Goal: Task Accomplishment & Management: Use online tool/utility

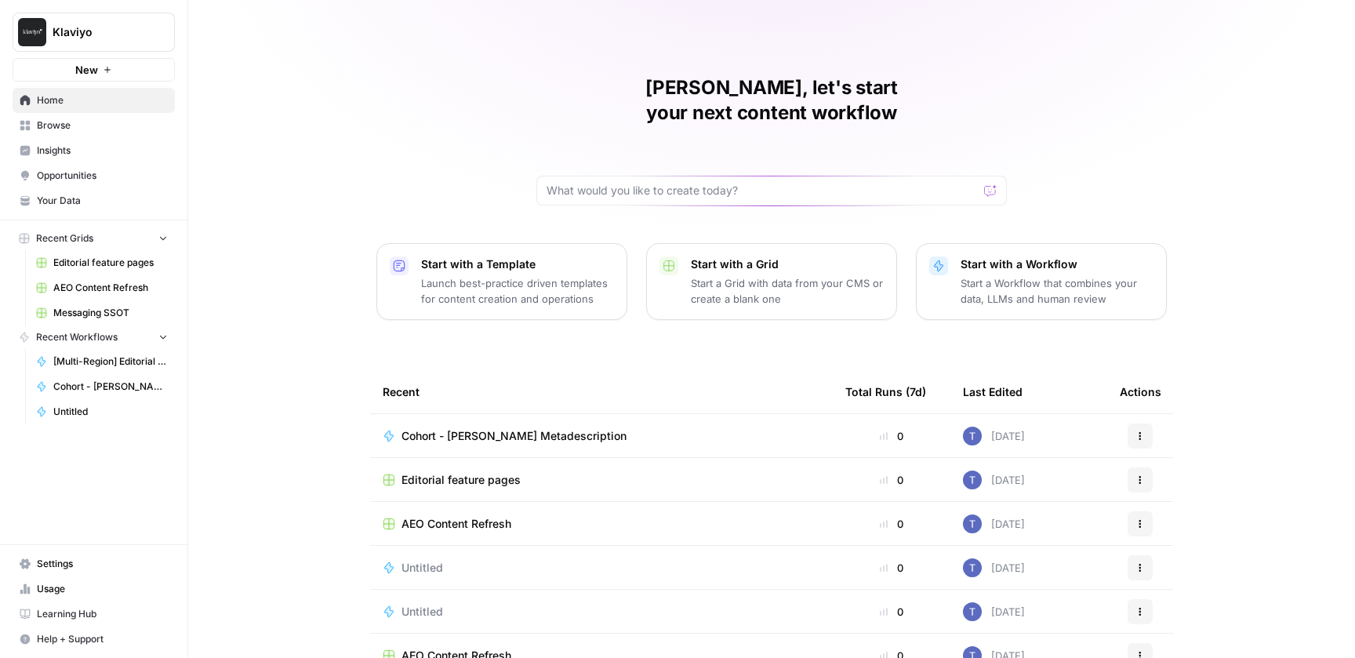
click at [56, 122] on span "Browse" at bounding box center [102, 125] width 131 height 14
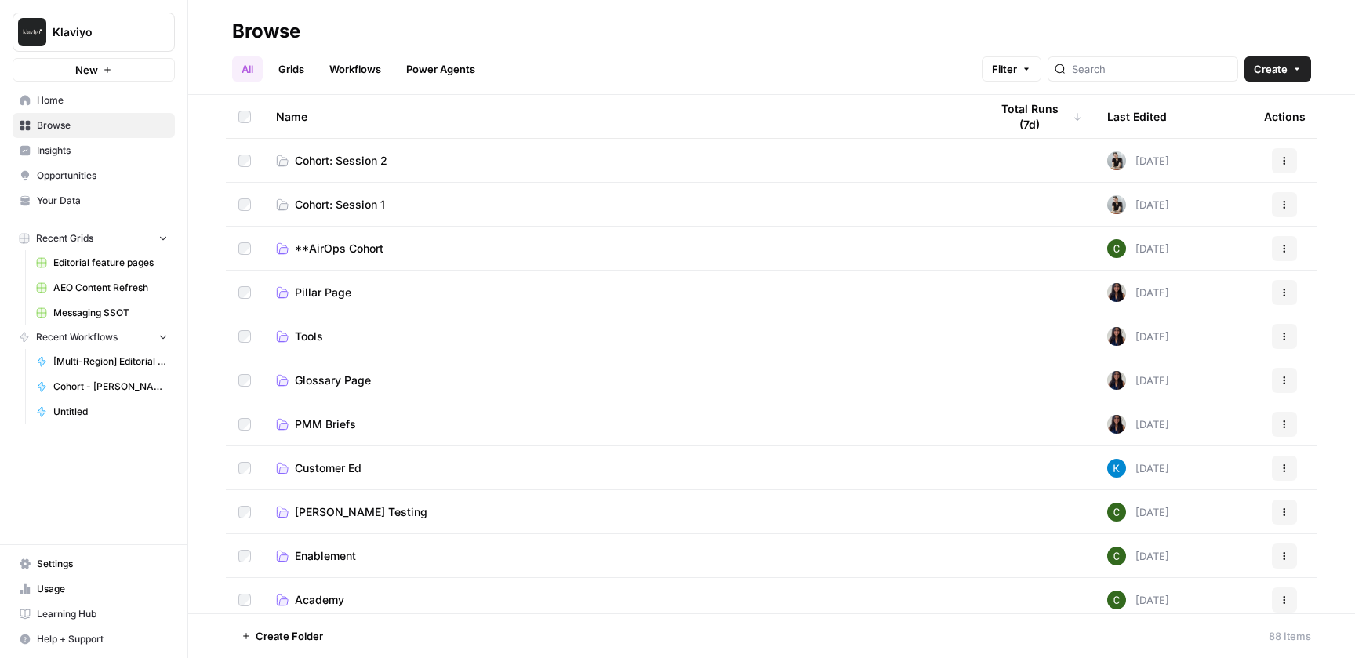
click at [345, 60] on link "Workflows" at bounding box center [355, 68] width 71 height 25
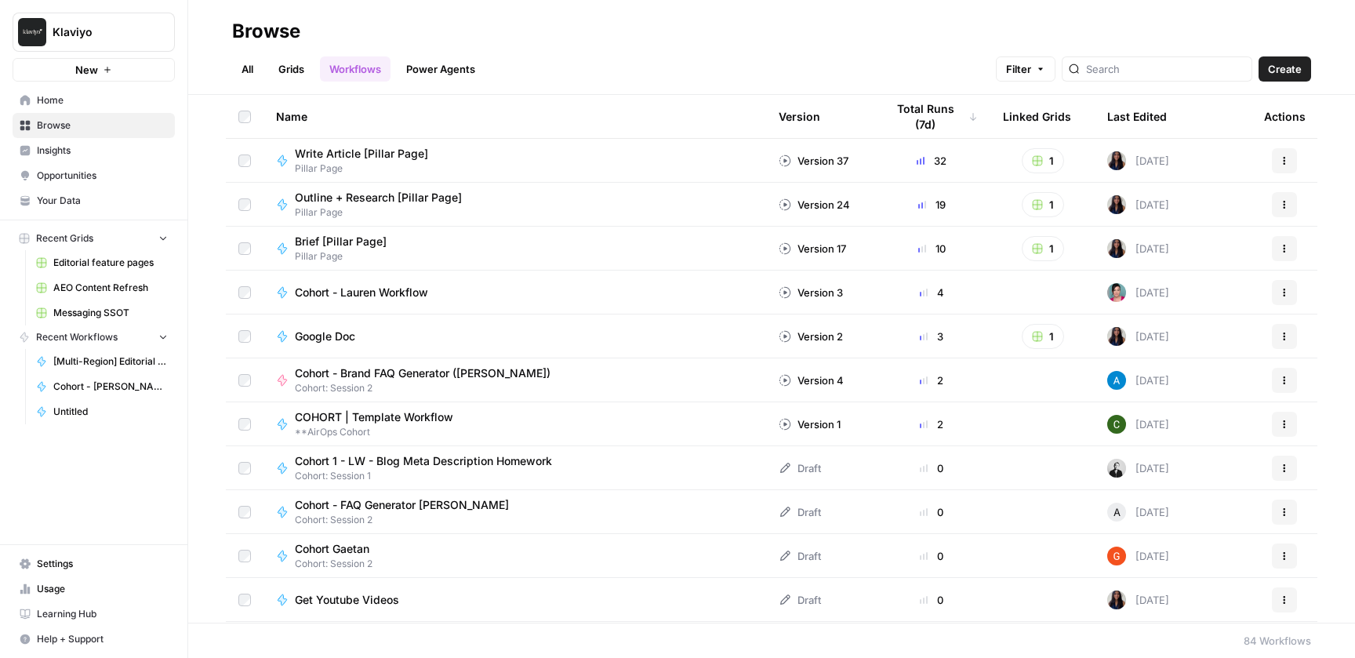
click at [293, 60] on link "Grids" at bounding box center [291, 68] width 45 height 25
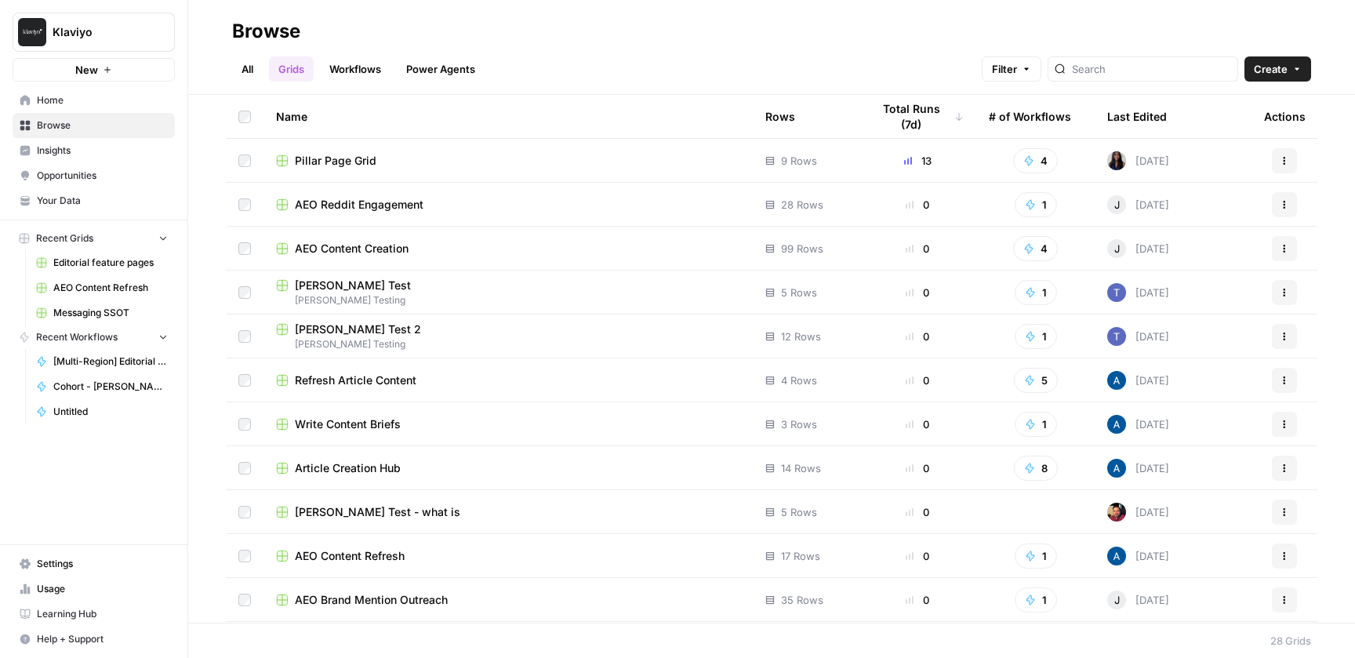
click at [371, 162] on span "Pillar Page Grid" at bounding box center [336, 161] width 82 height 16
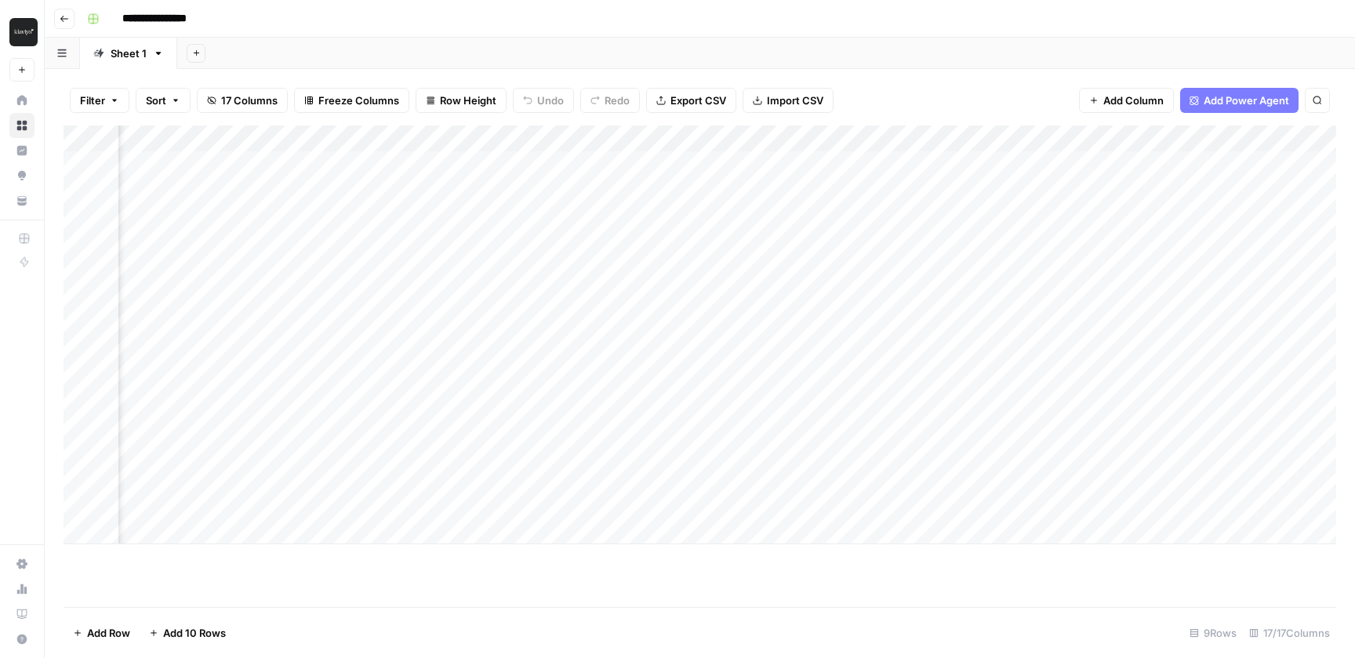
scroll to position [0, 220]
click at [435, 139] on div "Add Column" at bounding box center [700, 334] width 1273 height 419
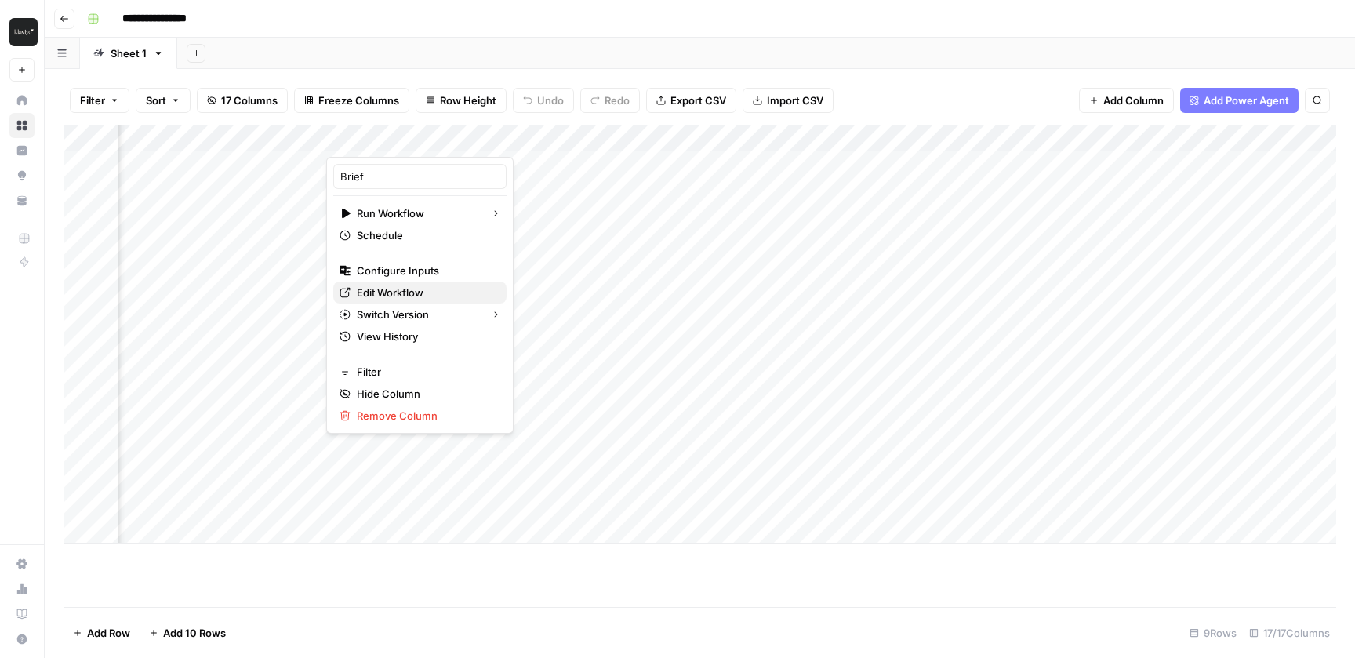
click at [405, 296] on span "Edit Workflow" at bounding box center [425, 293] width 137 height 16
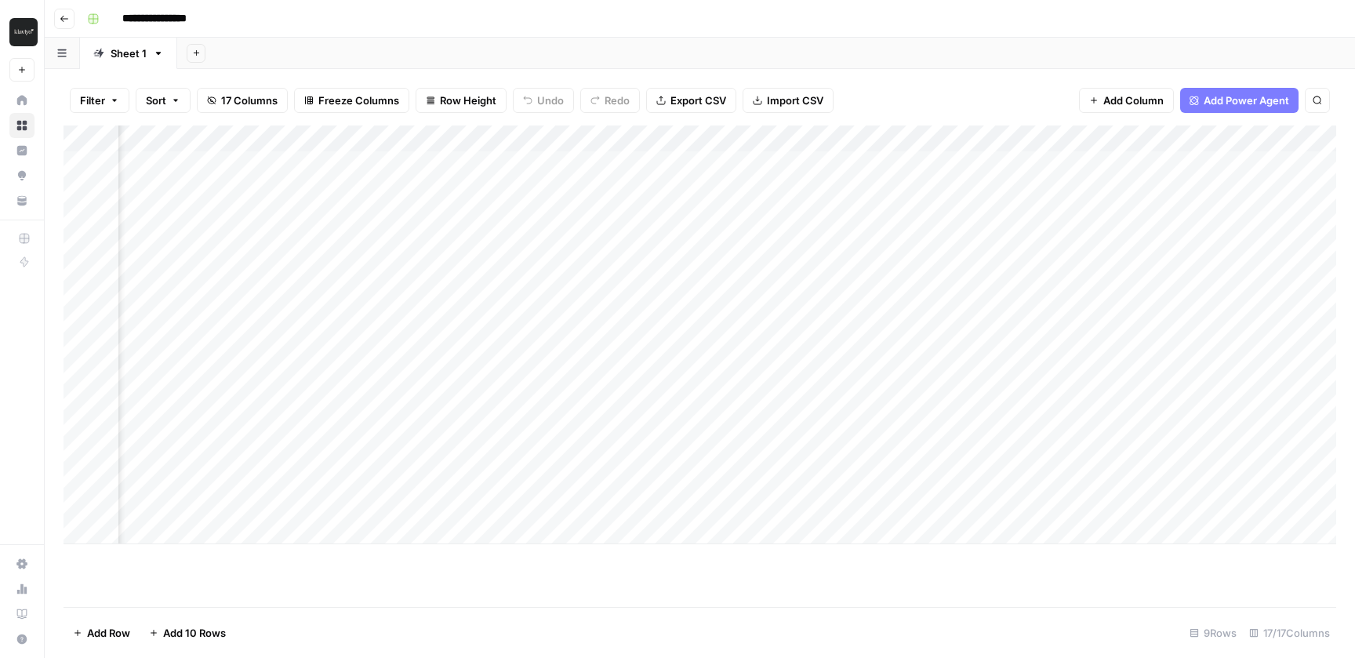
scroll to position [0, 678]
click at [607, 140] on div "Add Column" at bounding box center [700, 334] width 1273 height 419
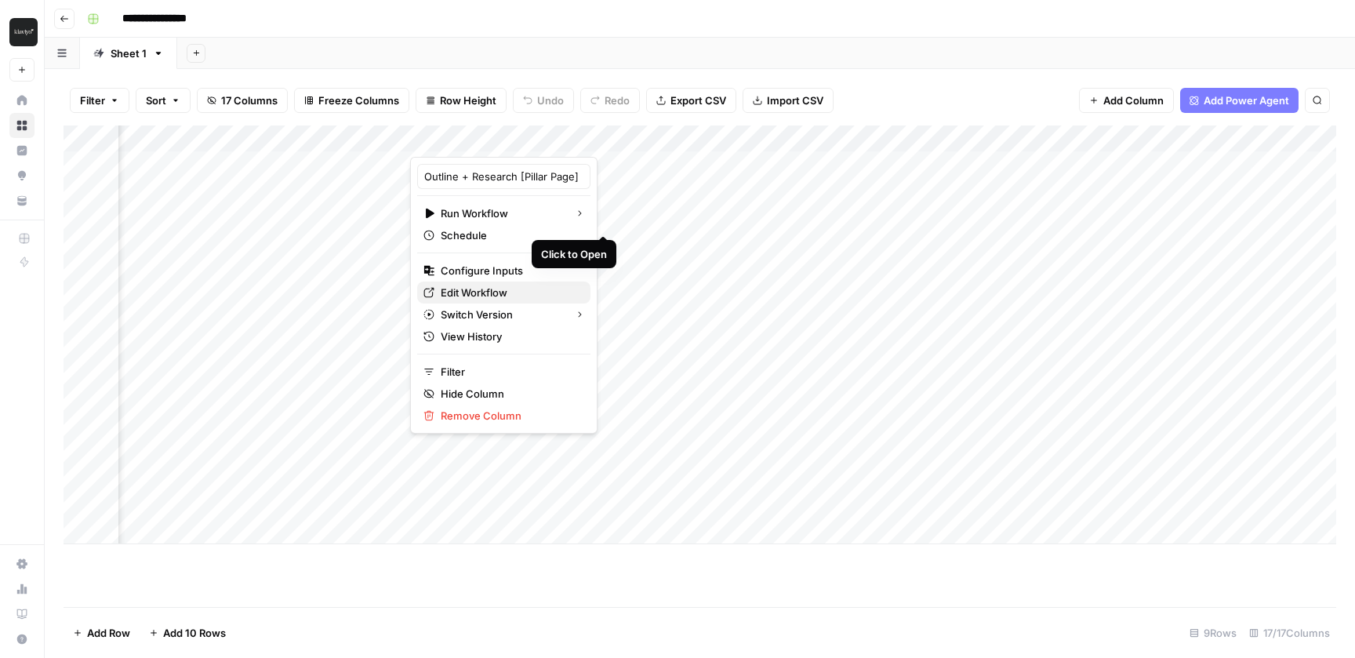
click at [514, 288] on span "Edit Workflow" at bounding box center [509, 293] width 137 height 16
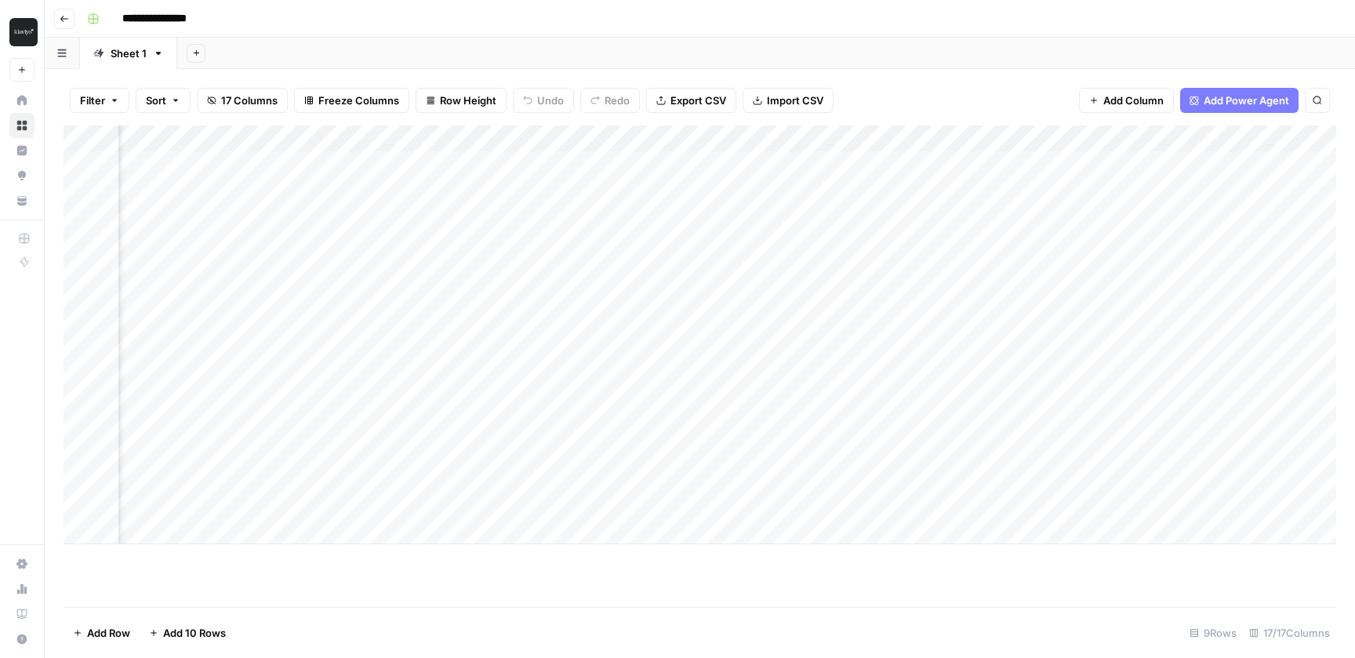
scroll to position [0, 1365]
click at [677, 136] on div "Add Column" at bounding box center [700, 334] width 1273 height 419
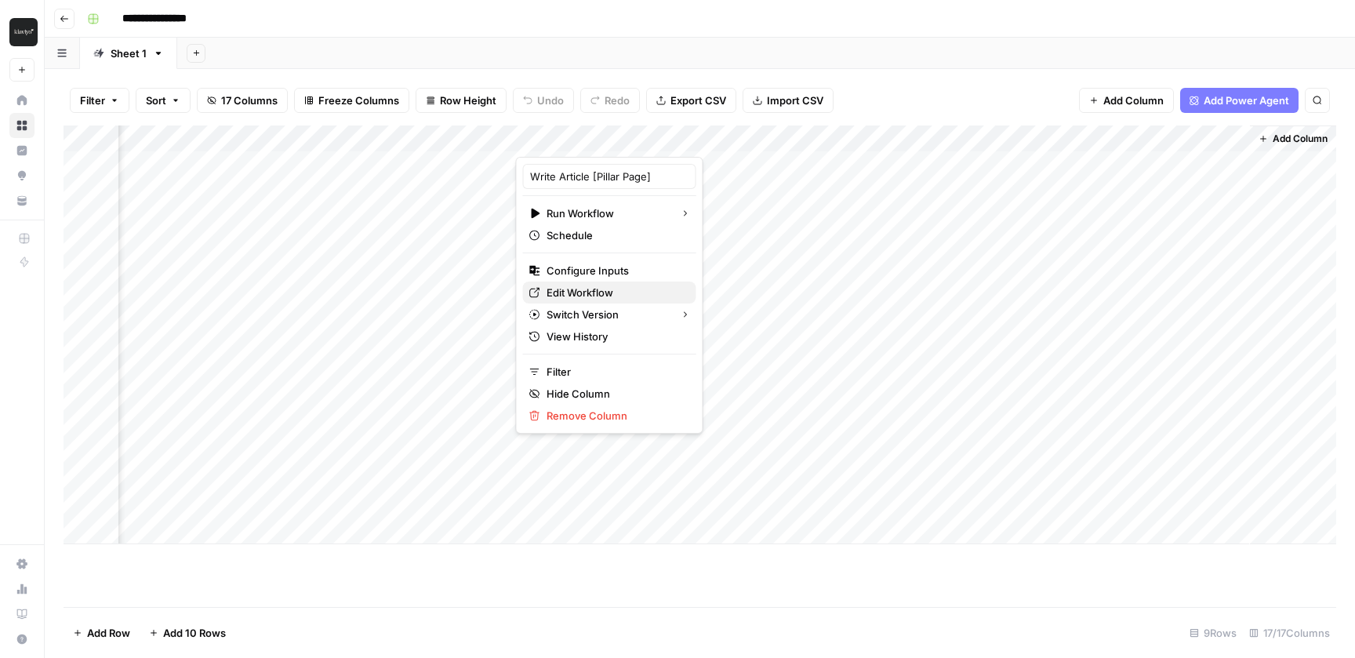
click at [587, 287] on span "Edit Workflow" at bounding box center [615, 293] width 137 height 16
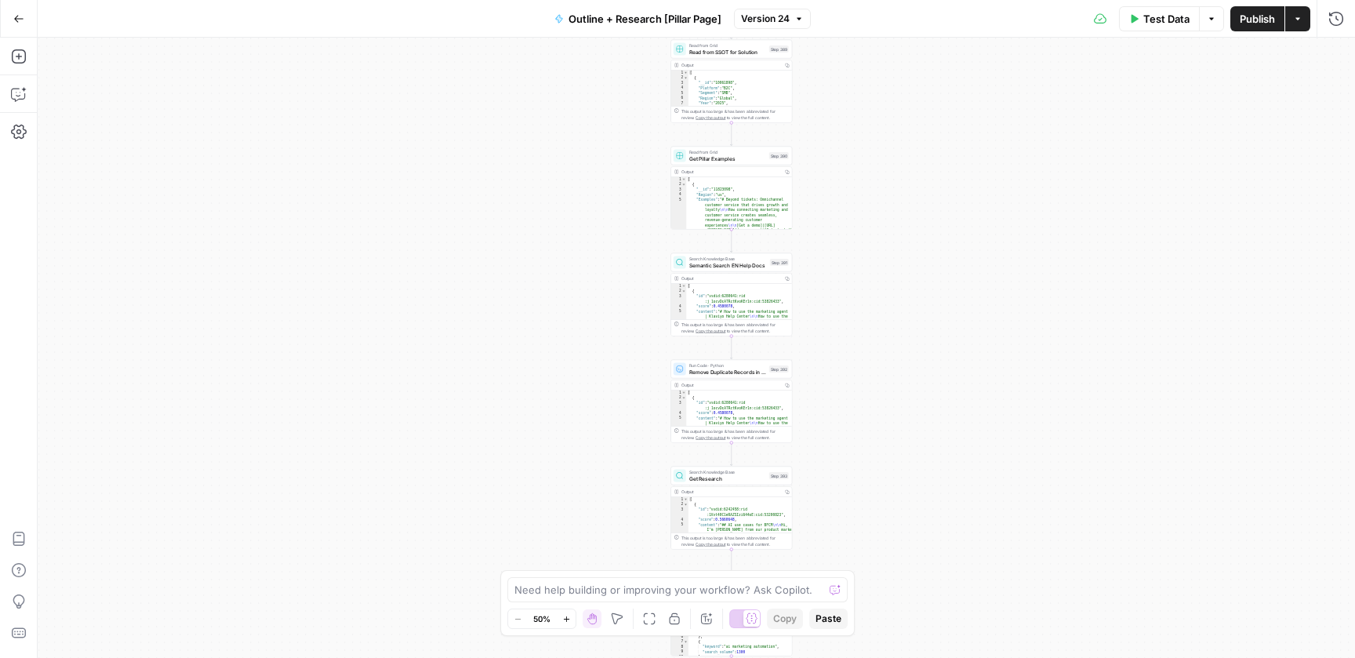
drag, startPoint x: 882, startPoint y: 136, endPoint x: 882, endPoint y: 446, distance: 309.8
click at [882, 446] on div "true false Workflow Input Settings Inputs Condition Check if product Step 387 O…" at bounding box center [697, 348] width 1318 height 620
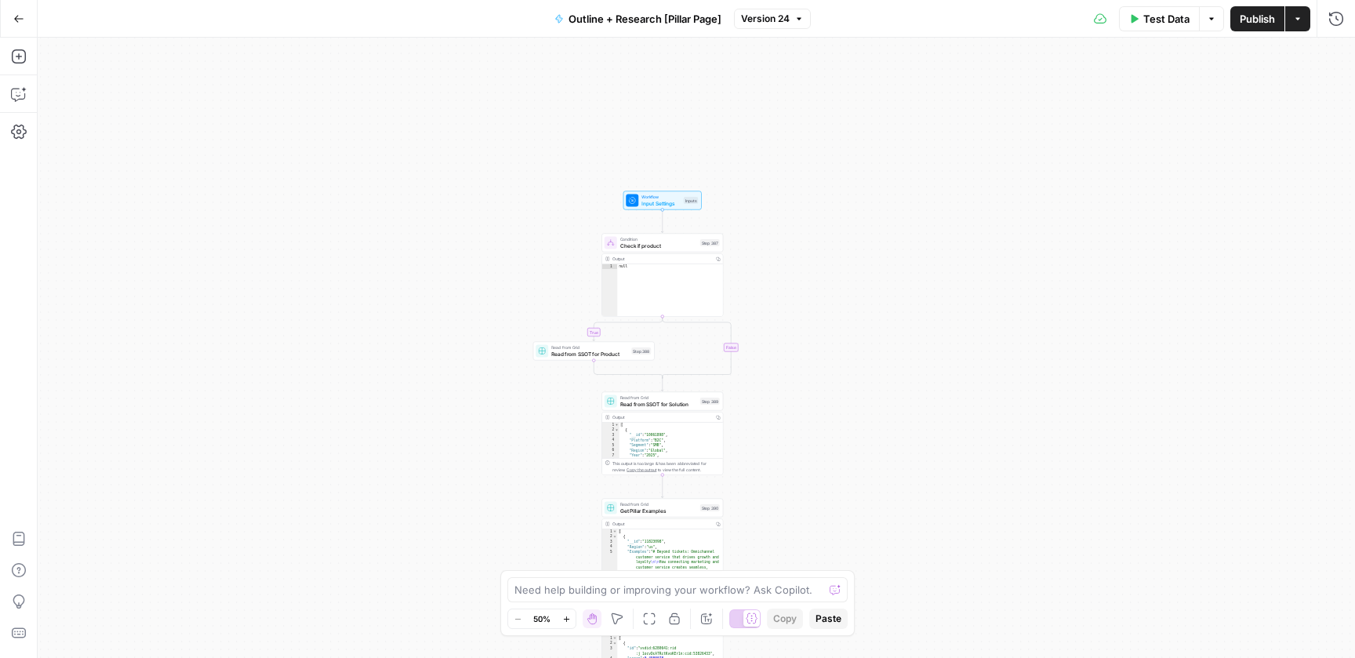
drag, startPoint x: 936, startPoint y: 163, endPoint x: 867, endPoint y: 513, distance: 356.7
click at [867, 513] on div "true false Workflow Input Settings Inputs Condition Check if product Step 387 O…" at bounding box center [697, 348] width 1318 height 620
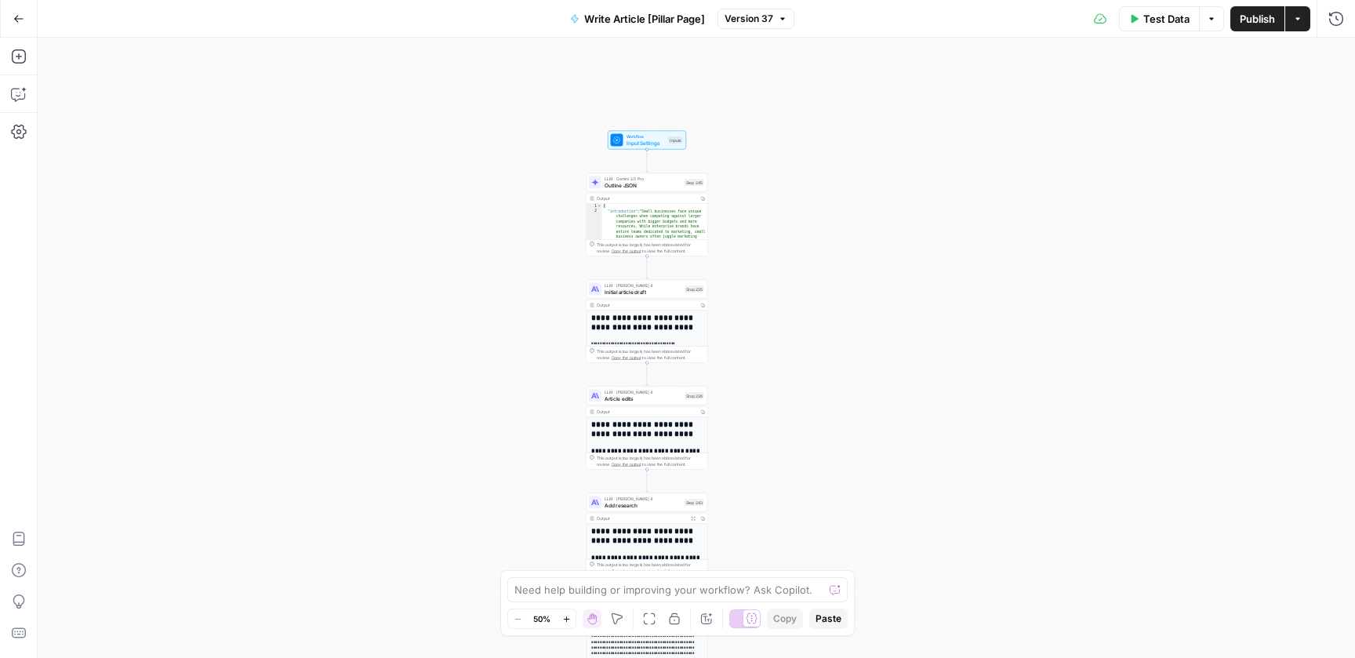
drag, startPoint x: 846, startPoint y: 160, endPoint x: 795, endPoint y: 539, distance: 382.2
click at [795, 539] on div "**********" at bounding box center [697, 348] width 1318 height 620
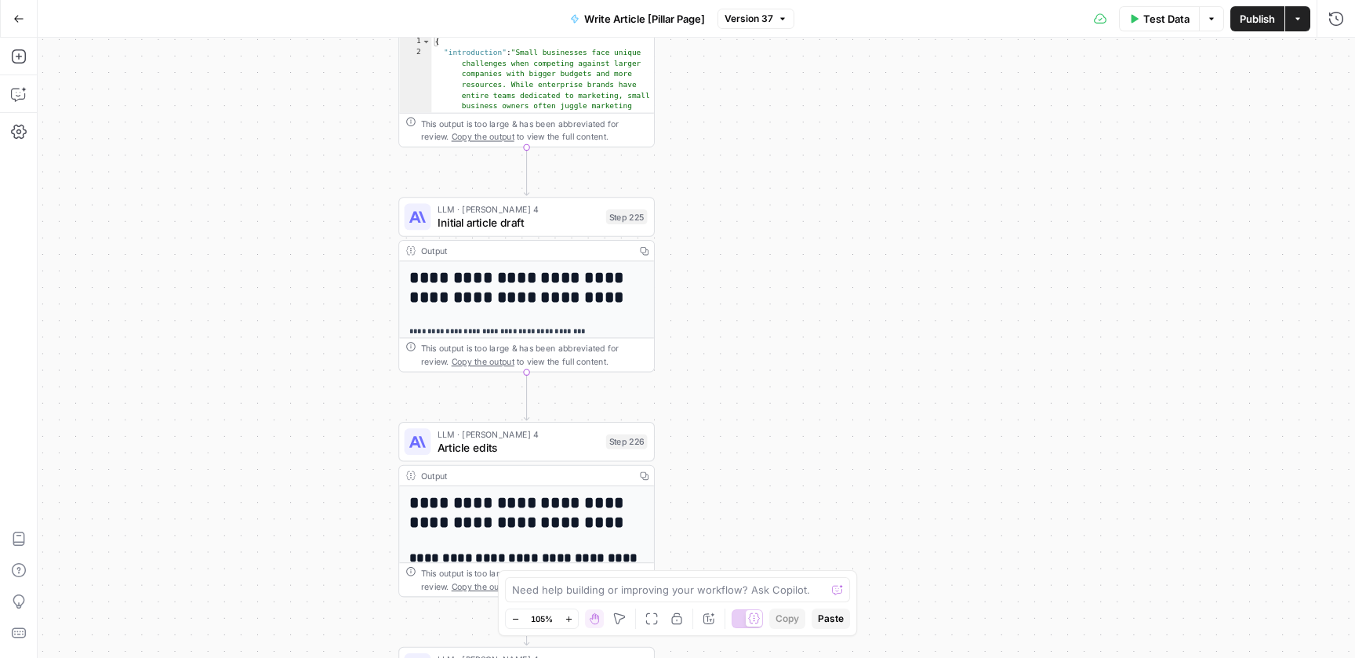
drag, startPoint x: 718, startPoint y: 213, endPoint x: 789, endPoint y: 373, distance: 175.9
click at [789, 371] on div "**********" at bounding box center [697, 348] width 1318 height 620
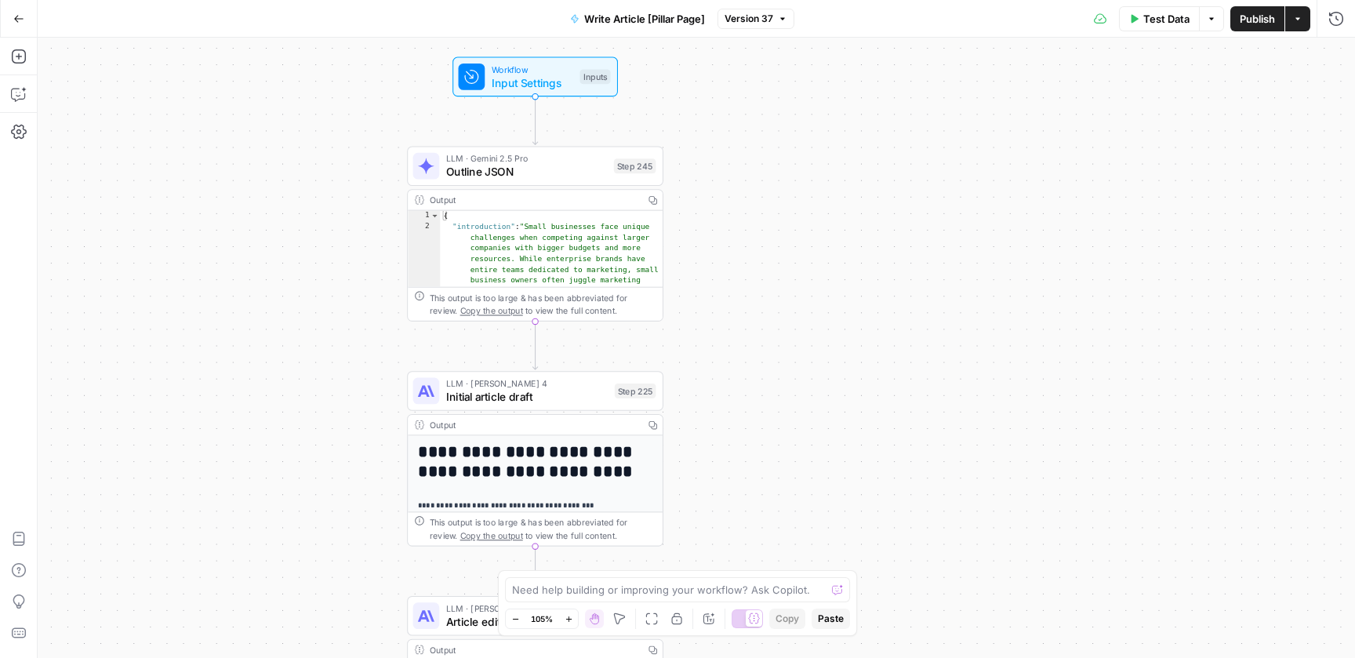
drag, startPoint x: 787, startPoint y: 283, endPoint x: 774, endPoint y: 396, distance: 113.7
click at [775, 396] on div "**********" at bounding box center [697, 348] width 1318 height 620
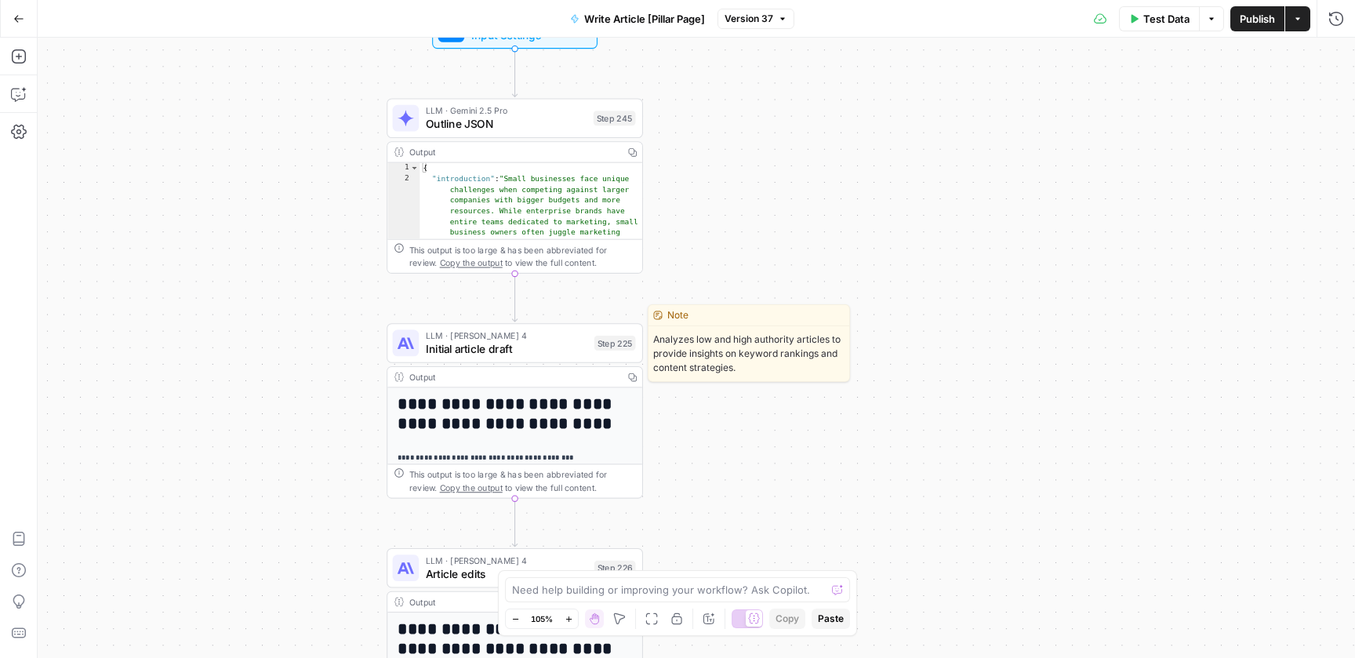
click at [529, 355] on span "Initial article draft" at bounding box center [507, 348] width 162 height 16
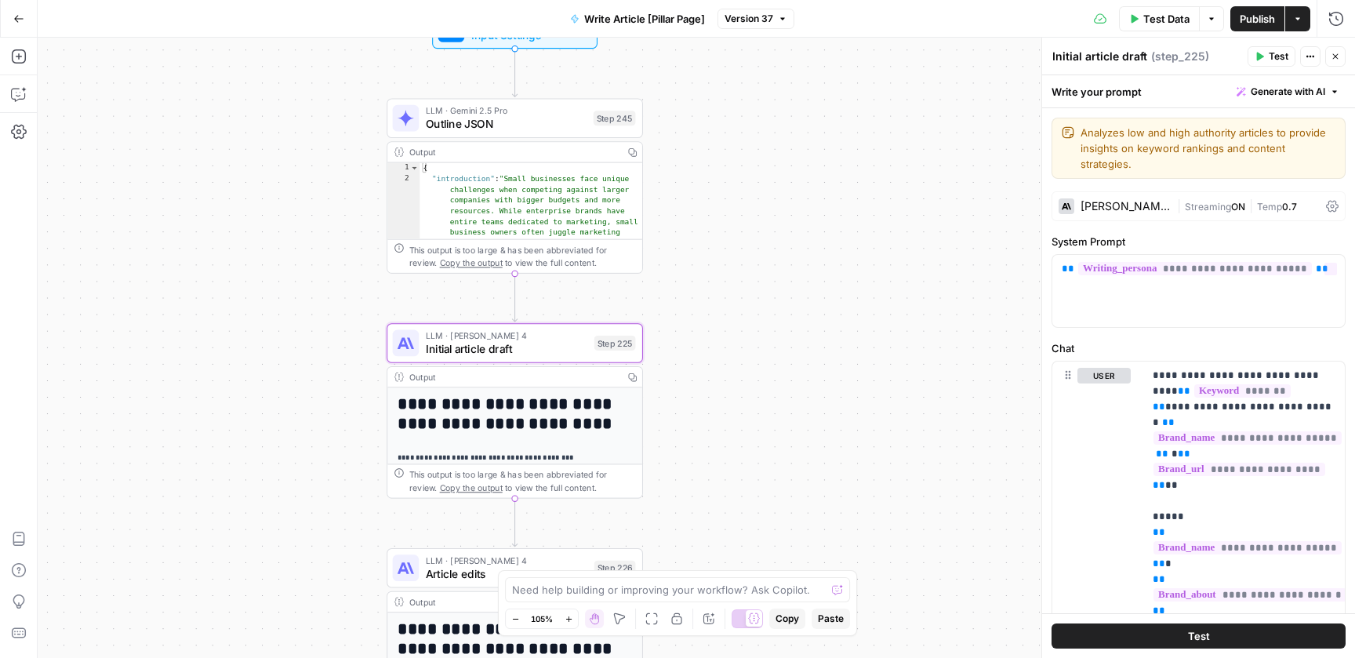
click at [1125, 201] on div "Claude Sonnet 4" at bounding box center [1126, 206] width 90 height 11
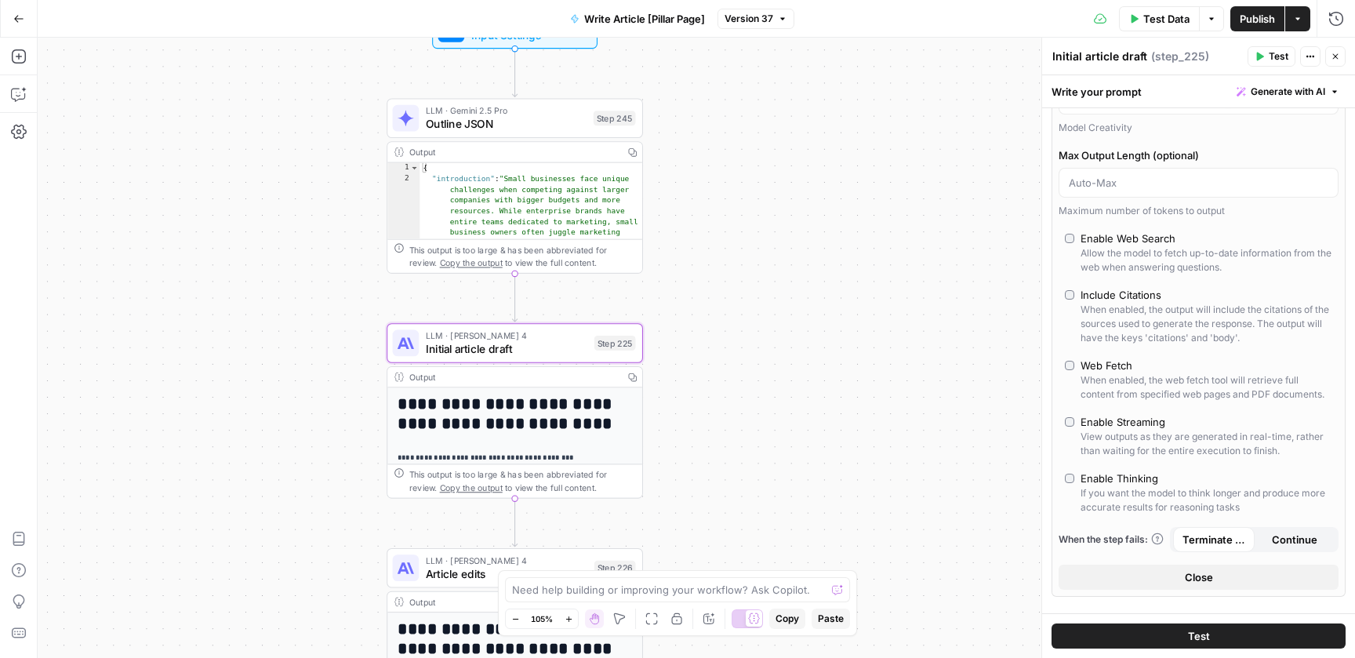
scroll to position [198, 0]
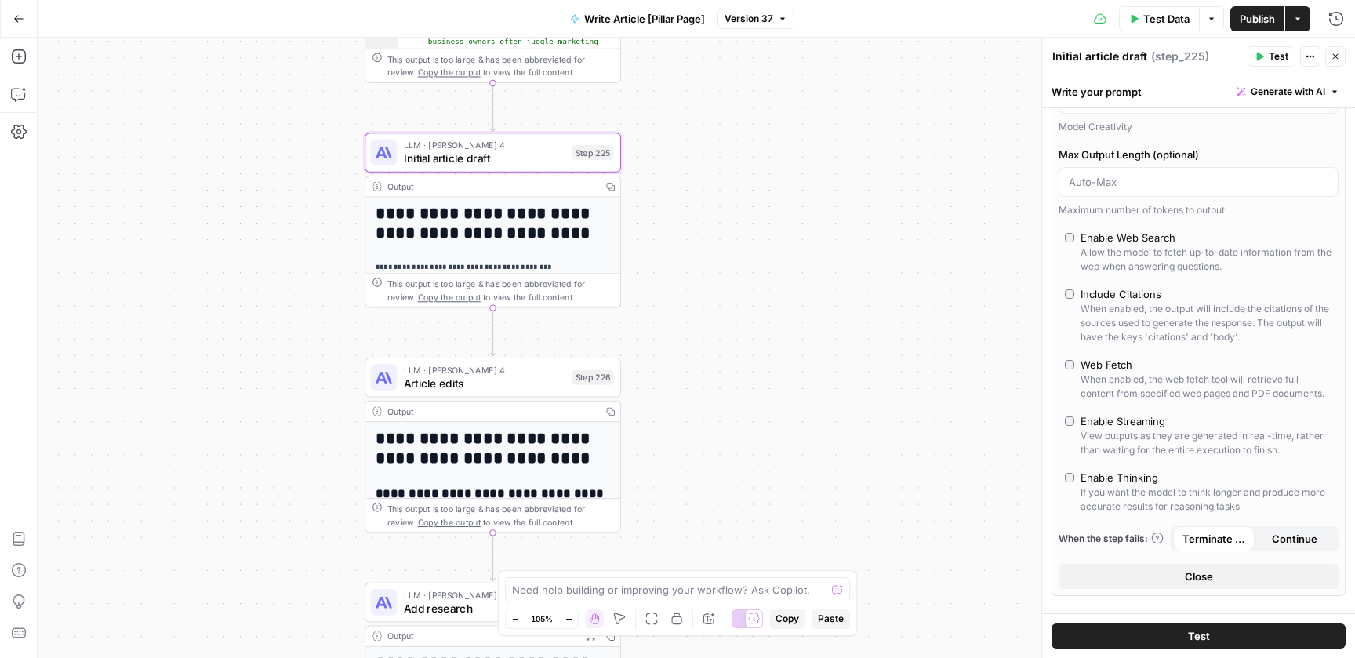
drag, startPoint x: 917, startPoint y: 459, endPoint x: 898, endPoint y: 256, distance: 204.0
click at [898, 256] on div "**********" at bounding box center [697, 348] width 1318 height 620
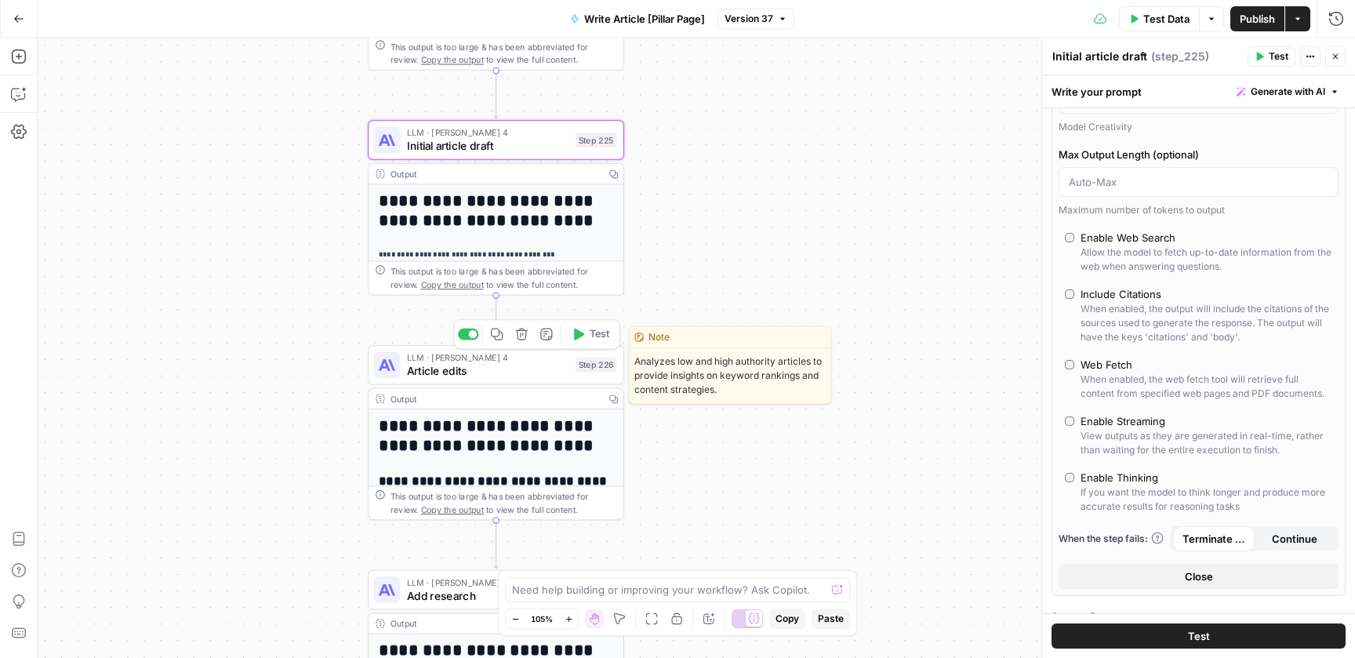
click at [501, 370] on span "Article edits" at bounding box center [488, 370] width 162 height 16
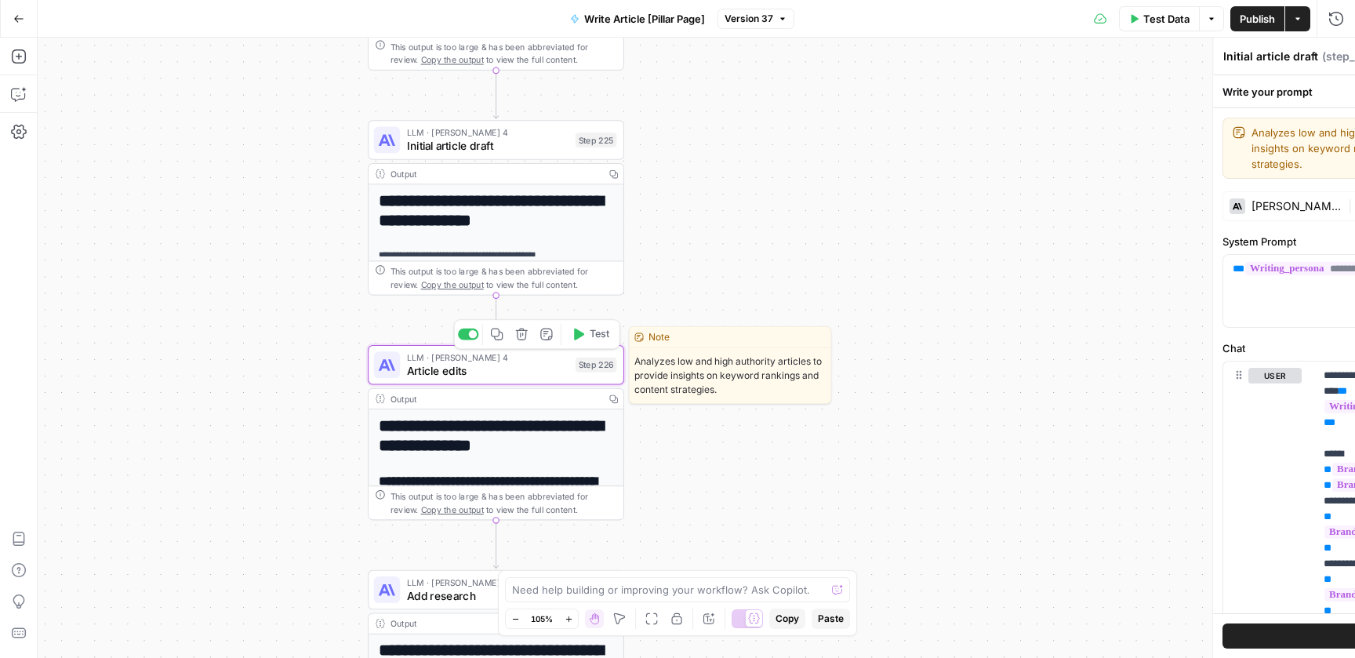
type textarea "Article edits"
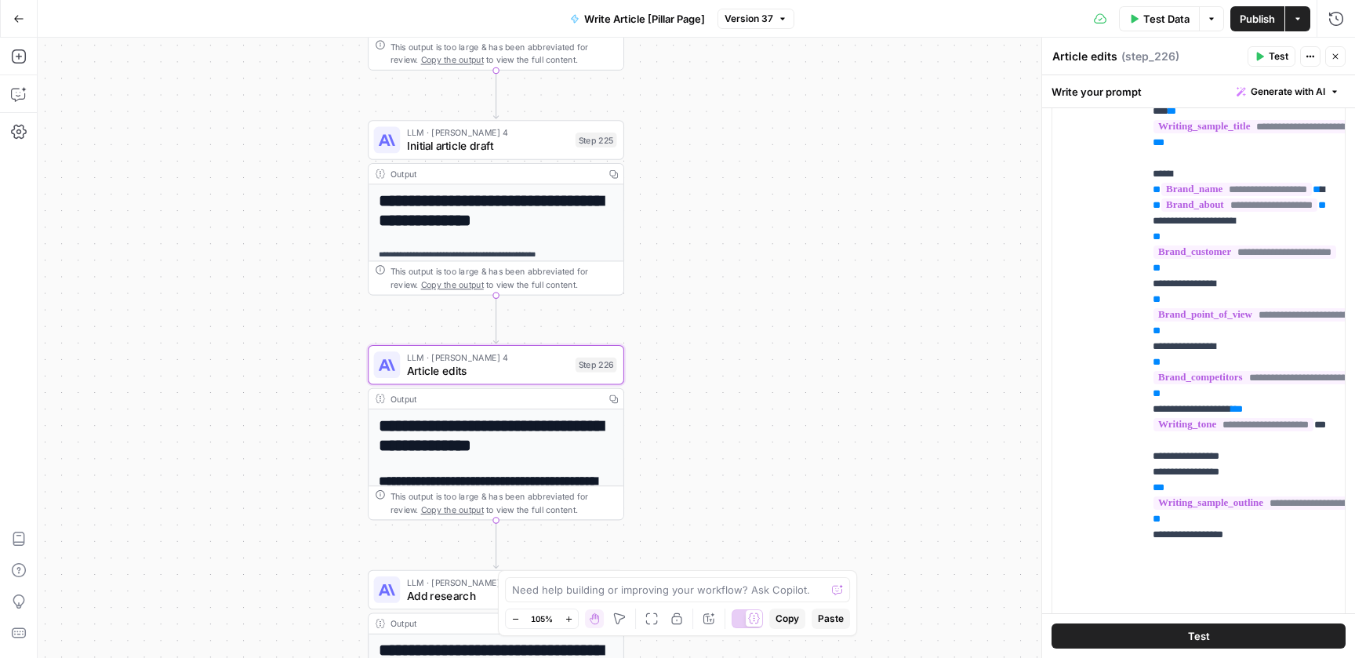
scroll to position [180, 0]
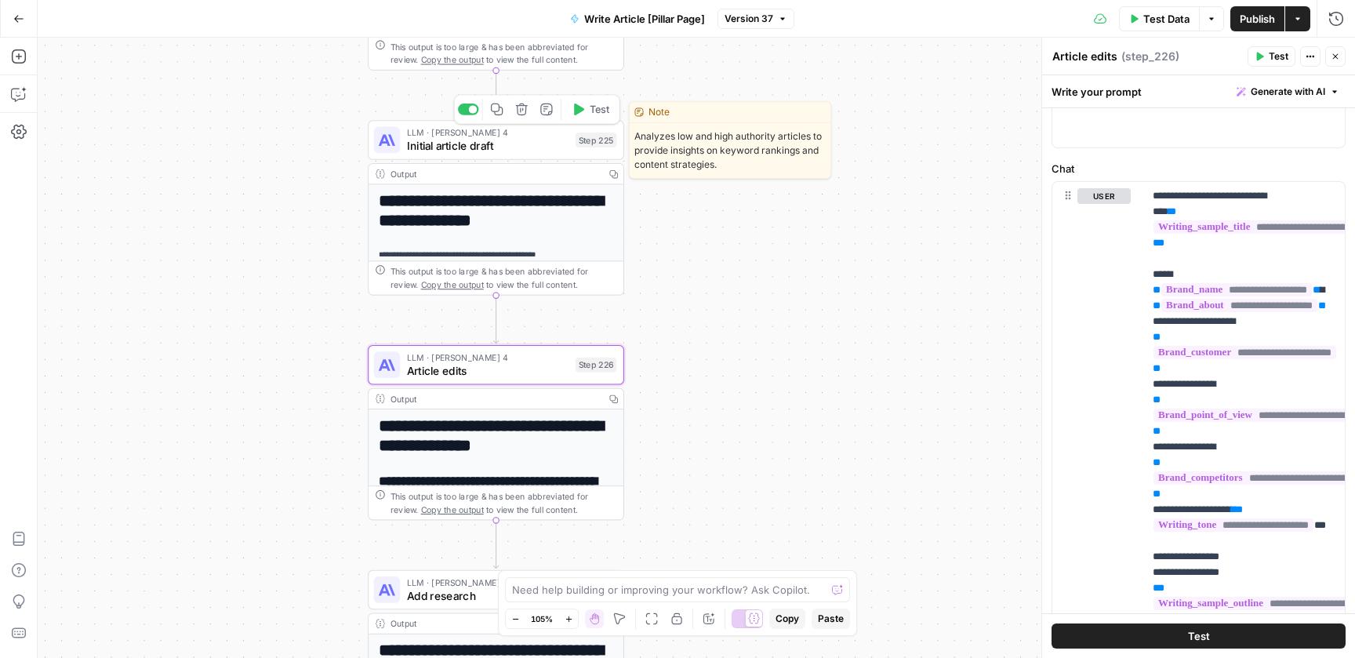
click at [502, 136] on span "LLM · Claude Sonnet 4" at bounding box center [488, 132] width 162 height 13
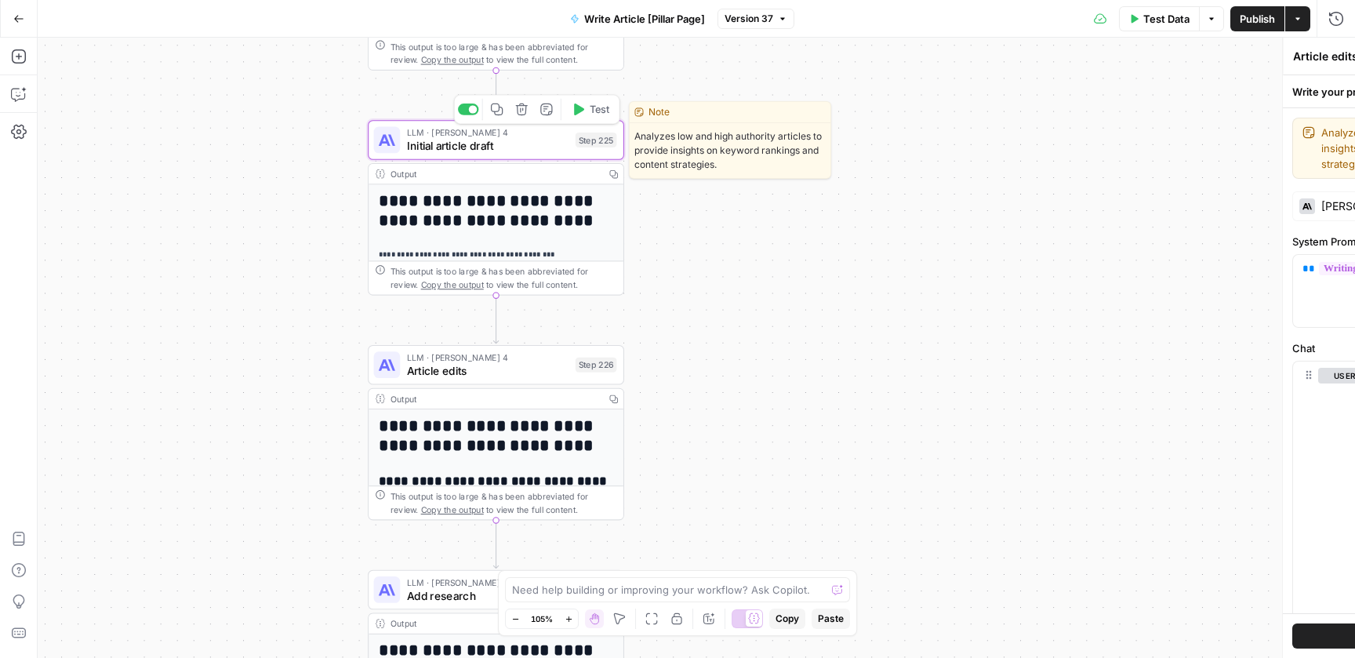
type textarea "Initial article draft"
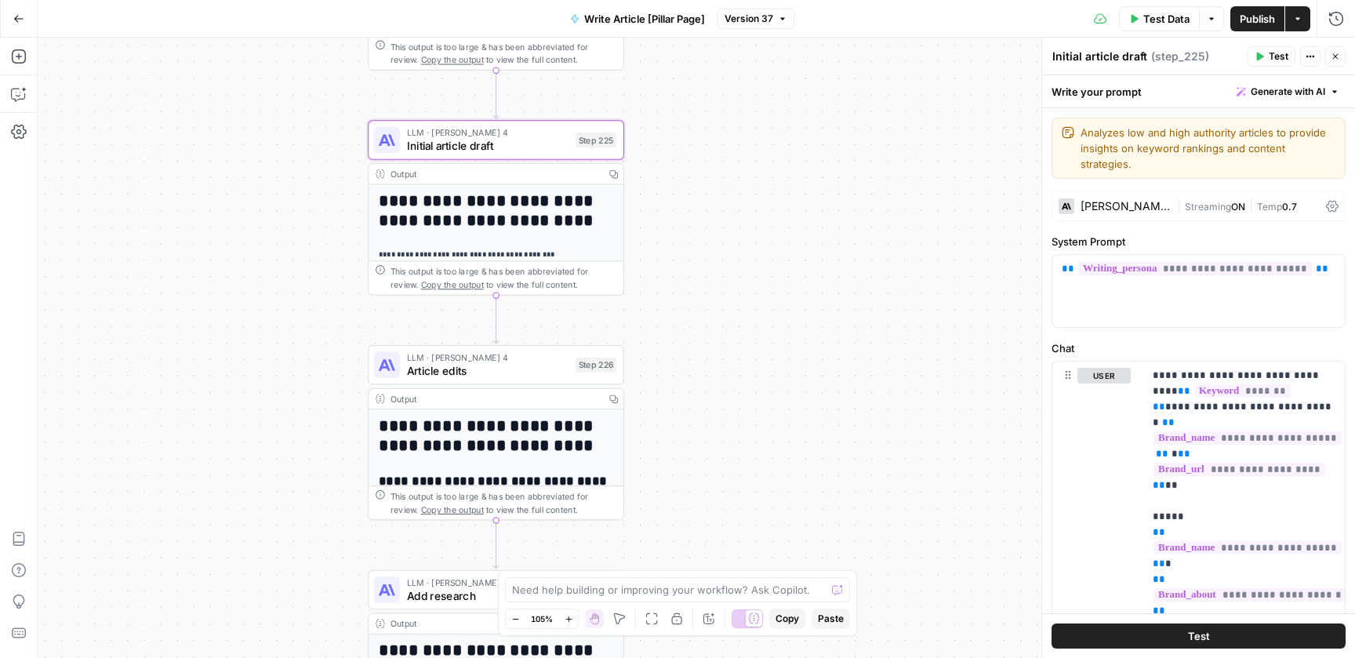
click at [1129, 201] on div "Claude Sonnet 4" at bounding box center [1126, 206] width 90 height 11
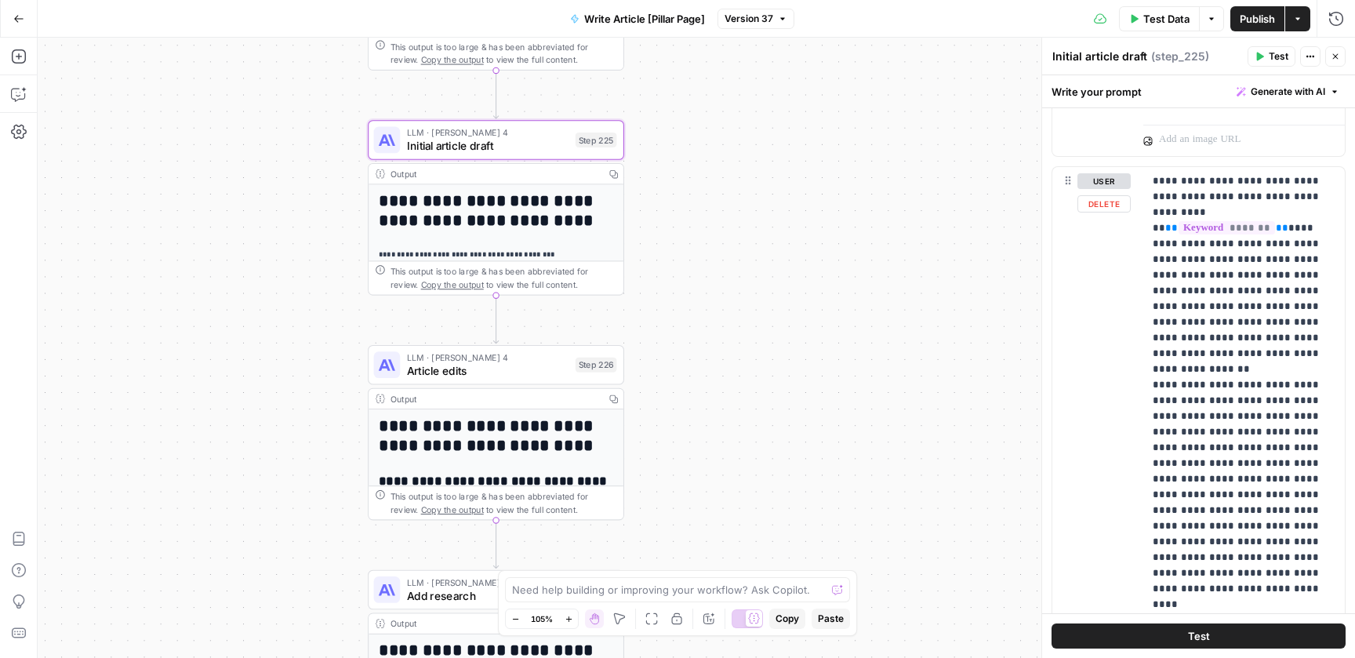
scroll to position [1721, 0]
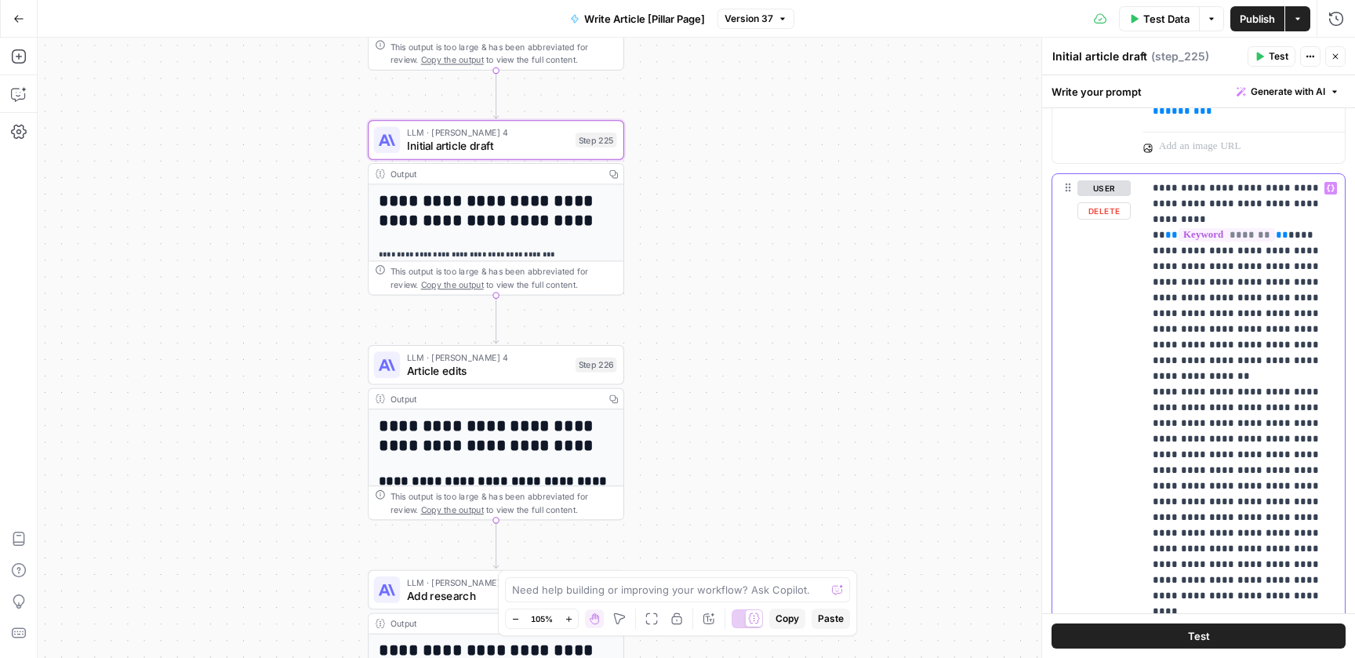
drag, startPoint x: 1152, startPoint y: 171, endPoint x: 1248, endPoint y: 517, distance: 358.9
click at [1248, 517] on div "**********" at bounding box center [1244, 493] width 202 height 639
click at [1151, 322] on div "**********" at bounding box center [1244, 493] width 202 height 639
click at [1149, 314] on div "**********" at bounding box center [1244, 493] width 202 height 639
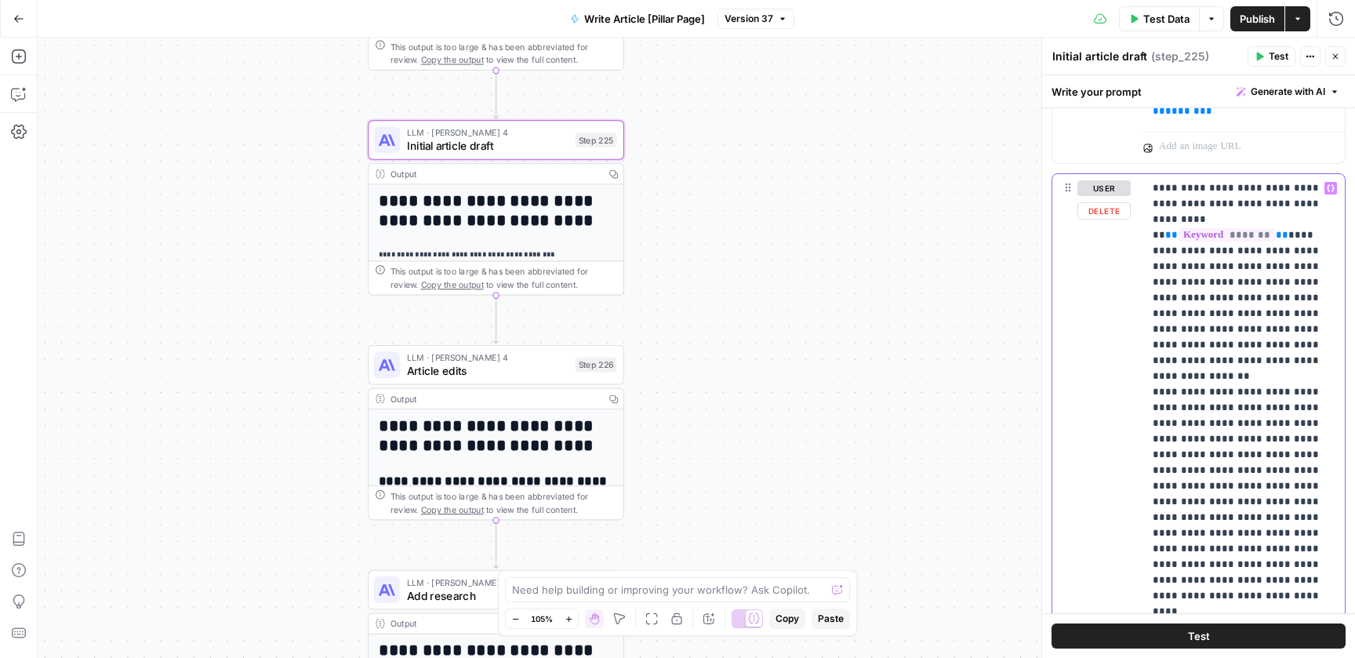
drag, startPoint x: 1147, startPoint y: 240, endPoint x: 1200, endPoint y: 254, distance: 55.2
click at [1200, 254] on div "**********" at bounding box center [1244, 493] width 202 height 639
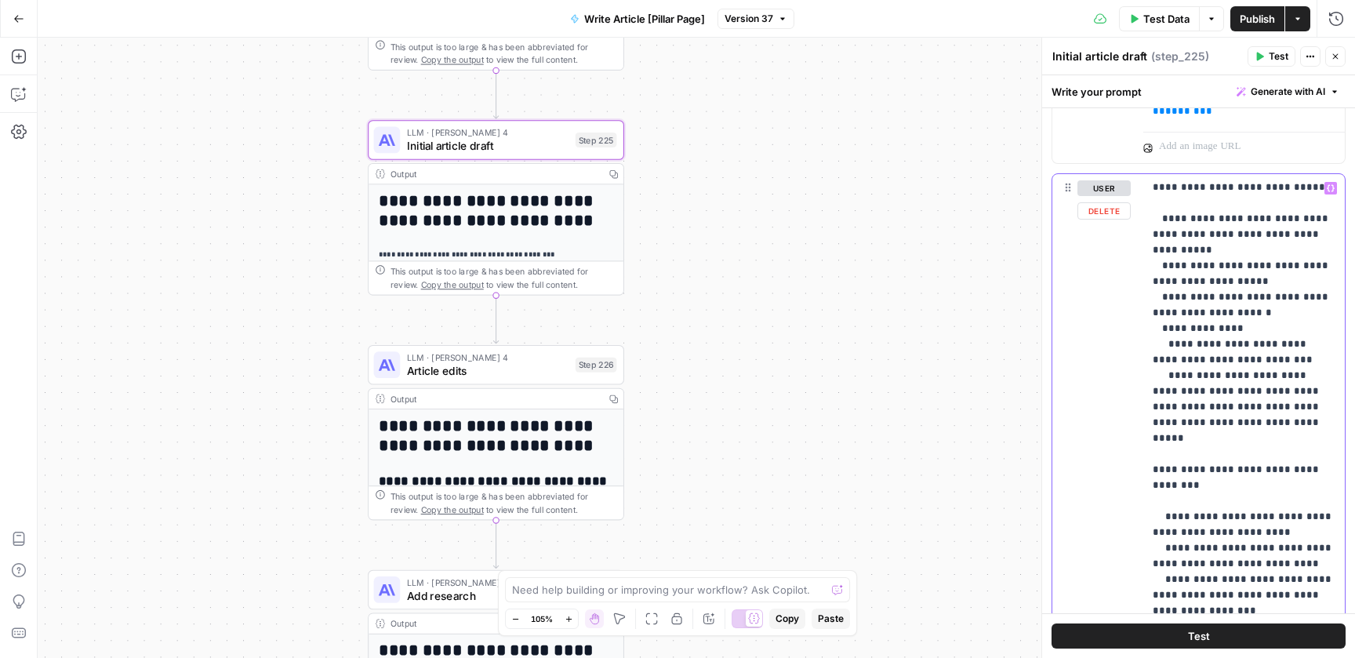
scroll to position [1988, 0]
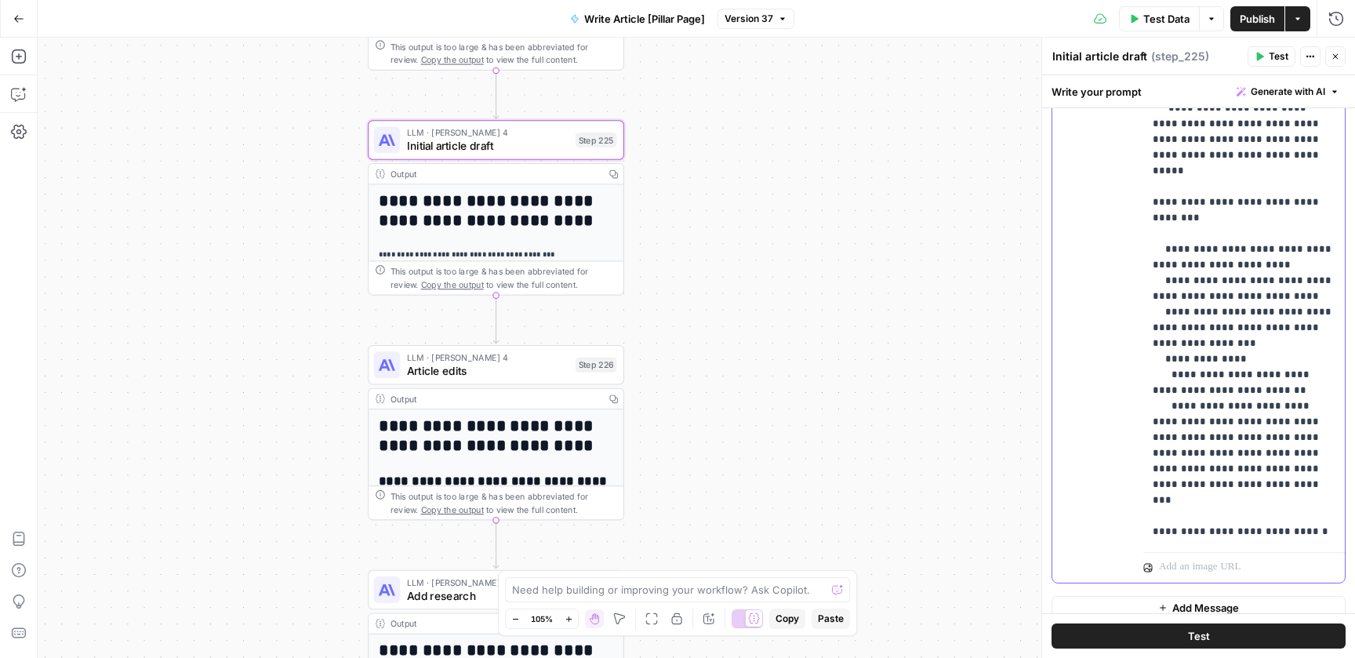
drag, startPoint x: 1157, startPoint y: 415, endPoint x: 1313, endPoint y: 487, distance: 171.9
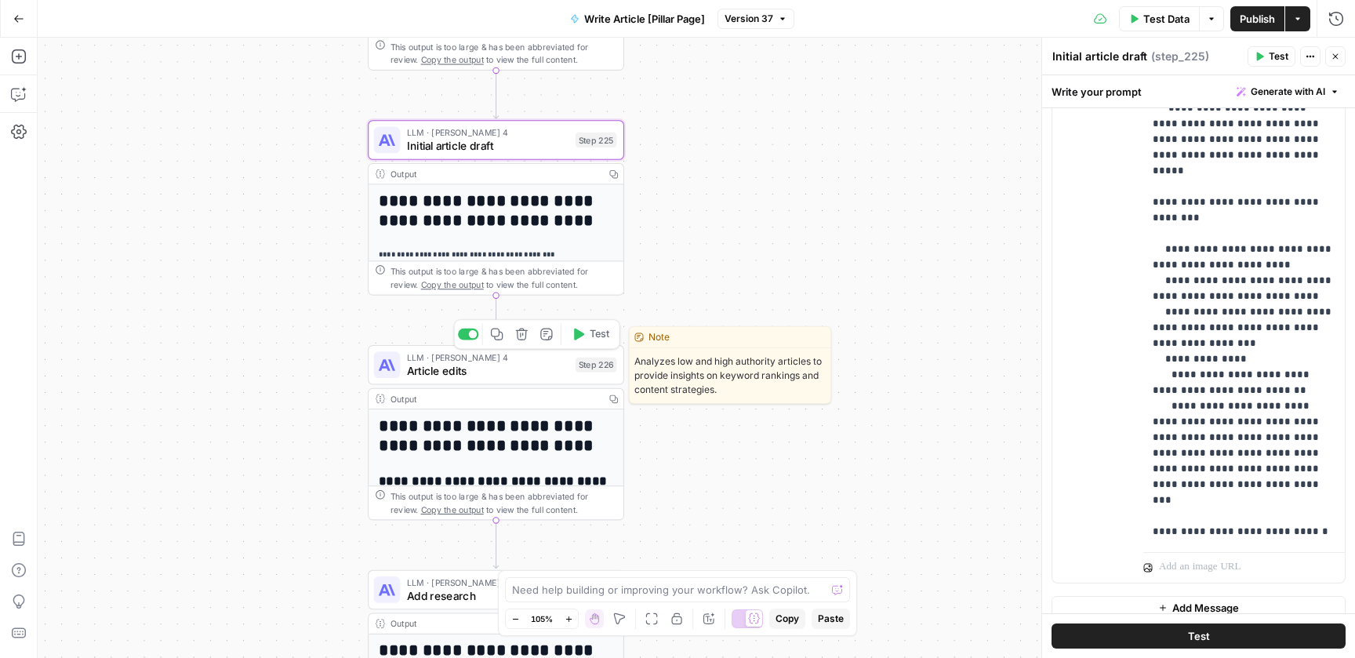
click at [508, 379] on div "LLM · Claude Sonnet 4 Article edits Step 226 Copy step Delete step Edit Note Te…" at bounding box center [496, 365] width 256 height 40
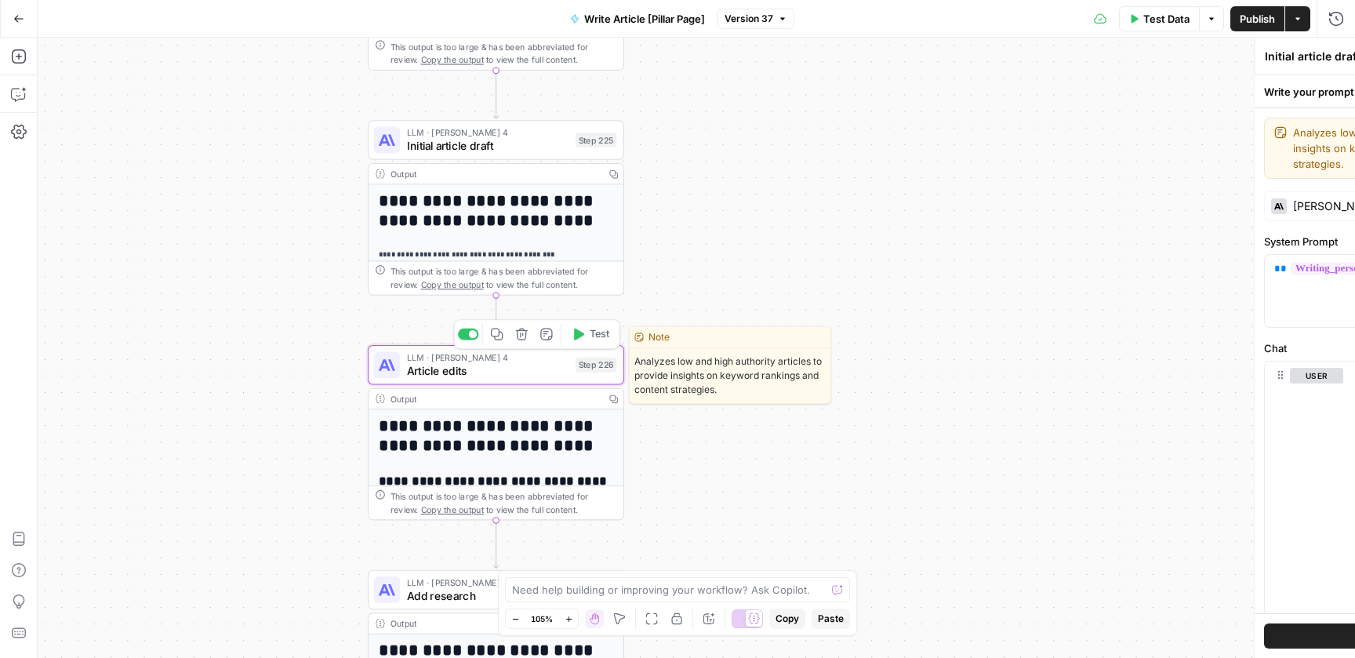
type textarea "Article edits"
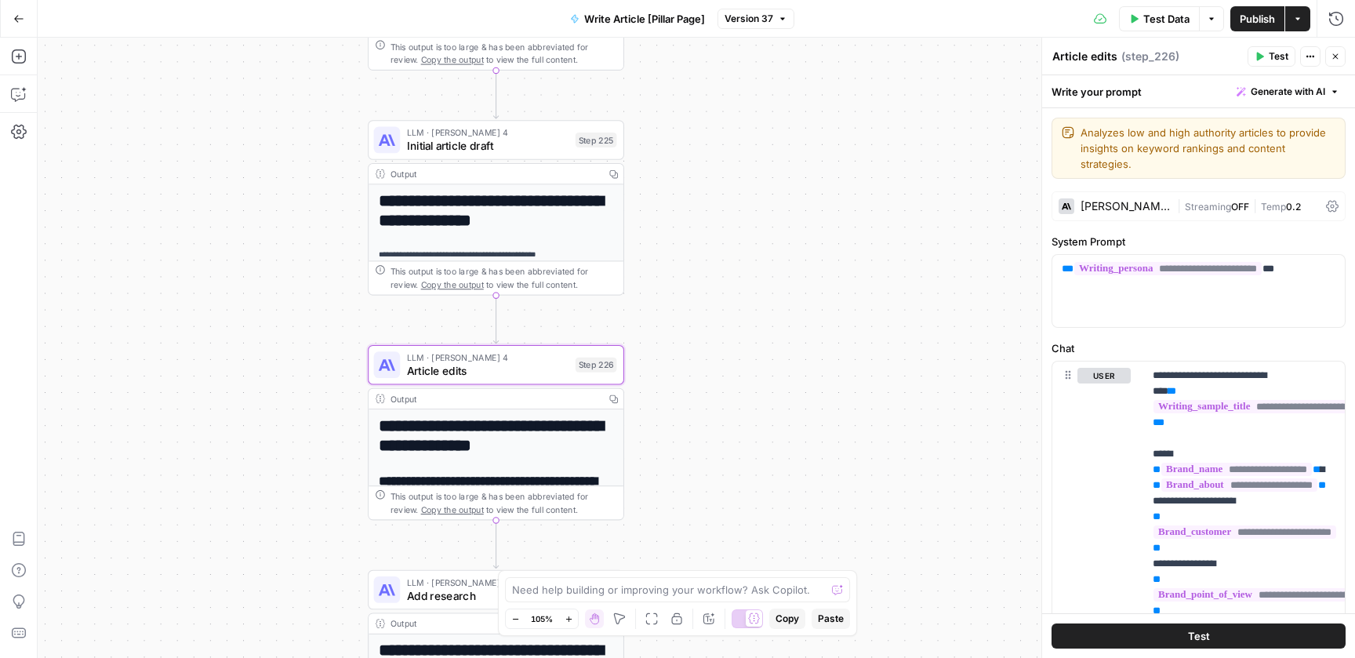
click at [1128, 201] on div "Claude Sonnet 4" at bounding box center [1126, 206] width 90 height 11
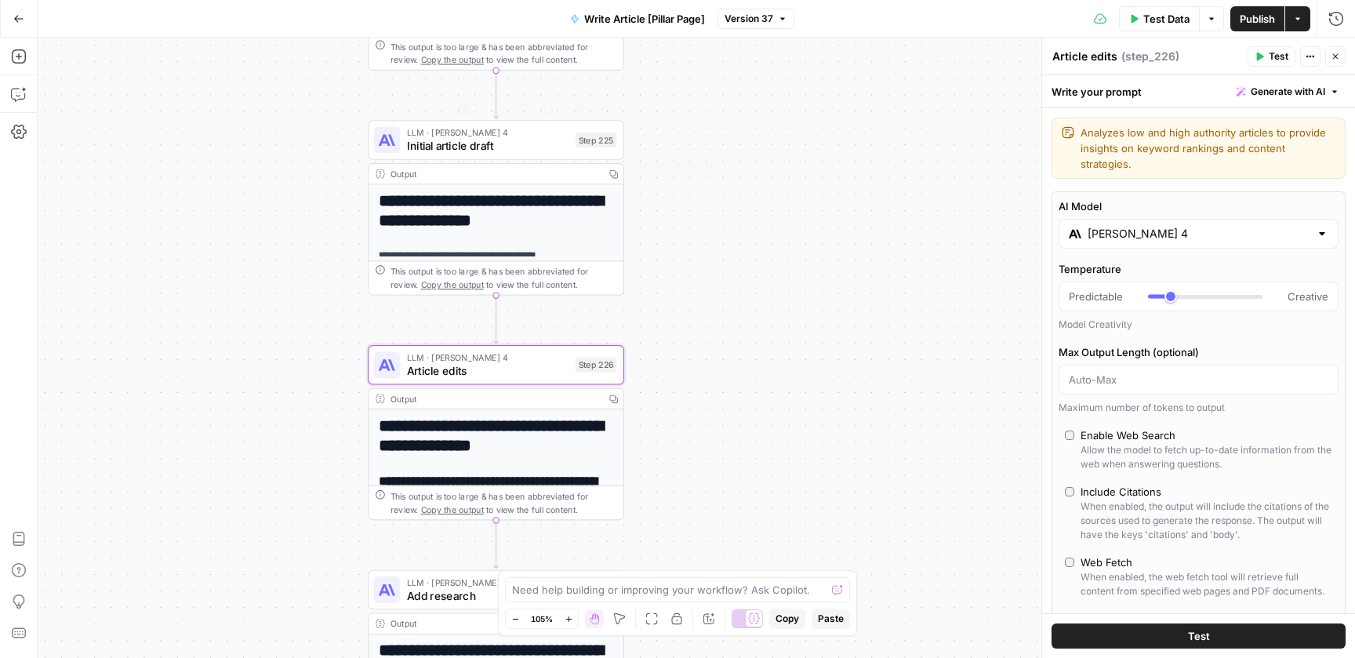
click at [518, 140] on span "Initial article draft" at bounding box center [488, 145] width 162 height 16
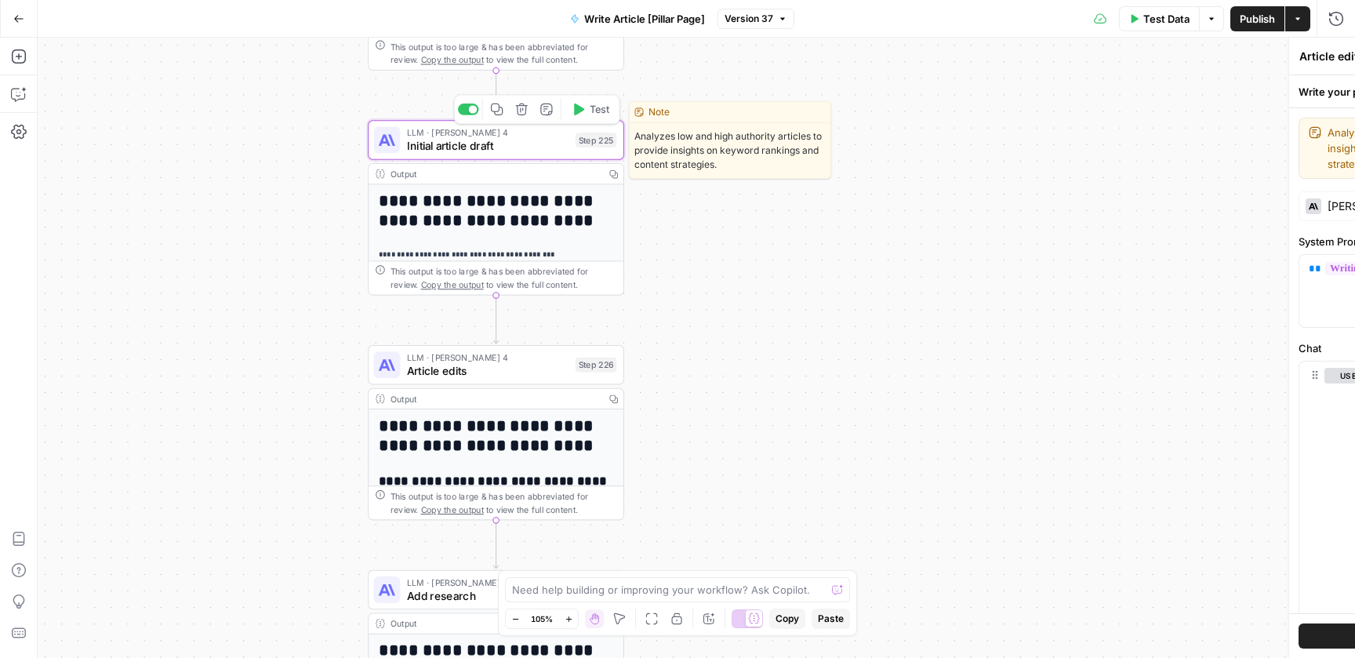
type textarea "Initial article draft"
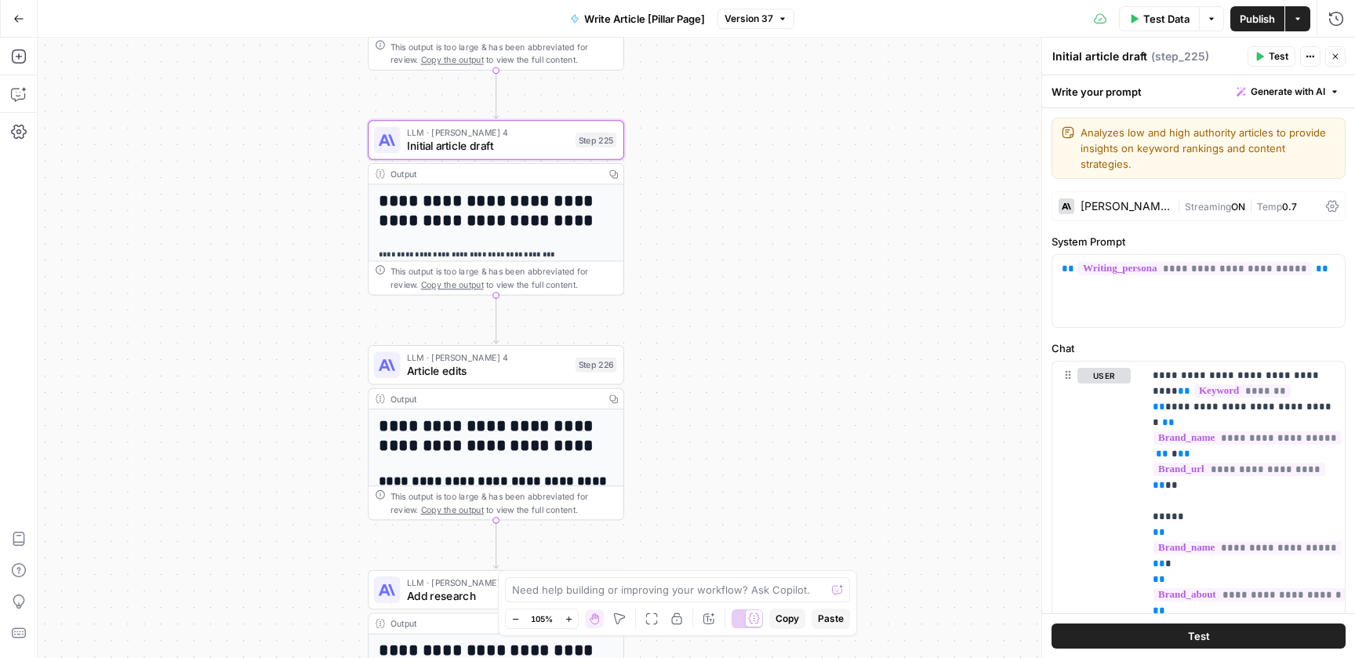
click at [1105, 201] on div "Claude Sonnet 4" at bounding box center [1126, 206] width 90 height 11
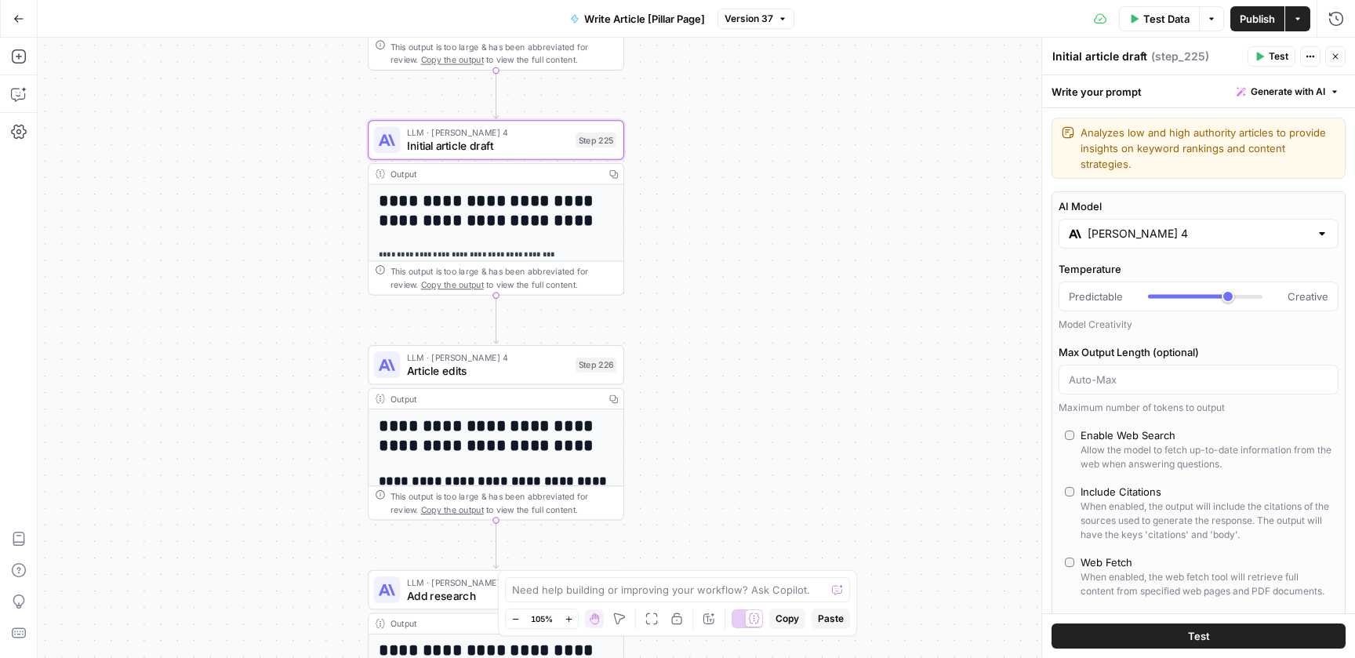
click at [515, 369] on span "Article edits" at bounding box center [488, 370] width 162 height 16
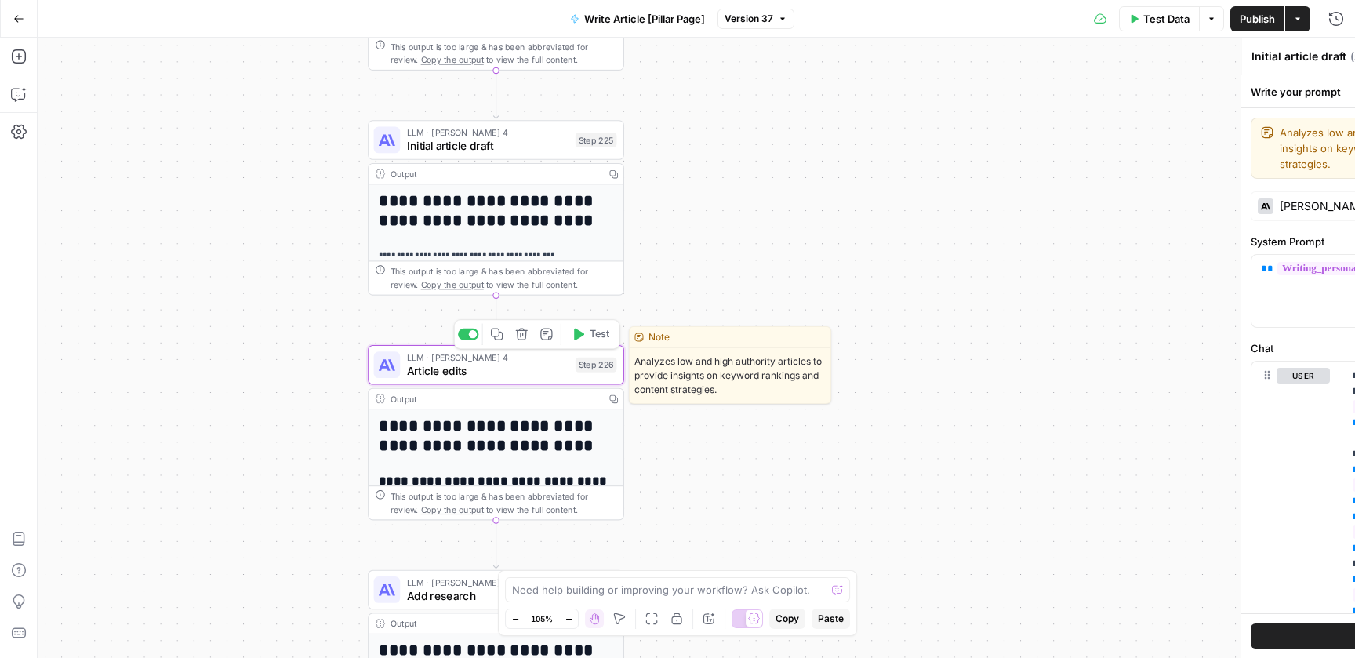
type textarea "Article edits"
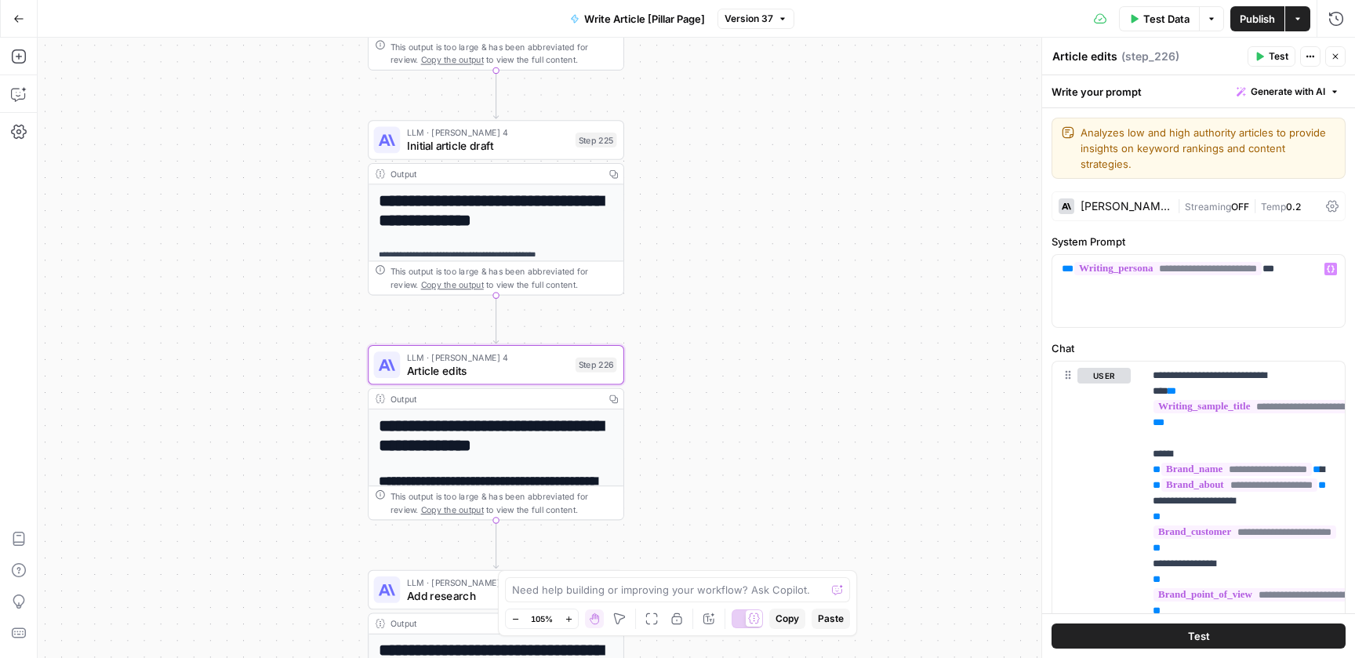
click at [1123, 198] on div "Claude Sonnet 4" at bounding box center [1115, 206] width 112 height 16
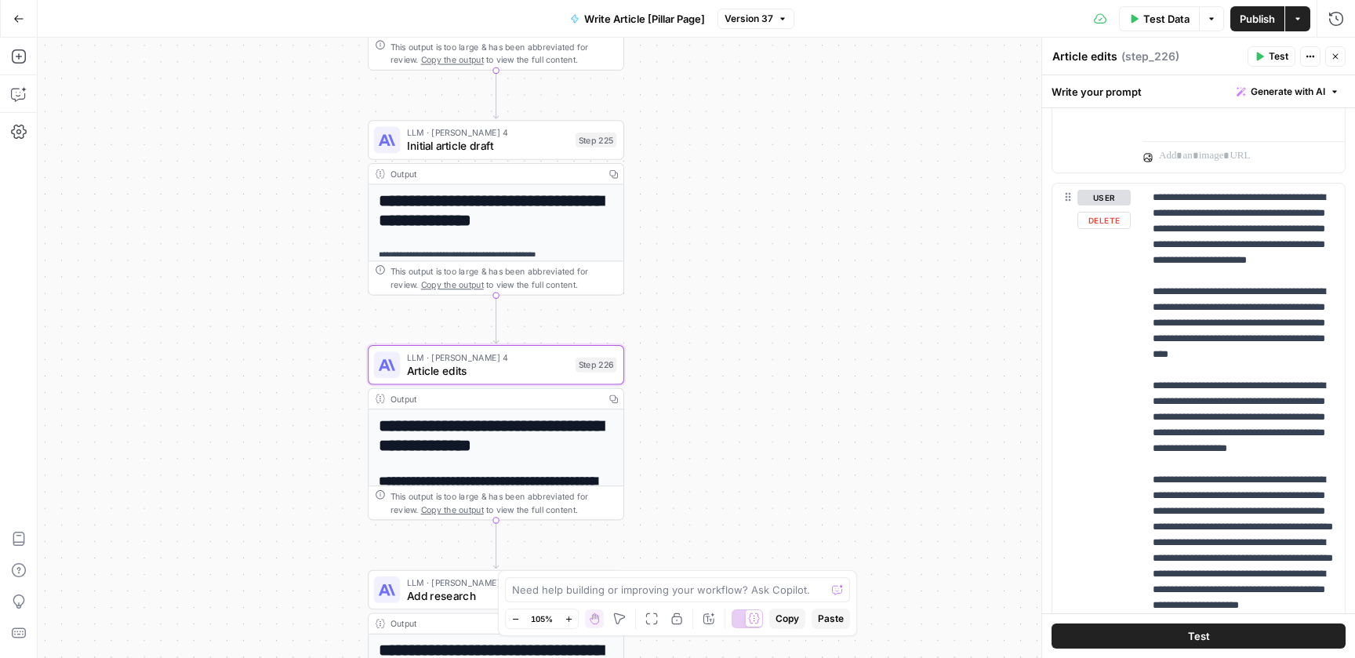
scroll to position [3265, 0]
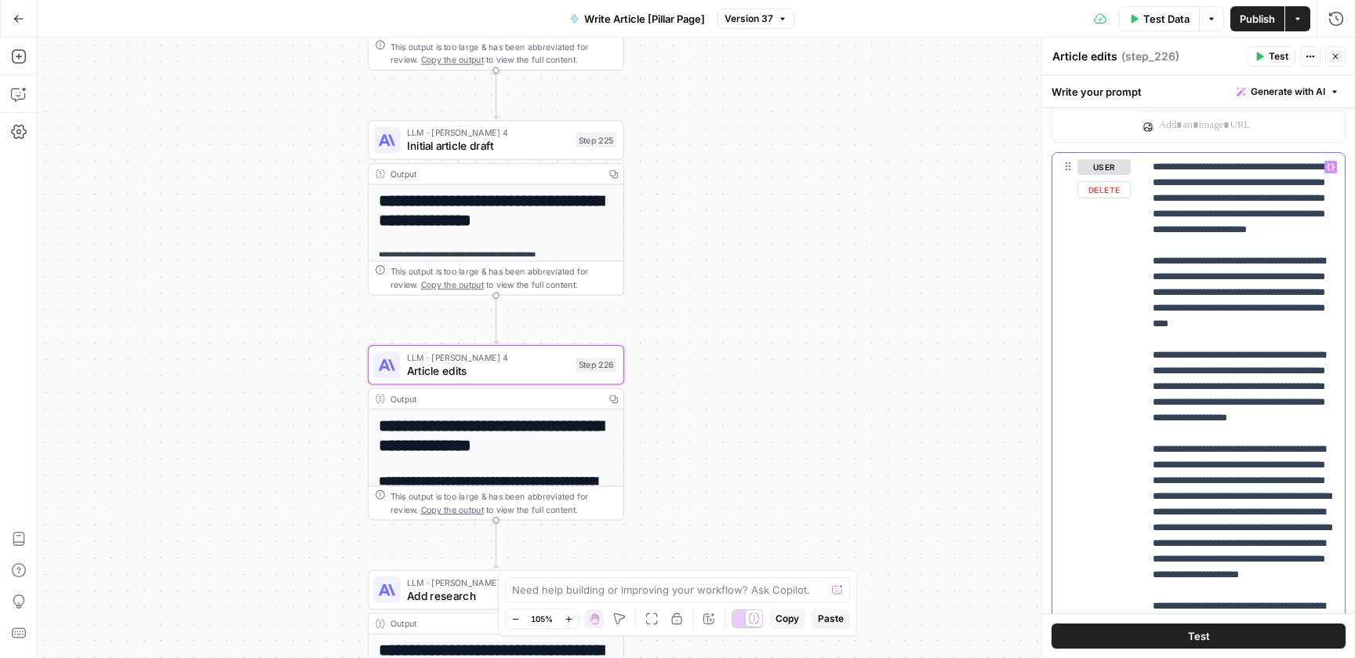
drag, startPoint x: 1194, startPoint y: 199, endPoint x: 1153, endPoint y: 178, distance: 46.6
click at [1153, 178] on p "**********" at bounding box center [1244, 574] width 183 height 831
click at [1196, 198] on p "**********" at bounding box center [1244, 574] width 183 height 831
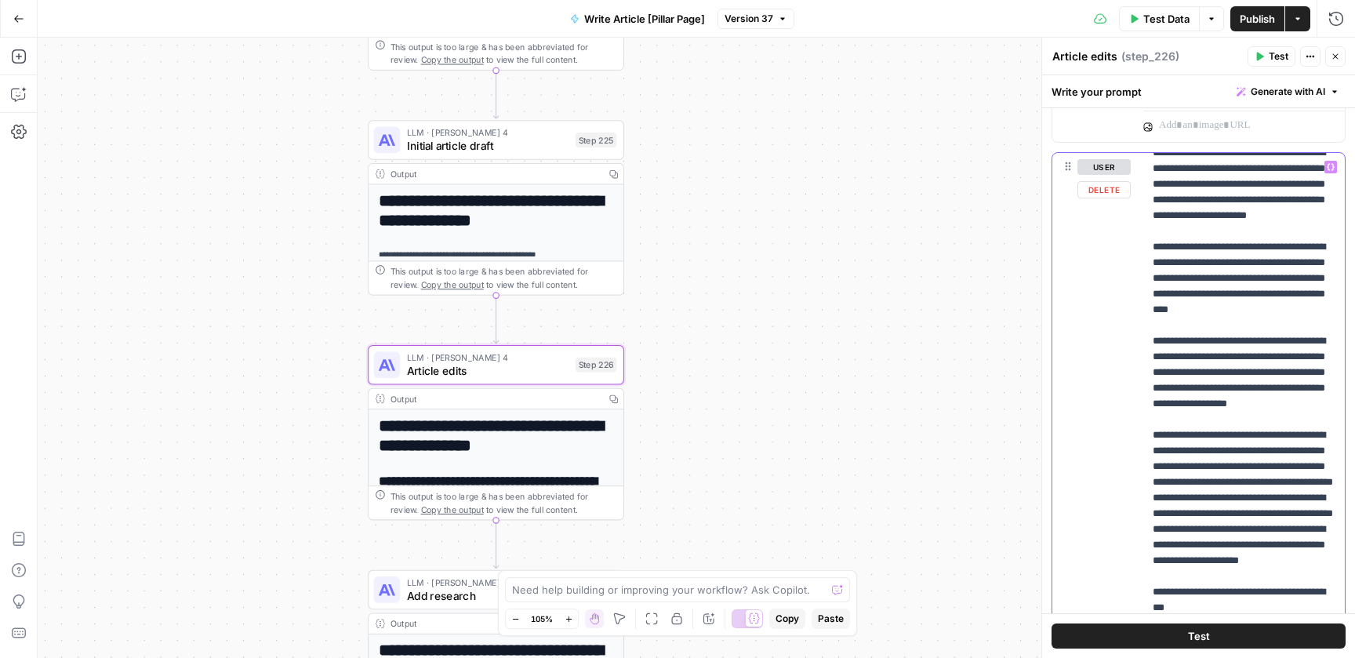
scroll to position [15, 0]
drag, startPoint x: 1209, startPoint y: 199, endPoint x: 1202, endPoint y: 216, distance: 18.4
click at [1202, 216] on p "**********" at bounding box center [1244, 559] width 183 height 831
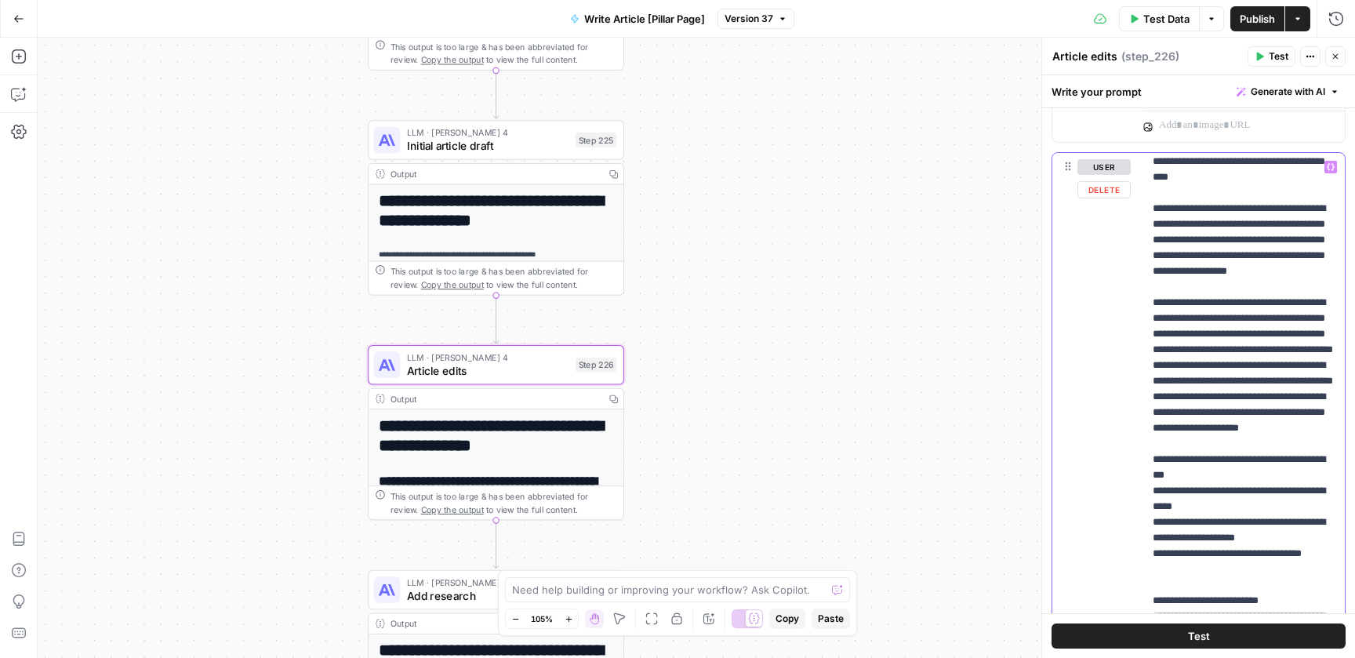
scroll to position [85, 0]
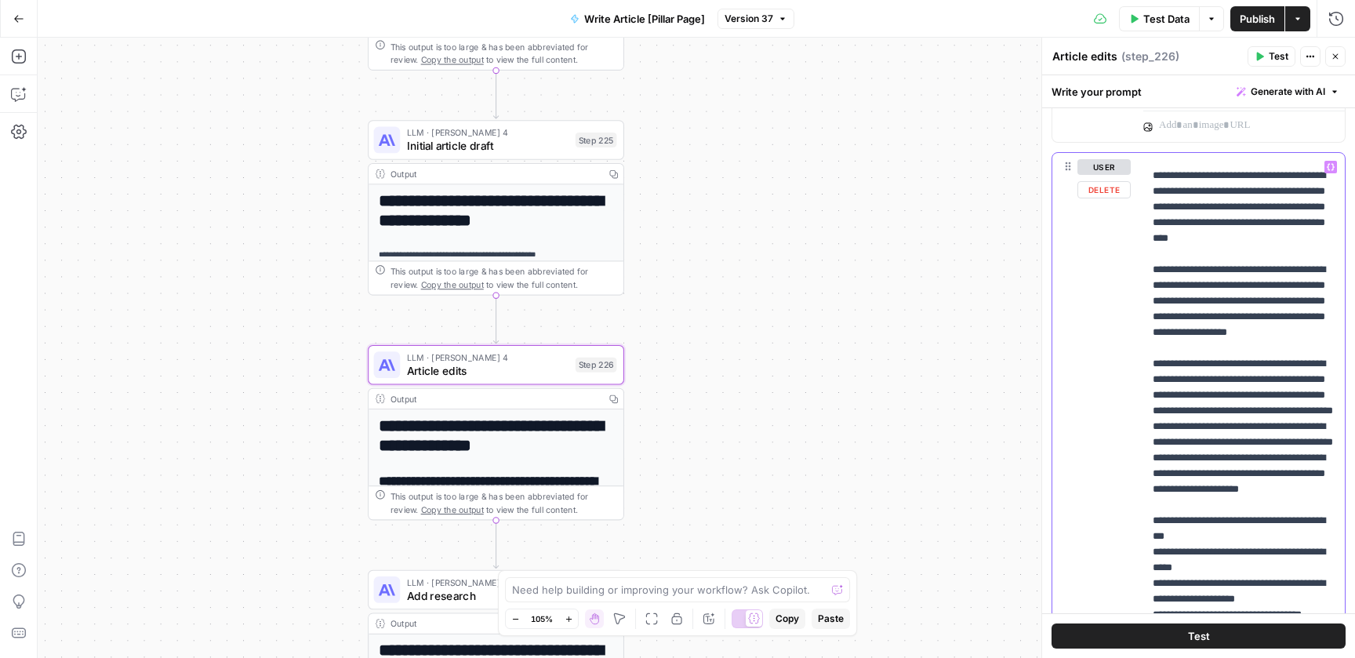
drag, startPoint x: 1191, startPoint y: 221, endPoint x: 1324, endPoint y: 220, distance: 132.5
click at [1324, 220] on p "**********" at bounding box center [1244, 489] width 183 height 831
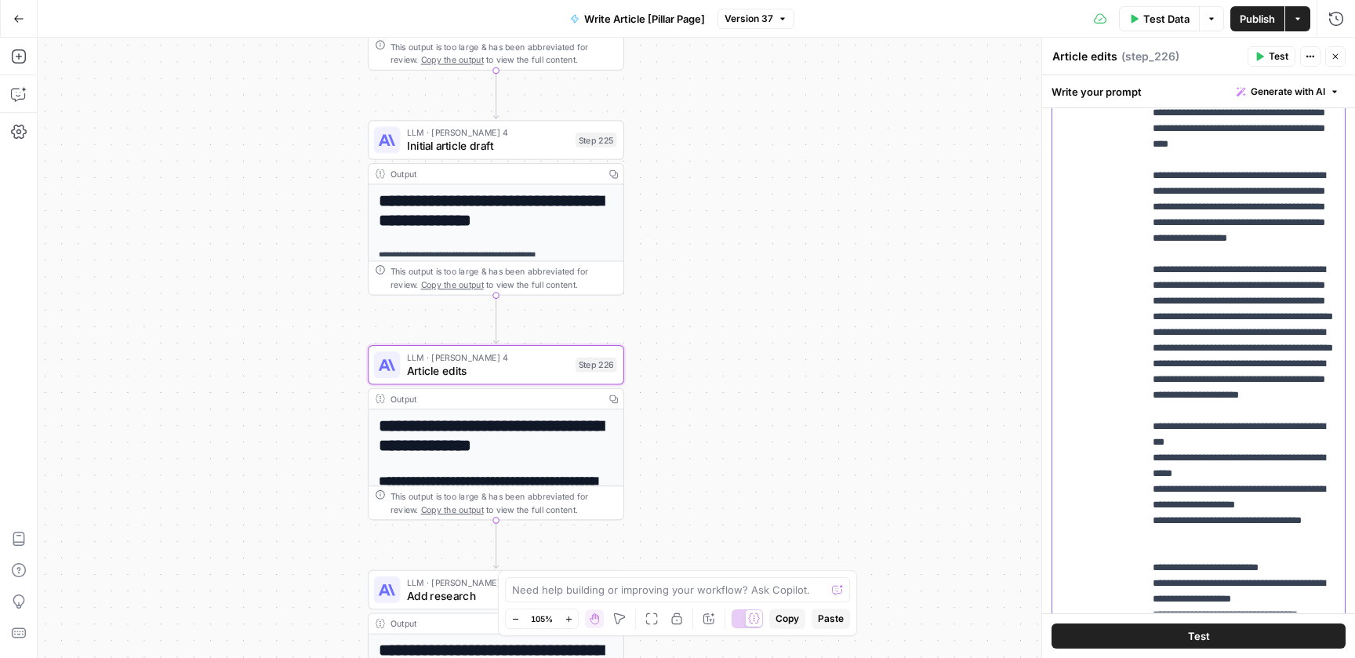
scroll to position [3439, 0]
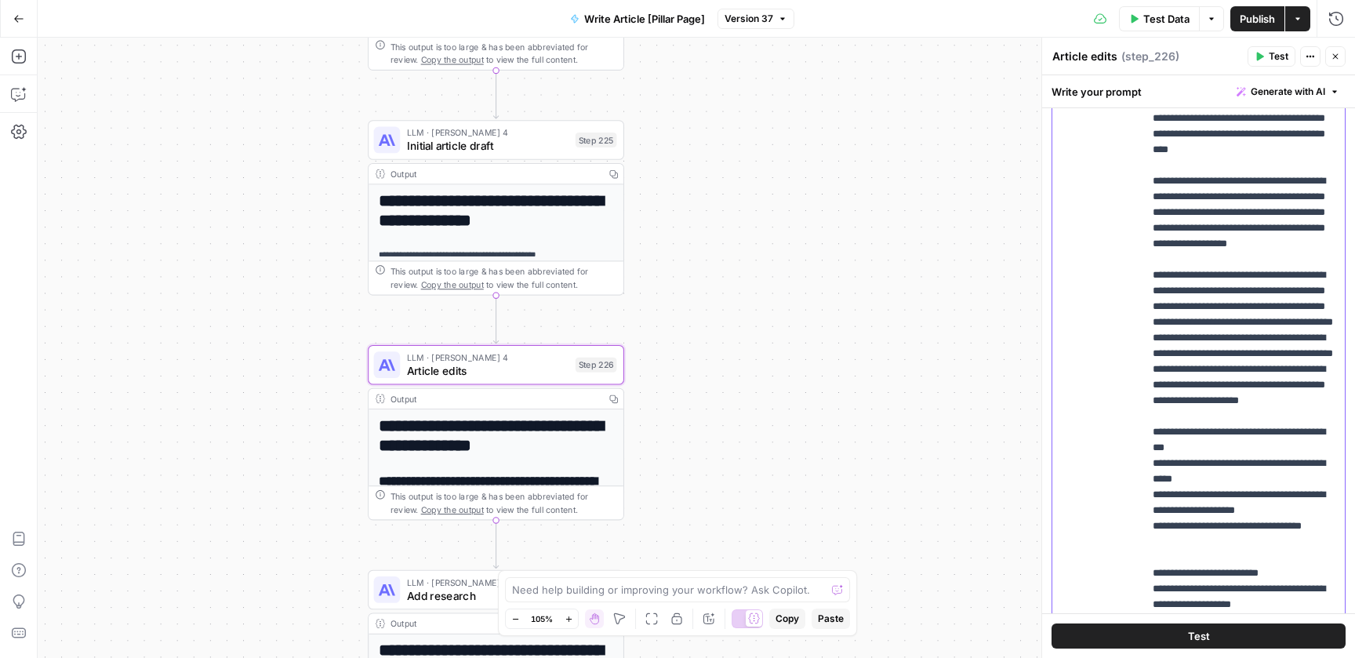
drag, startPoint x: 1264, startPoint y: 274, endPoint x: 1146, endPoint y: 198, distance: 141.2
click at [1146, 198] on div "**********" at bounding box center [1244, 298] width 202 height 639
click at [1260, 270] on p "**********" at bounding box center [1244, 400] width 183 height 831
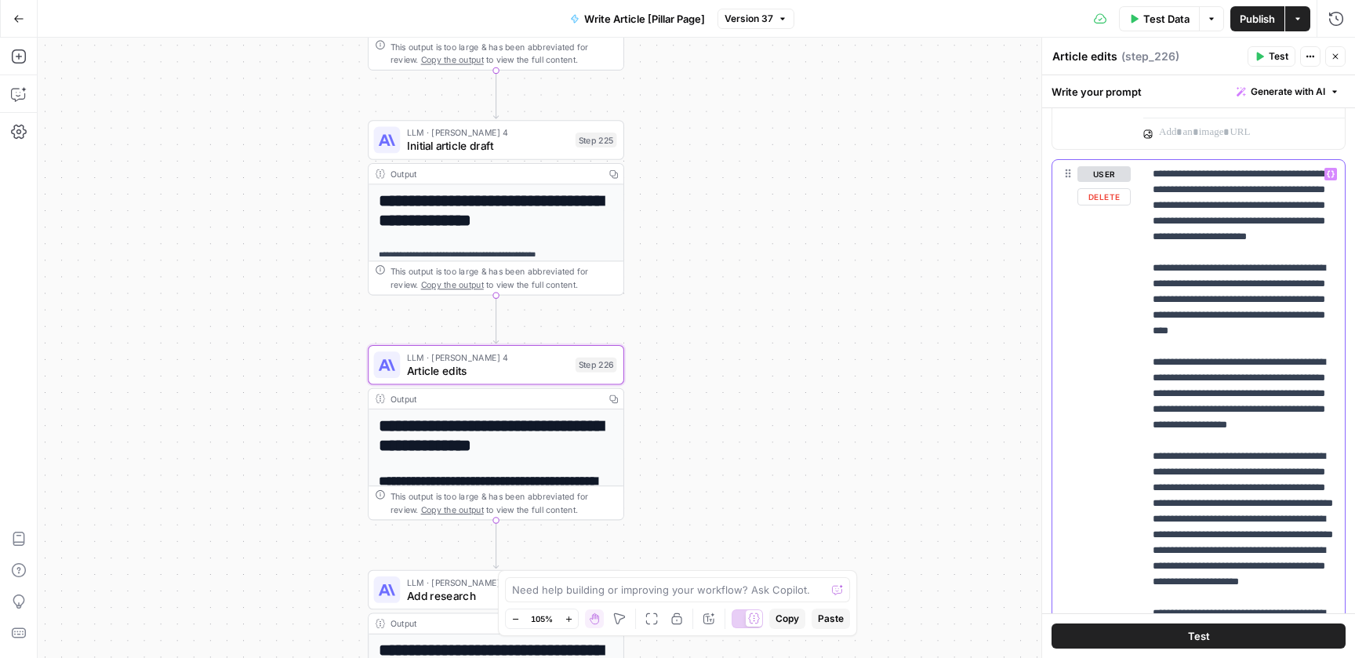
scroll to position [3245, 0]
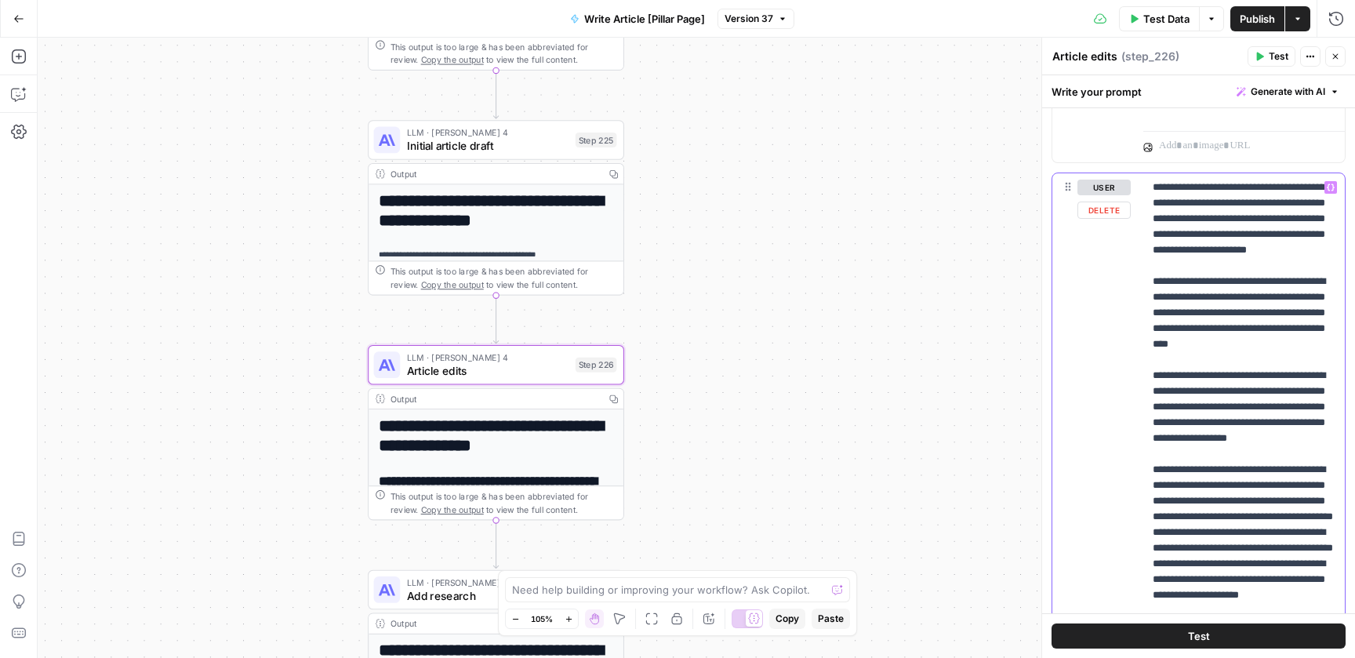
drag, startPoint x: 1209, startPoint y: 360, endPoint x: 1150, endPoint y: 286, distance: 94.3
click at [1150, 286] on div "**********" at bounding box center [1244, 492] width 202 height 639
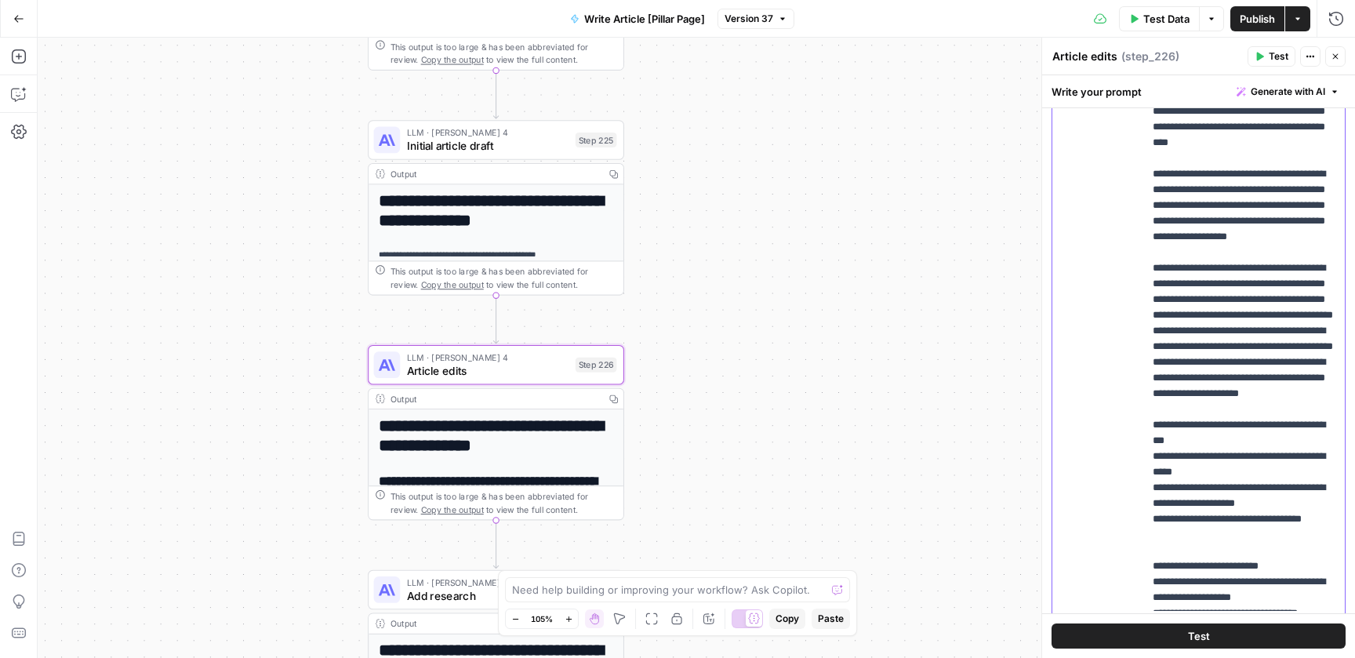
scroll to position [3511, 0]
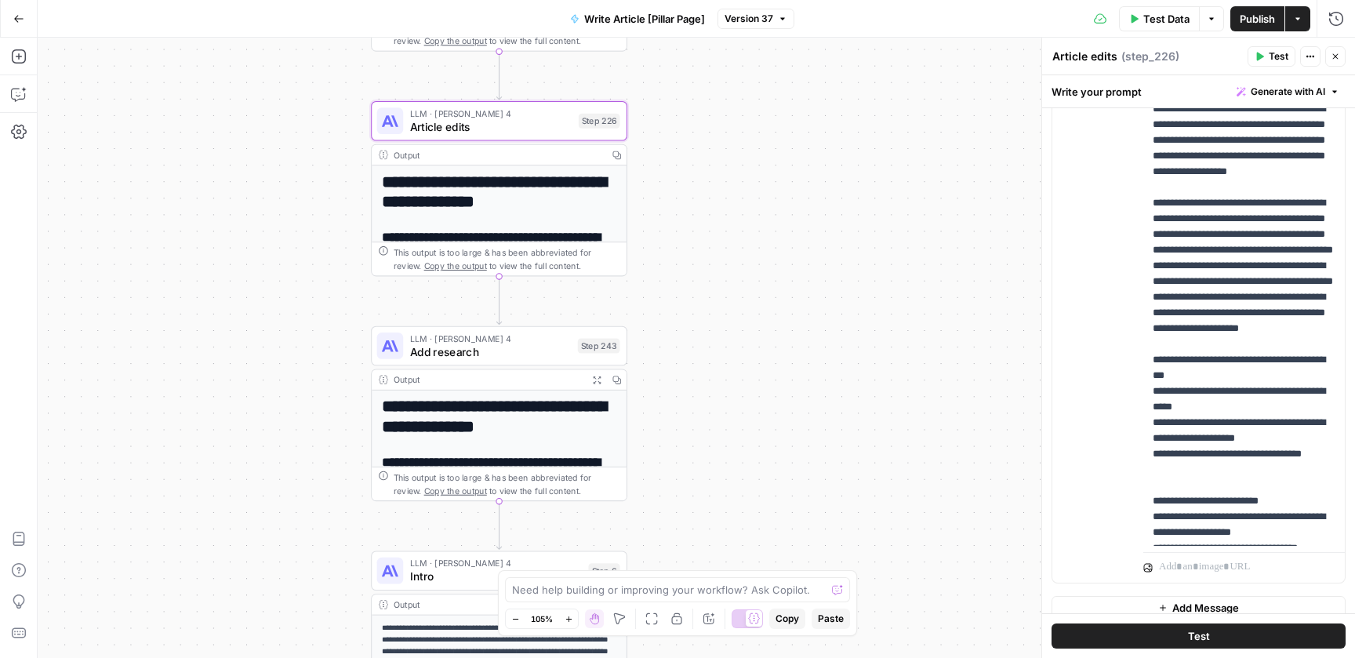
drag, startPoint x: 845, startPoint y: 407, endPoint x: 851, endPoint y: 147, distance: 260.5
click at [851, 147] on div "**********" at bounding box center [697, 348] width 1318 height 620
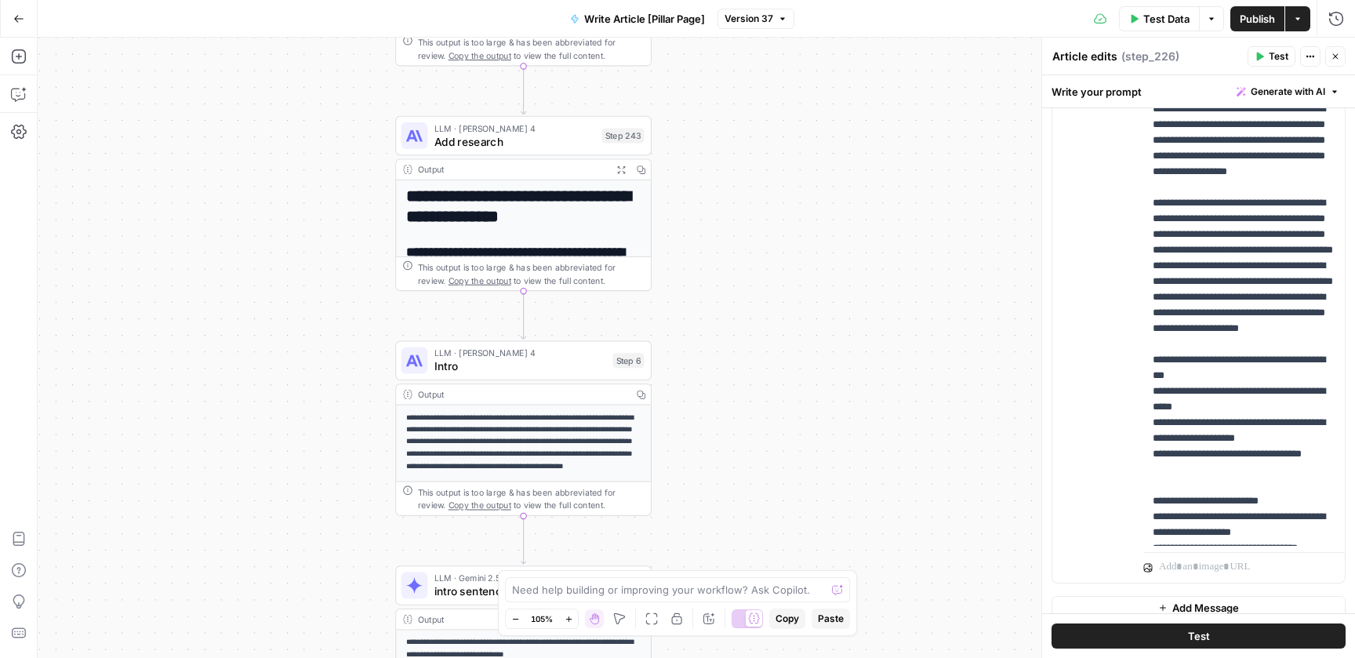
drag, startPoint x: 747, startPoint y: 390, endPoint x: 769, endPoint y: 194, distance: 197.4
click at [770, 194] on div "**********" at bounding box center [697, 348] width 1318 height 620
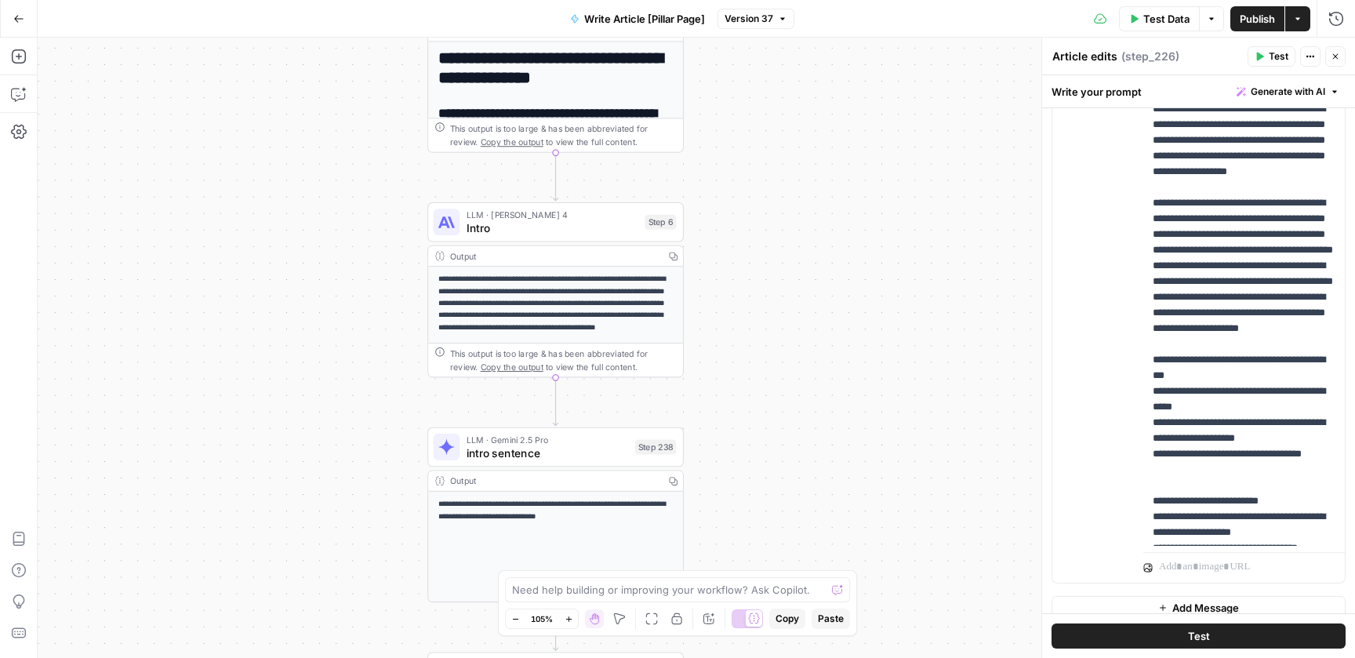
drag, startPoint x: 798, startPoint y: 414, endPoint x: 772, endPoint y: 191, distance: 224.2
click at [772, 191] on div "**********" at bounding box center [697, 348] width 1318 height 620
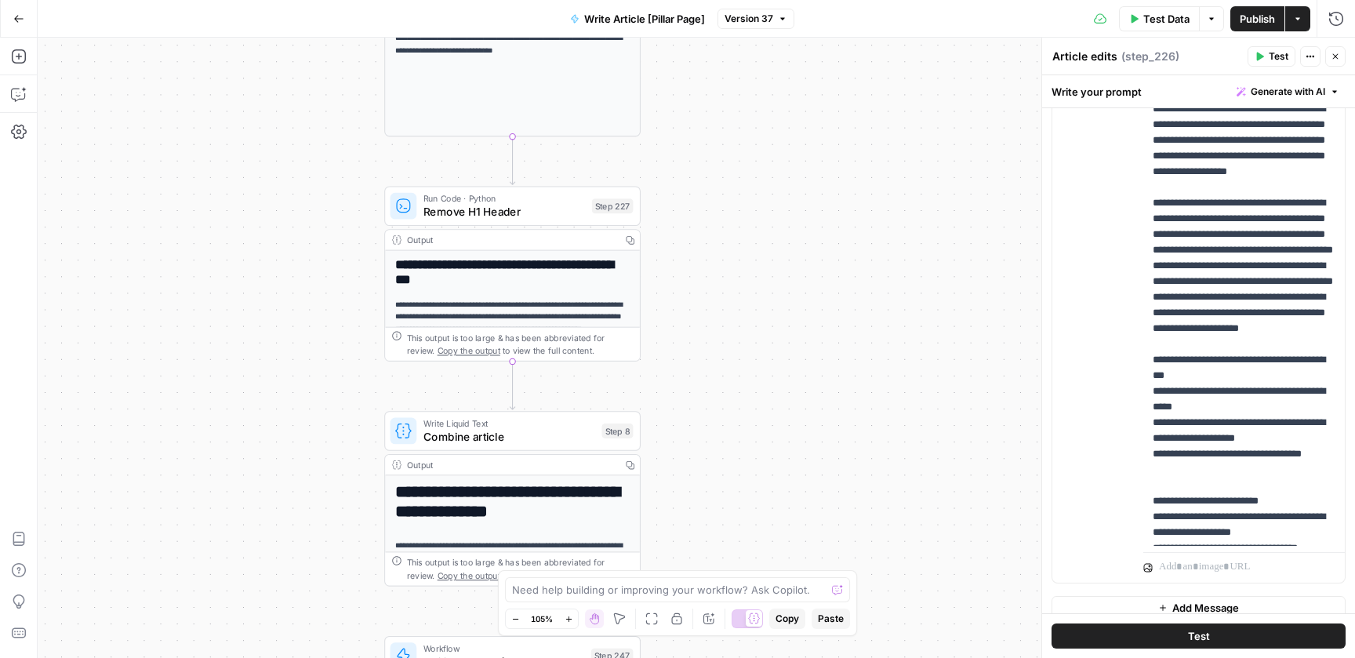
drag, startPoint x: 753, startPoint y: 373, endPoint x: 735, endPoint y: 125, distance: 249.3
click at [735, 125] on div "**********" at bounding box center [697, 348] width 1318 height 620
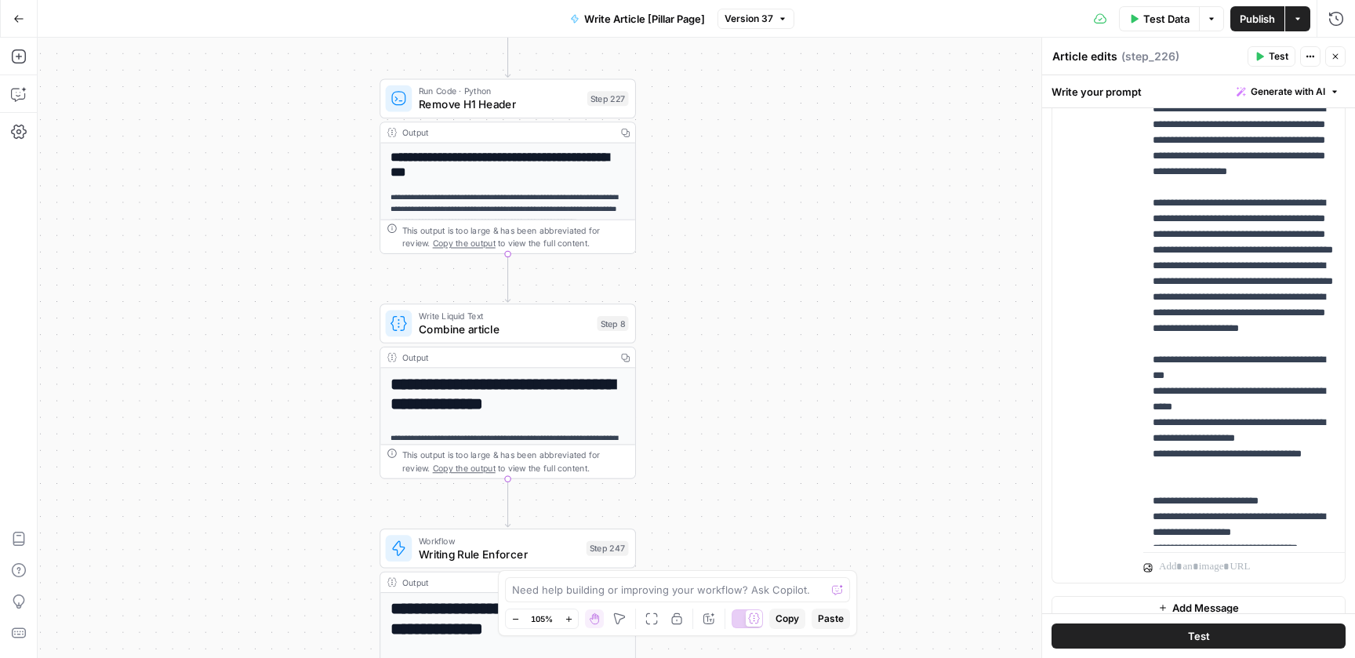
drag, startPoint x: 729, startPoint y: 340, endPoint x: 729, endPoint y: 196, distance: 143.5
click at [729, 196] on div "**********" at bounding box center [697, 348] width 1318 height 620
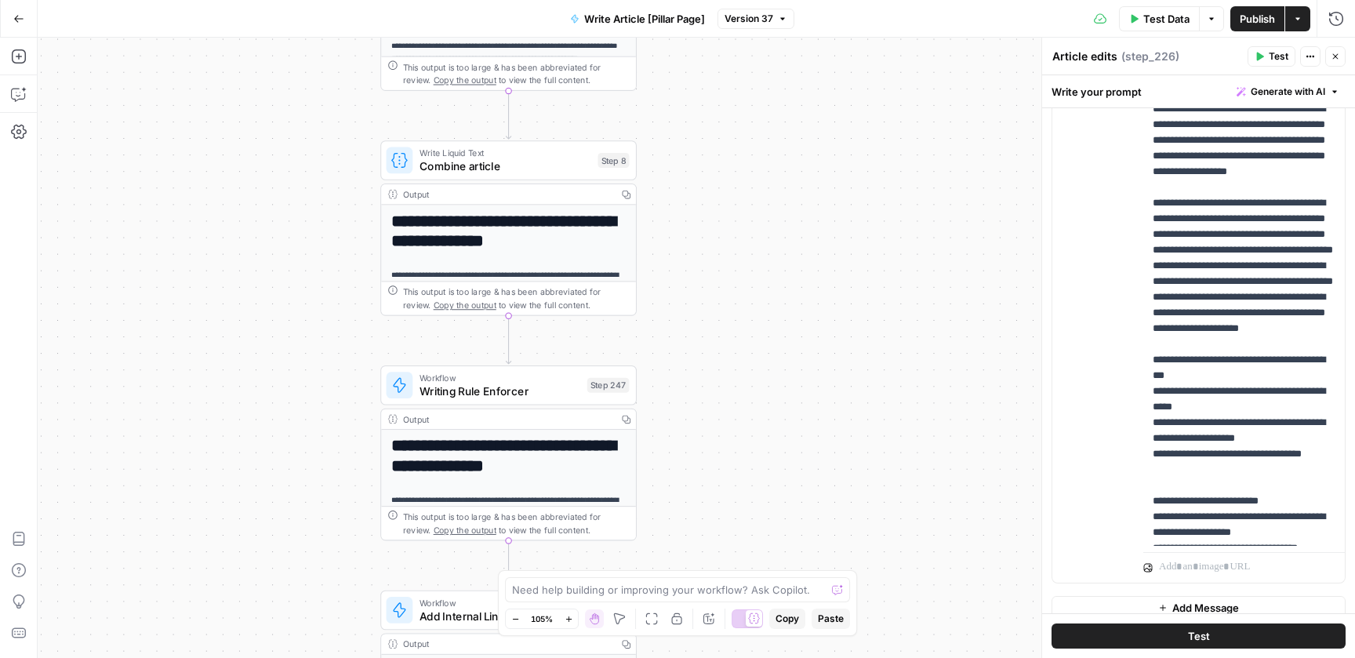
drag, startPoint x: 723, startPoint y: 371, endPoint x: 716, endPoint y: 198, distance: 173.5
click at [716, 198] on div "**********" at bounding box center [697, 348] width 1318 height 620
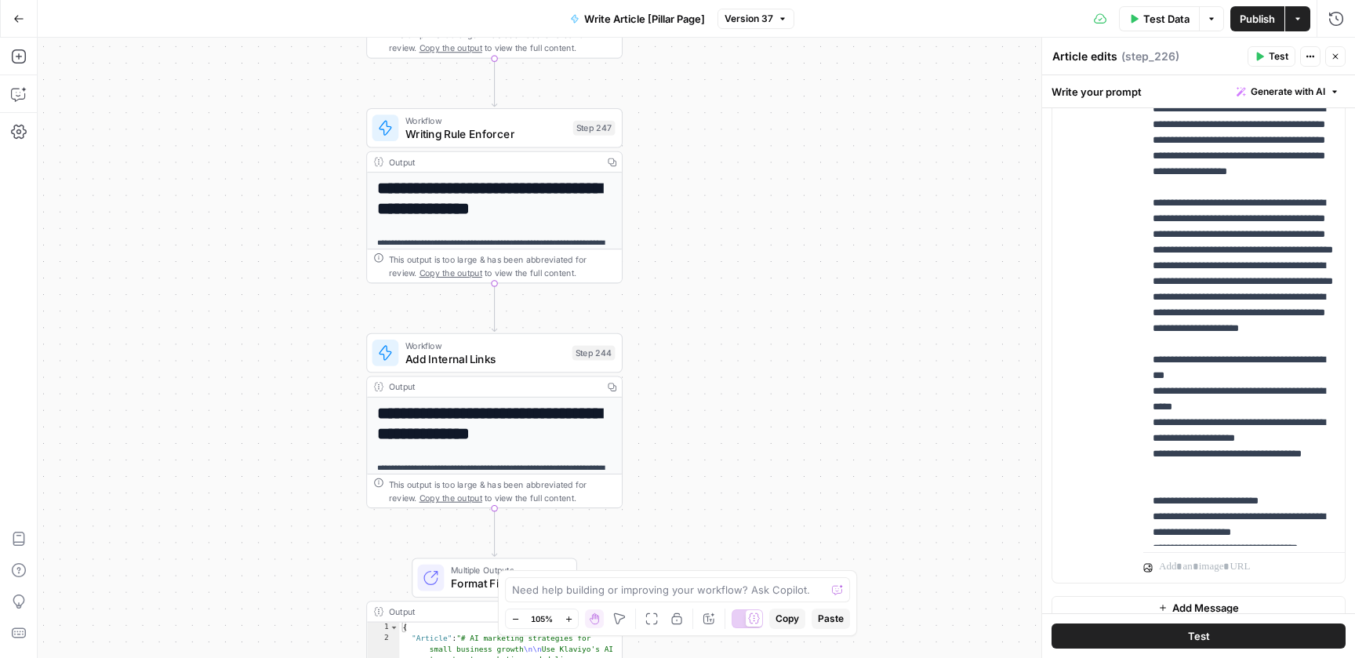
drag, startPoint x: 723, startPoint y: 384, endPoint x: 712, endPoint y: 176, distance: 208.9
click at [712, 176] on div "**********" at bounding box center [697, 348] width 1318 height 620
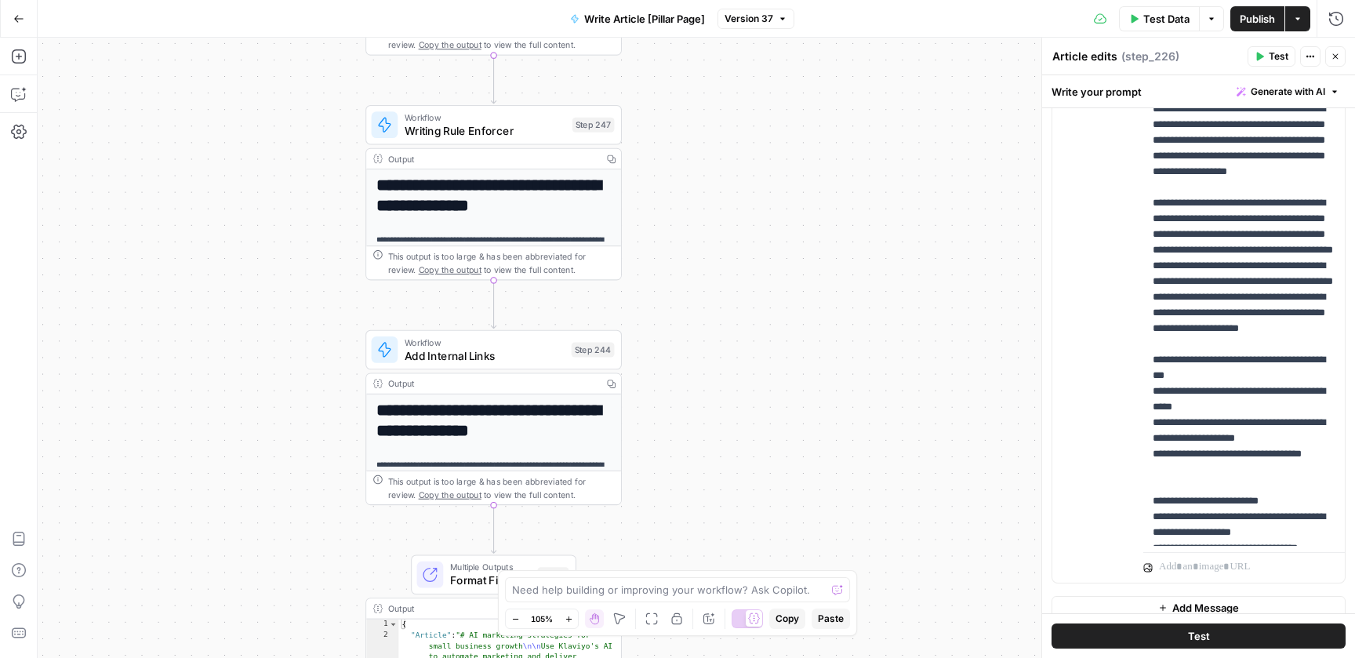
click at [504, 116] on span "Workflow" at bounding box center [486, 117] width 162 height 13
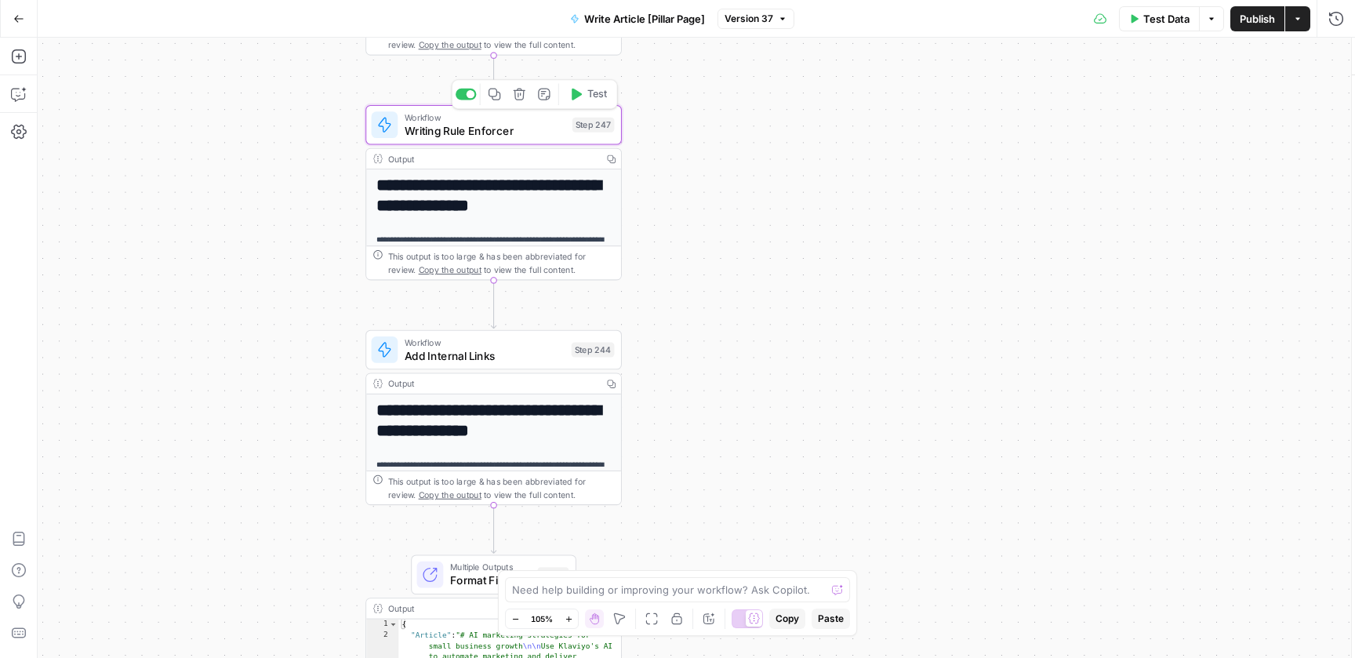
type input "Writing Rules Enforcer"
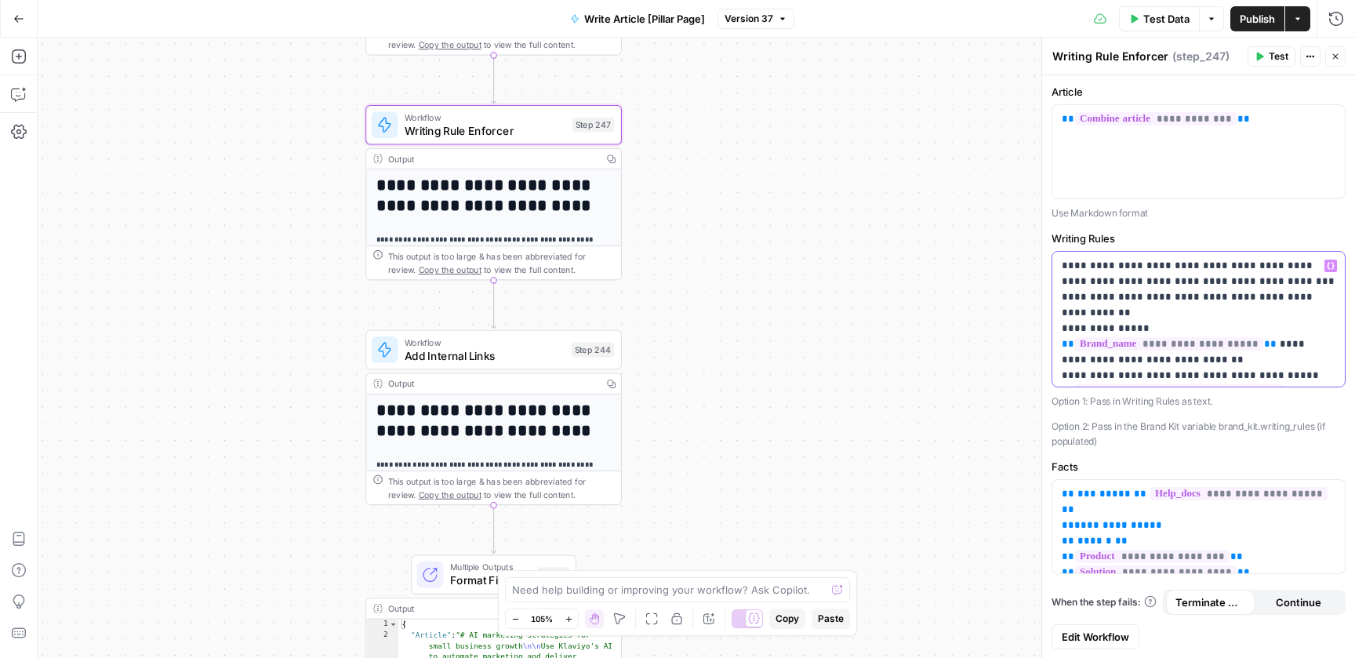
scroll to position [18, 0]
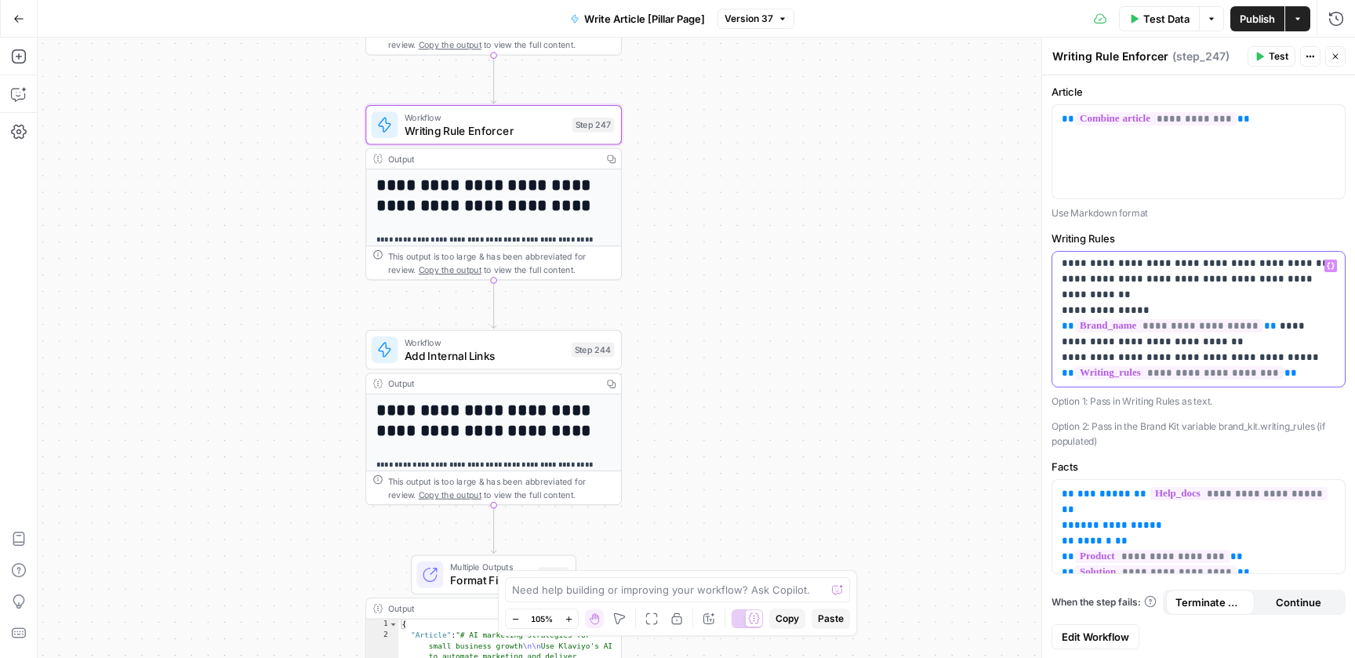
drag, startPoint x: 1062, startPoint y: 263, endPoint x: 1322, endPoint y: 373, distance: 281.9
click at [1321, 373] on p "**********" at bounding box center [1199, 310] width 274 height 141
click at [1322, 373] on p "**********" at bounding box center [1199, 310] width 274 height 141
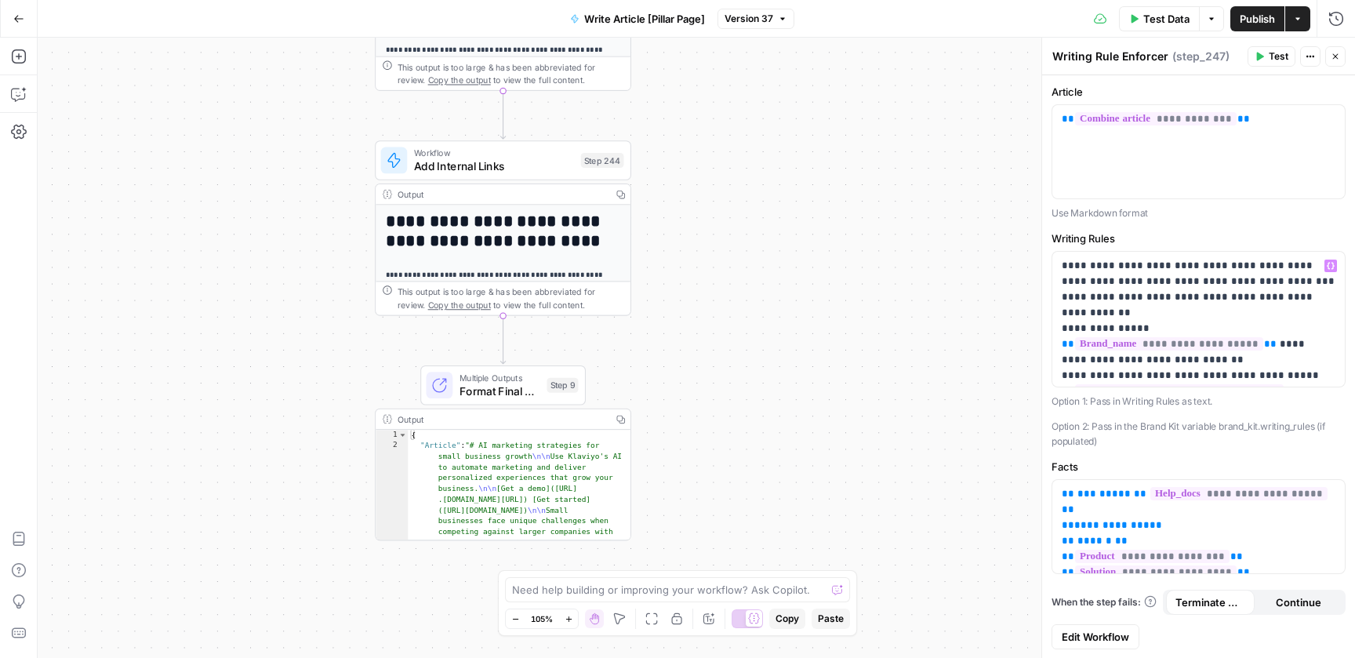
drag, startPoint x: 726, startPoint y: 434, endPoint x: 711, endPoint y: 357, distance: 79.1
click at [711, 357] on div "**********" at bounding box center [697, 348] width 1318 height 620
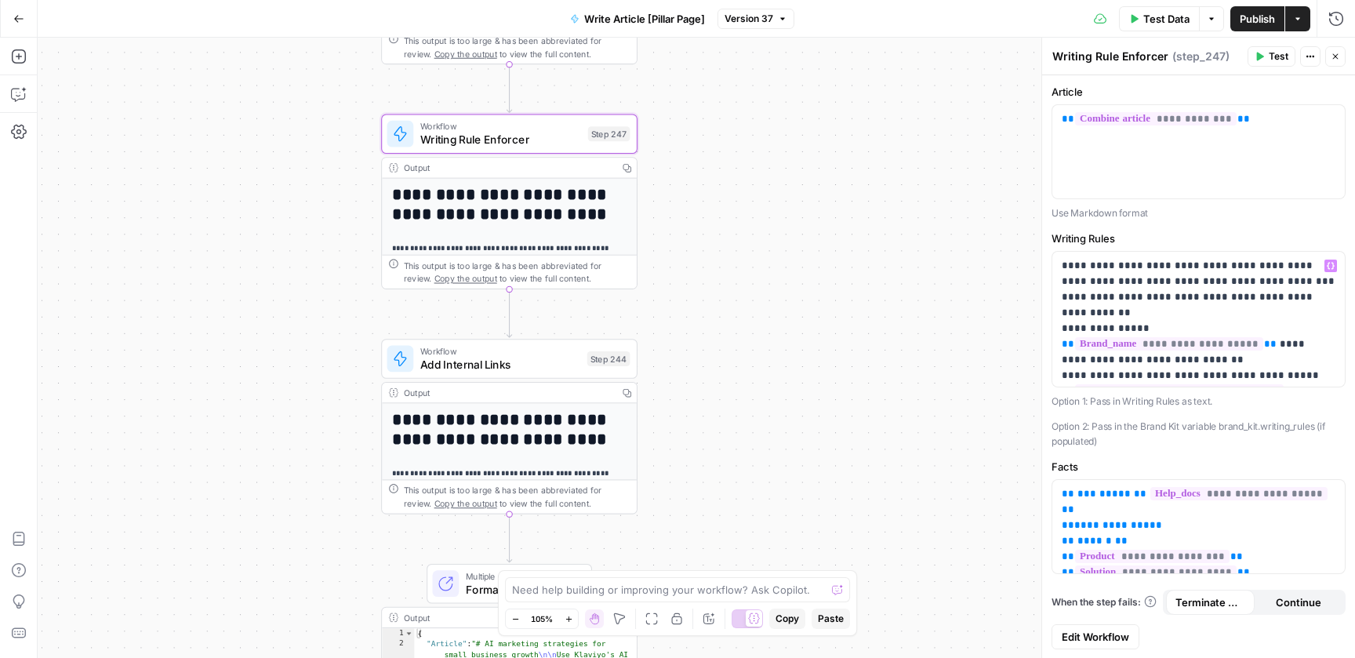
drag, startPoint x: 706, startPoint y: 243, endPoint x: 712, endPoint y: 438, distance: 194.6
click at [712, 438] on div "**********" at bounding box center [697, 348] width 1318 height 620
drag, startPoint x: 1105, startPoint y: 309, endPoint x: 1094, endPoint y: 293, distance: 19.8
click at [1094, 293] on p "**********" at bounding box center [1199, 328] width 274 height 141
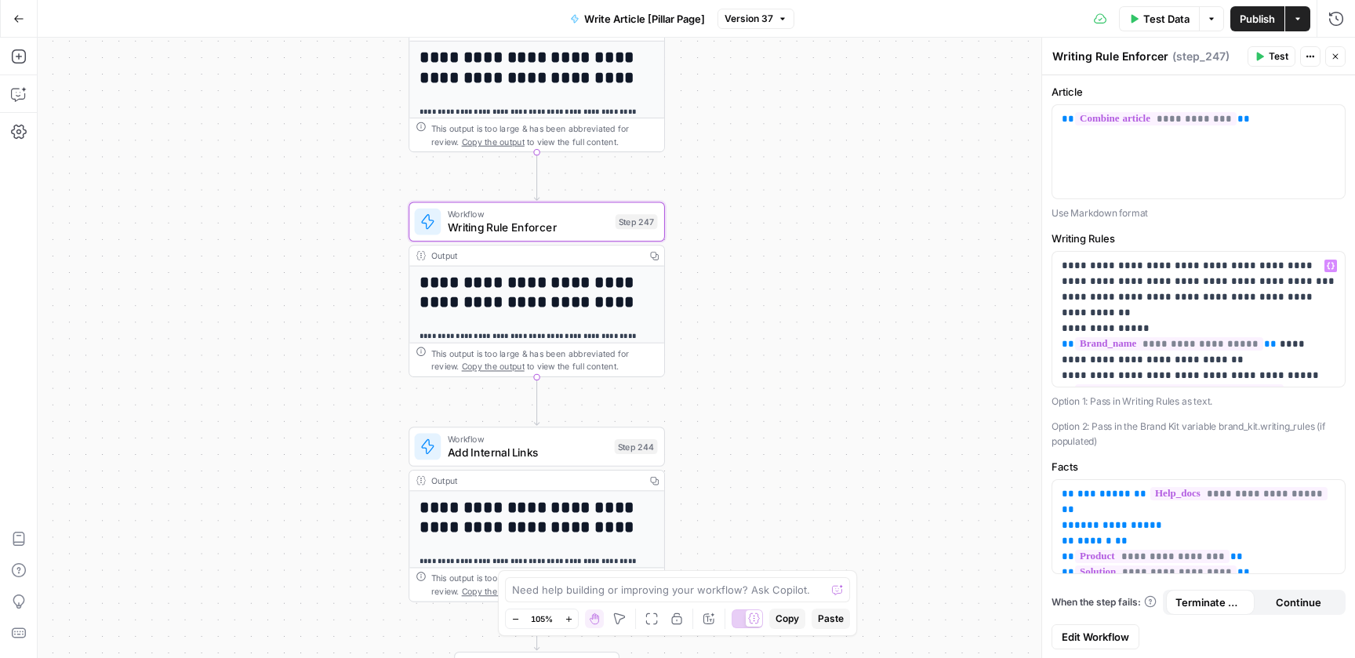
drag, startPoint x: 746, startPoint y: 230, endPoint x: 773, endPoint y: 316, distance: 90.5
click at [773, 316] on div "**********" at bounding box center [697, 348] width 1318 height 620
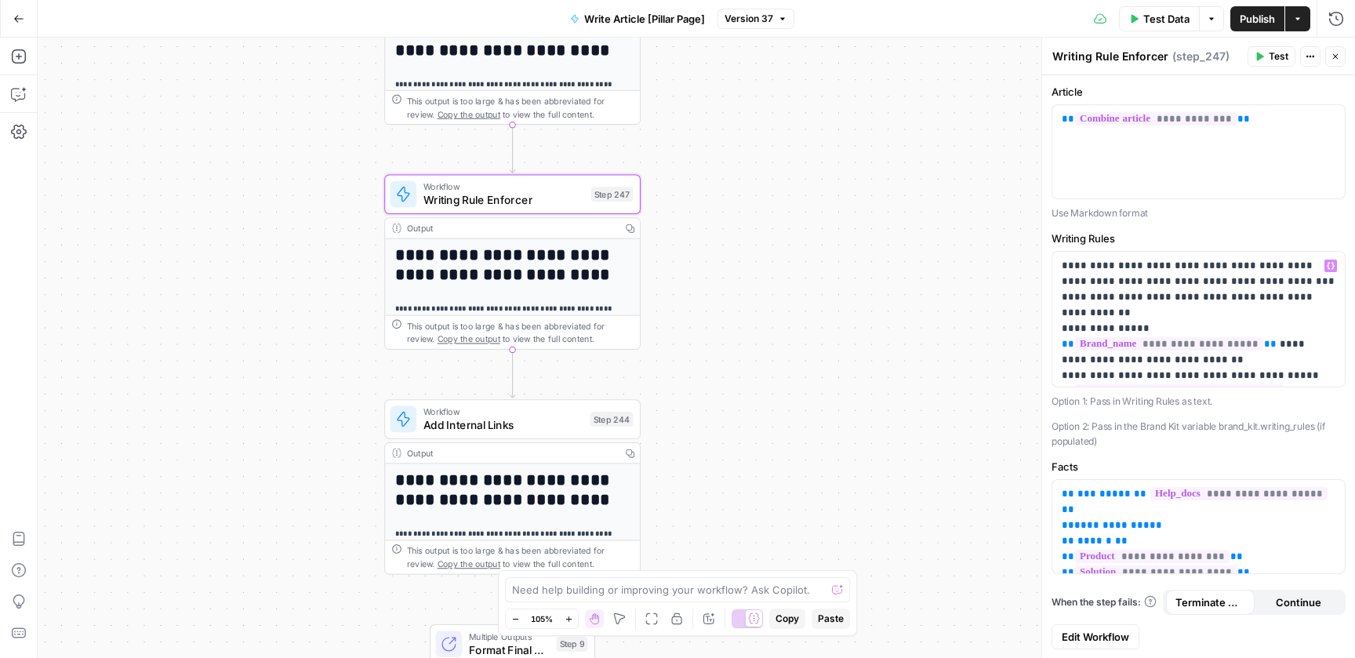
drag, startPoint x: 770, startPoint y: 393, endPoint x: 740, endPoint y: 361, distance: 44.4
click at [740, 361] on div "**********" at bounding box center [697, 348] width 1318 height 620
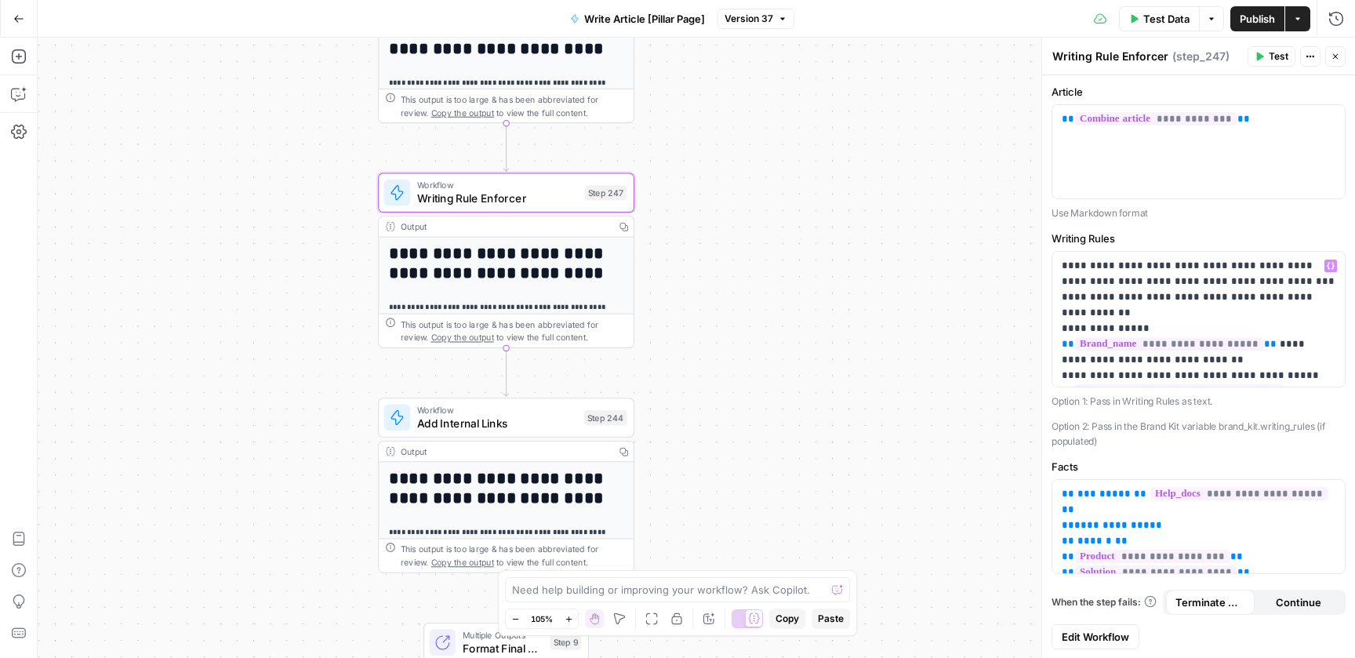
drag, startPoint x: 740, startPoint y: 362, endPoint x: 747, endPoint y: 615, distance: 253.4
click at [747, 615] on body "Klaviyo New Home Browse Insights Opportunities Your Data Recent Grids Editorial…" at bounding box center [677, 329] width 1355 height 658
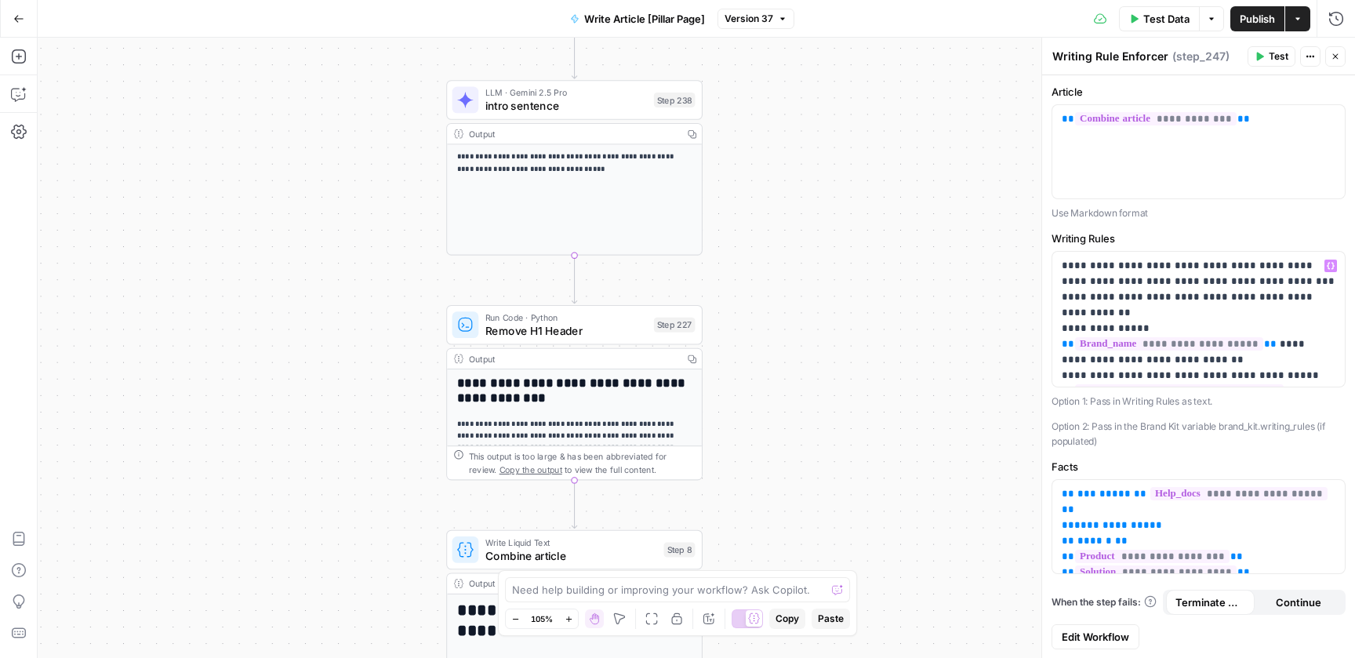
drag, startPoint x: 720, startPoint y: 200, endPoint x: 782, endPoint y: 530, distance: 335.9
click at [782, 531] on div "**********" at bounding box center [697, 348] width 1318 height 620
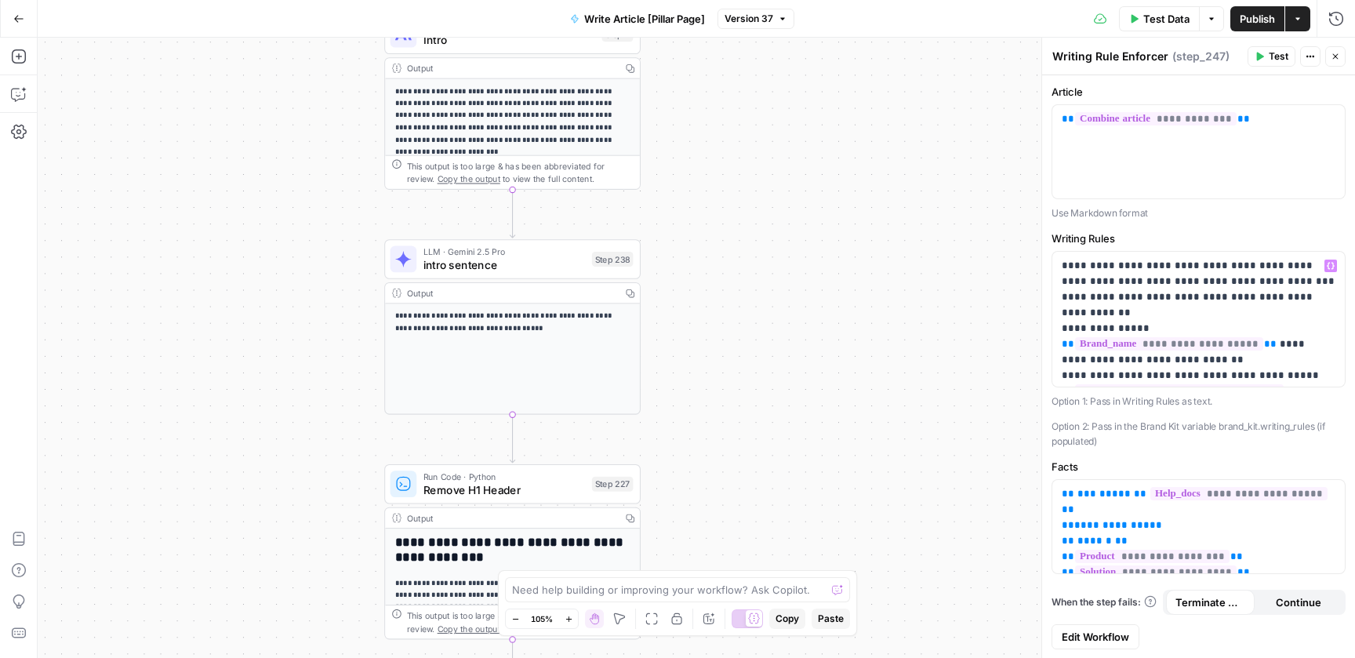
drag, startPoint x: 786, startPoint y: 318, endPoint x: 730, endPoint y: 460, distance: 152.5
click at [730, 460] on div "**********" at bounding box center [697, 348] width 1318 height 620
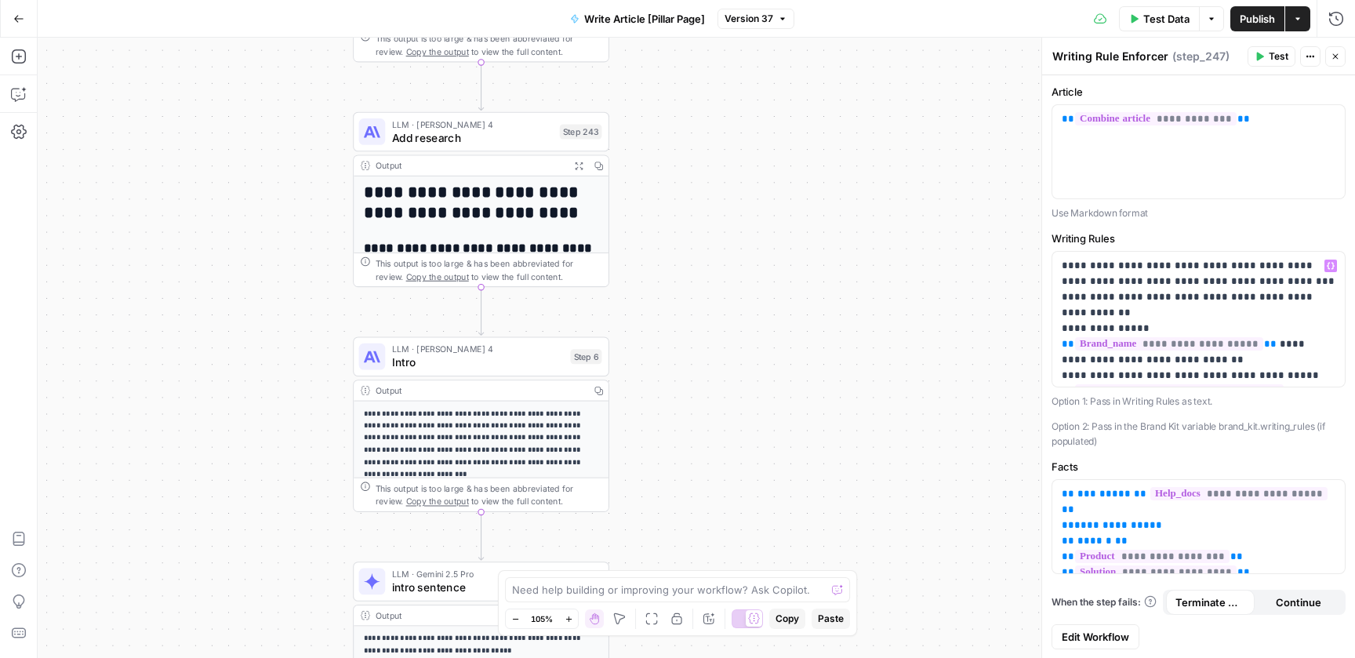
drag, startPoint x: 747, startPoint y: 200, endPoint x: 714, endPoint y: 553, distance: 354.5
click at [714, 553] on div "**********" at bounding box center [697, 348] width 1318 height 620
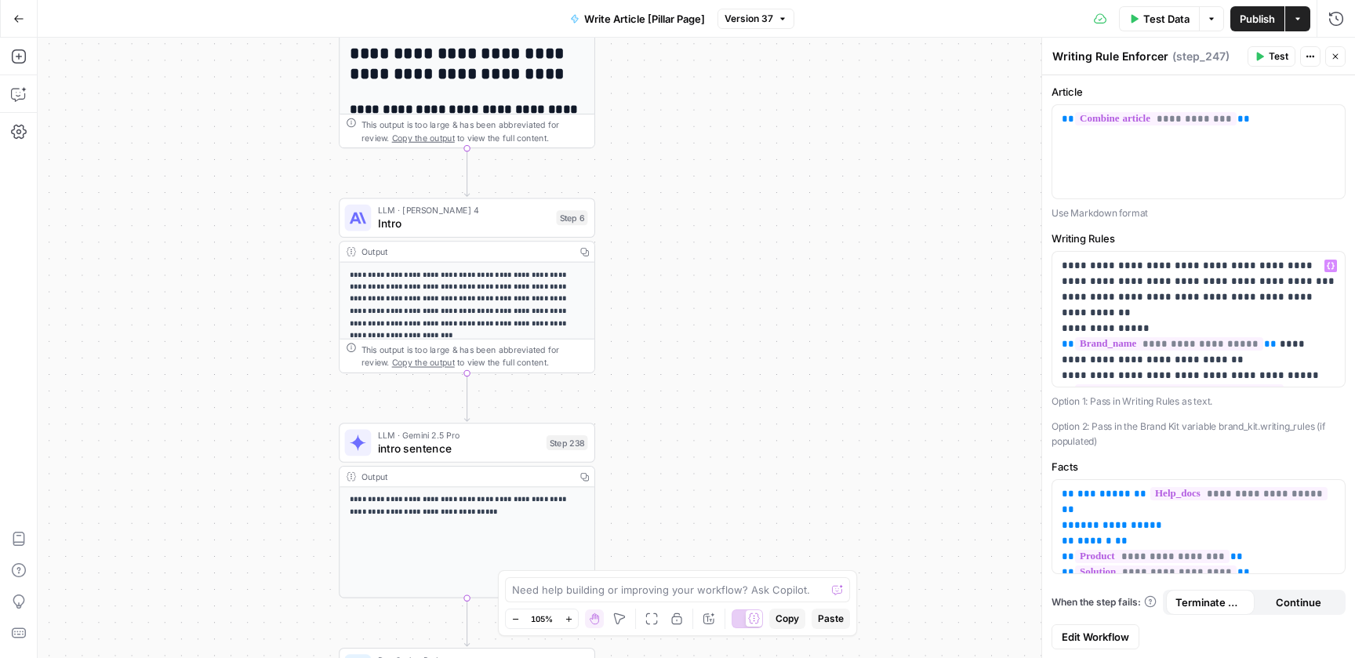
drag, startPoint x: 674, startPoint y: 478, endPoint x: 661, endPoint y: 301, distance: 177.7
click at [661, 301] on div "**********" at bounding box center [697, 348] width 1318 height 620
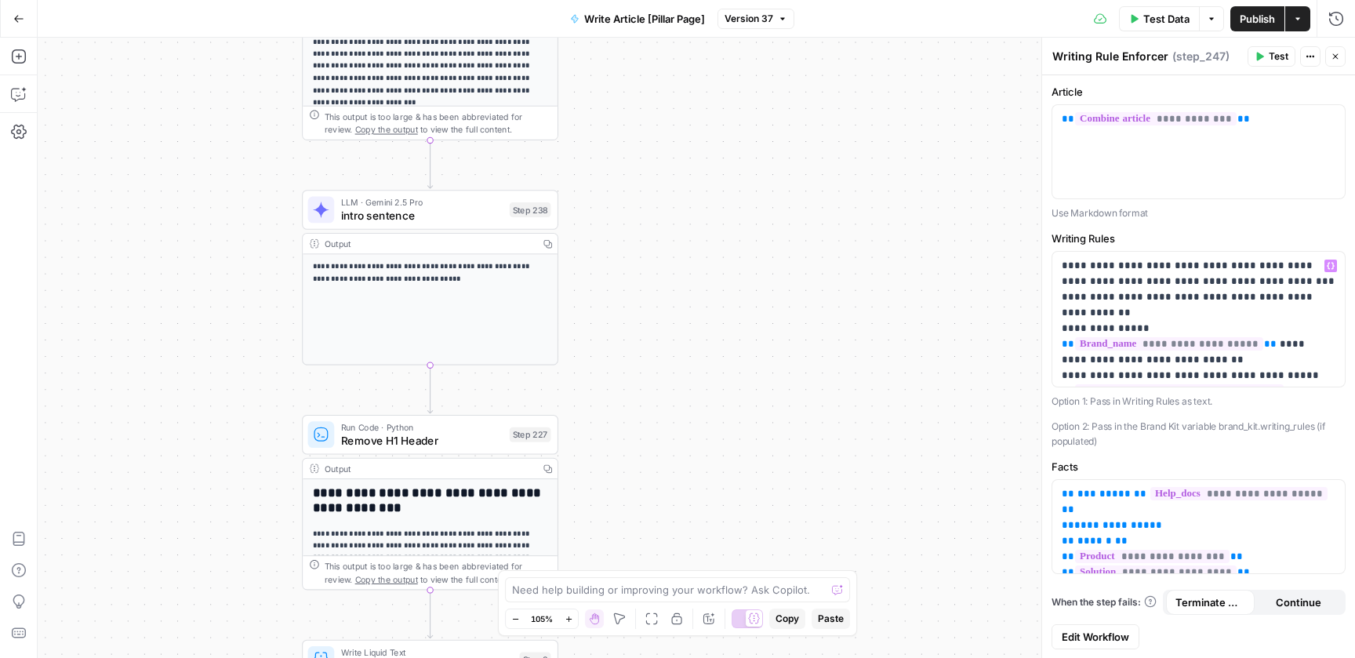
drag, startPoint x: 710, startPoint y: 385, endPoint x: 673, endPoint y: 83, distance: 304.2
click at [673, 83] on div "**********" at bounding box center [697, 348] width 1318 height 620
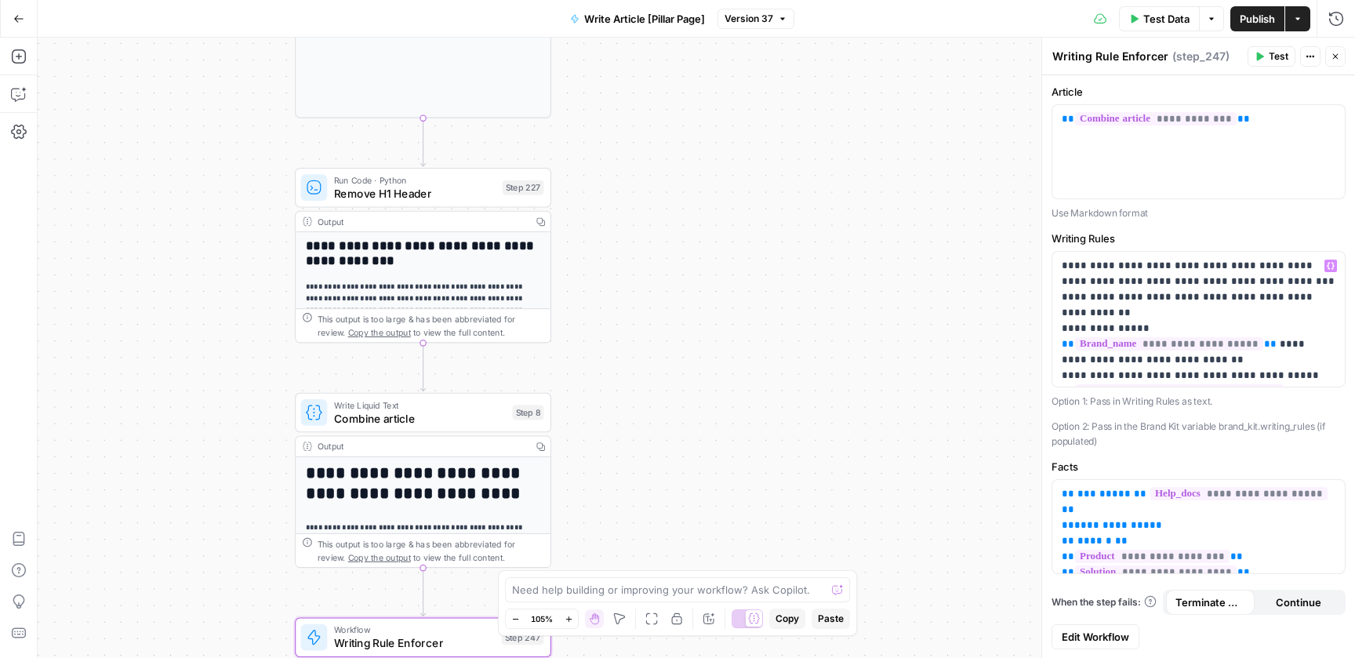
drag, startPoint x: 670, startPoint y: 340, endPoint x: 683, endPoint y: 242, distance: 98.9
click at [683, 242] on div "**********" at bounding box center [697, 348] width 1318 height 620
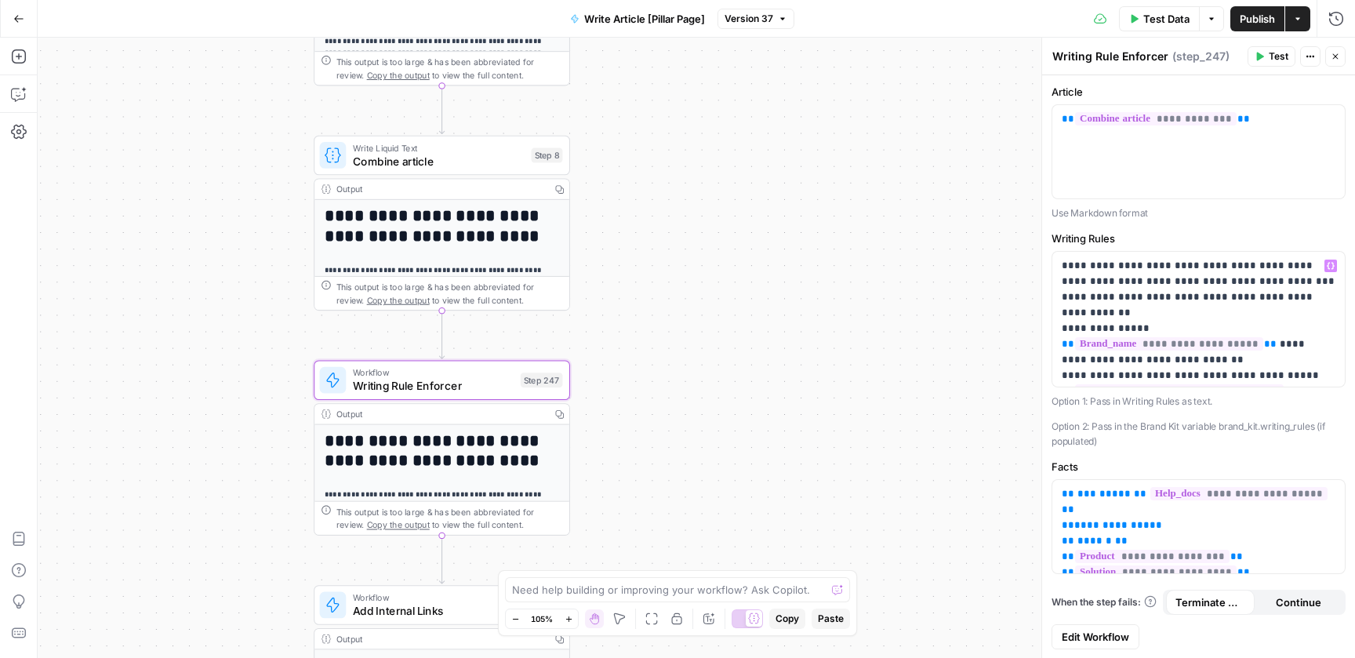
drag, startPoint x: 645, startPoint y: 460, endPoint x: 660, endPoint y: 199, distance: 261.6
click at [660, 199] on div "**********" at bounding box center [697, 348] width 1318 height 620
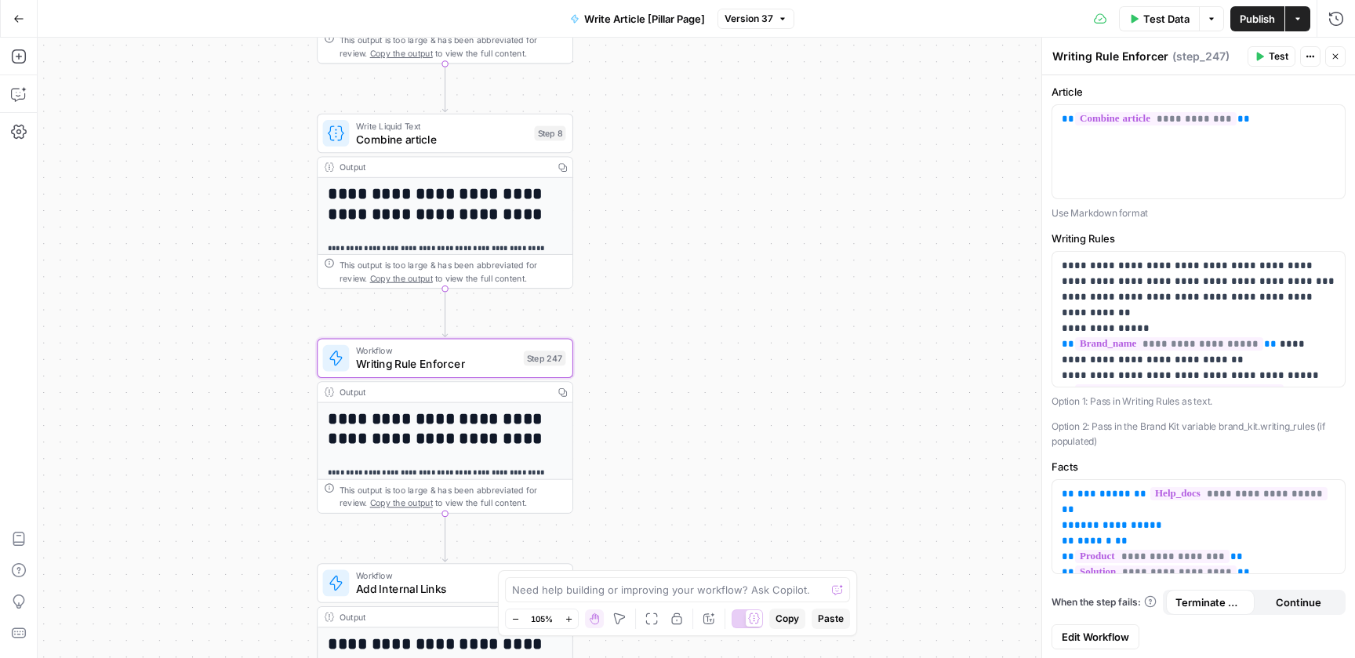
click at [714, 424] on div "**********" at bounding box center [697, 348] width 1318 height 620
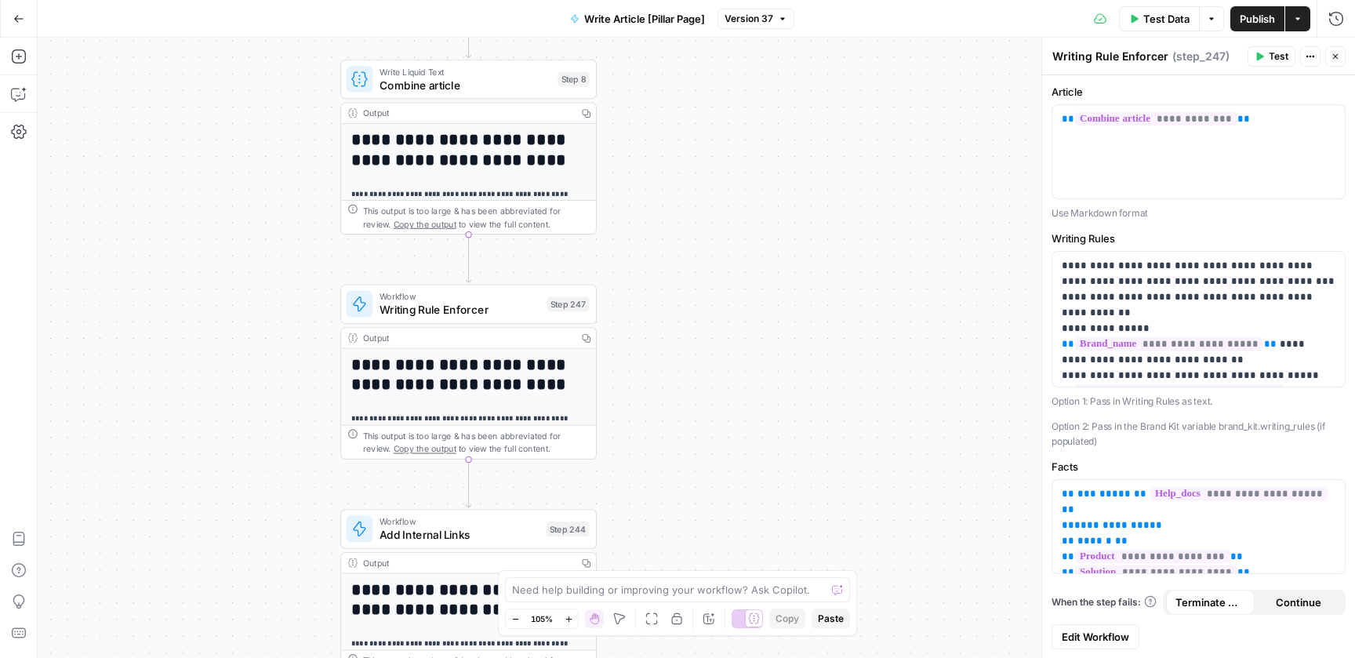
drag, startPoint x: 633, startPoint y: 391, endPoint x: 658, endPoint y: 326, distance: 69.8
click at [659, 326] on div "**********" at bounding box center [697, 348] width 1318 height 620
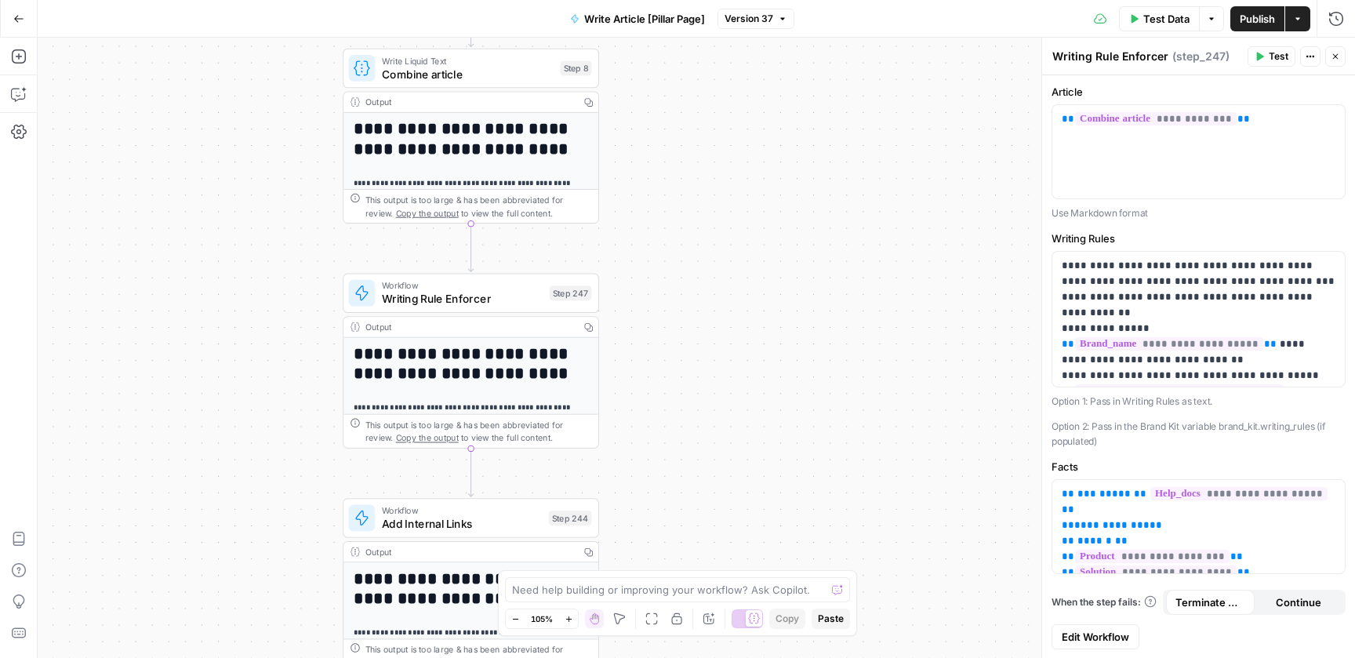
click at [672, 307] on div "**********" at bounding box center [697, 348] width 1318 height 620
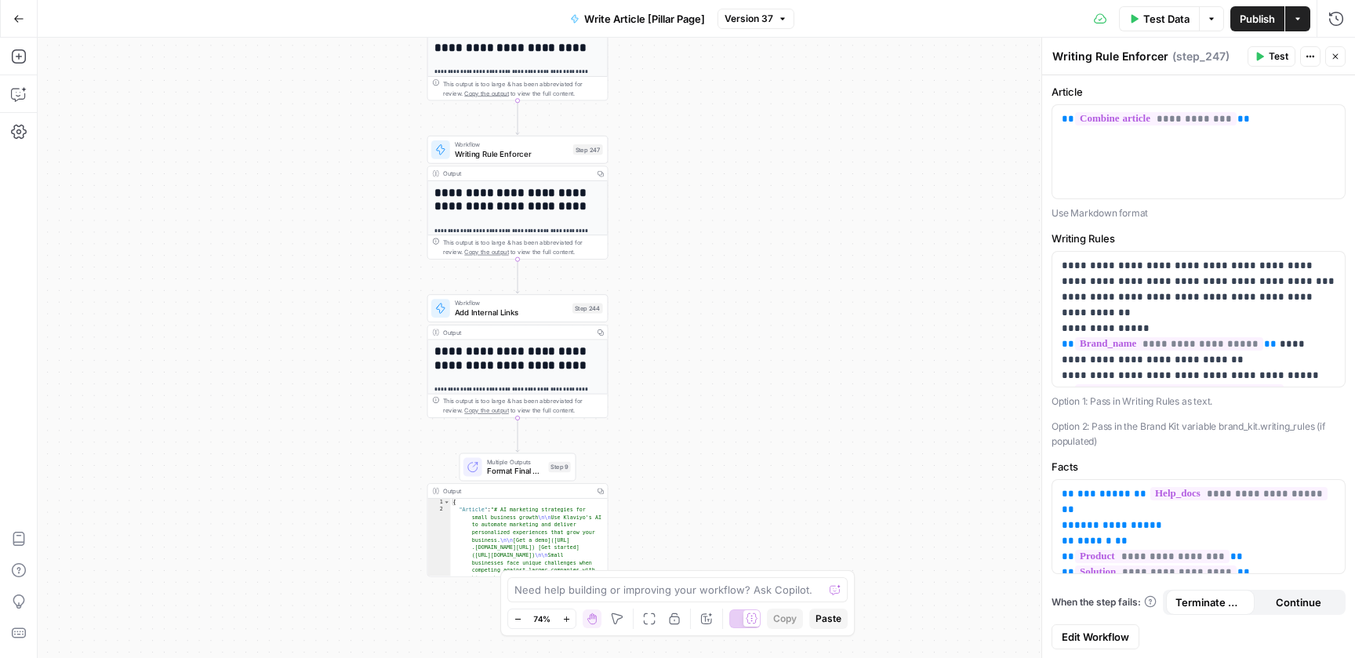
drag, startPoint x: 689, startPoint y: 376, endPoint x: 672, endPoint y: 216, distance: 160.1
click at [672, 216] on div "**********" at bounding box center [697, 348] width 1318 height 620
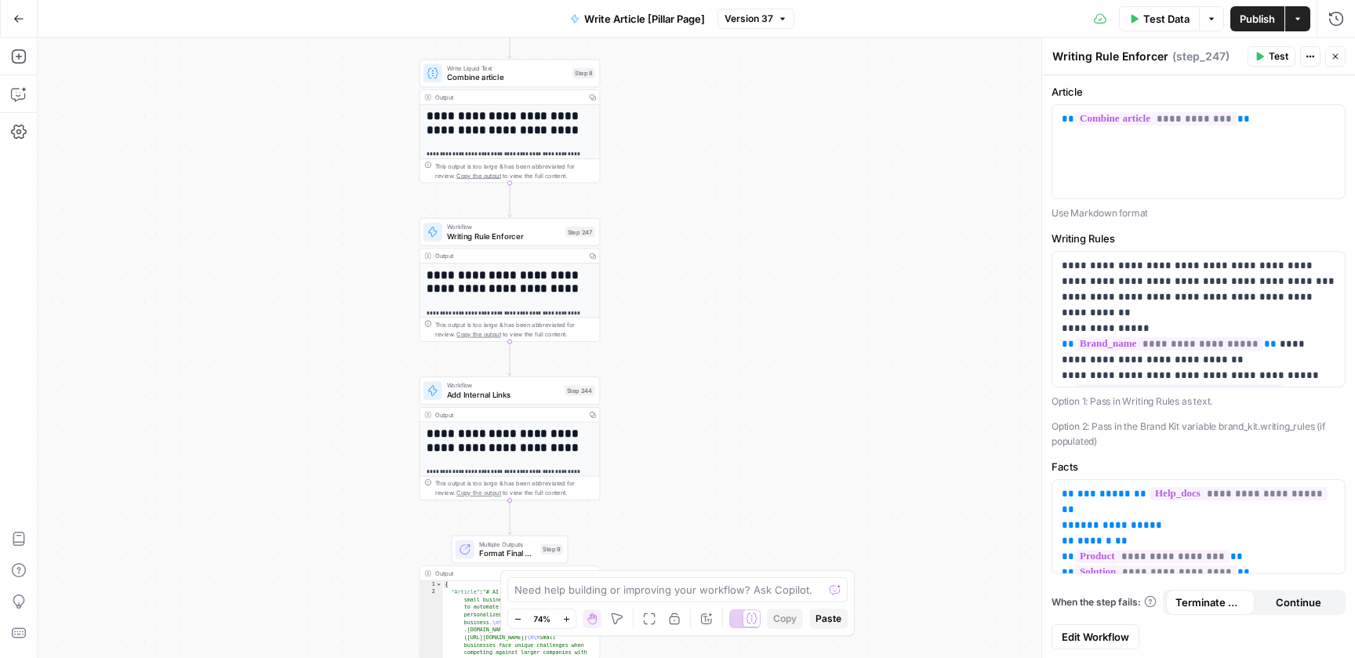
drag, startPoint x: 699, startPoint y: 384, endPoint x: 698, endPoint y: 493, distance: 109.8
click at [698, 493] on div "**********" at bounding box center [697, 348] width 1318 height 620
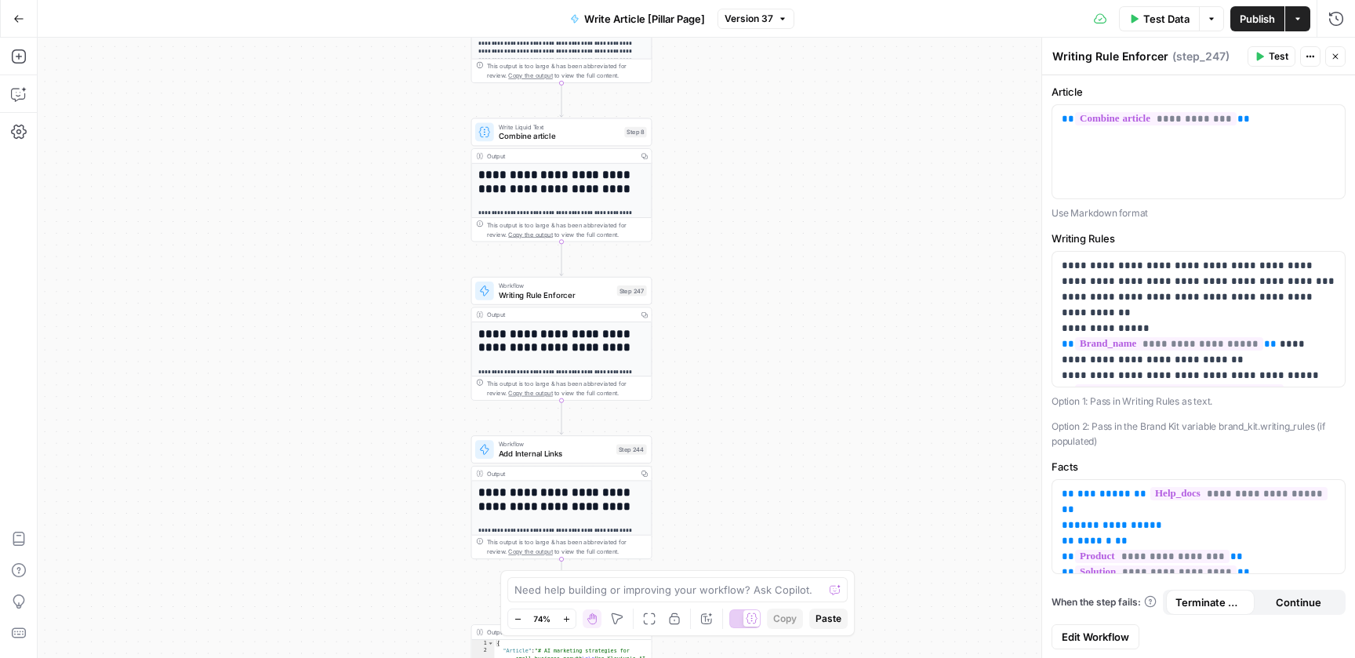
drag, startPoint x: 656, startPoint y: 227, endPoint x: 700, endPoint y: 269, distance: 60.5
click at [705, 269] on div "**********" at bounding box center [697, 348] width 1318 height 620
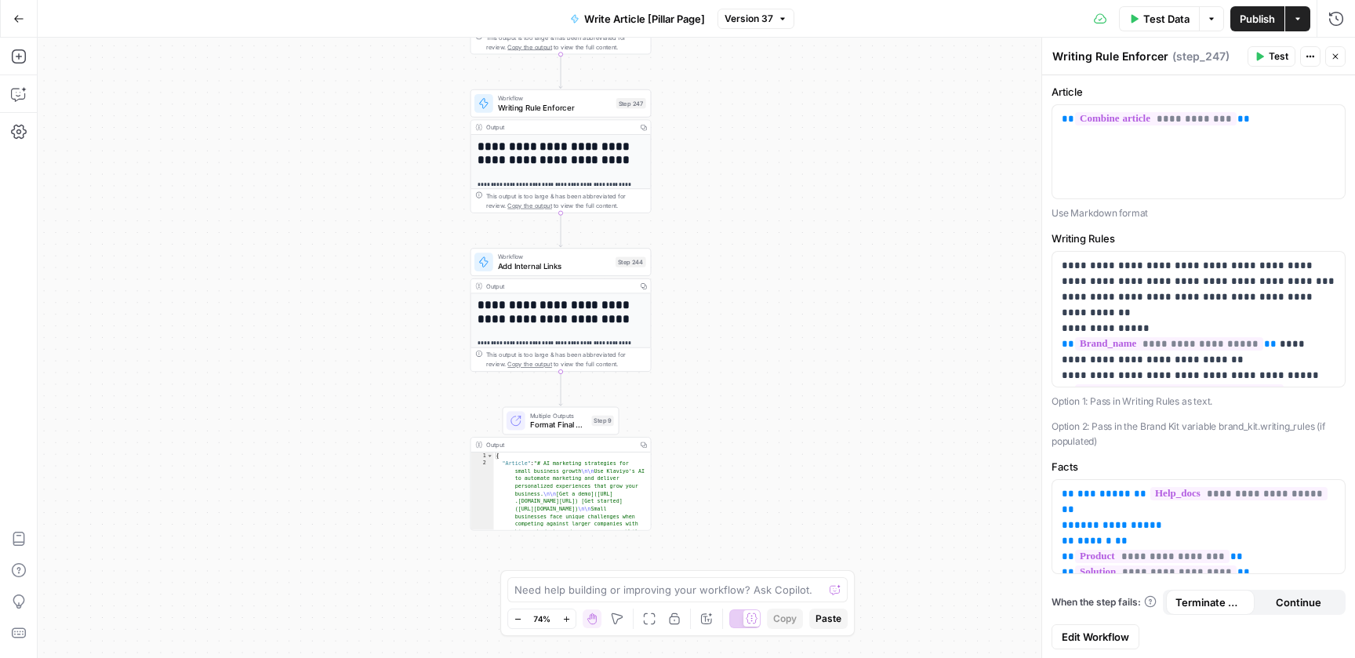
drag, startPoint x: 778, startPoint y: 489, endPoint x: 779, endPoint y: 162, distance: 327.0
click at [779, 162] on div "**********" at bounding box center [697, 348] width 1318 height 620
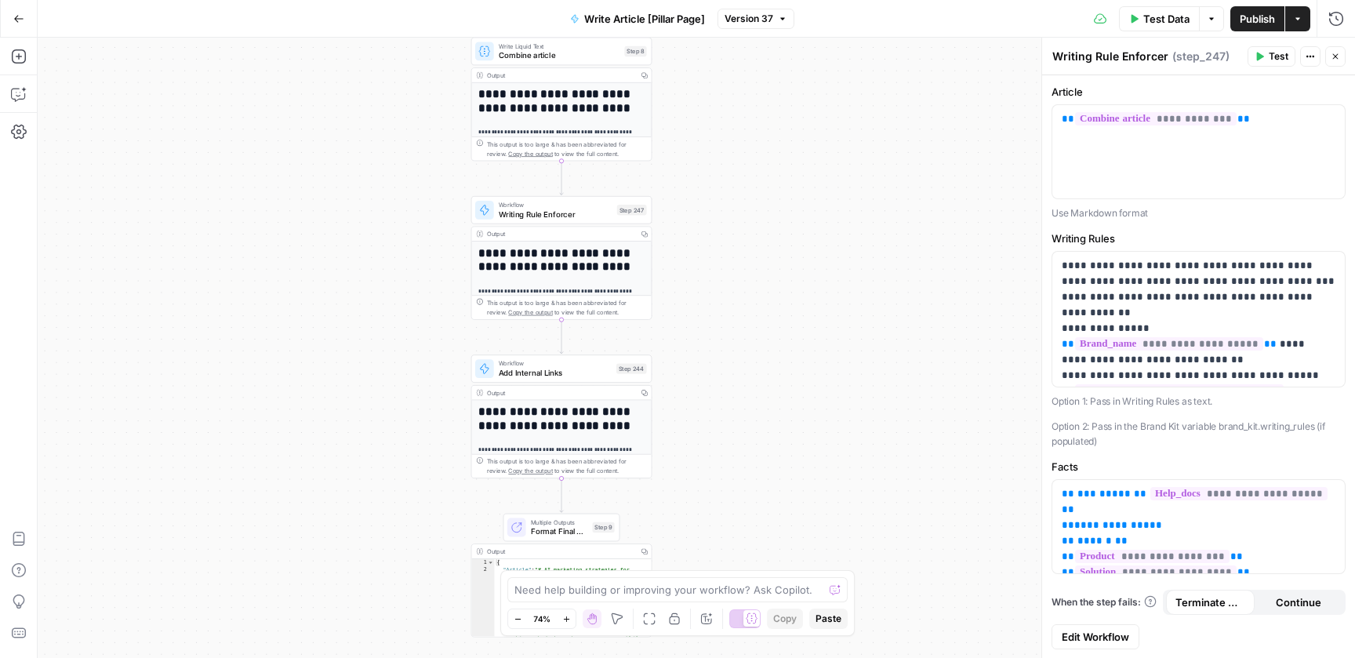
drag, startPoint x: 709, startPoint y: 288, endPoint x: 709, endPoint y: 537, distance: 249.4
click at [709, 537] on div "**********" at bounding box center [697, 348] width 1318 height 620
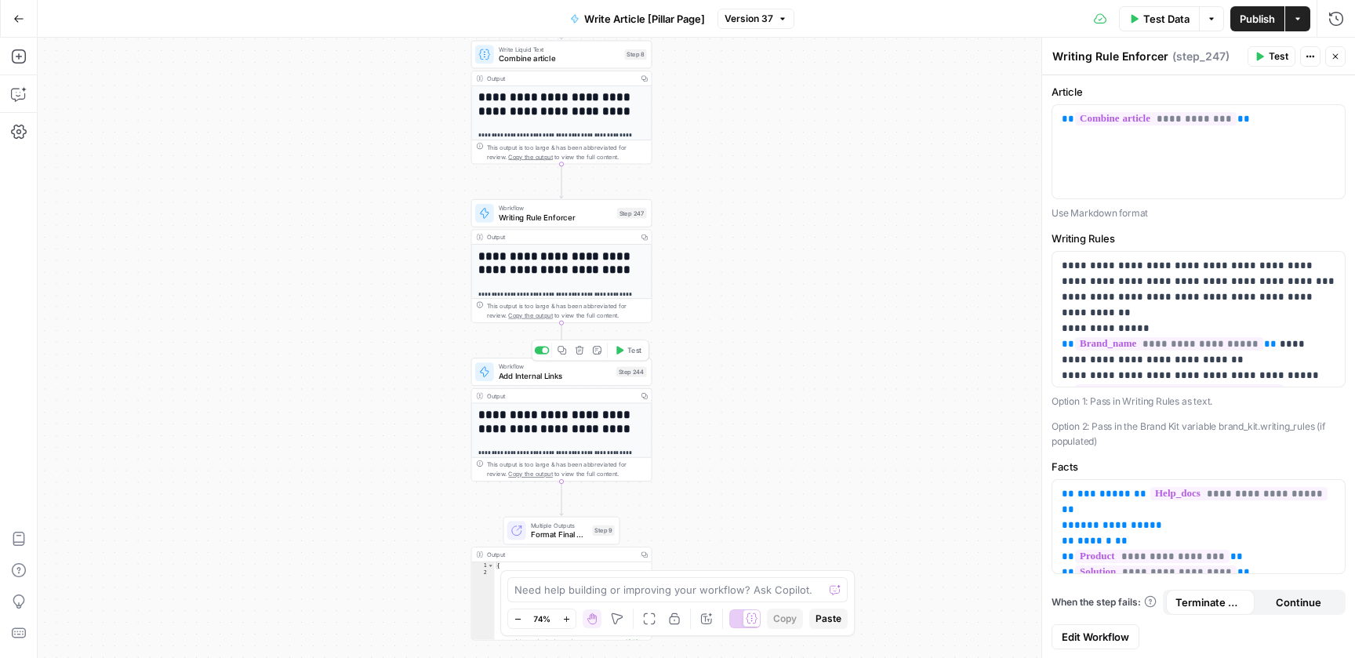
click at [544, 378] on span "Add Internal Links" at bounding box center [555, 376] width 113 height 12
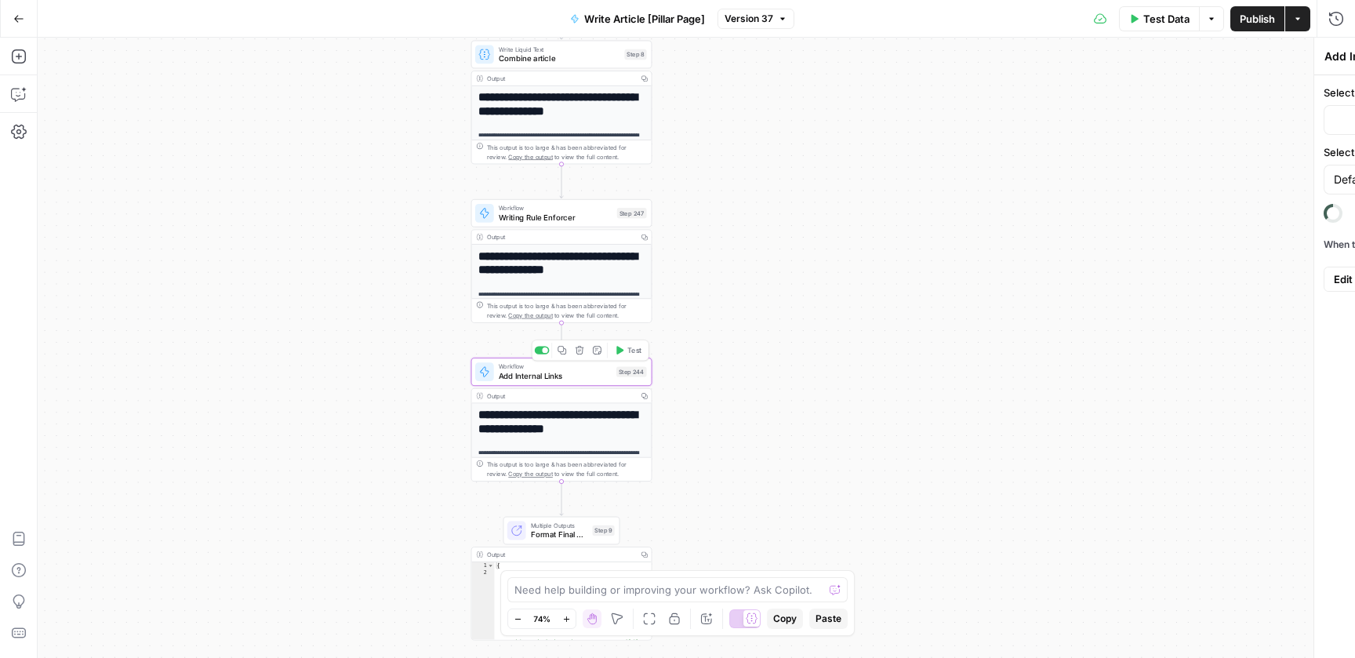
type input "EN Internal Links"
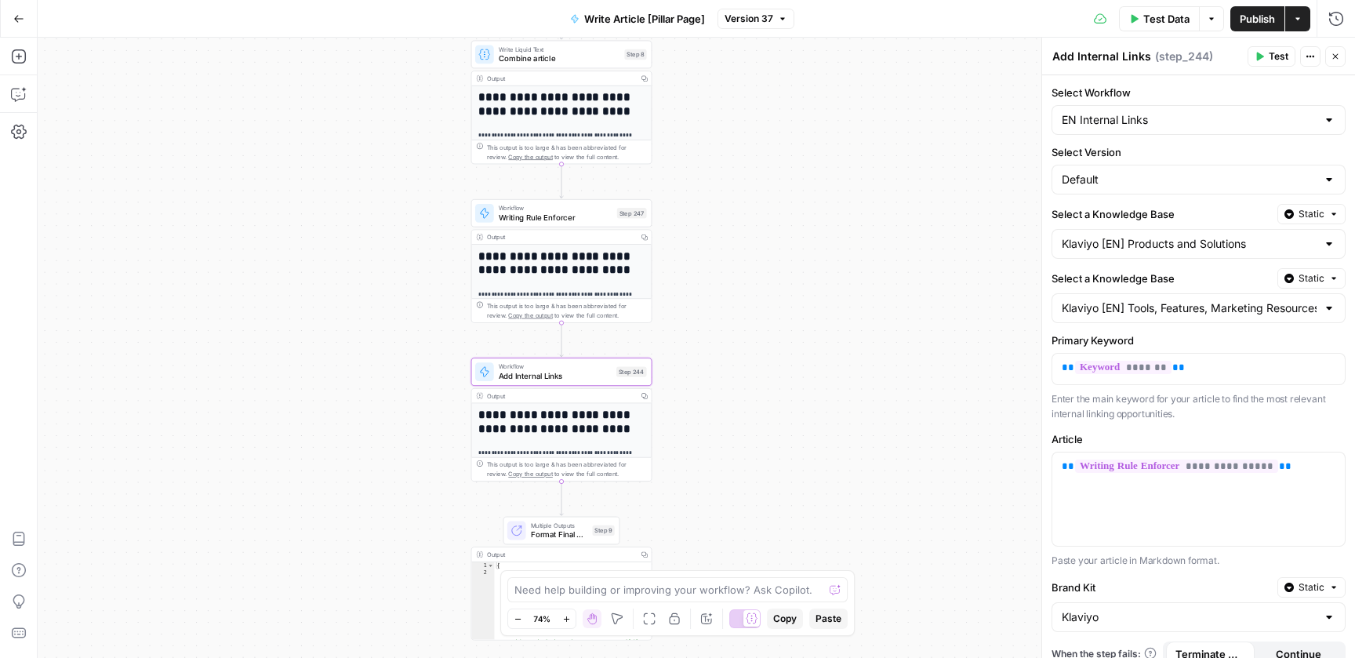
click at [567, 215] on span "Writing Rule Enforcer" at bounding box center [556, 218] width 114 height 12
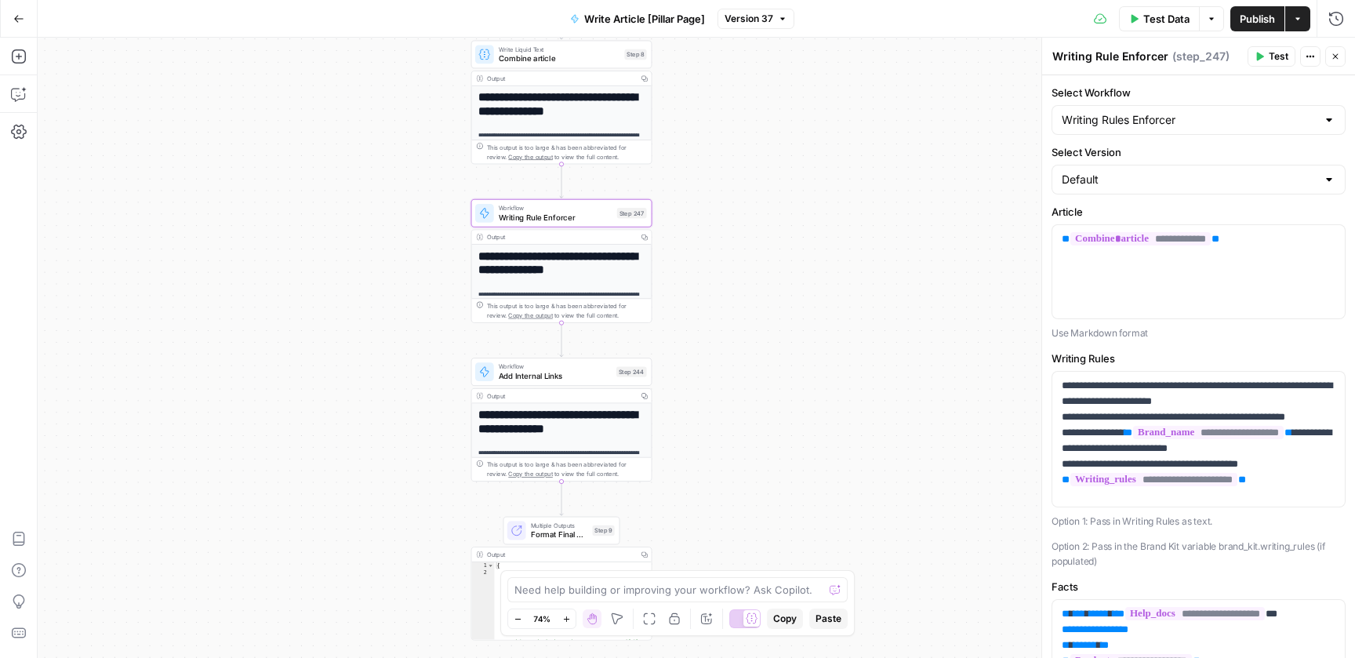
click at [1311, 54] on icon "button" at bounding box center [1310, 56] width 9 height 9
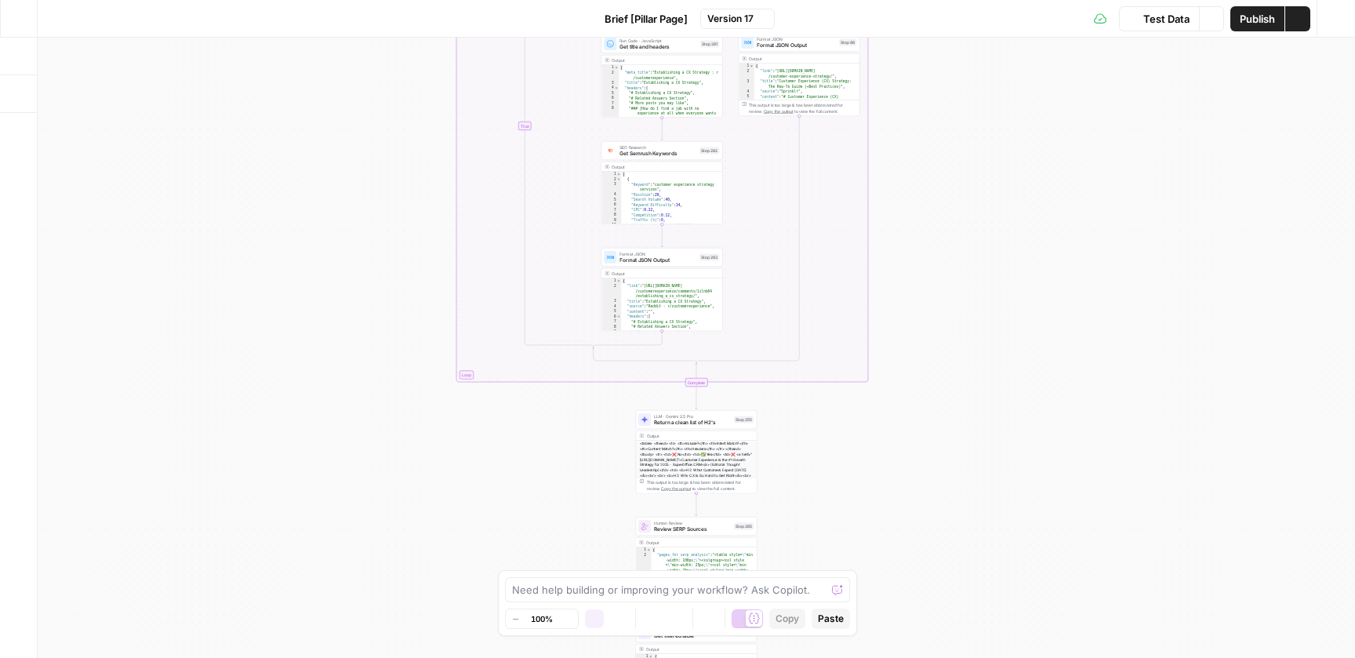
click at [969, 411] on div "true false true false true false false true Workflow Input Settings Inputs Cond…" at bounding box center [697, 348] width 1318 height 620
click at [922, 324] on div "true false true false true false false true Workflow Input Settings Inputs Cond…" at bounding box center [697, 348] width 1318 height 620
click at [947, 477] on div "true false true false true false false true Workflow Input Settings Inputs Cond…" at bounding box center [697, 348] width 1318 height 620
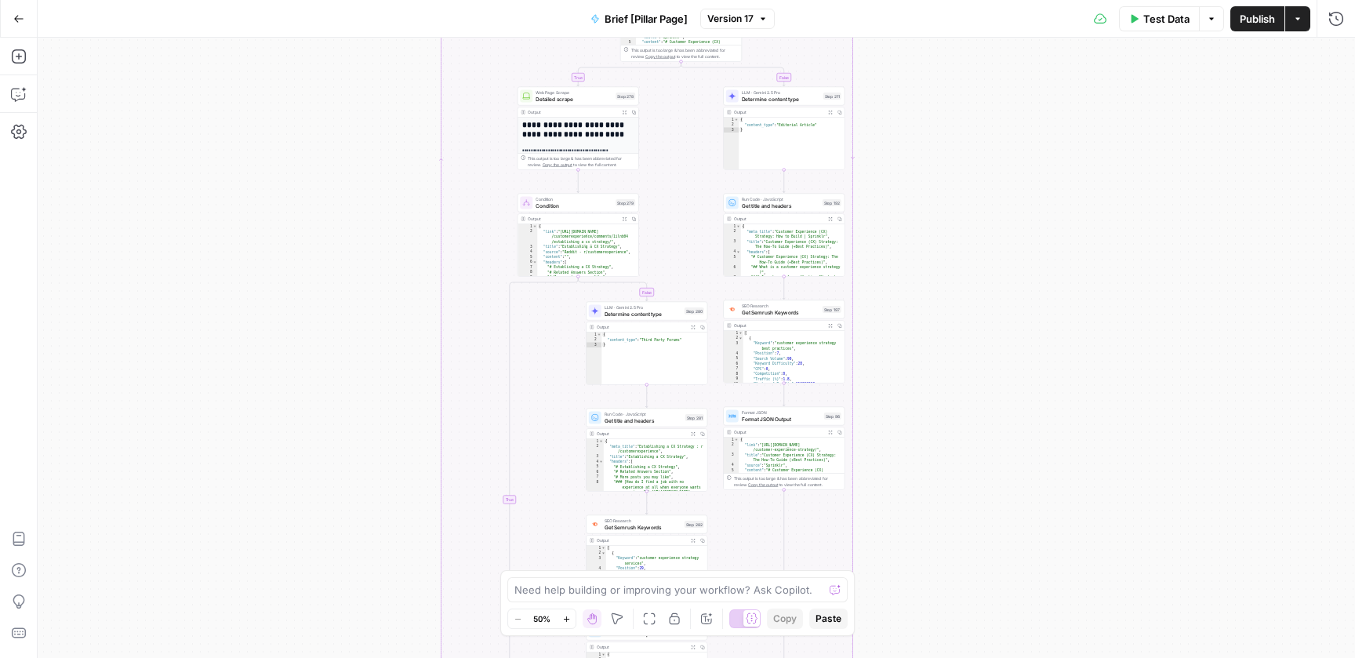
drag, startPoint x: 1023, startPoint y: 261, endPoint x: 981, endPoint y: 585, distance: 326.7
click at [983, 586] on div "true false true false true false false true Workflow Input Settings Inputs Cond…" at bounding box center [697, 348] width 1318 height 620
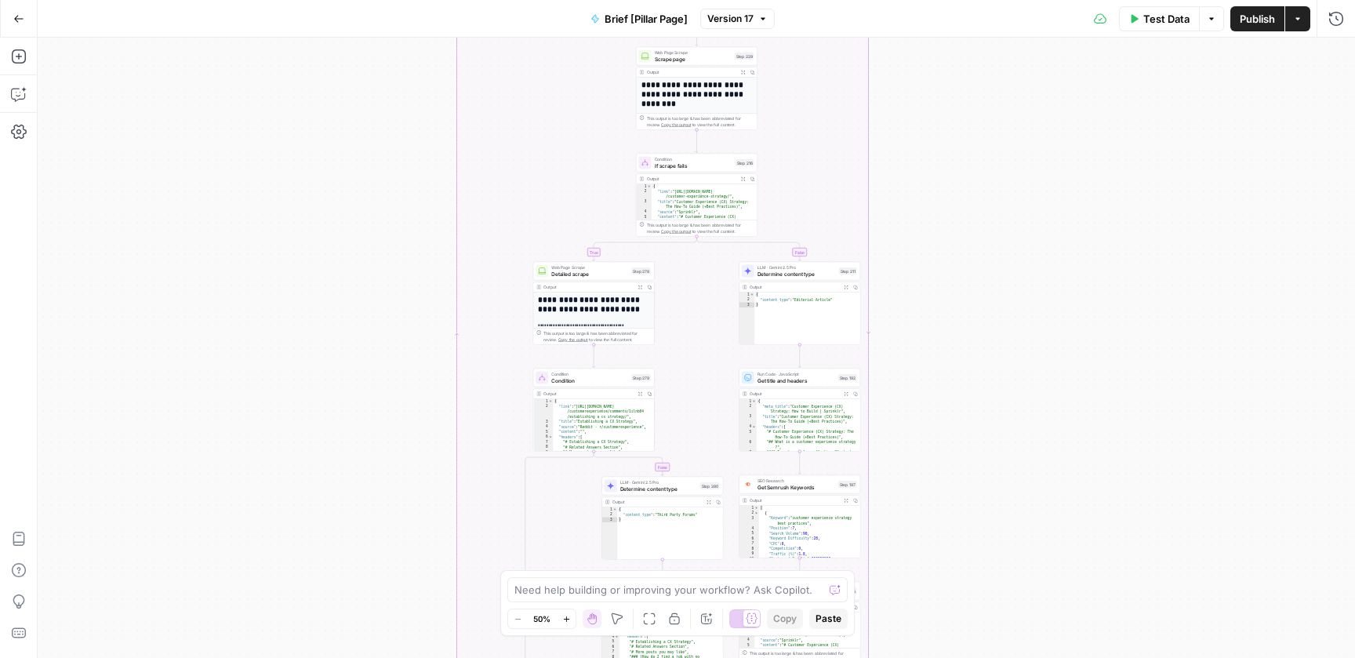
drag, startPoint x: 953, startPoint y: 227, endPoint x: 1012, endPoint y: 500, distance: 280.0
click at [1012, 500] on div "true false true false true false false true Workflow Input Settings Inputs Cond…" at bounding box center [697, 348] width 1318 height 620
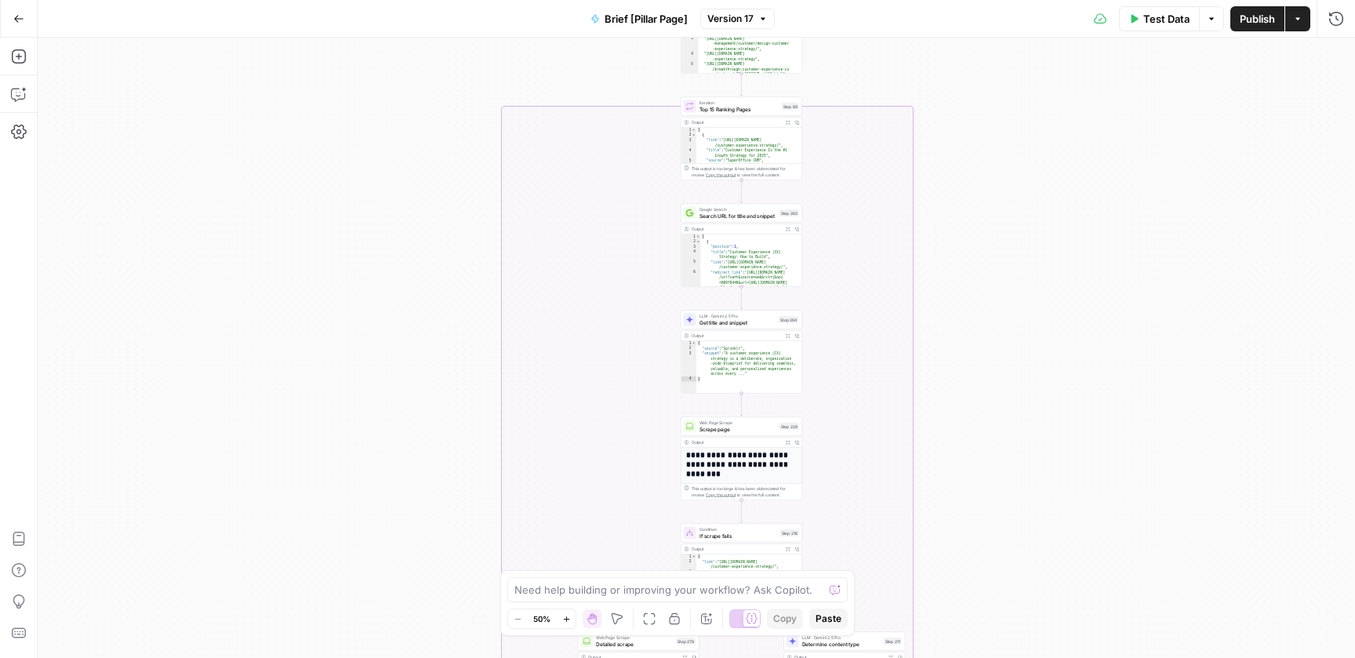
drag, startPoint x: 1000, startPoint y: 212, endPoint x: 1001, endPoint y: 420, distance: 207.8
click at [1001, 420] on div "true false true false true false false true Workflow Input Settings Inputs Cond…" at bounding box center [697, 348] width 1318 height 620
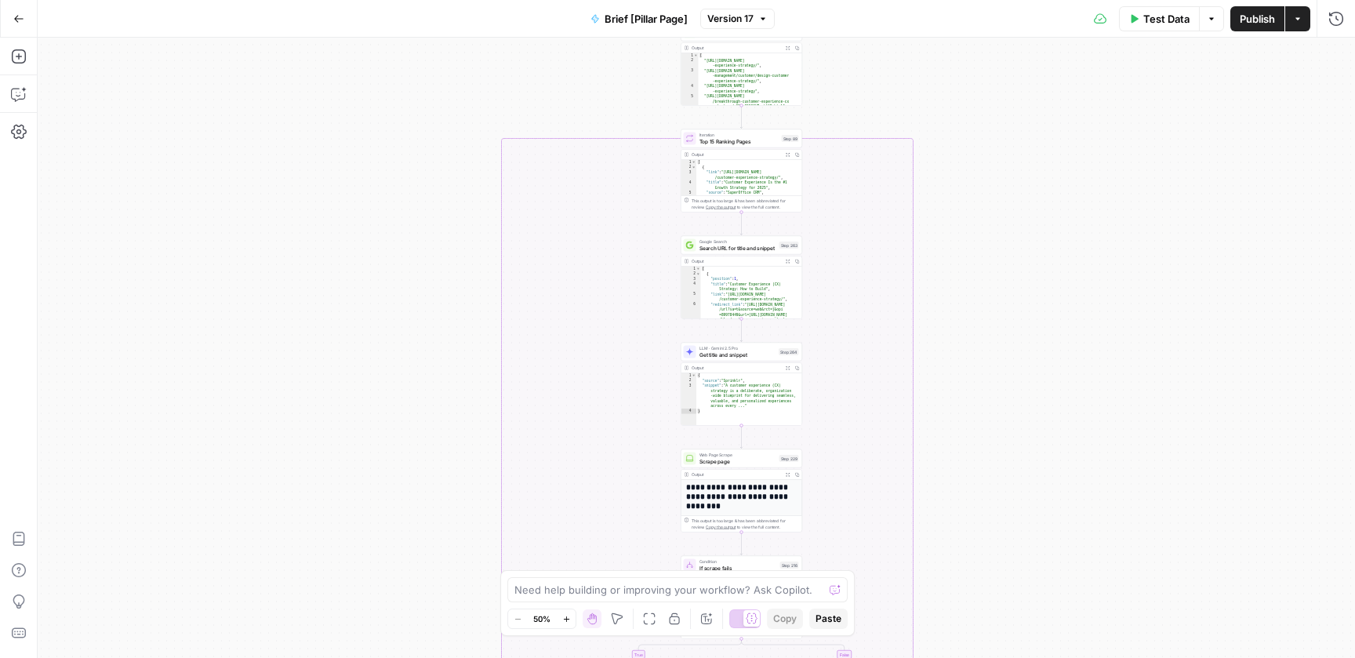
drag, startPoint x: 962, startPoint y: 205, endPoint x: 962, endPoint y: 236, distance: 30.6
click at [962, 237] on div "true false true false true false false true Workflow Input Settings Inputs Cond…" at bounding box center [697, 348] width 1318 height 620
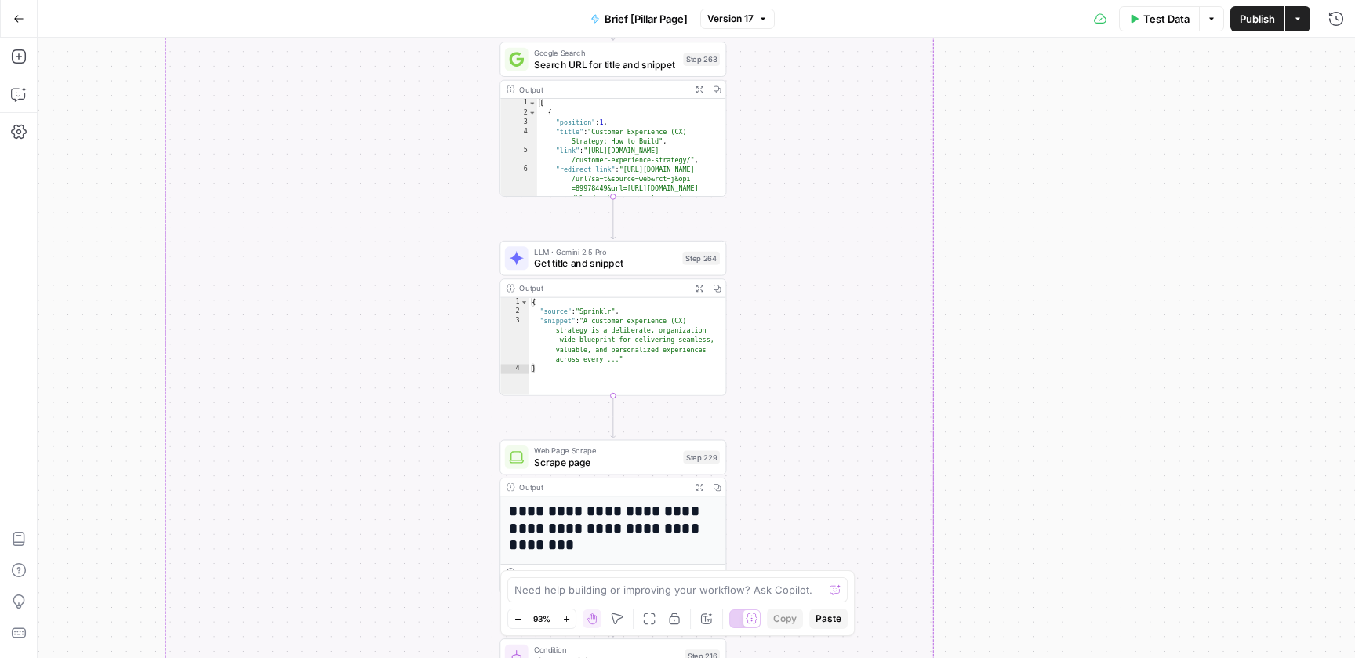
drag, startPoint x: 951, startPoint y: 278, endPoint x: 1013, endPoint y: 86, distance: 201.9
click at [1013, 86] on div "true false true false true false false true Workflow Input Settings Inputs Cond…" at bounding box center [697, 348] width 1318 height 620
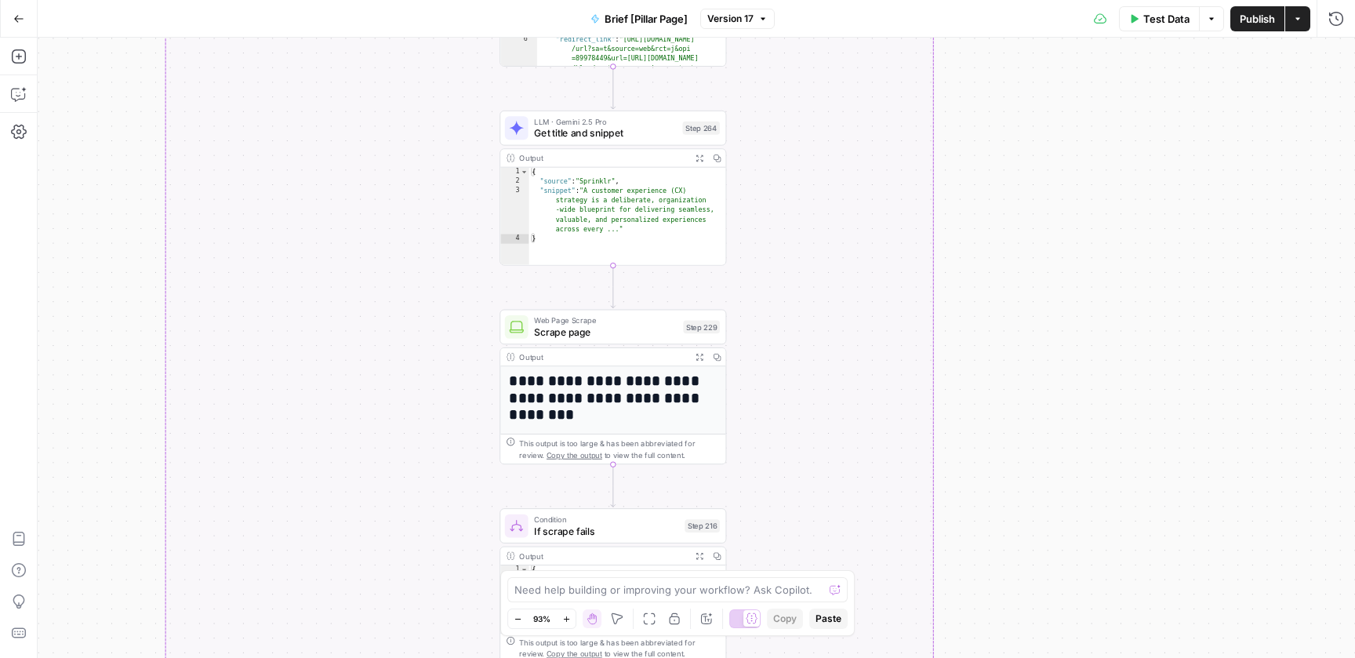
drag, startPoint x: 1007, startPoint y: 392, endPoint x: 1006, endPoint y: 213, distance: 178.8
click at [1007, 213] on div "true false true false true false false true Workflow Input Settings Inputs Cond…" at bounding box center [697, 348] width 1318 height 620
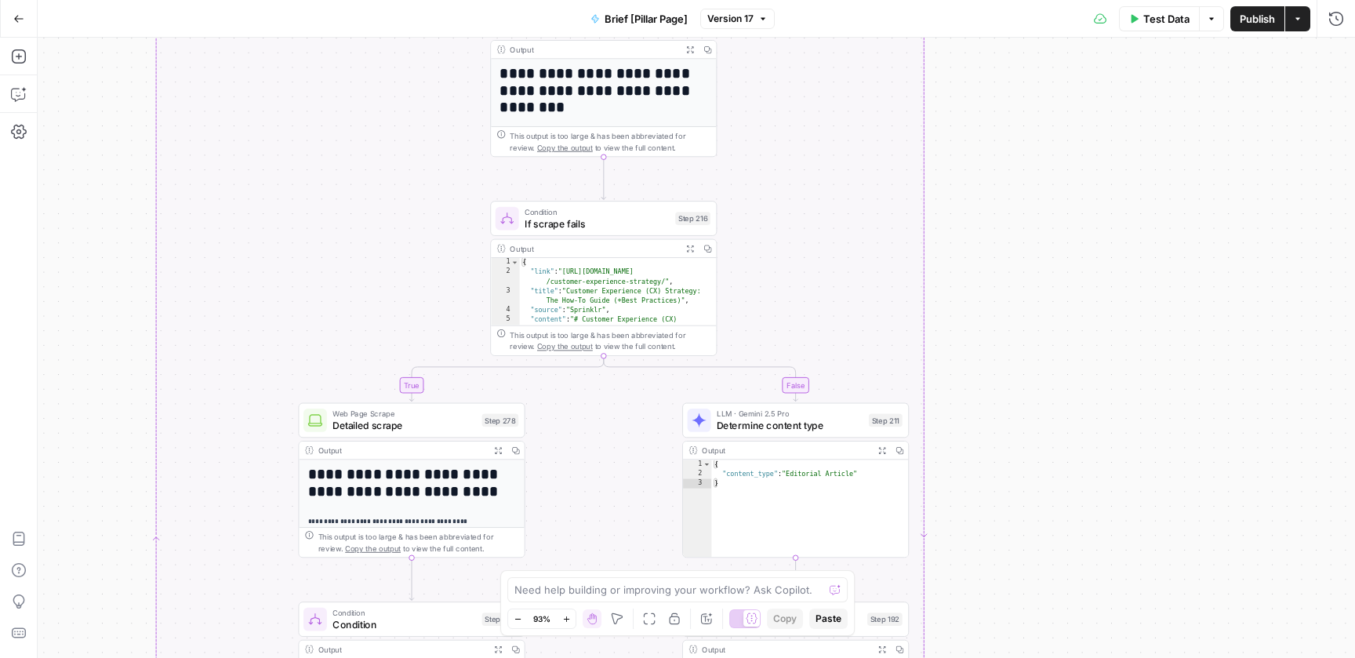
drag, startPoint x: 1009, startPoint y: 324, endPoint x: 1000, endPoint y: 72, distance: 251.9
click at [1000, 72] on div "true false true false true false false true Workflow Input Settings Inputs Cond…" at bounding box center [697, 348] width 1318 height 620
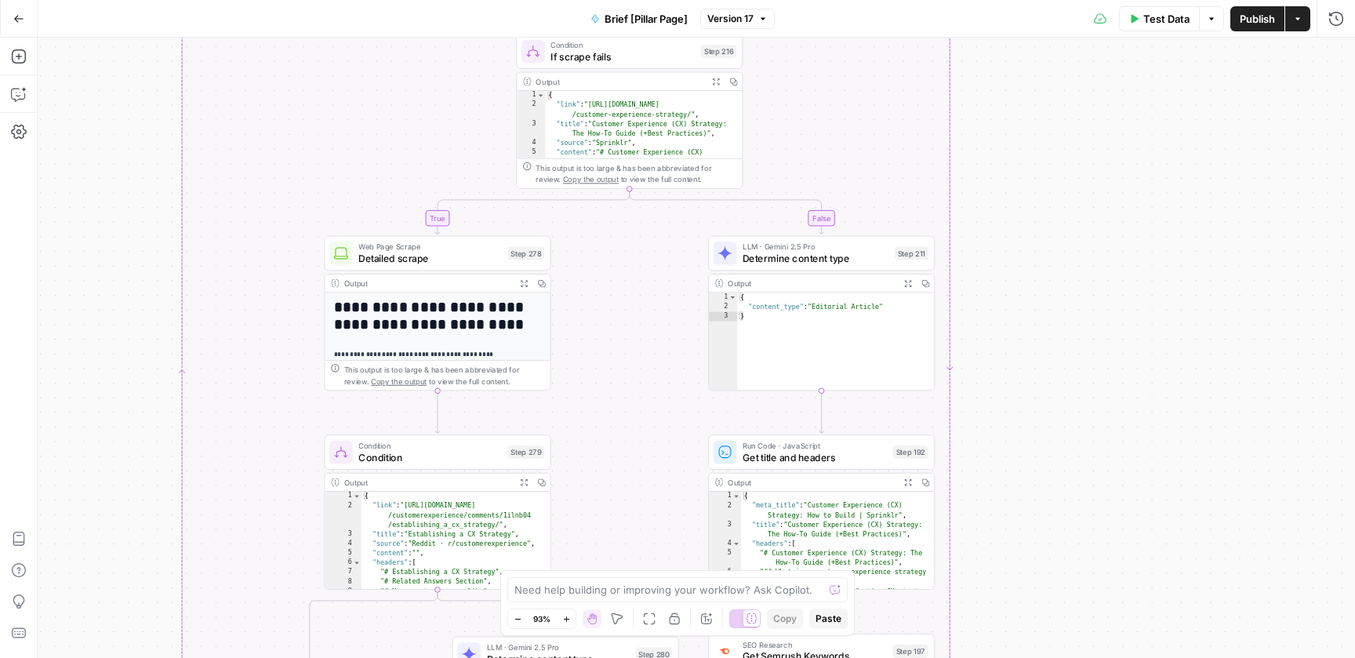
drag, startPoint x: 976, startPoint y: 291, endPoint x: 997, endPoint y: 119, distance: 173.0
click at [1000, 122] on div "true false true false true false false true Workflow Input Settings Inputs Cond…" at bounding box center [697, 348] width 1318 height 620
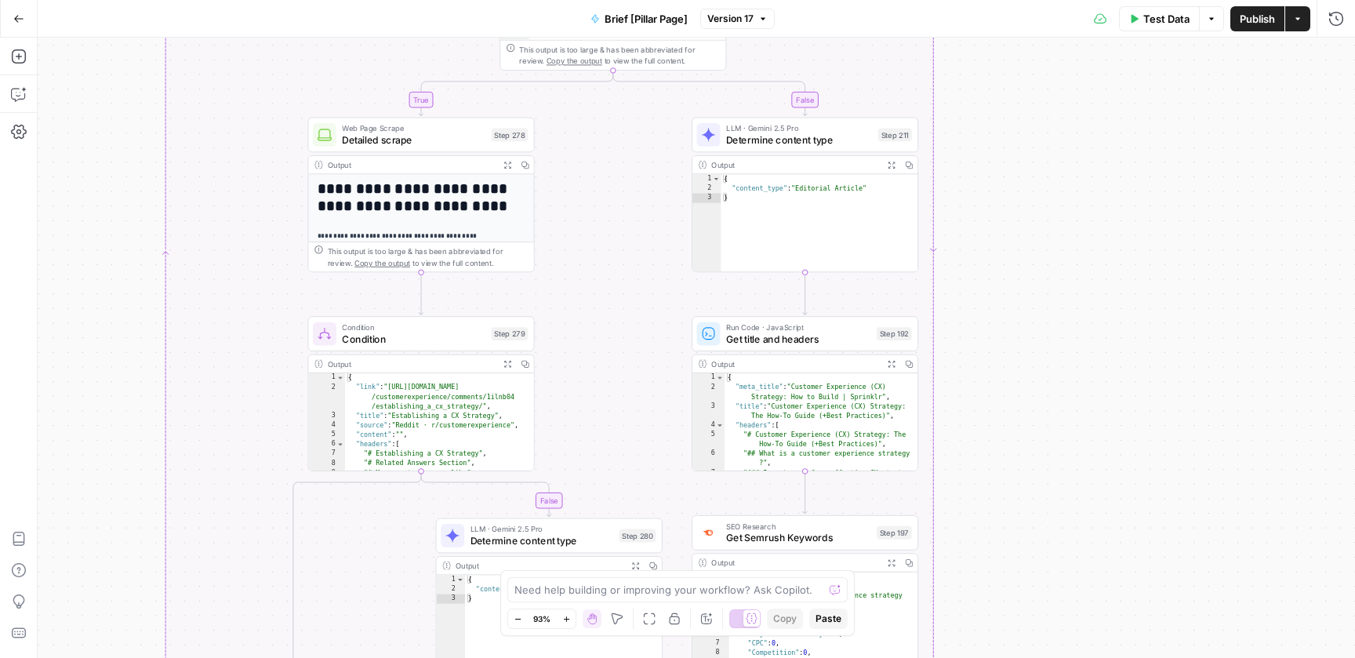
drag, startPoint x: 1023, startPoint y: 340, endPoint x: 1002, endPoint y: 191, distance: 150.5
click at [1002, 191] on div "true false true false true false false true Workflow Input Settings Inputs Cond…" at bounding box center [697, 348] width 1318 height 620
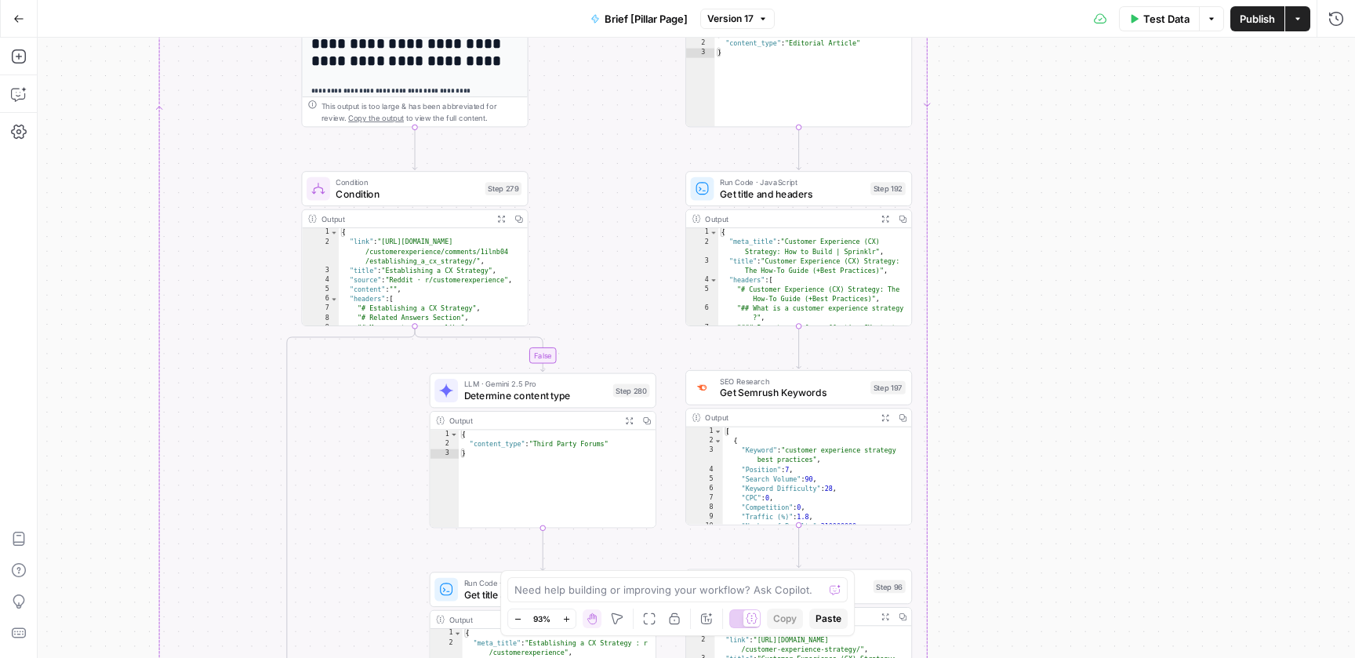
drag, startPoint x: 992, startPoint y: 369, endPoint x: 991, endPoint y: 195, distance: 173.3
click at [991, 196] on div "true false true false true false false true Workflow Input Settings Inputs Cond…" at bounding box center [697, 348] width 1318 height 620
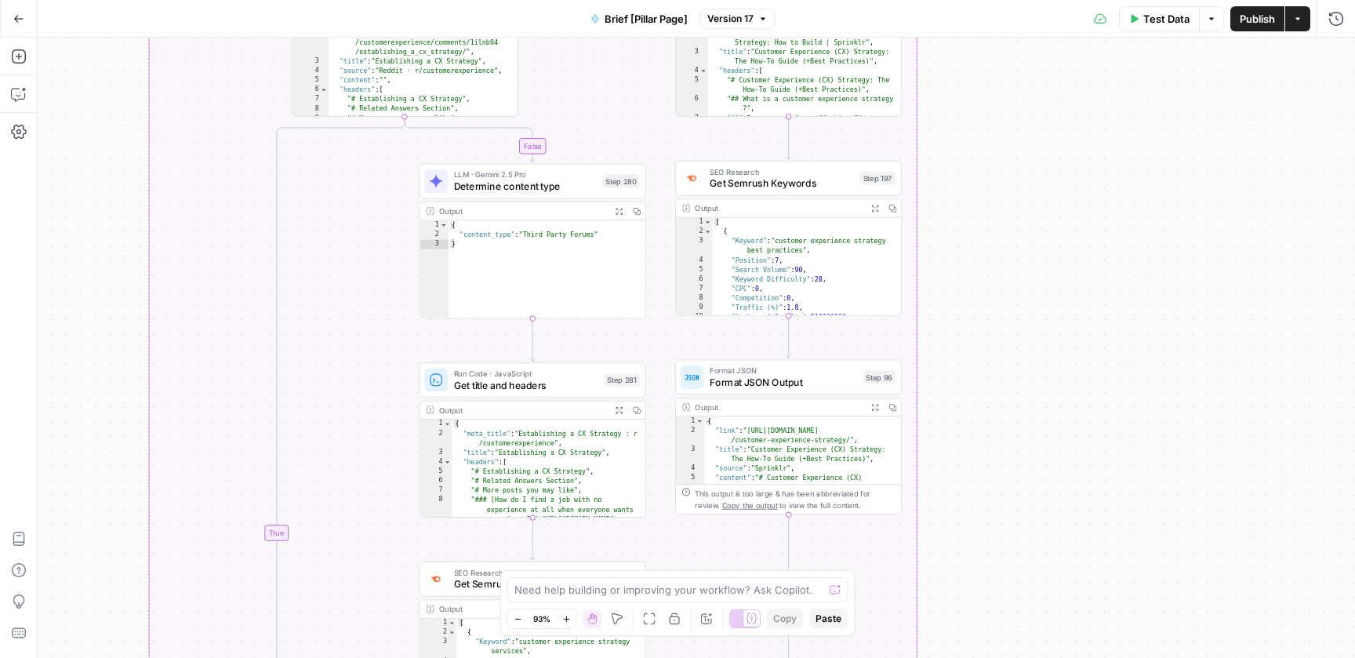
drag, startPoint x: 984, startPoint y: 344, endPoint x: 973, endPoint y: 208, distance: 137.0
click at [973, 208] on div "true false true false true false false true Workflow Input Settings Inputs Cond…" at bounding box center [697, 348] width 1318 height 620
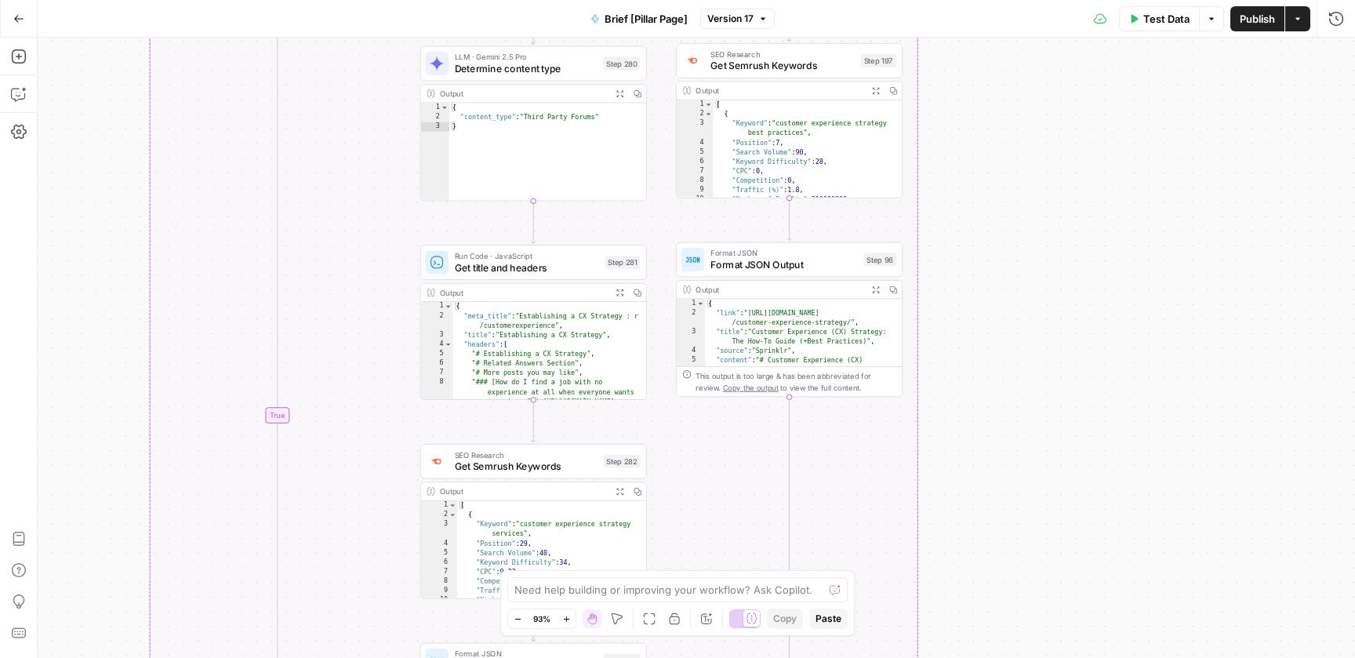
drag, startPoint x: 980, startPoint y: 329, endPoint x: 989, endPoint y: 98, distance: 230.7
click at [989, 98] on div "true false true false true false false true Workflow Input Settings Inputs Cond…" at bounding box center [697, 348] width 1318 height 620
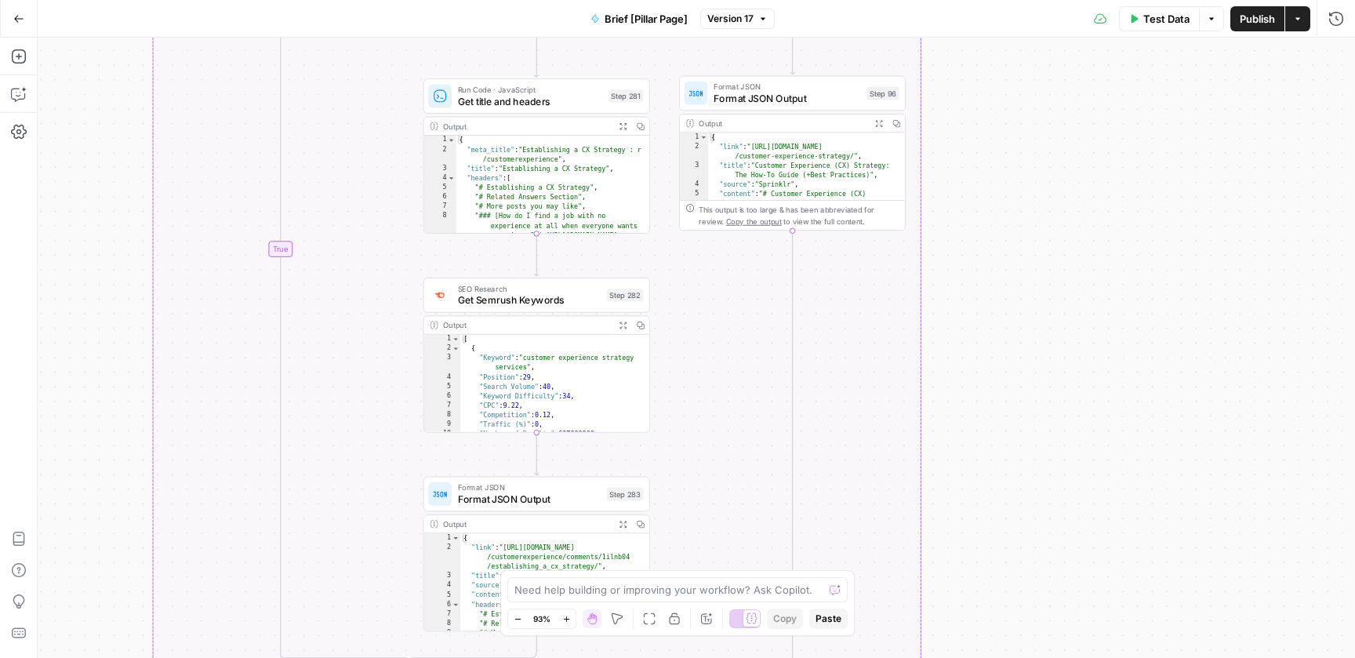
drag, startPoint x: 969, startPoint y: 314, endPoint x: 971, endPoint y: 170, distance: 144.3
click at [972, 170] on div "true false true false true false false true Workflow Input Settings Inputs Cond…" at bounding box center [697, 348] width 1318 height 620
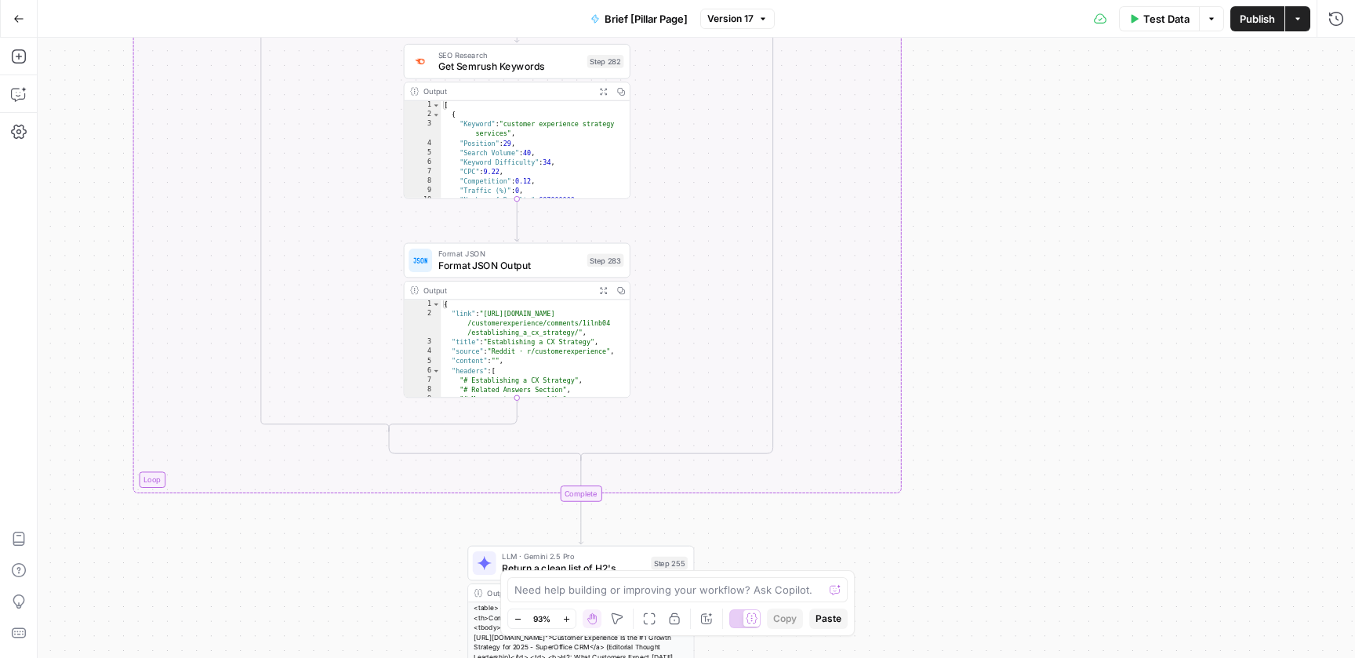
drag, startPoint x: 976, startPoint y: 273, endPoint x: 969, endPoint y: 146, distance: 127.2
click at [969, 147] on div "true false true false true false false true Workflow Input Settings Inputs Cond…" at bounding box center [697, 348] width 1318 height 620
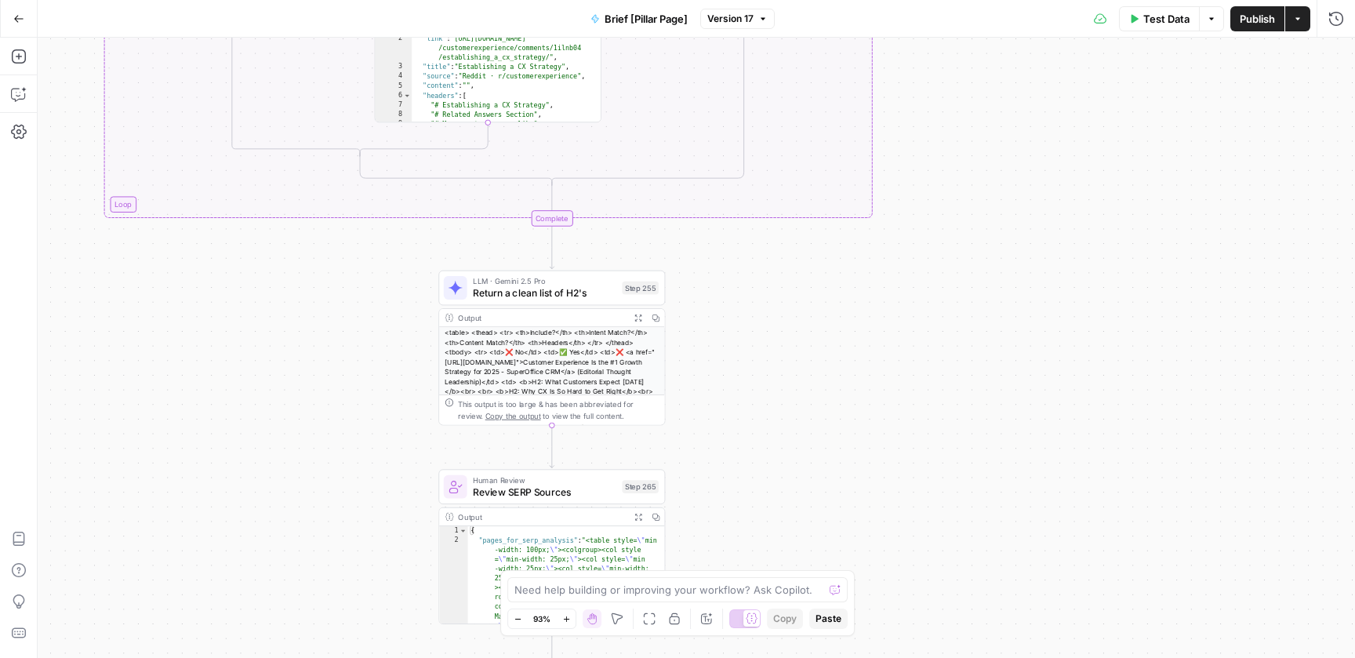
drag, startPoint x: 969, startPoint y: 127, endPoint x: 947, endPoint y: 0, distance: 129.1
click at [947, 0] on div "Go Back Brief [Pillar Page] Version 17 Test Data Options Publish Actions Run Hi…" at bounding box center [677, 329] width 1355 height 658
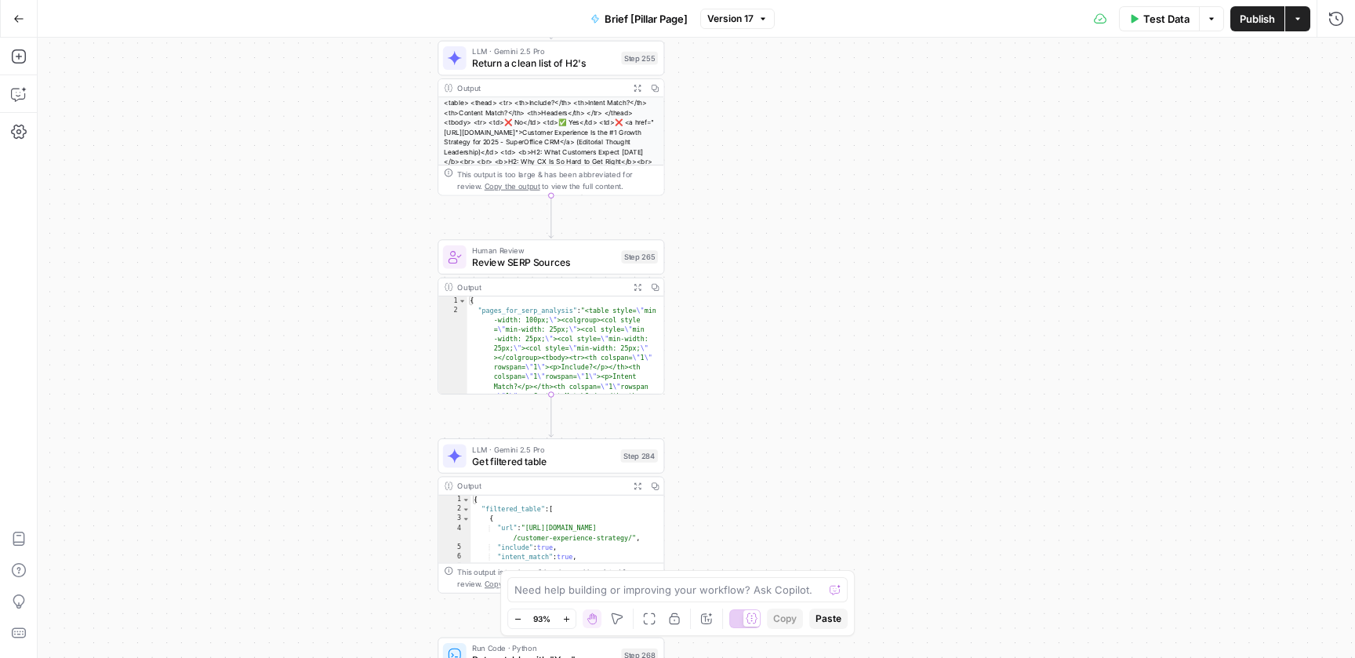
drag, startPoint x: 940, startPoint y: 269, endPoint x: 942, endPoint y: 109, distance: 160.0
click at [943, 109] on div "true false true false true false false true Workflow Input Settings Inputs Cond…" at bounding box center [697, 348] width 1318 height 620
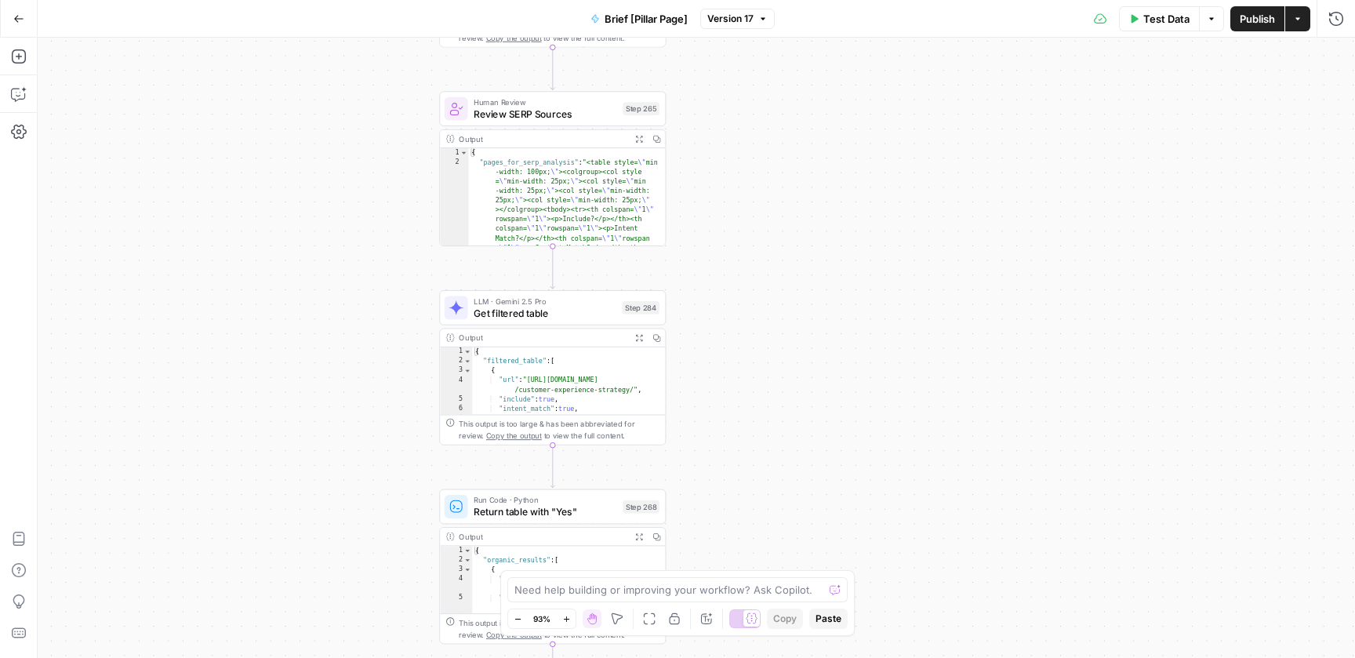
drag, startPoint x: 931, startPoint y: 344, endPoint x: 931, endPoint y: 238, distance: 105.1
click at [931, 238] on div "true false true false true false false true Workflow Input Settings Inputs Cond…" at bounding box center [697, 348] width 1318 height 620
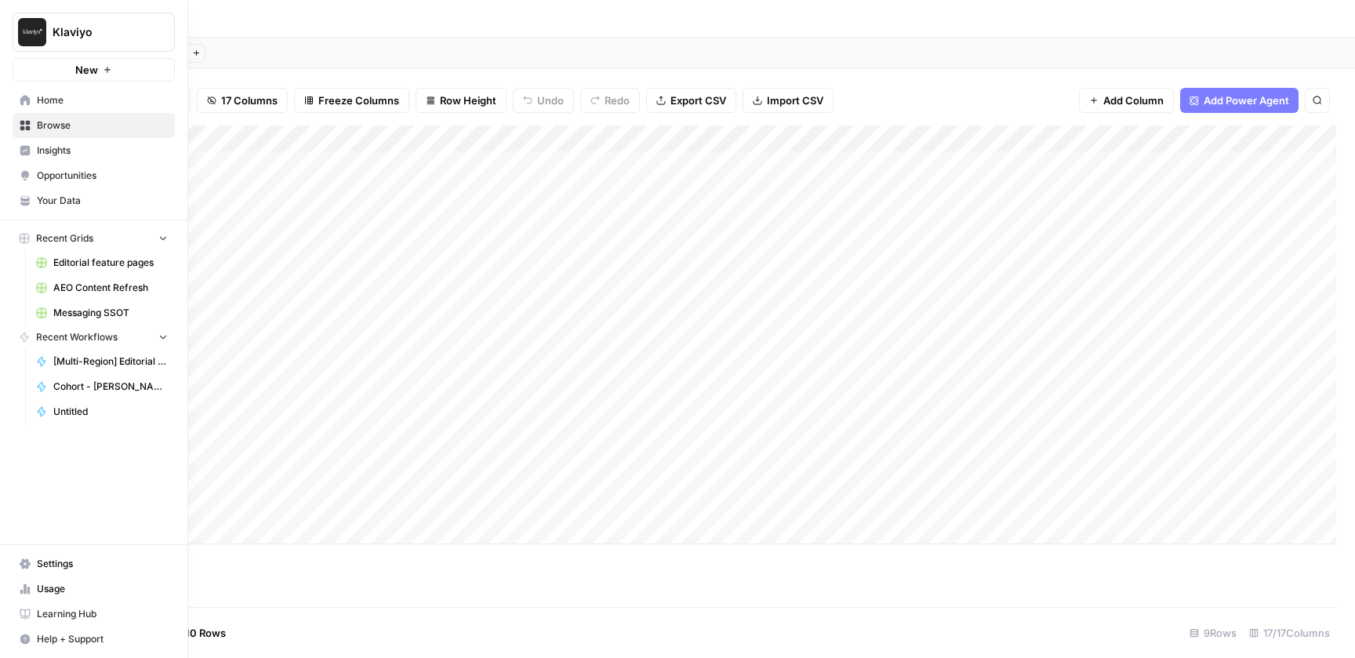
click at [107, 265] on span "Editorial feature pages" at bounding box center [110, 263] width 115 height 14
click at [76, 262] on span "Editorial feature pages" at bounding box center [110, 263] width 115 height 14
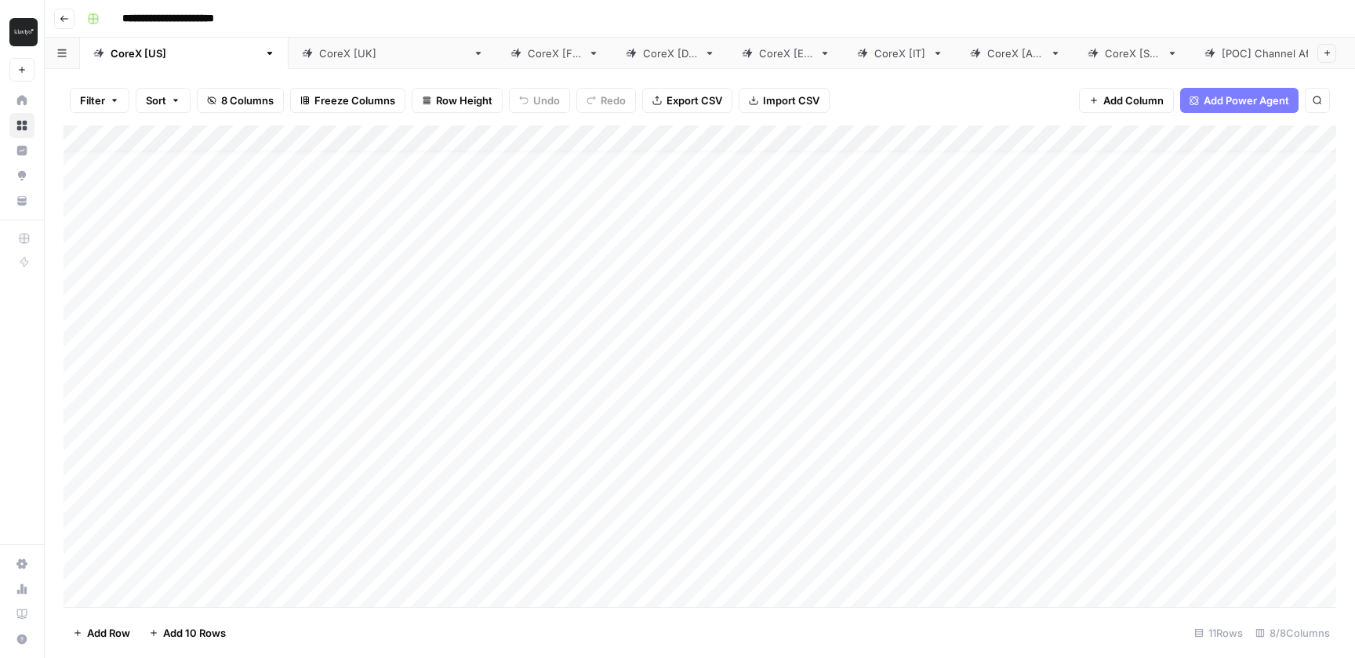
scroll to position [19, 0]
click at [230, 548] on div "Add Column" at bounding box center [700, 366] width 1273 height 482
click at [230, 548] on textarea "**********" at bounding box center [243, 555] width 251 height 22
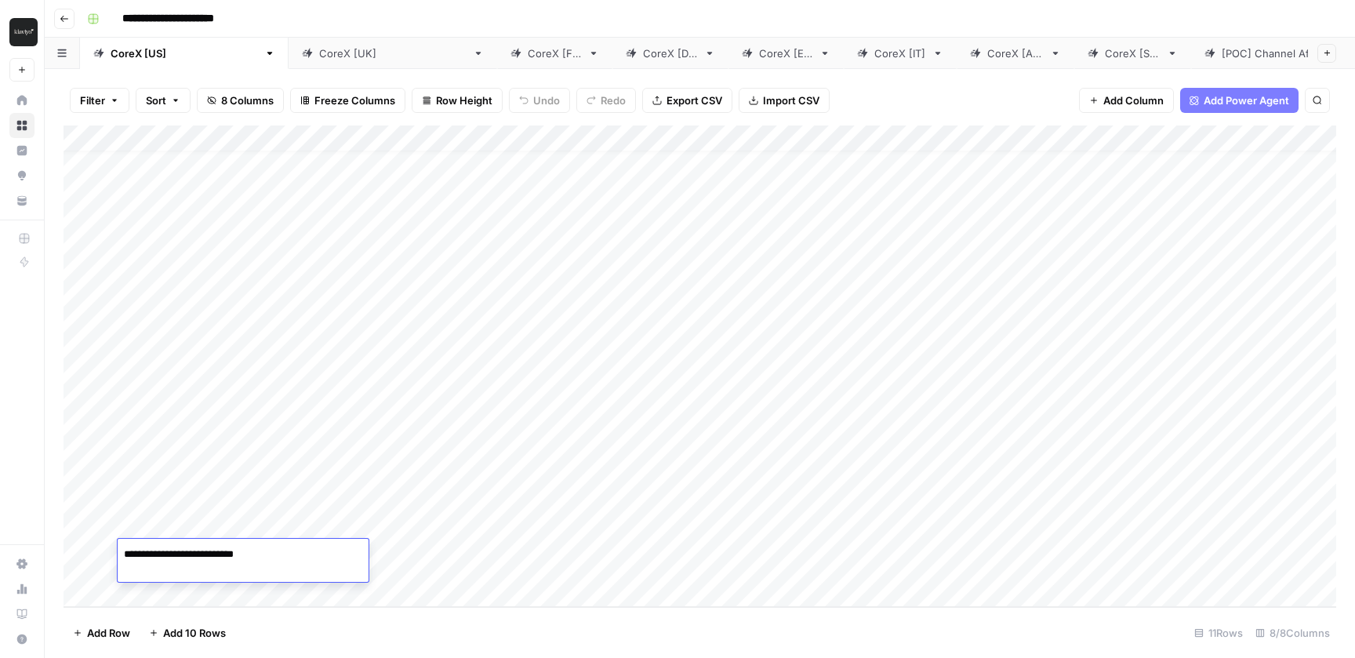
click at [173, 597] on div "Add Column" at bounding box center [700, 366] width 1273 height 482
type textarea "**********"
click at [427, 569] on div "Add Column" at bounding box center [700, 366] width 1273 height 482
click at [417, 562] on div "Add Column" at bounding box center [700, 366] width 1273 height 482
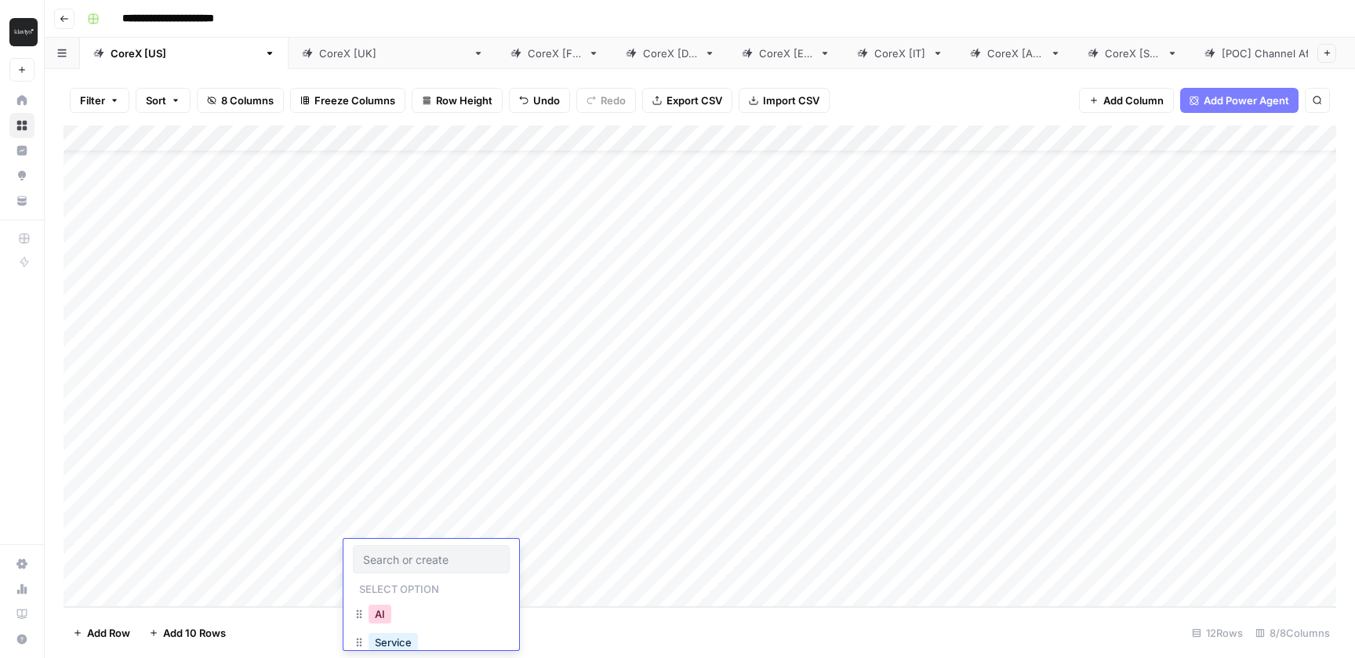
click at [387, 617] on button "AI" at bounding box center [380, 614] width 23 height 19
click at [717, 554] on div "Add Column" at bounding box center [700, 366] width 1273 height 482
click at [773, 140] on div "Add Column" at bounding box center [700, 366] width 1273 height 482
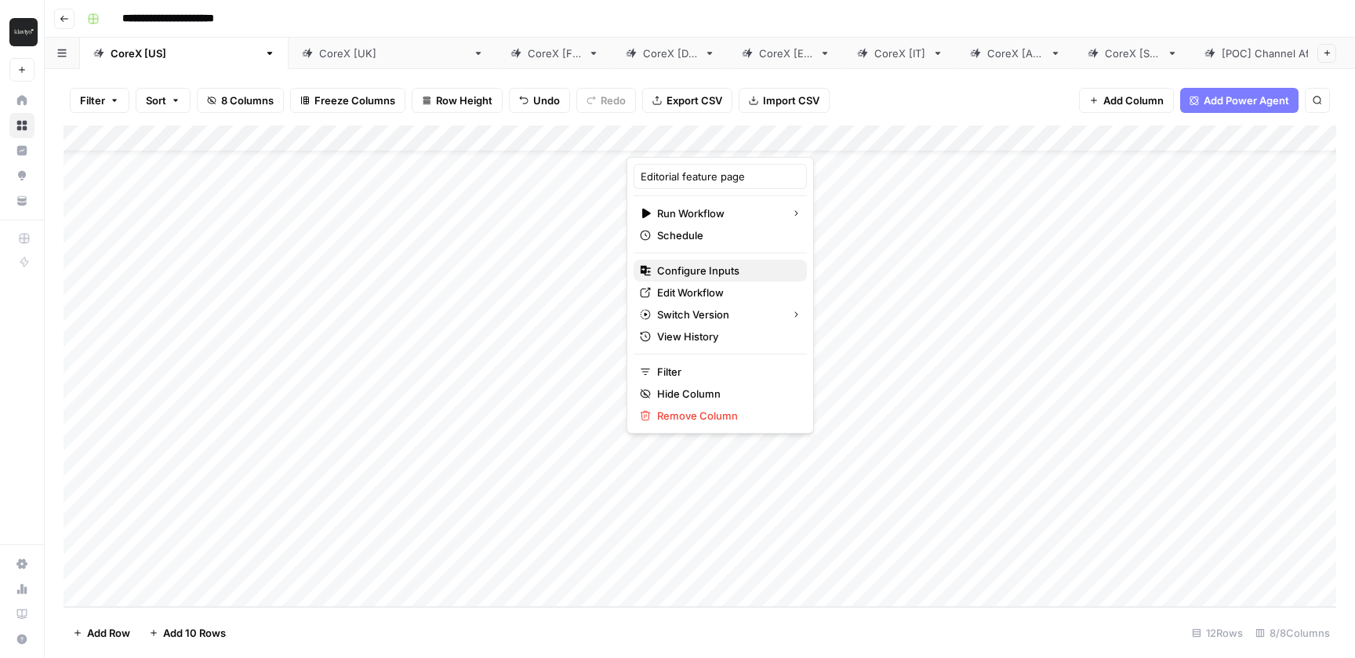
click at [711, 271] on span "Configure Inputs" at bounding box center [725, 271] width 137 height 16
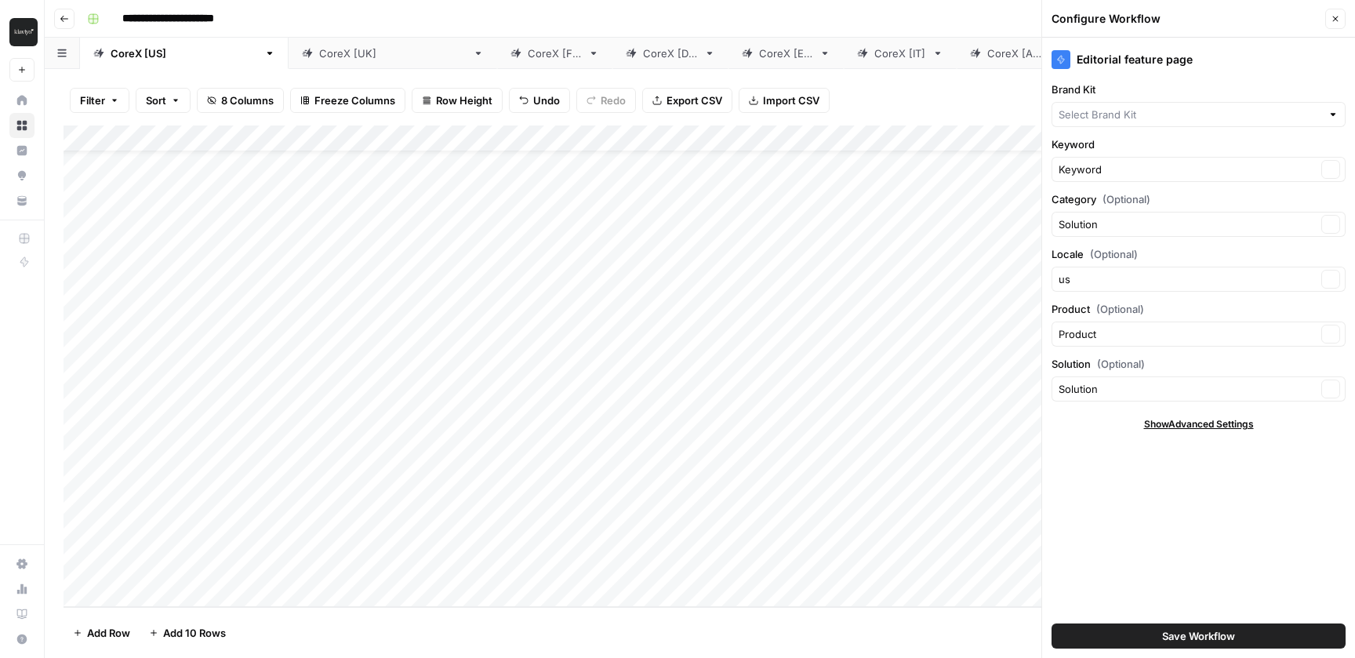
type input "Klaviyo"
click at [1336, 16] on icon "button" at bounding box center [1335, 18] width 5 height 5
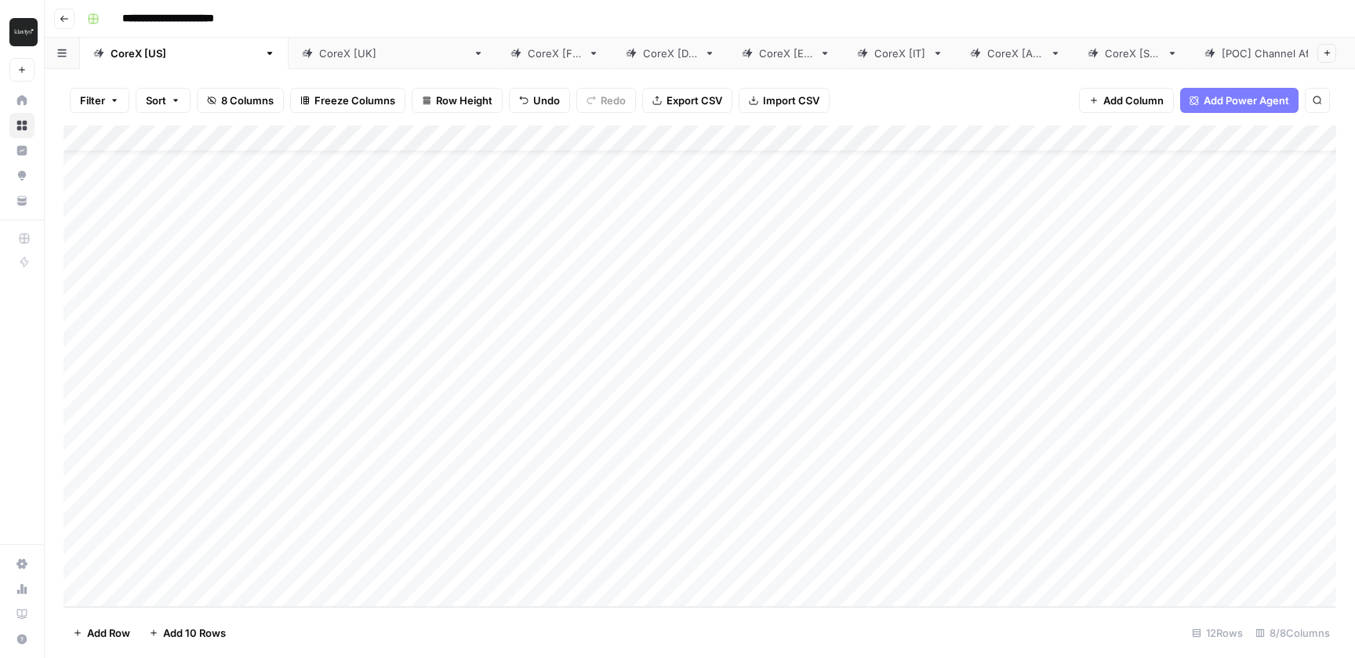
click at [1218, 134] on div "Add Column" at bounding box center [700, 366] width 1273 height 482
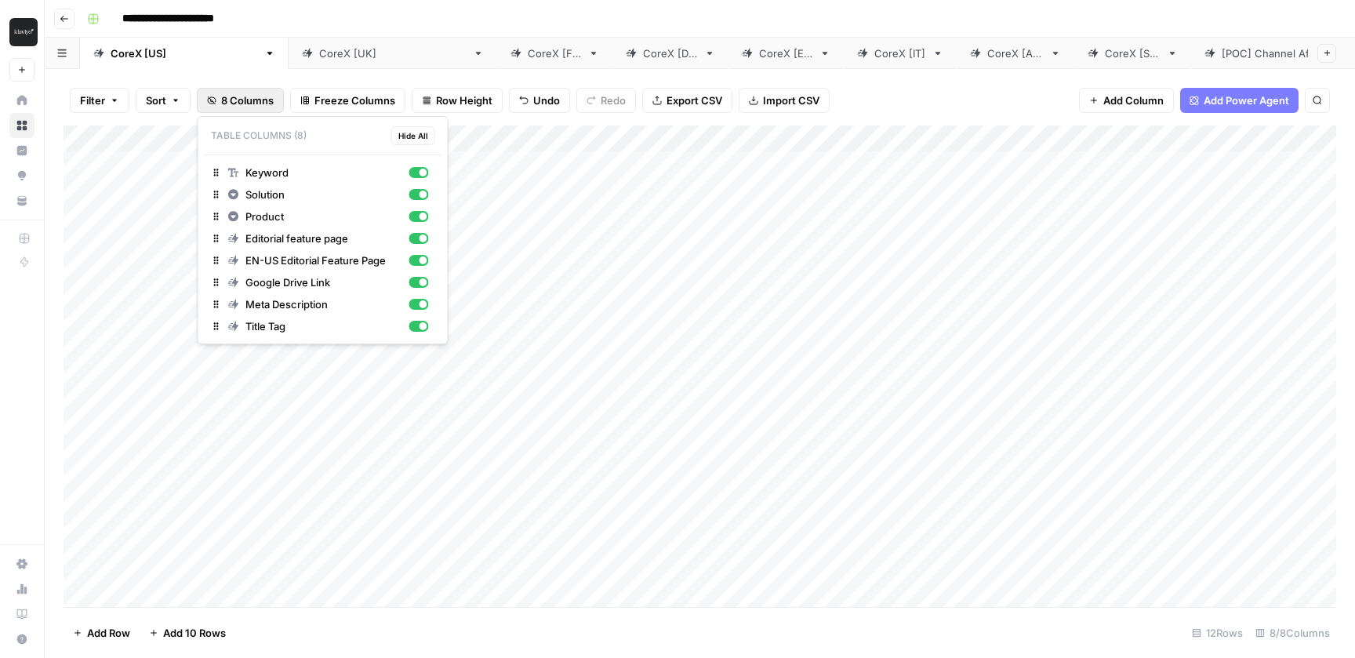
click at [213, 103] on icon "button" at bounding box center [212, 100] width 9 height 8
click at [253, 99] on span "8 Columns" at bounding box center [247, 101] width 53 height 16
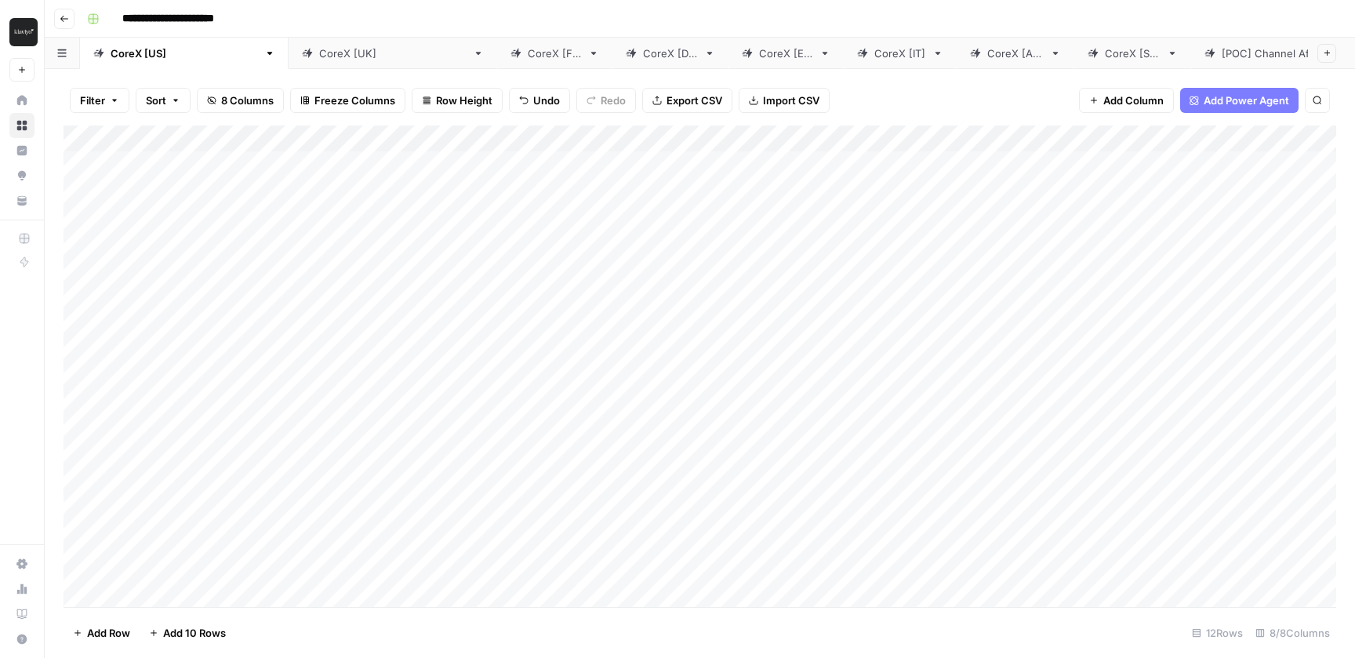
click at [958, 101] on div "Filter Sort 8 Columns Freeze Columns Row Height Undo Redo Export CSV Import CSV…" at bounding box center [700, 100] width 1273 height 50
click at [958, 100] on div "Filter Sort 8 Columns Freeze Columns Row Height Undo Redo Export CSV Import CSV…" at bounding box center [700, 100] width 1273 height 50
click at [941, 81] on div "Filter Sort 8 Columns Freeze Columns Row Height Undo Redo Export CSV Import CSV…" at bounding box center [700, 100] width 1273 height 50
click at [955, 90] on div "Filter Sort 8 Columns Freeze Columns Row Height Undo Redo Export CSV Import CSV…" at bounding box center [700, 100] width 1273 height 50
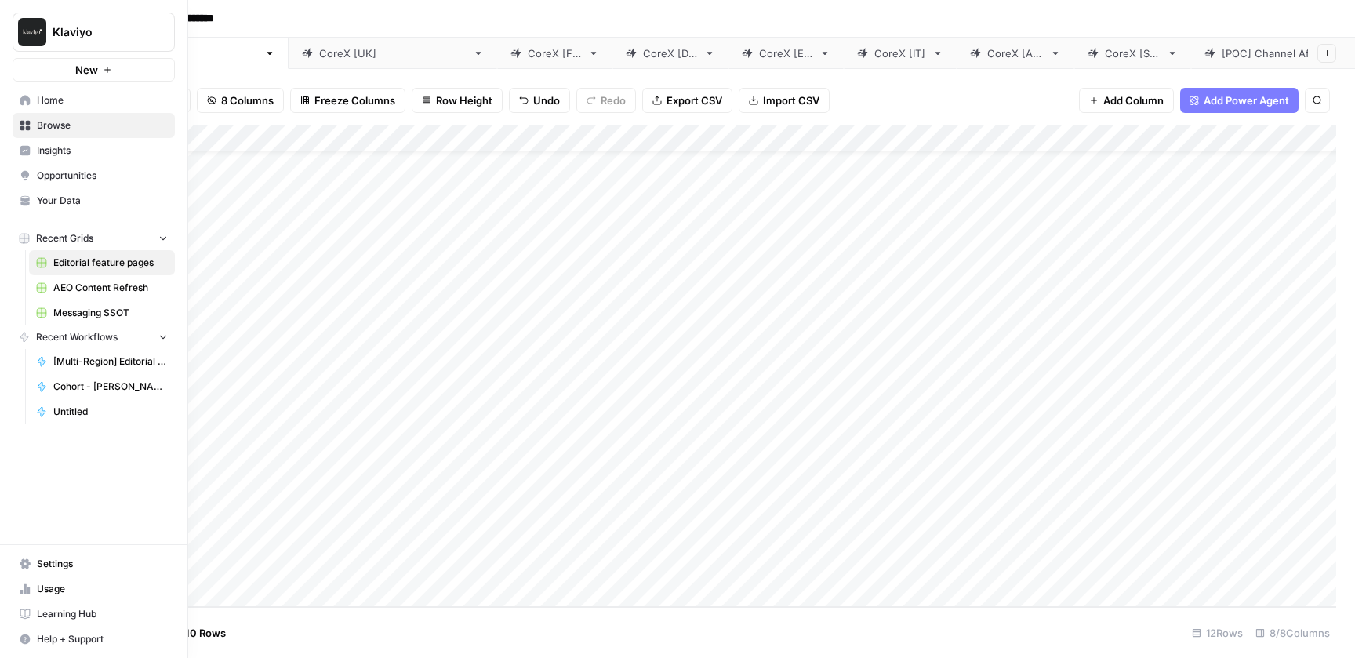
click at [100, 202] on span "Your Data" at bounding box center [102, 201] width 131 height 14
click at [118, 317] on span "Messaging SSOT" at bounding box center [110, 313] width 115 height 14
click at [45, 129] on span "Browse" at bounding box center [102, 125] width 131 height 14
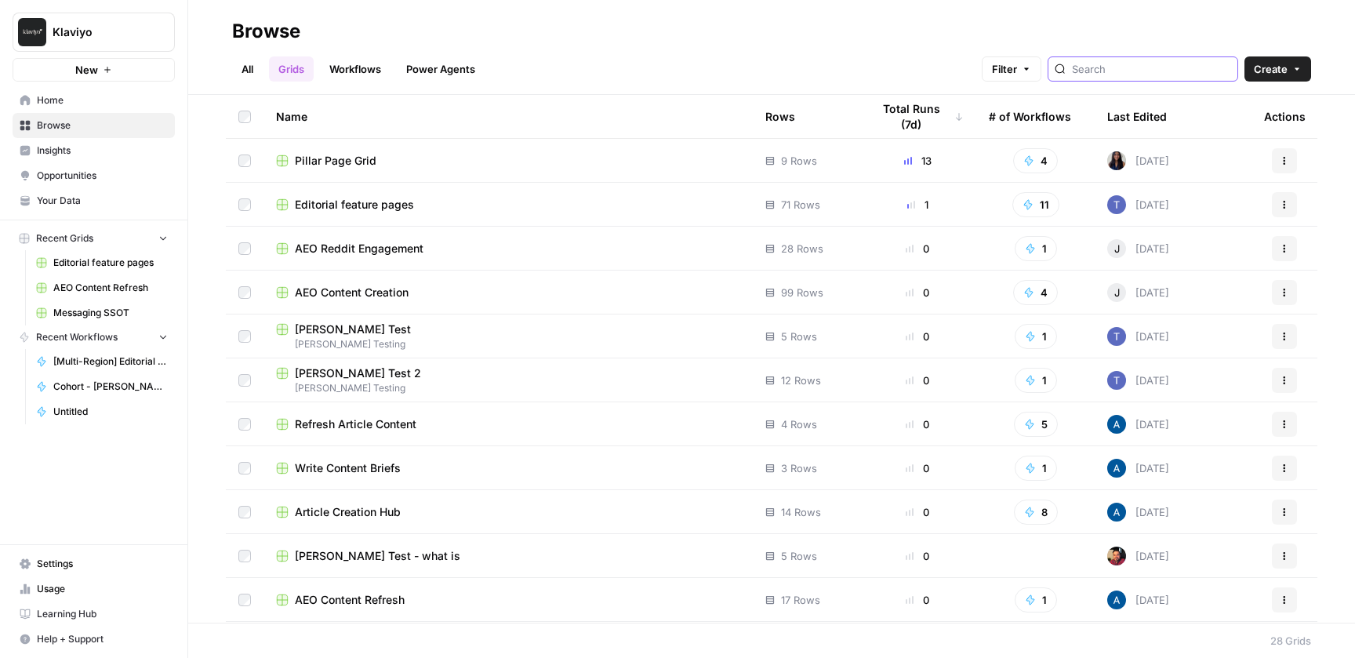
click at [1139, 72] on input "search" at bounding box center [1151, 69] width 159 height 16
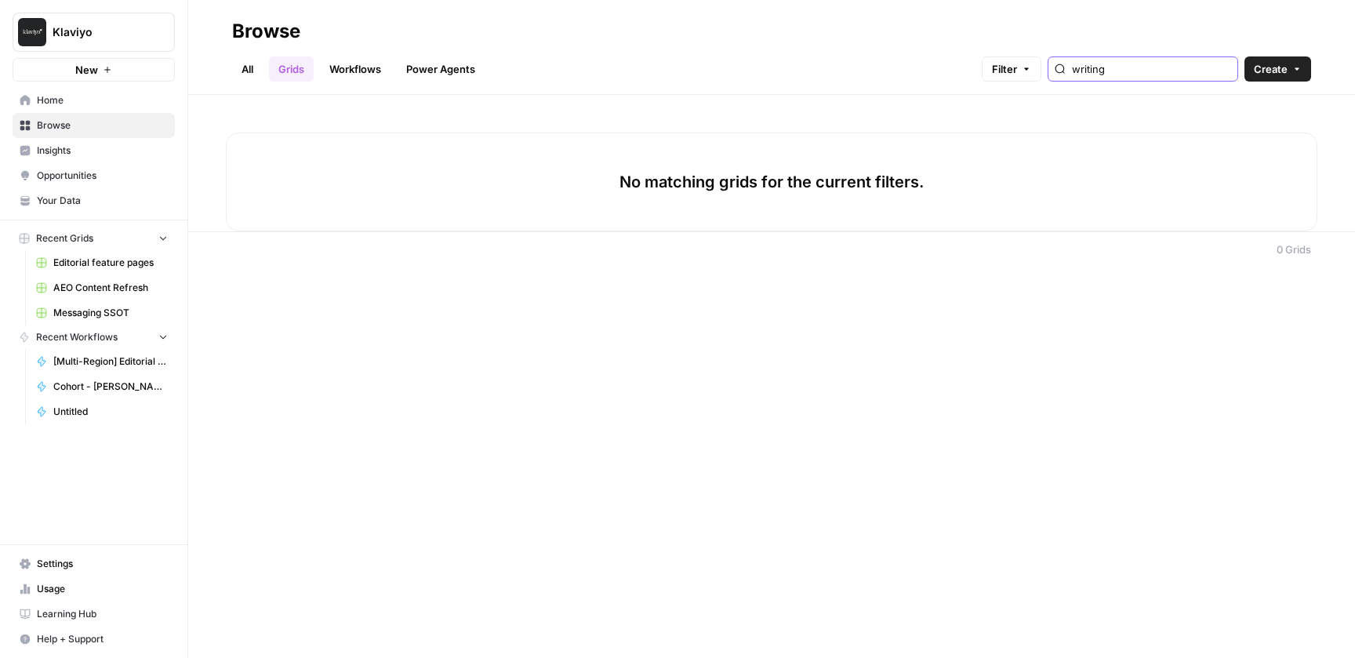
type input "writing"
click at [370, 76] on link "Workflows" at bounding box center [355, 68] width 71 height 25
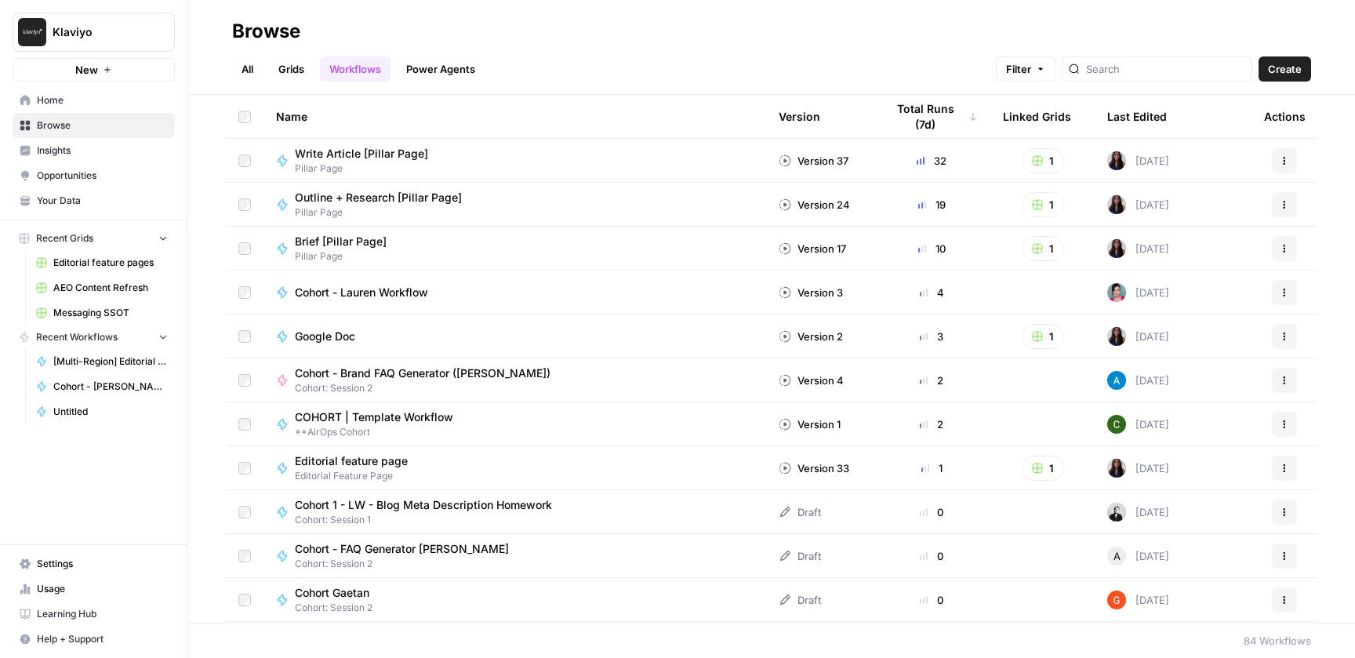
click at [1151, 57] on div at bounding box center [1157, 68] width 191 height 25
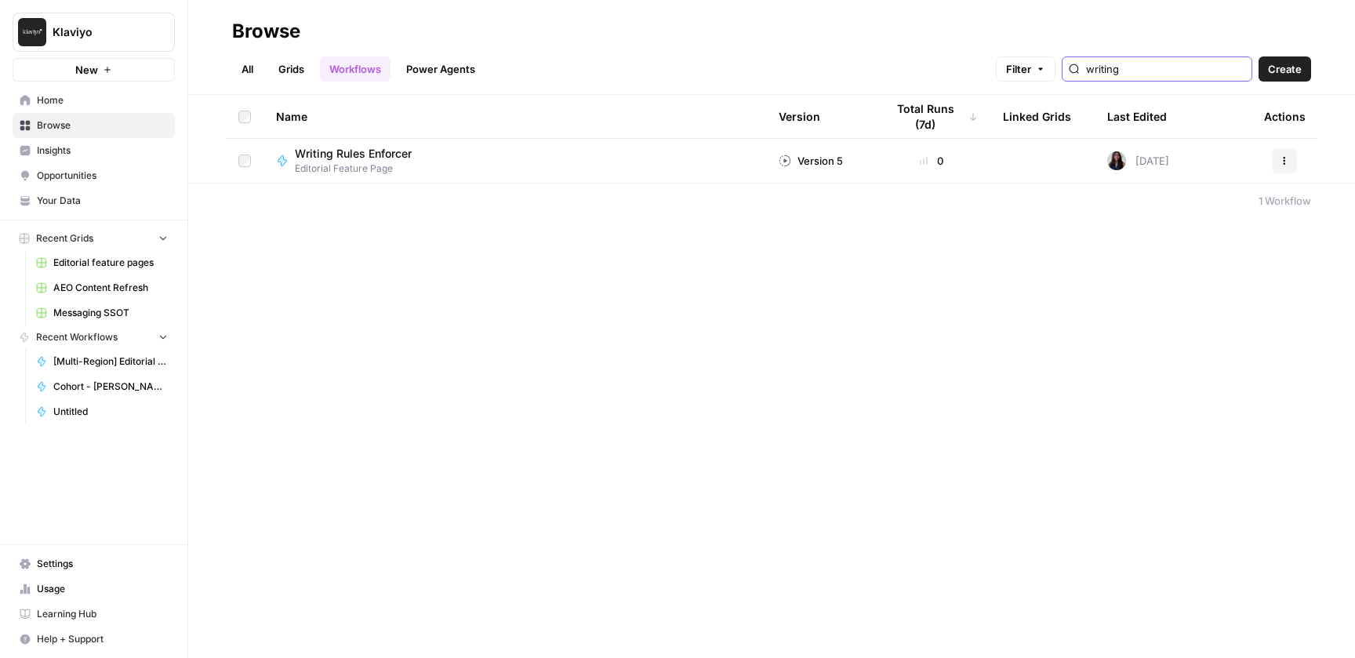
type input "writing"
click at [479, 166] on div "Writing Rules Enforcer Editorial Feature Page" at bounding box center [515, 161] width 478 height 30
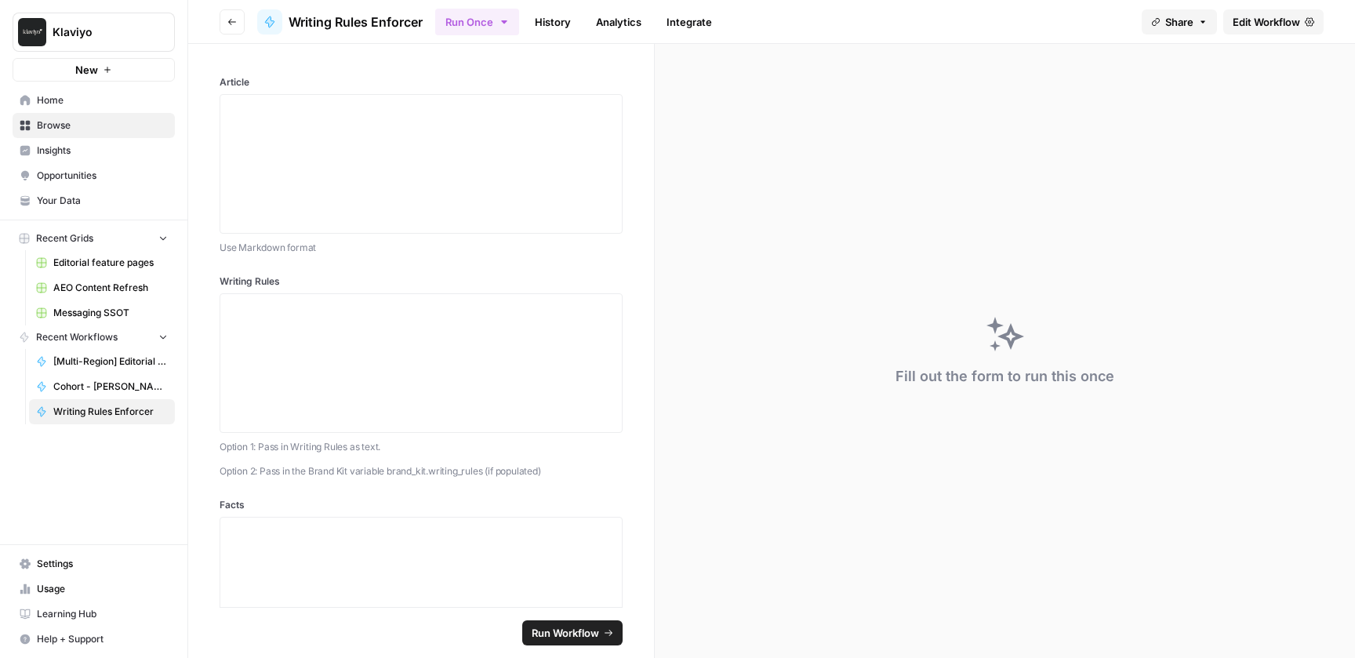
click at [1277, 23] on span "Edit Workflow" at bounding box center [1266, 22] width 67 height 16
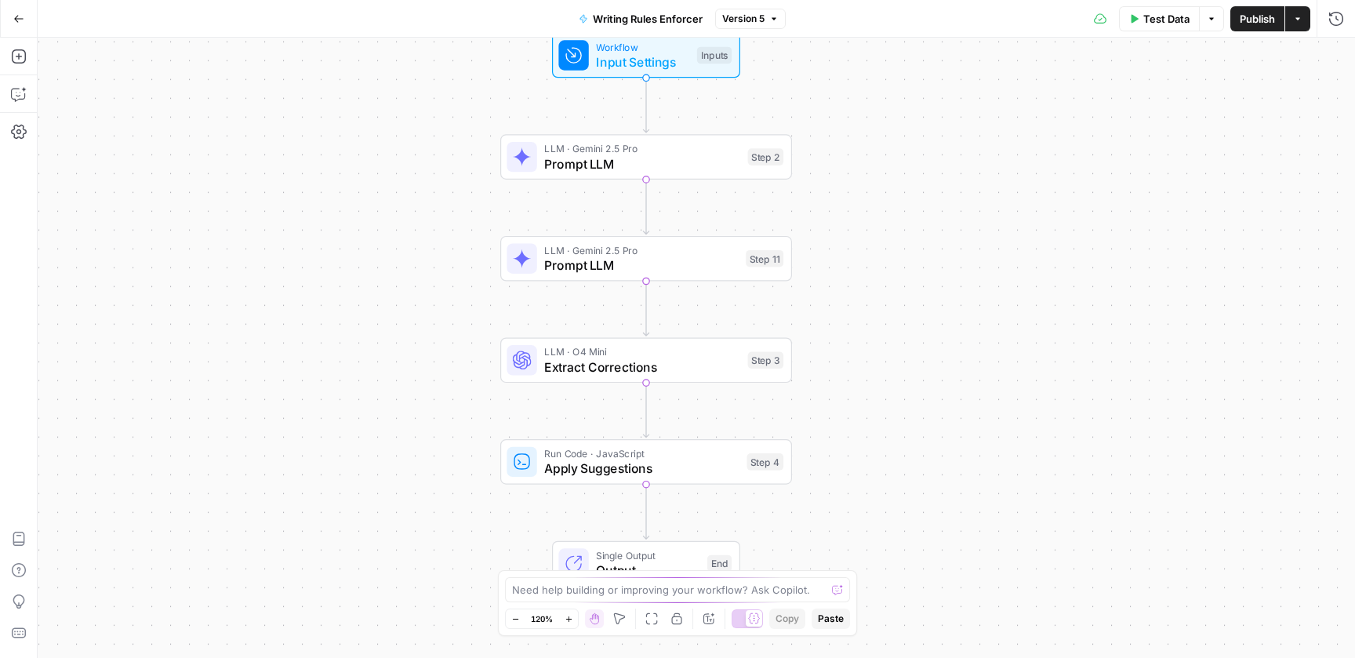
drag, startPoint x: 900, startPoint y: 304, endPoint x: 837, endPoint y: 256, distance: 79.5
click at [837, 256] on div "Workflow Input Settings Inputs LLM · Gemini 2.5 Pro Prompt LLM Step 2 LLM · Gem…" at bounding box center [697, 348] width 1318 height 620
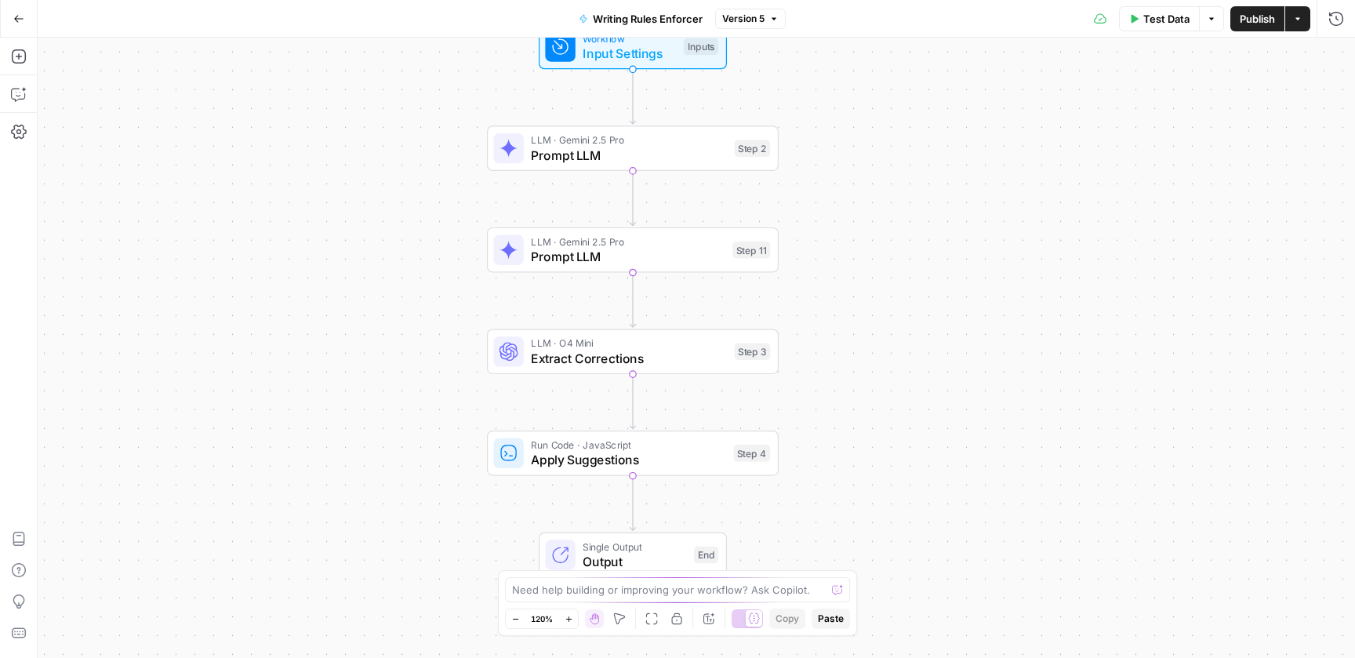
click at [627, 147] on span "Prompt LLM" at bounding box center [629, 155] width 196 height 19
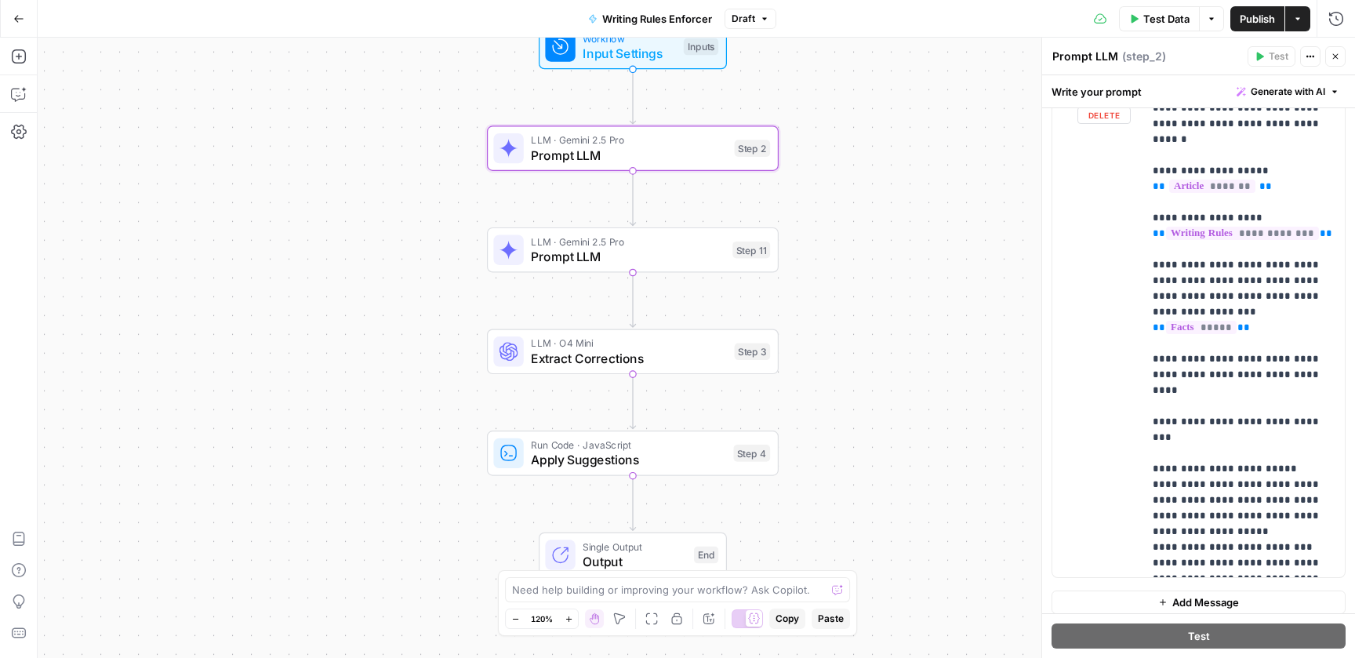
scroll to position [278, 0]
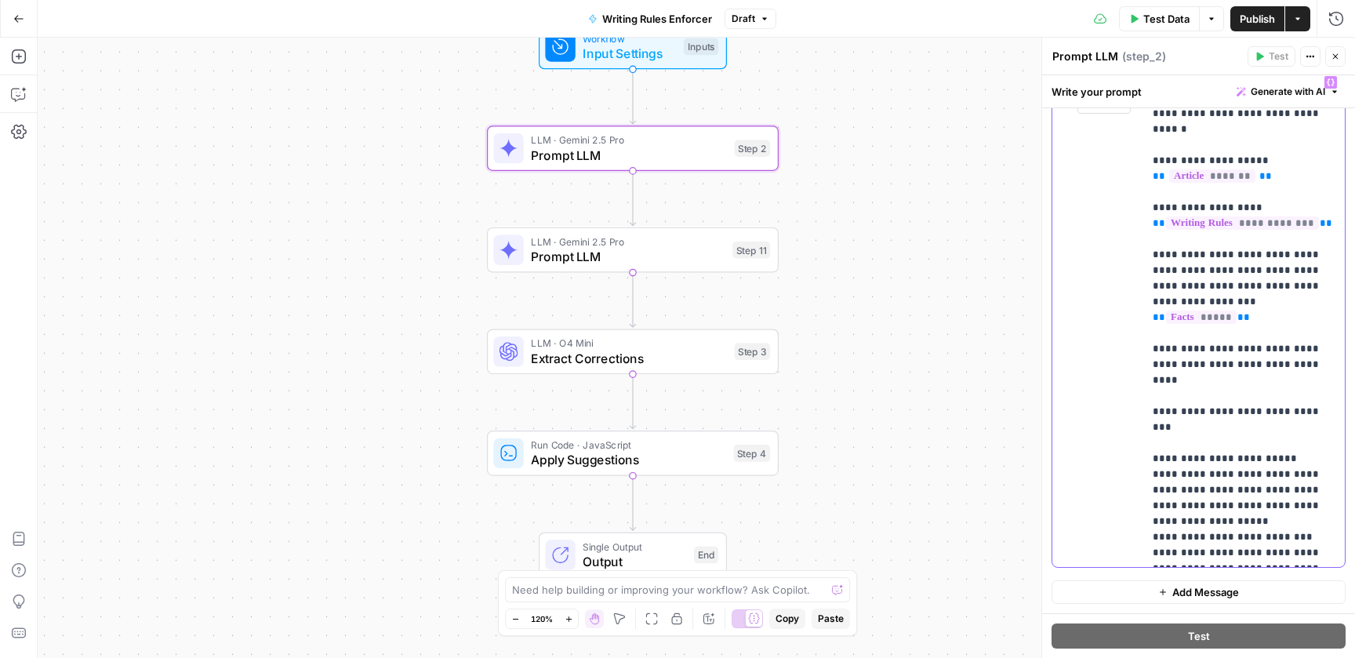
drag, startPoint x: 1155, startPoint y: 238, endPoint x: 1314, endPoint y: 285, distance: 165.3
click at [1314, 285] on p "**********" at bounding box center [1244, 318] width 183 height 486
drag, startPoint x: 1282, startPoint y: 286, endPoint x: 1149, endPoint y: 239, distance: 140.6
click at [1149, 239] on div "**********" at bounding box center [1244, 317] width 202 height 499
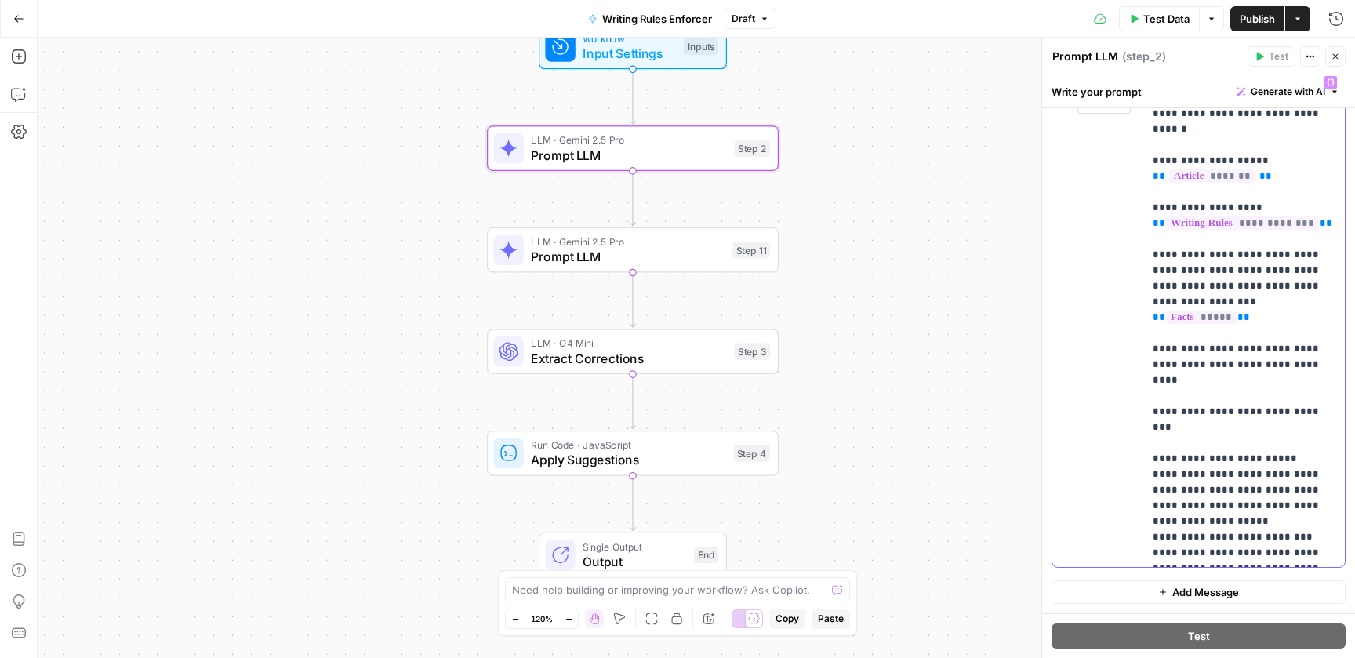
click at [1149, 239] on div "**********" at bounding box center [1244, 317] width 202 height 499
click at [623, 60] on span "Input Settings" at bounding box center [629, 53] width 93 height 19
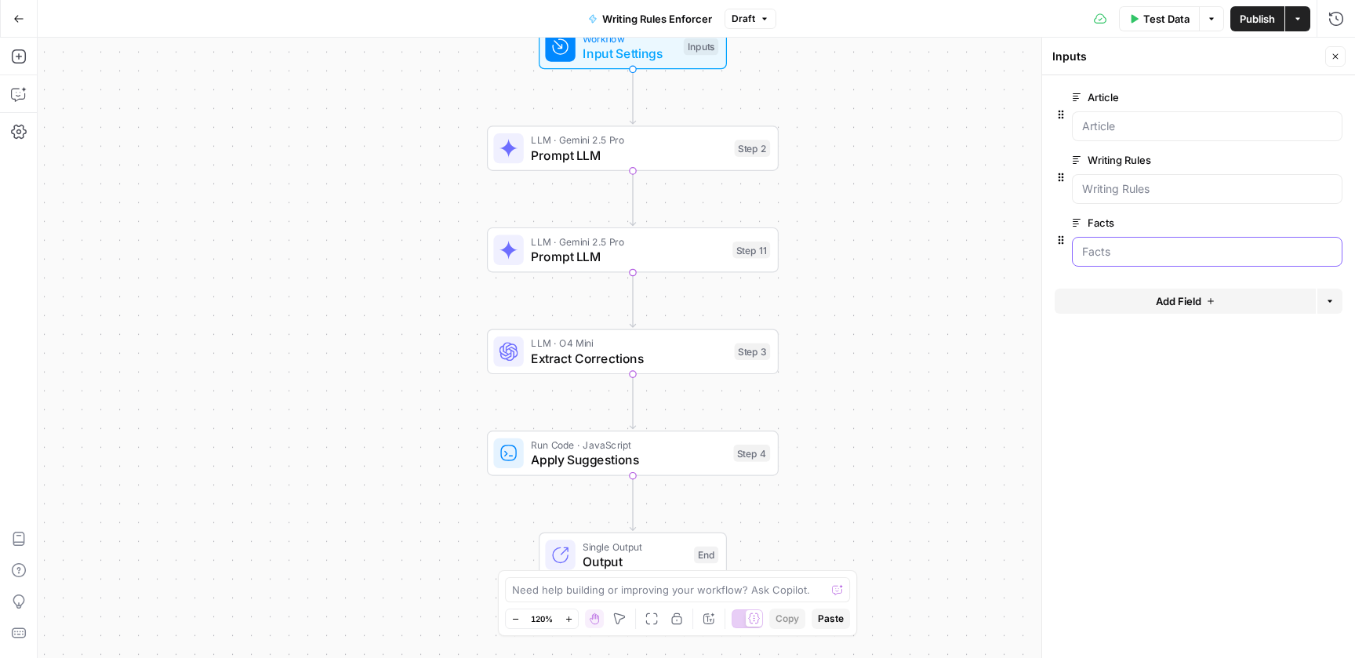
click at [1110, 256] on input "Facts" at bounding box center [1207, 252] width 250 height 16
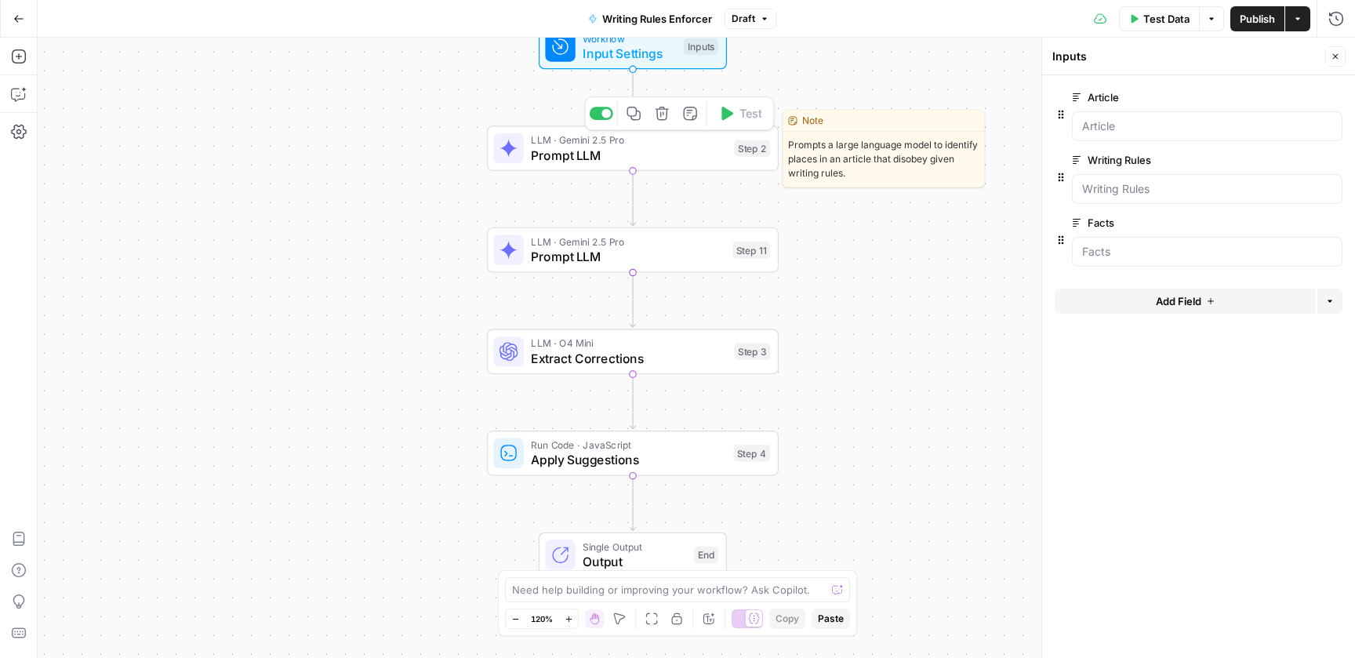
click at [663, 155] on span "Prompt LLM" at bounding box center [629, 155] width 196 height 19
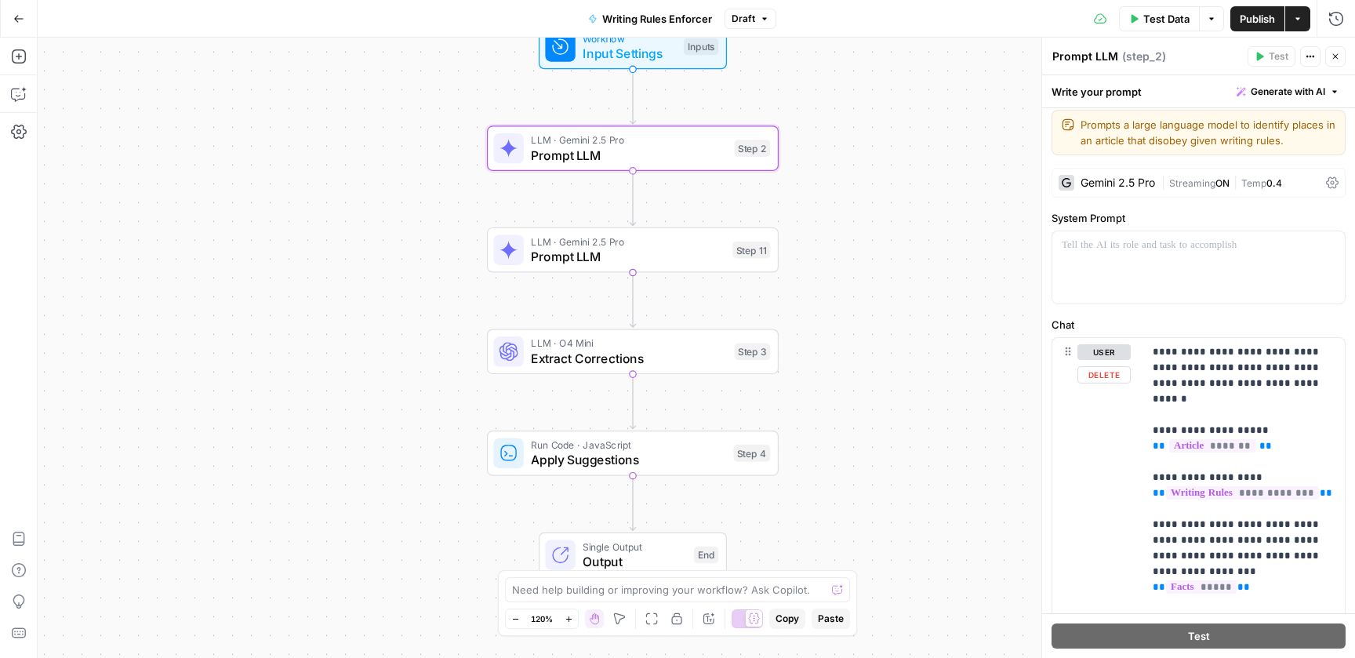
scroll to position [0, 0]
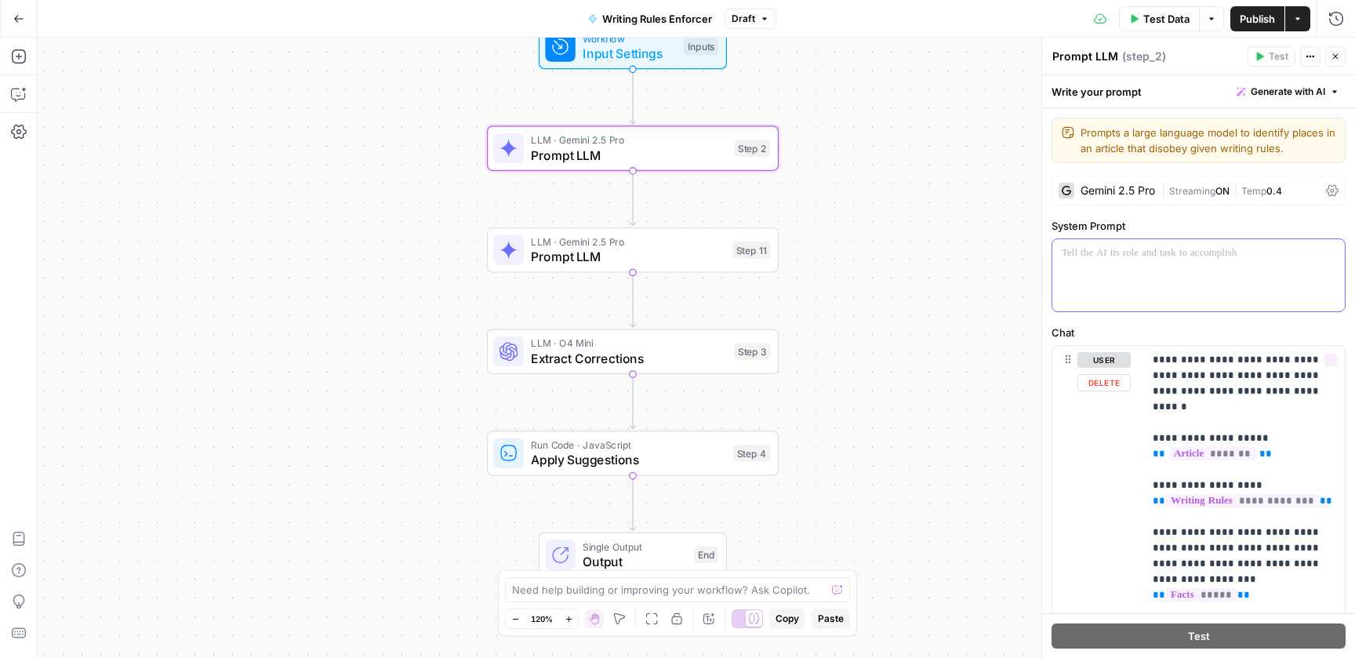
click at [1153, 300] on div at bounding box center [1198, 275] width 293 height 72
click at [1164, 302] on div at bounding box center [1198, 275] width 293 height 72
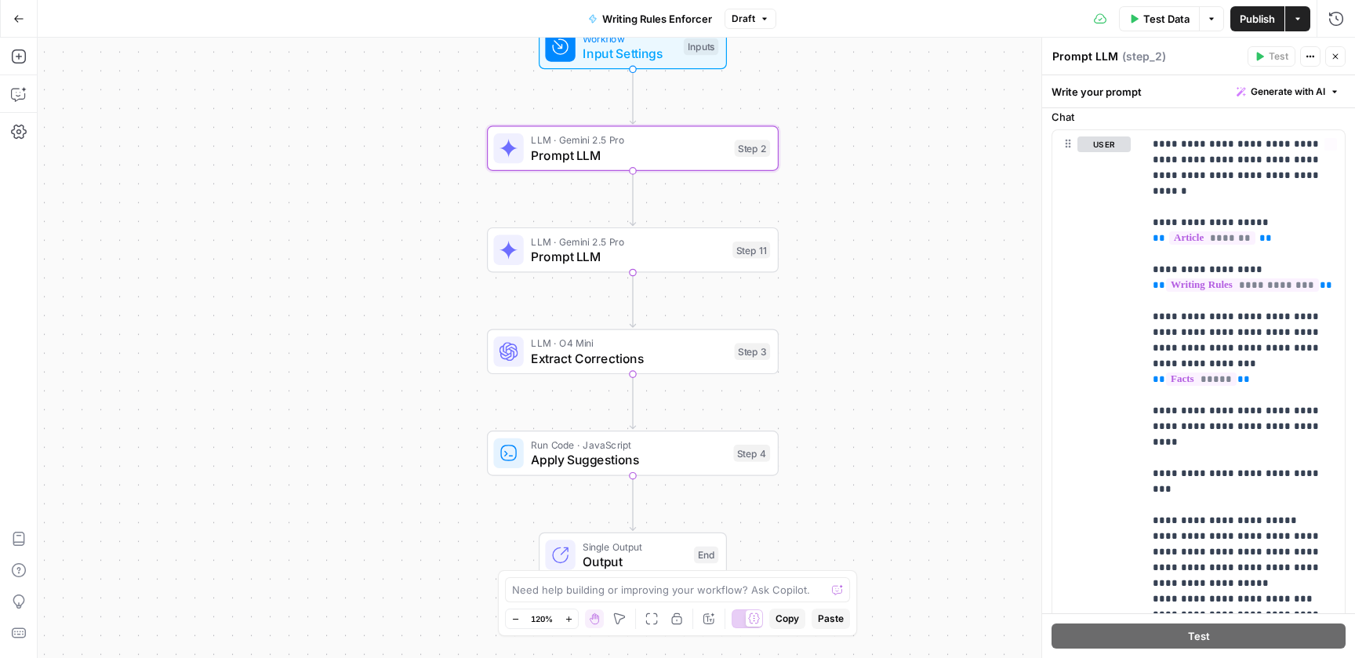
scroll to position [278, 0]
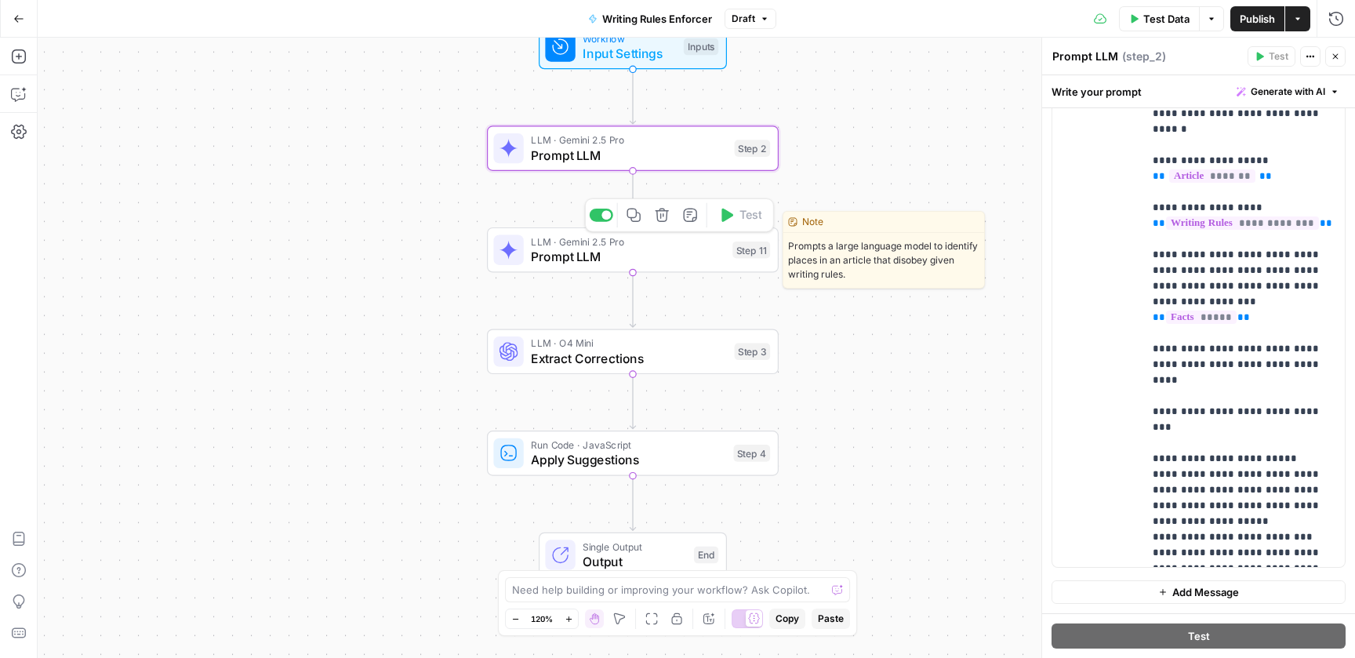
click at [638, 253] on span "Prompt LLM" at bounding box center [628, 256] width 194 height 19
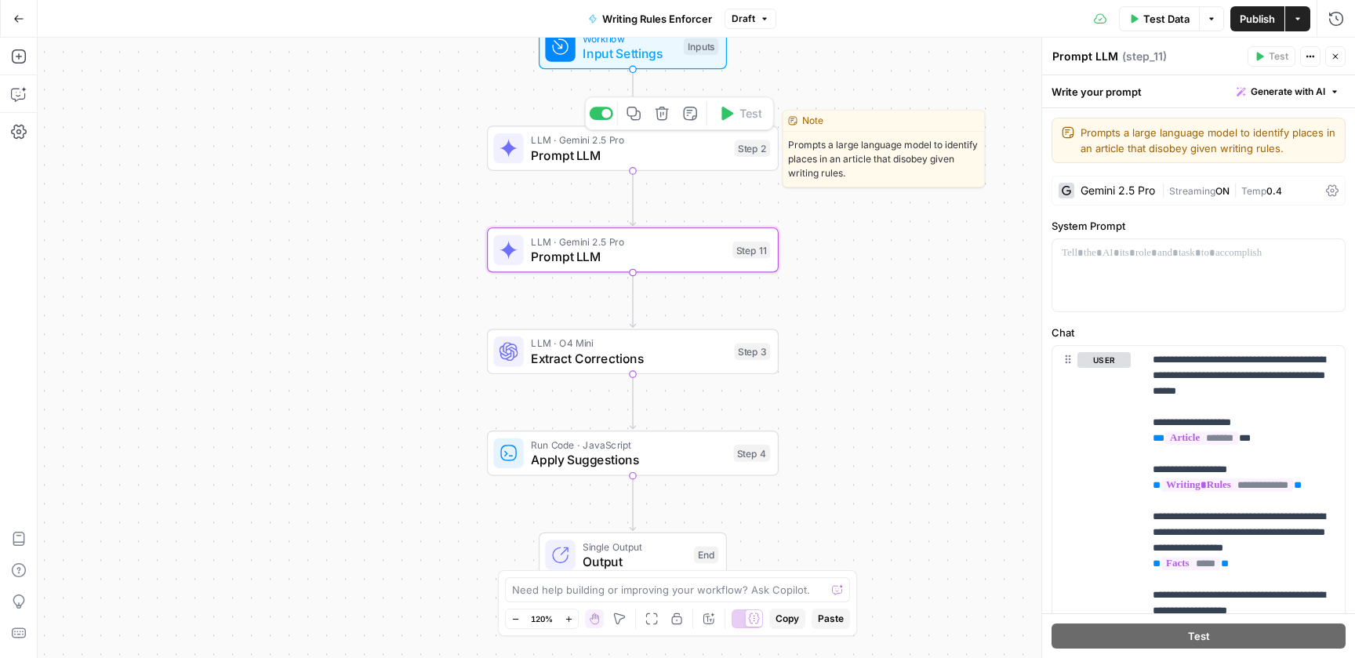
click at [671, 158] on span "Prompt LLM" at bounding box center [629, 155] width 196 height 19
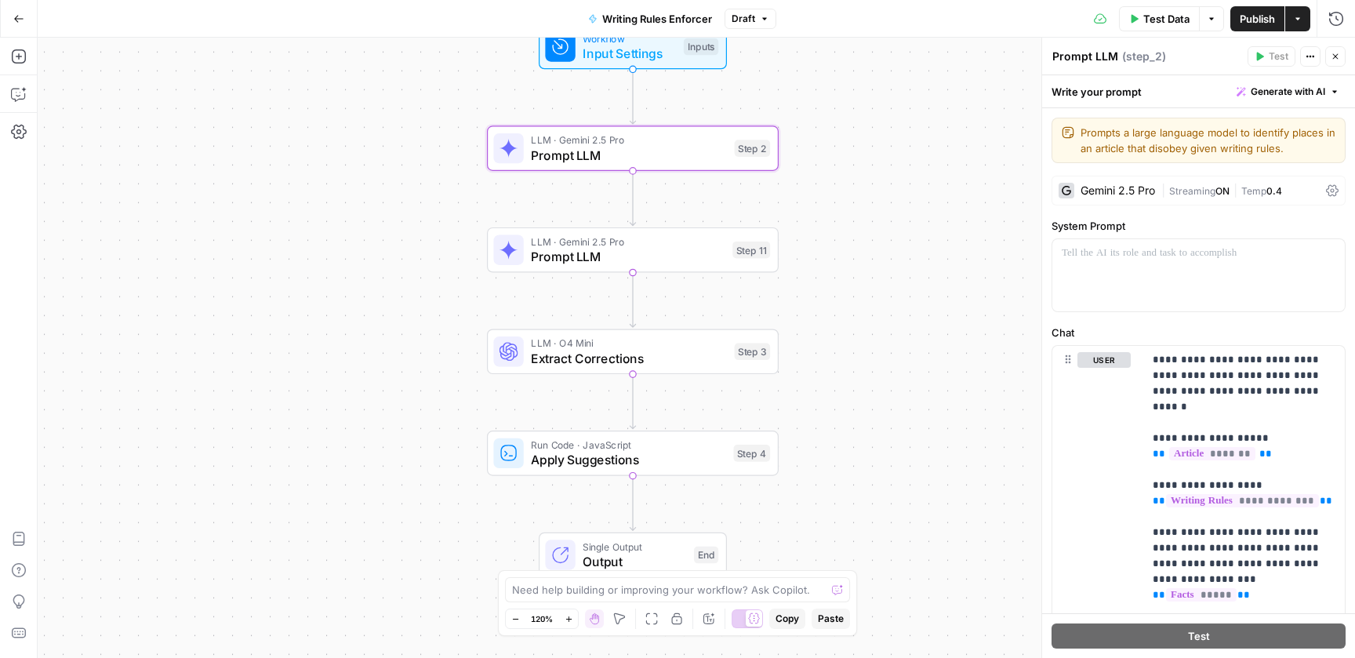
click at [1172, 190] on span "Streaming" at bounding box center [1192, 191] width 46 height 12
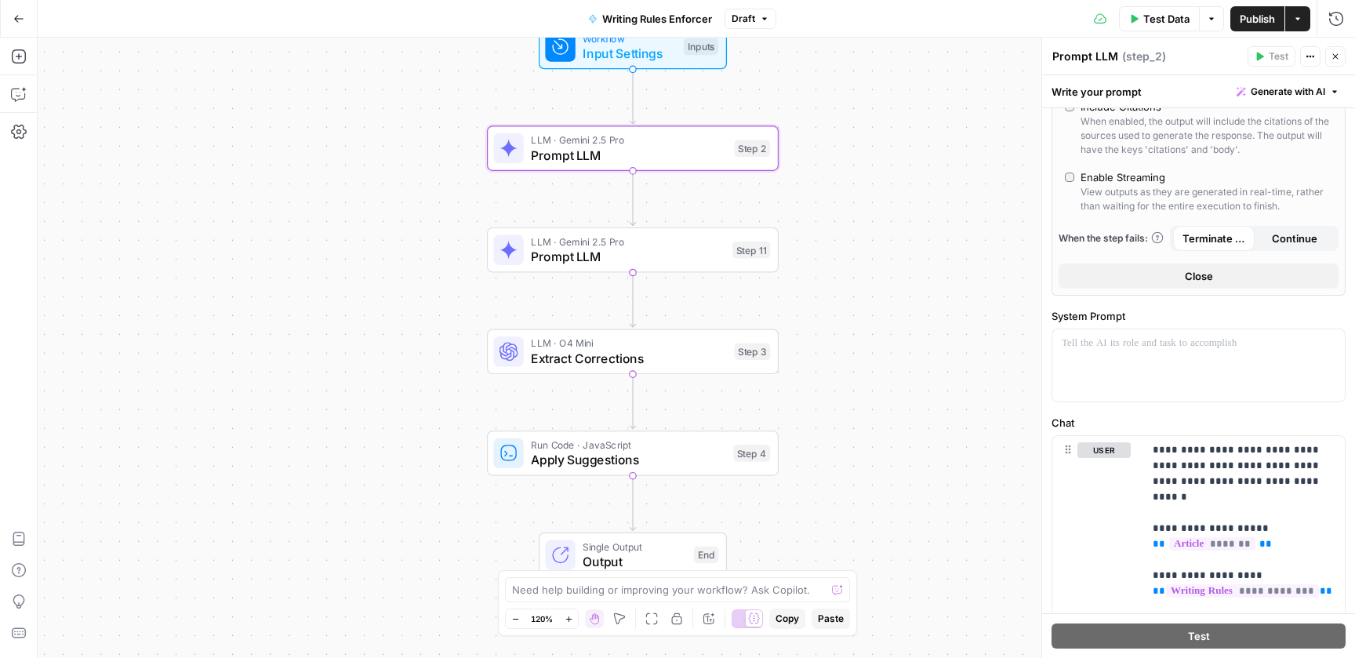
scroll to position [517, 0]
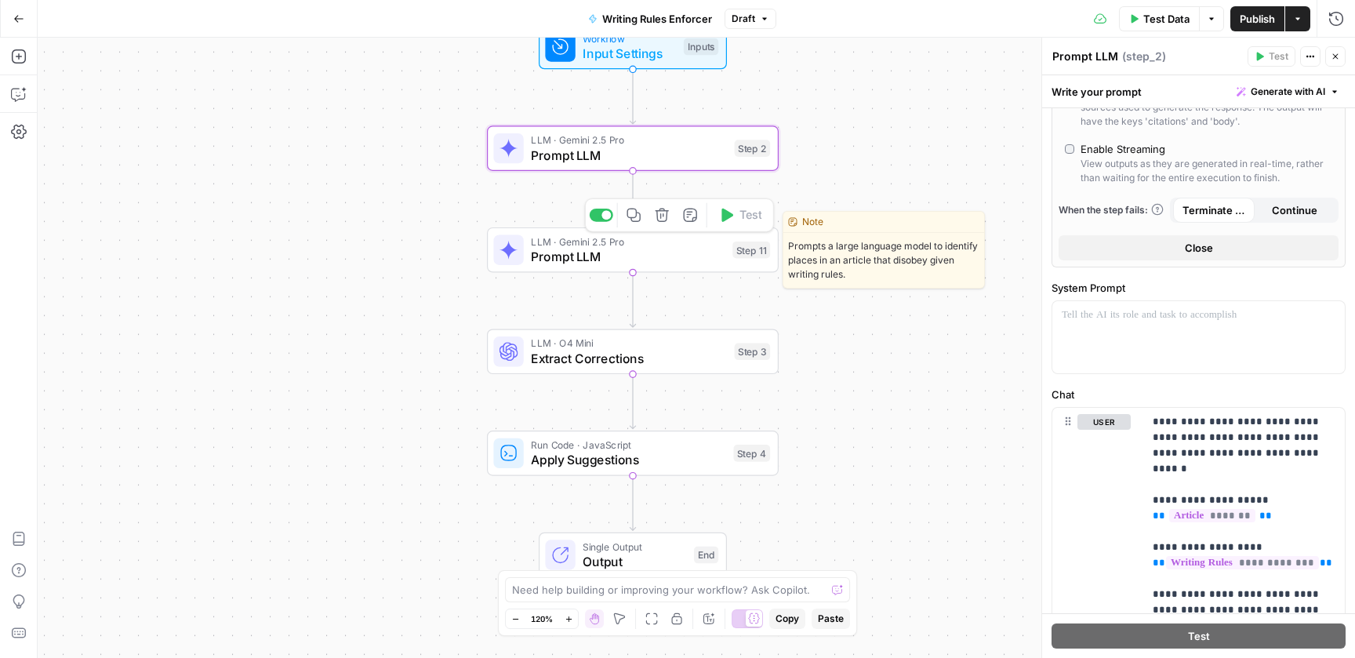
click at [649, 259] on span "Prompt LLM" at bounding box center [628, 256] width 194 height 19
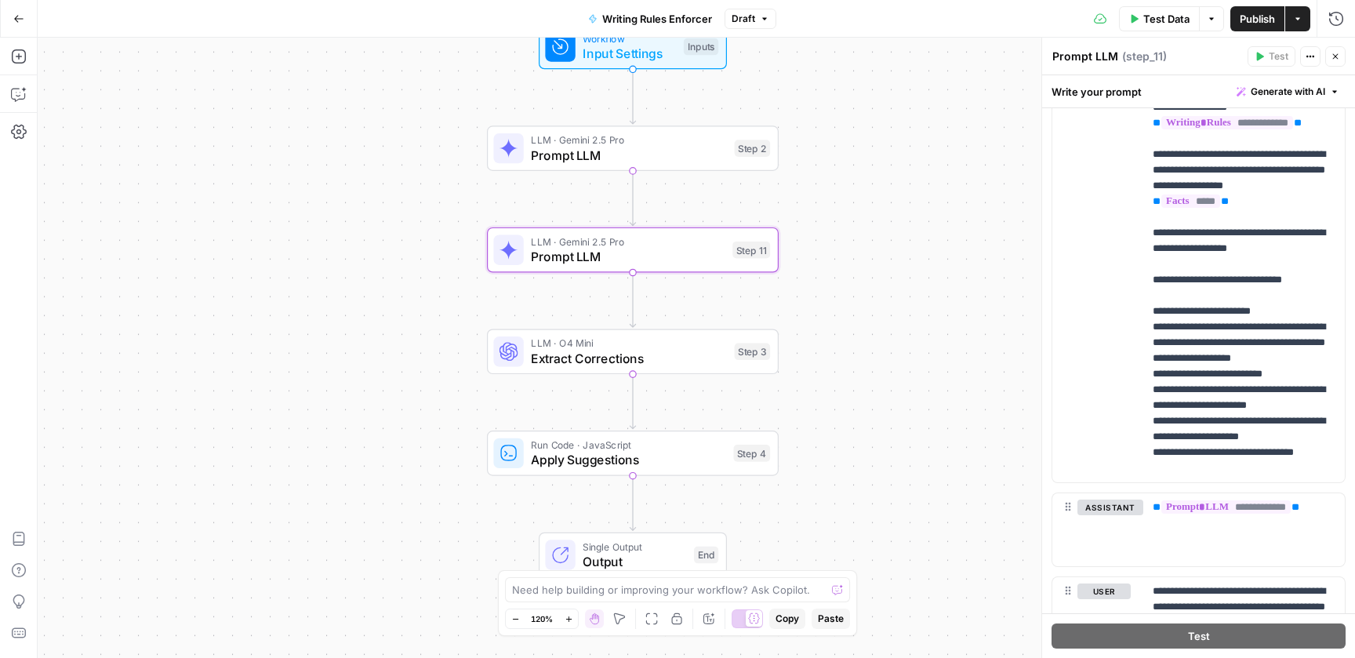
scroll to position [463, 0]
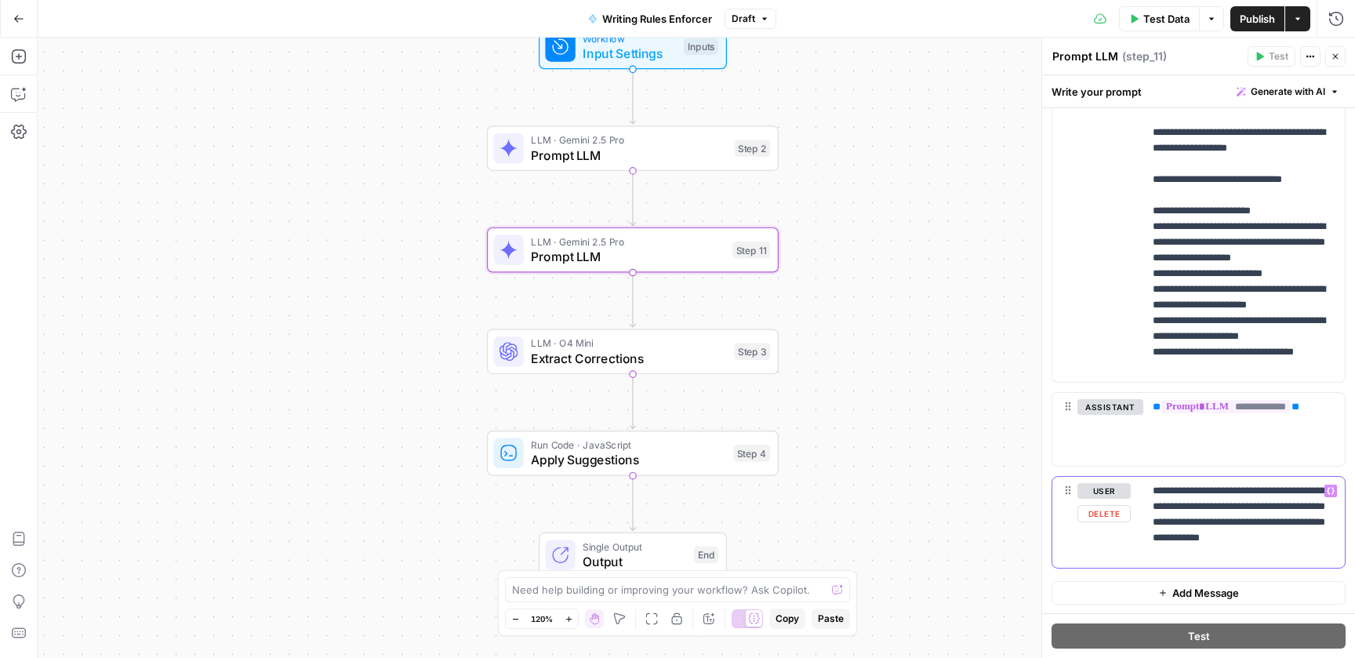
drag, startPoint x: 1164, startPoint y: 489, endPoint x: 1260, endPoint y: 497, distance: 96.0
click at [1260, 497] on p "**********" at bounding box center [1244, 522] width 183 height 78
drag, startPoint x: 1207, startPoint y: 498, endPoint x: 1289, endPoint y: 557, distance: 100.6
click at [1289, 557] on p "**********" at bounding box center [1244, 522] width 183 height 78
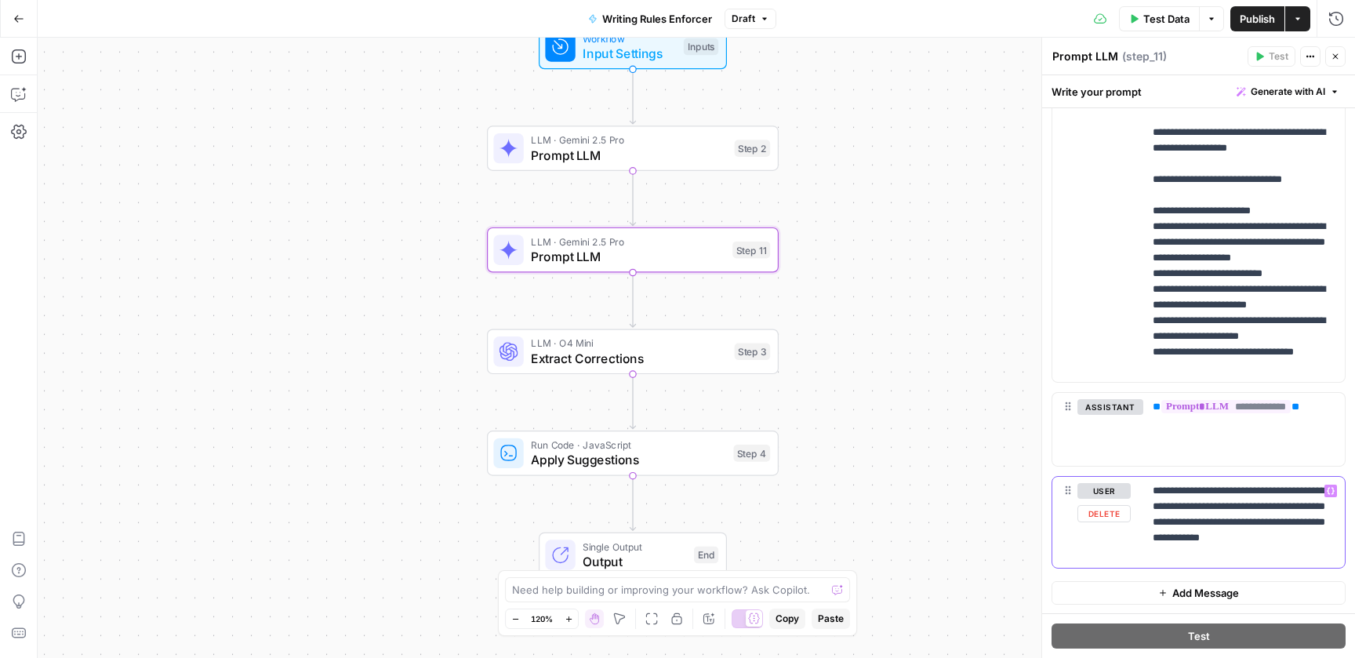
click at [1267, 551] on p "**********" at bounding box center [1244, 522] width 183 height 78
click at [654, 159] on span "Prompt LLM" at bounding box center [629, 155] width 196 height 19
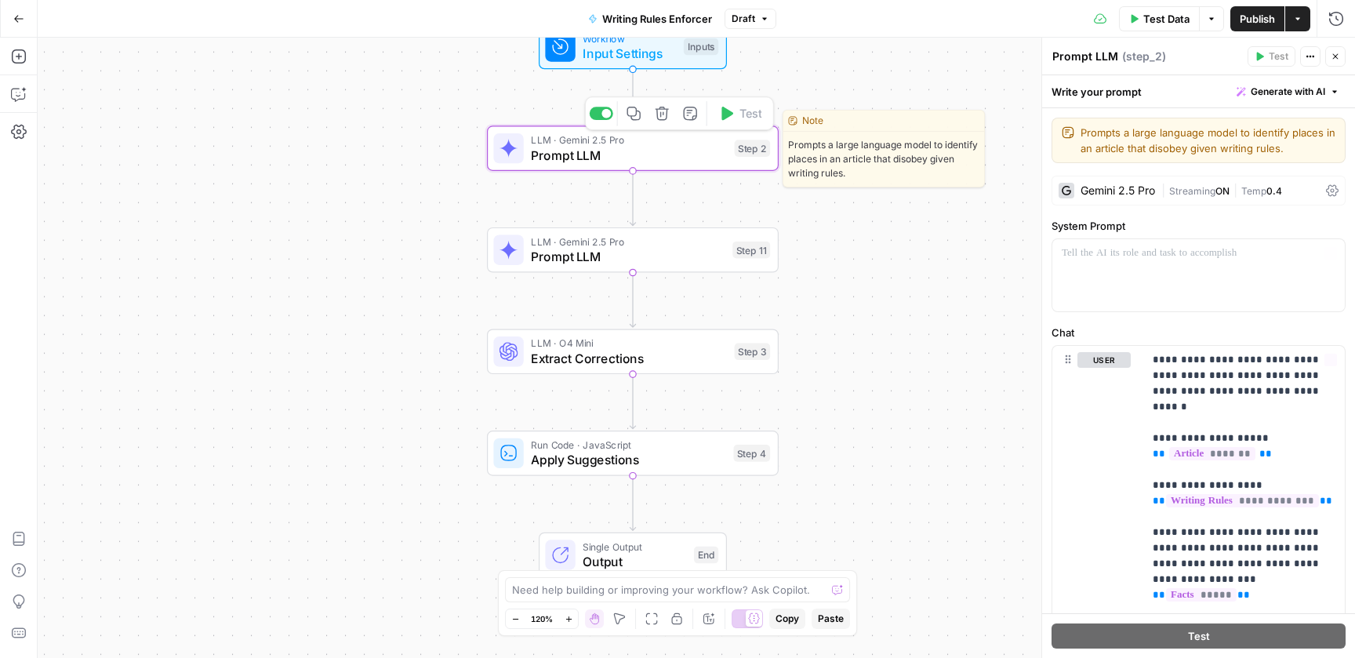
scroll to position [278, 0]
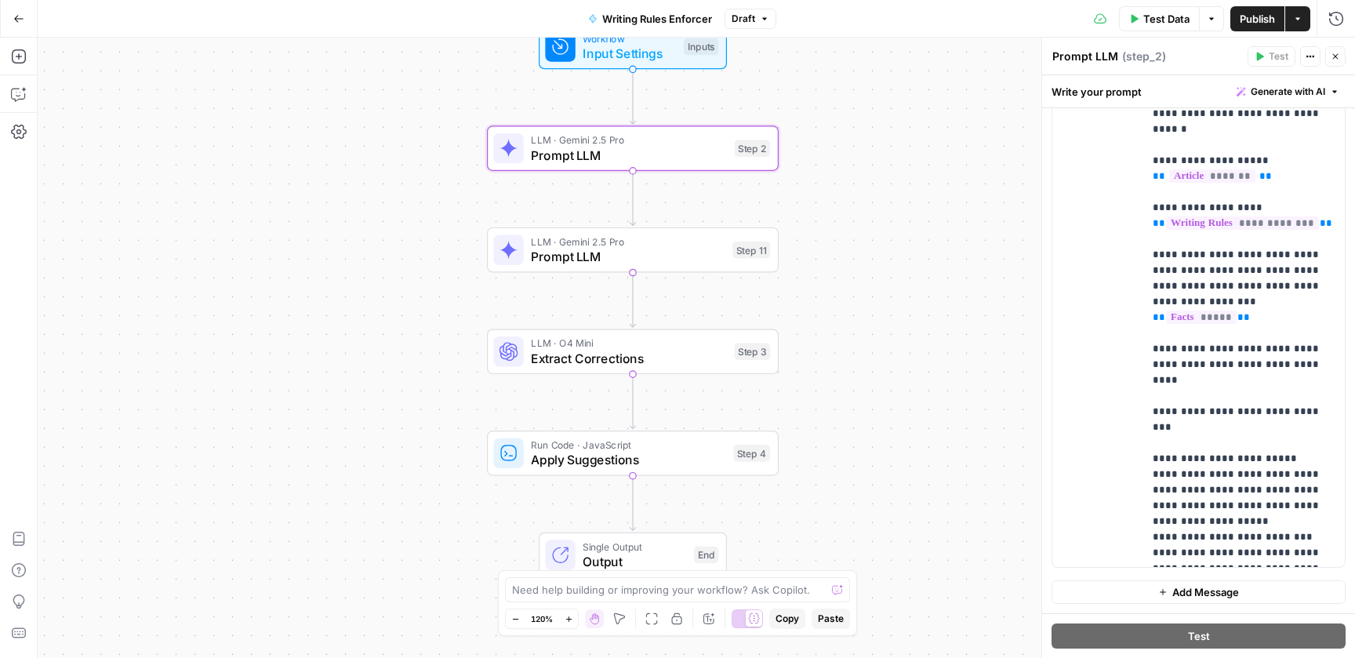
click at [663, 255] on span "Prompt LLM" at bounding box center [628, 256] width 194 height 19
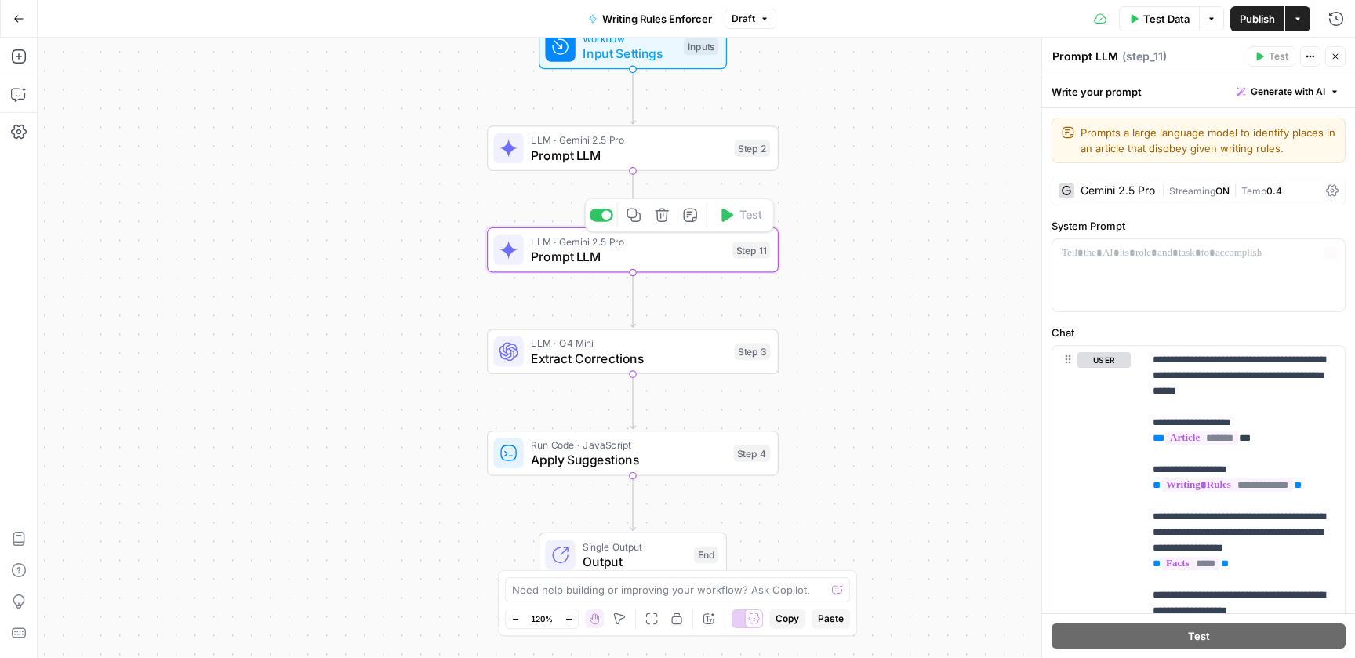
scroll to position [463, 0]
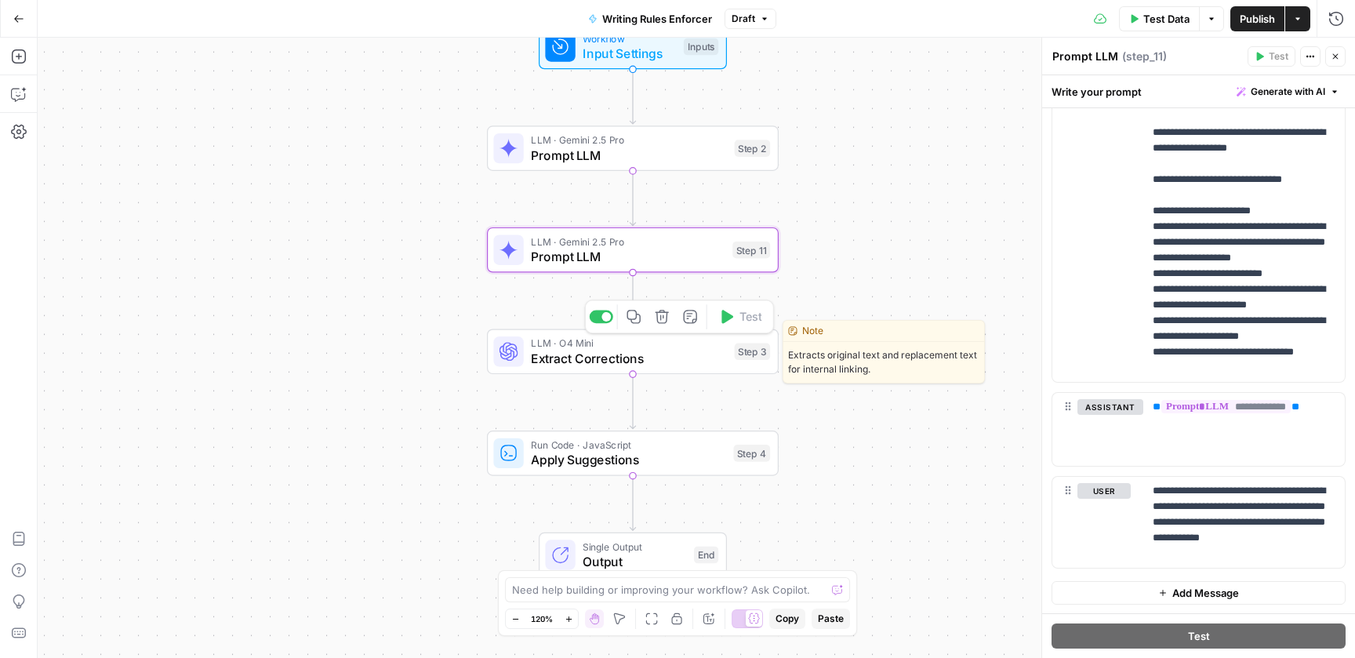
click at [699, 363] on span "Extract Corrections" at bounding box center [629, 358] width 196 height 19
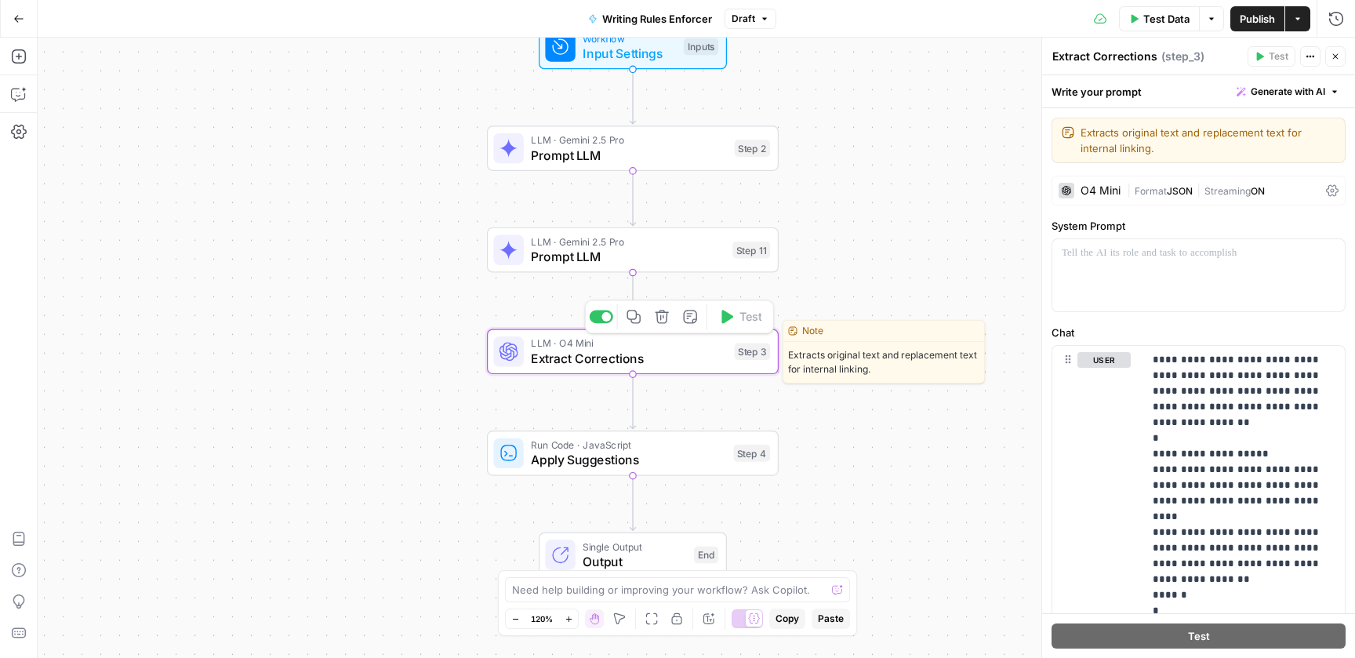
click at [679, 268] on div "LLM · Gemini 2.5 Pro Prompt LLM Step 11" at bounding box center [633, 249] width 292 height 45
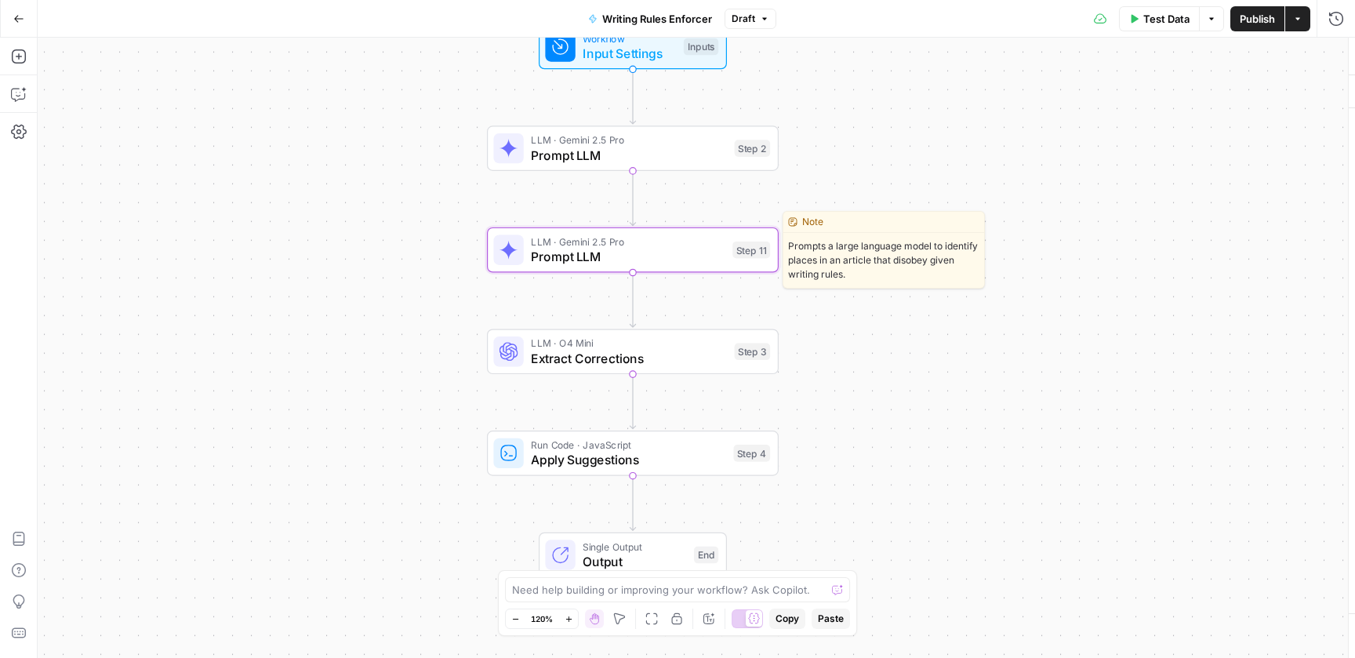
type textarea "Prompt LLM"
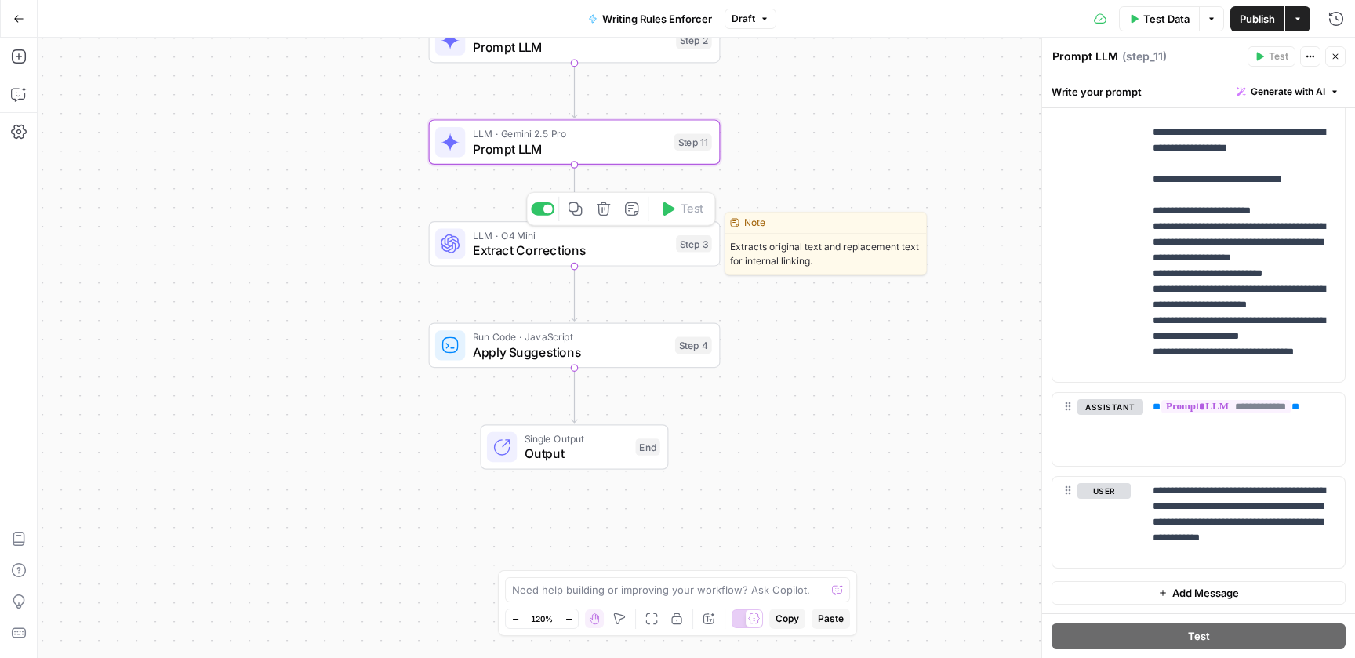
click at [618, 253] on span "Extract Corrections" at bounding box center [571, 250] width 196 height 19
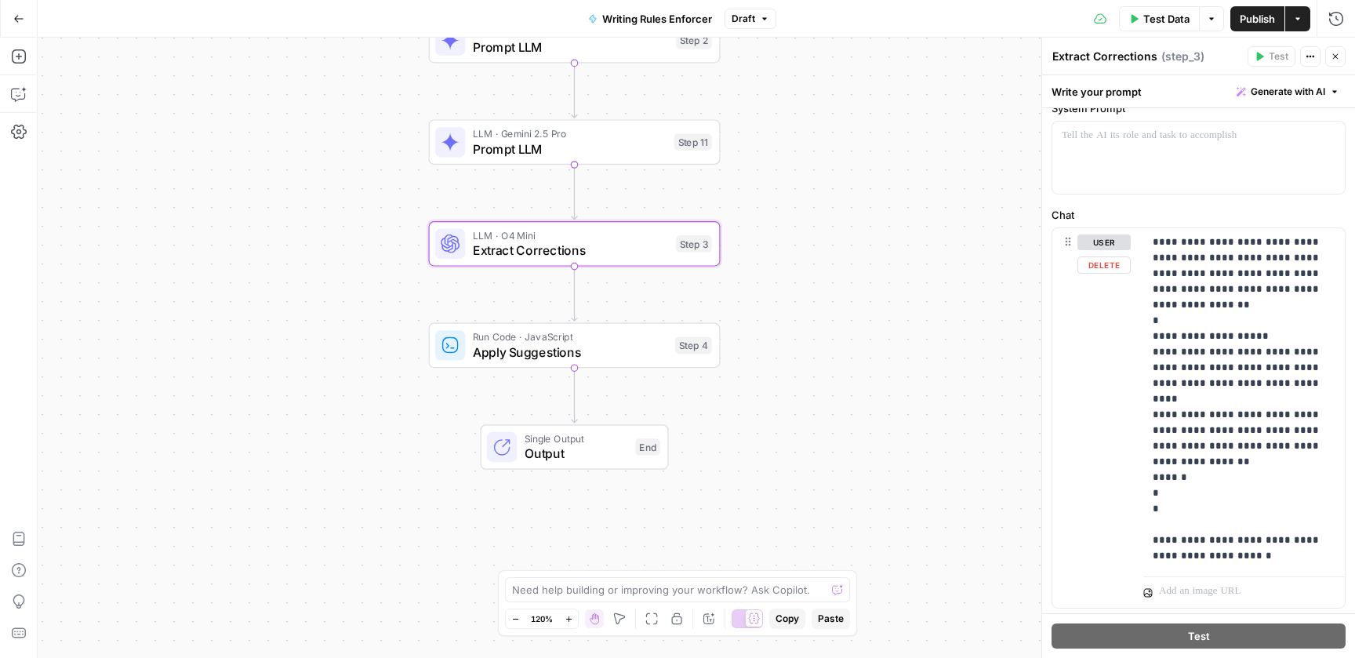
scroll to position [158, 0]
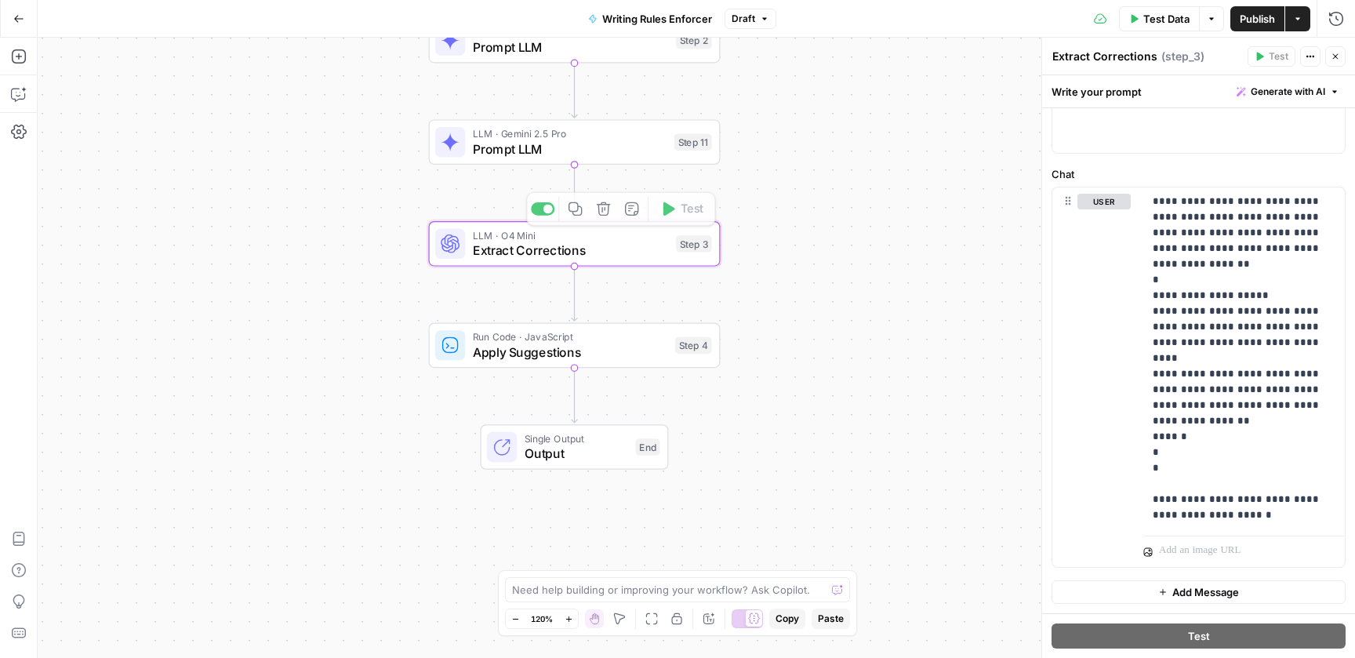
drag, startPoint x: 832, startPoint y: 242, endPoint x: 799, endPoint y: 339, distance: 102.7
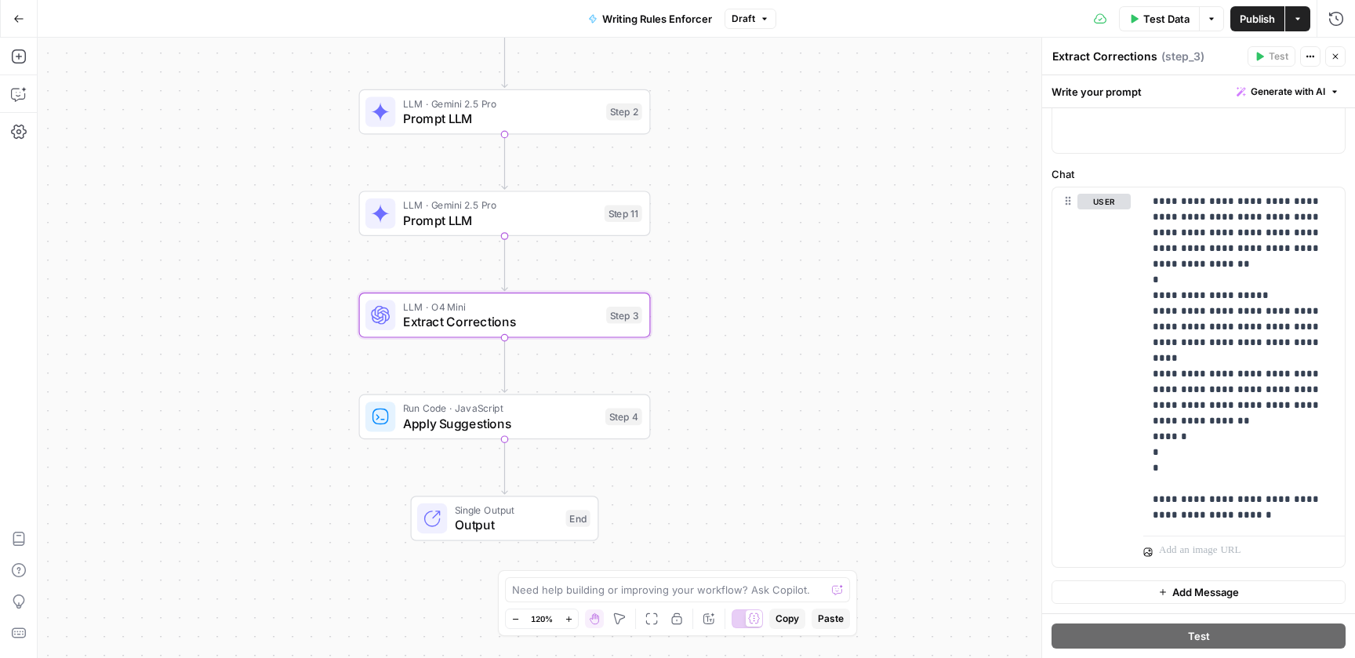
drag, startPoint x: 854, startPoint y: 280, endPoint x: 785, endPoint y: 354, distance: 101.6
click at [785, 354] on div "Workflow Input Settings Inputs LLM · Gemini 2.5 Pro Prompt LLM Step 2 LLM · Gem…" at bounding box center [697, 348] width 1318 height 620
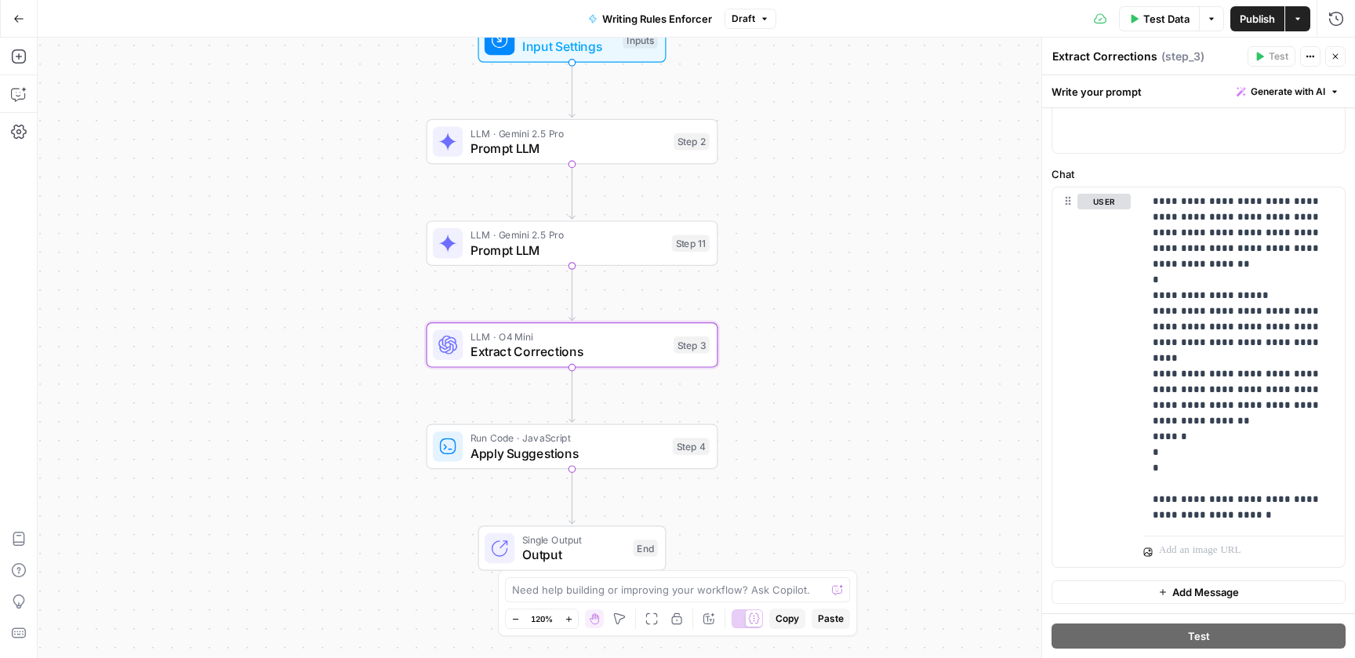
drag, startPoint x: 778, startPoint y: 302, endPoint x: 846, endPoint y: 327, distance: 72.7
click at [846, 327] on div "Workflow Input Settings Inputs LLM · Gemini 2.5 Pro Prompt LLM Step 2 LLM · Gem…" at bounding box center [697, 348] width 1318 height 620
click at [849, 325] on div "Workflow Input Settings Inputs LLM · Gemini 2.5 Pro Prompt LLM Step 2 LLM · Gem…" at bounding box center [697, 348] width 1318 height 620
click at [462, 591] on div "Workflow Input Settings Inputs LLM · Gemini 2.5 Pro Prompt LLM Step 2 LLM · Gem…" at bounding box center [697, 348] width 1318 height 620
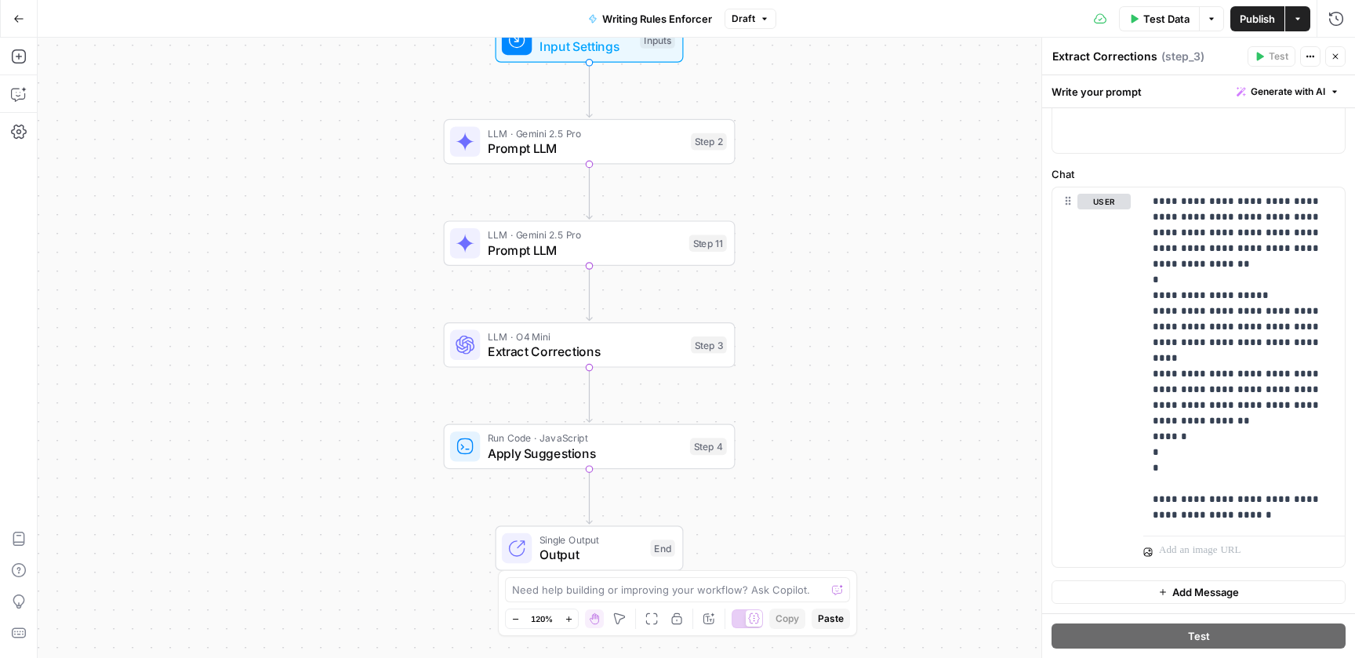
drag, startPoint x: 395, startPoint y: 560, endPoint x: 430, endPoint y: 570, distance: 36.0
click at [430, 570] on div "Workflow Input Settings Inputs LLM · Gemini 2.5 Pro Prompt LLM Step 2 LLM · Gem…" at bounding box center [697, 348] width 1318 height 620
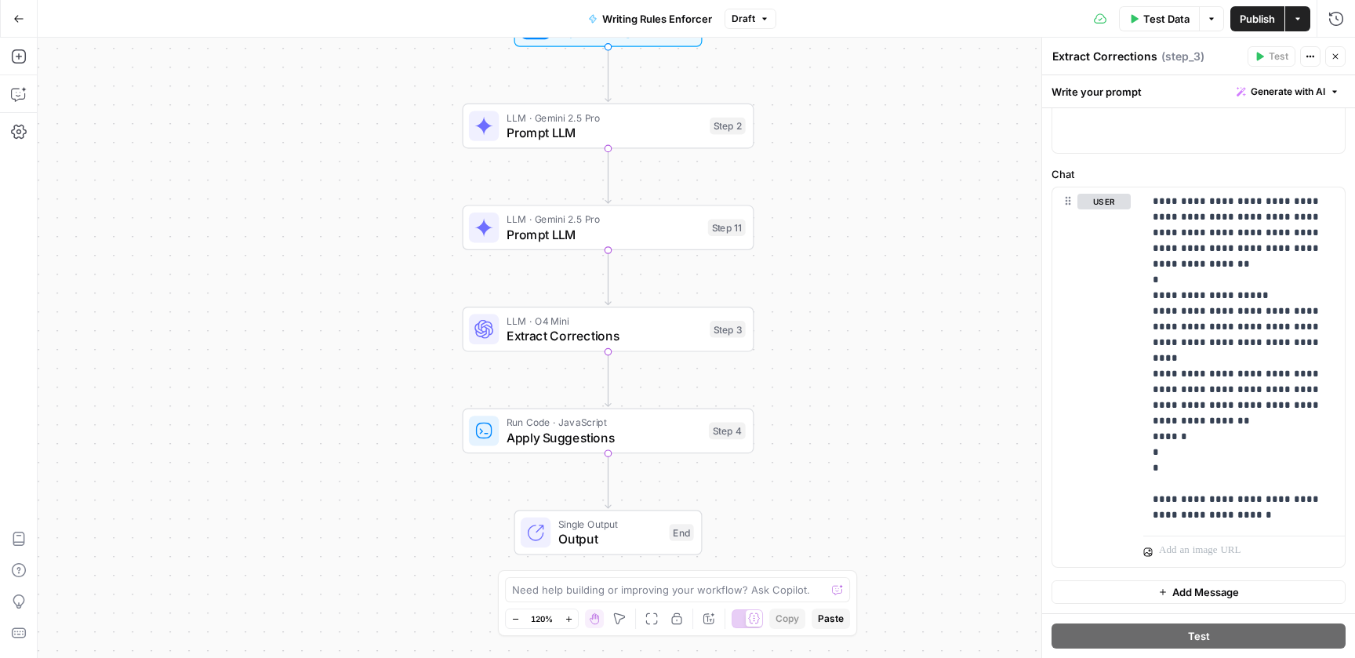
drag, startPoint x: 429, startPoint y: 527, endPoint x: 429, endPoint y: 500, distance: 26.7
click at [429, 500] on div "Workflow Input Settings Inputs LLM · Gemini 2.5 Pro Prompt LLM Step 2 LLM · Gem…" at bounding box center [697, 348] width 1318 height 620
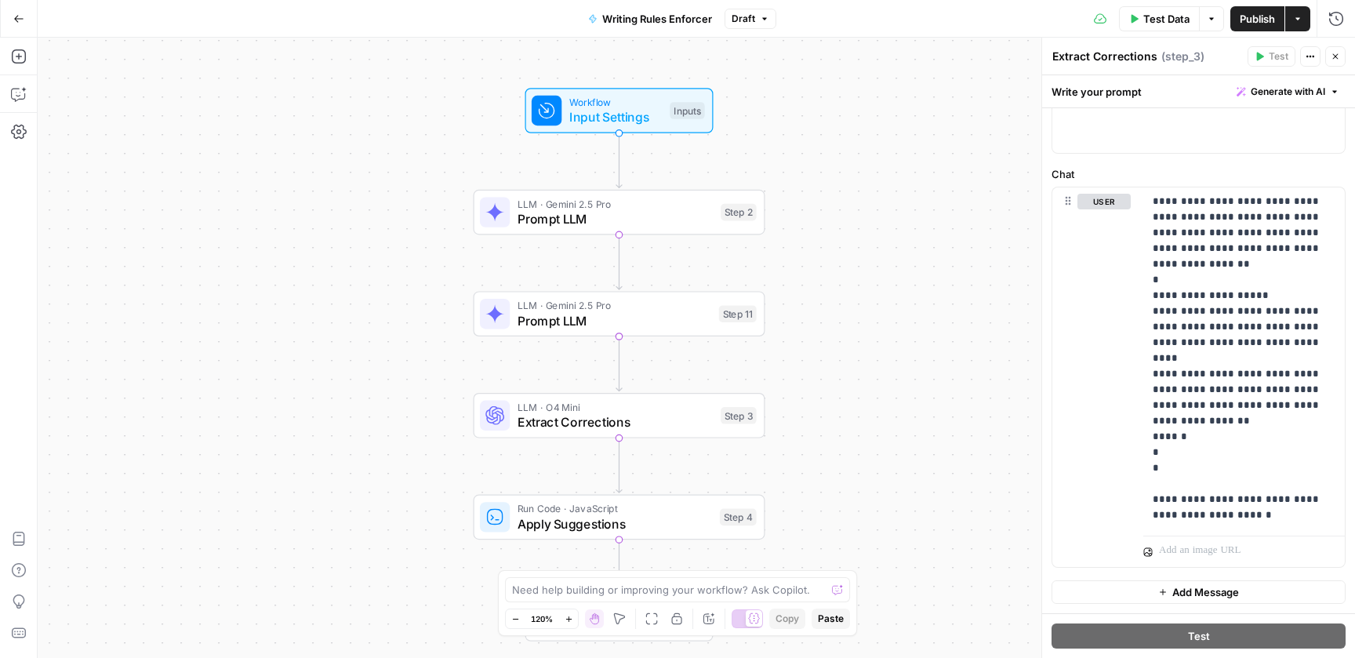
drag, startPoint x: 420, startPoint y: 319, endPoint x: 442, endPoint y: 428, distance: 111.4
click at [442, 428] on div "Workflow Input Settings Inputs LLM · Gemini 2.5 Pro Prompt LLM Step 2 LLM · Gem…" at bounding box center [697, 348] width 1318 height 620
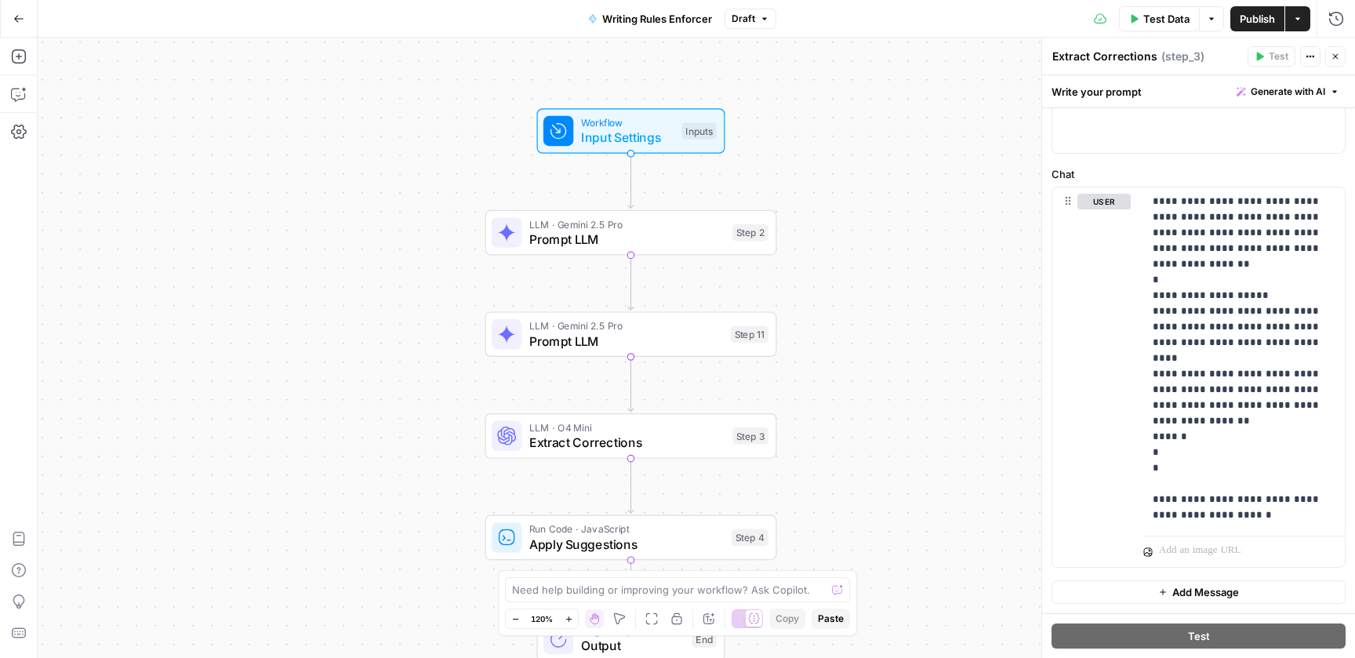
click at [428, 358] on div "Workflow Input Settings Inputs LLM · Gemini 2.5 Pro Prompt LLM Step 2 LLM · Gem…" at bounding box center [697, 348] width 1318 height 620
click at [428, 351] on div "Workflow Input Settings Inputs LLM · Gemini 2.5 Pro Prompt LLM Step 2 LLM · Gem…" at bounding box center [697, 348] width 1318 height 620
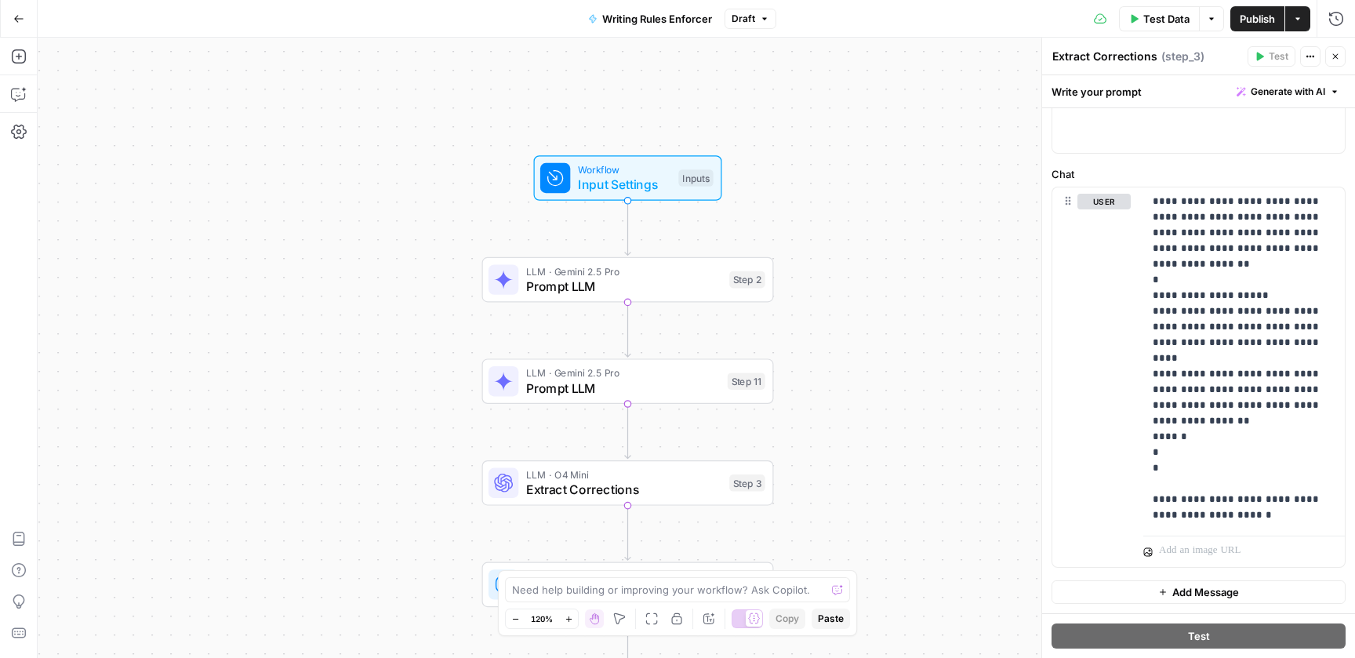
drag, startPoint x: 434, startPoint y: 312, endPoint x: 431, endPoint y: 359, distance: 47.2
click at [431, 359] on div "Workflow Input Settings Inputs LLM · Gemini 2.5 Pro Prompt LLM Step 2 LLM · Gem…" at bounding box center [697, 348] width 1318 height 620
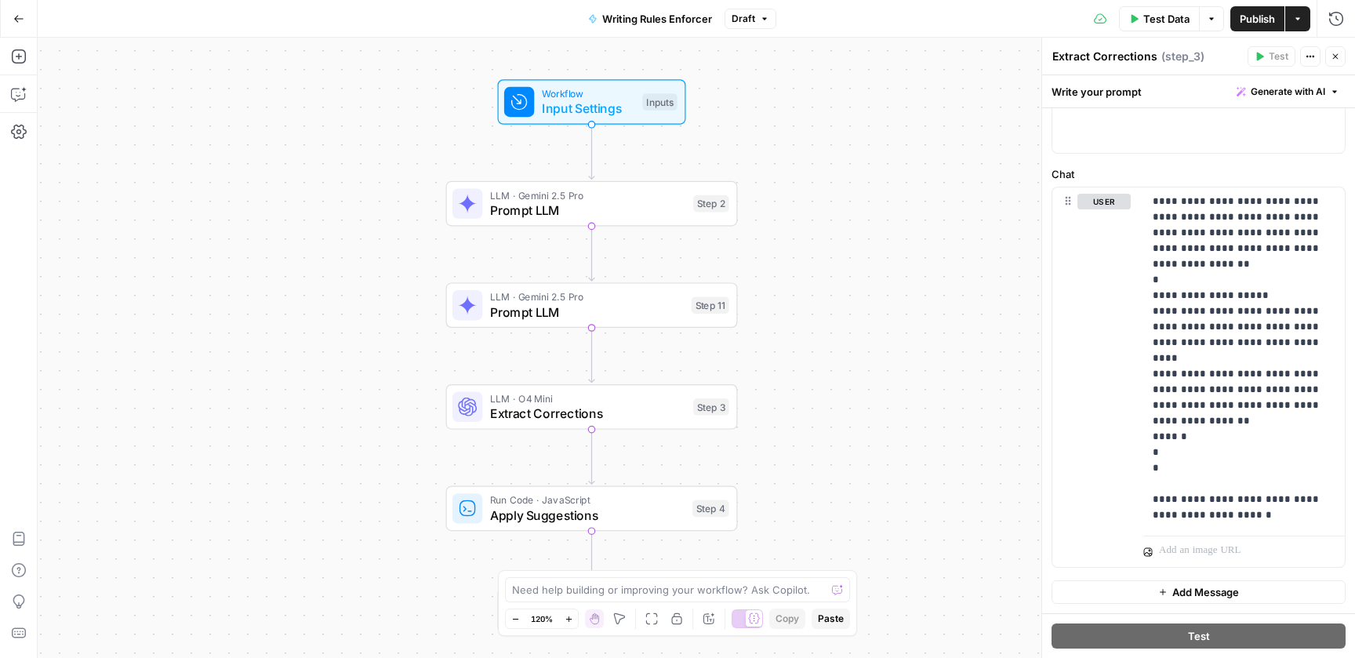
drag, startPoint x: 444, startPoint y: 427, endPoint x: 408, endPoint y: 351, distance: 84.2
click at [408, 351] on div "Workflow Input Settings Inputs LLM · Gemini 2.5 Pro Prompt LLM Step 2 LLM · Gem…" at bounding box center [697, 348] width 1318 height 620
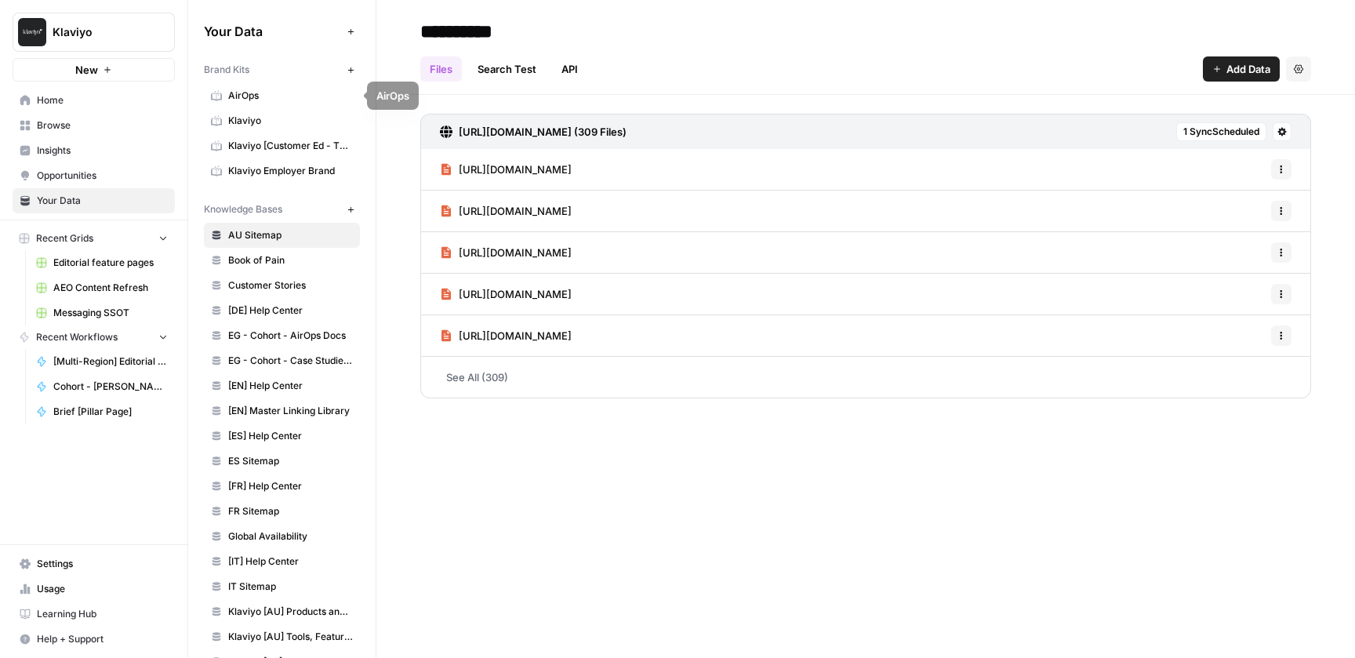
click at [291, 122] on span "Klaviyo" at bounding box center [290, 121] width 125 height 14
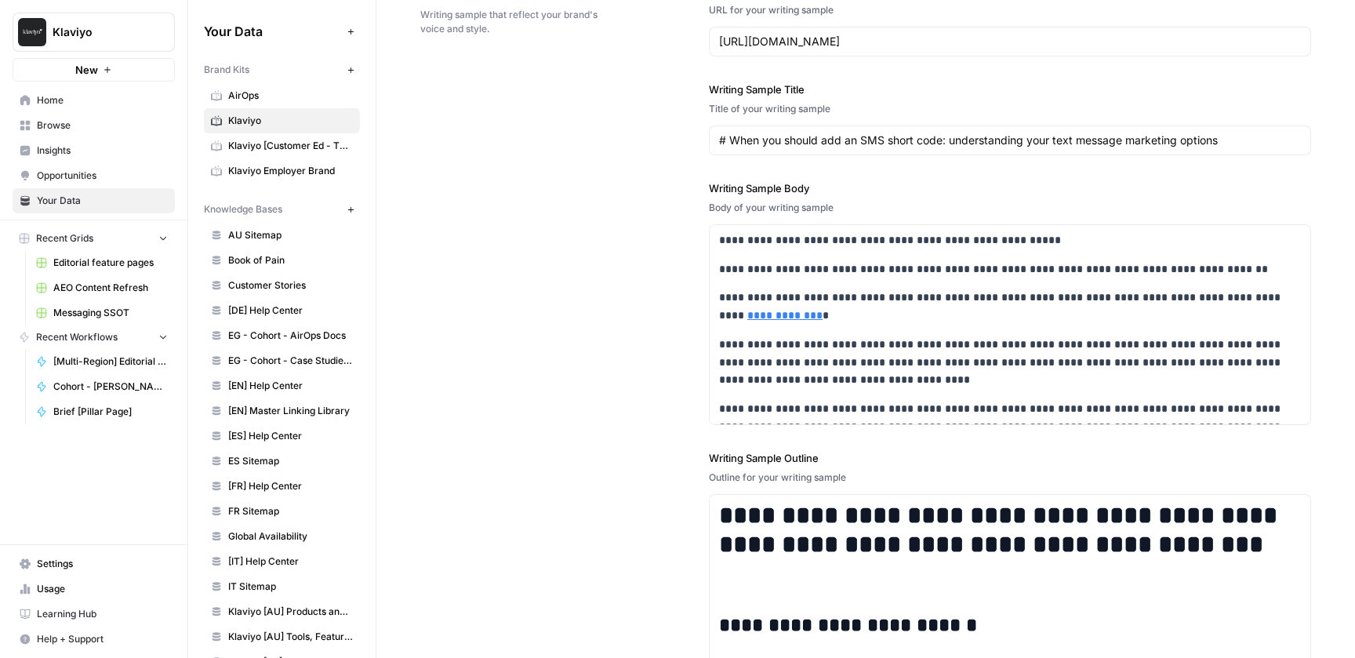
scroll to position [2799, 0]
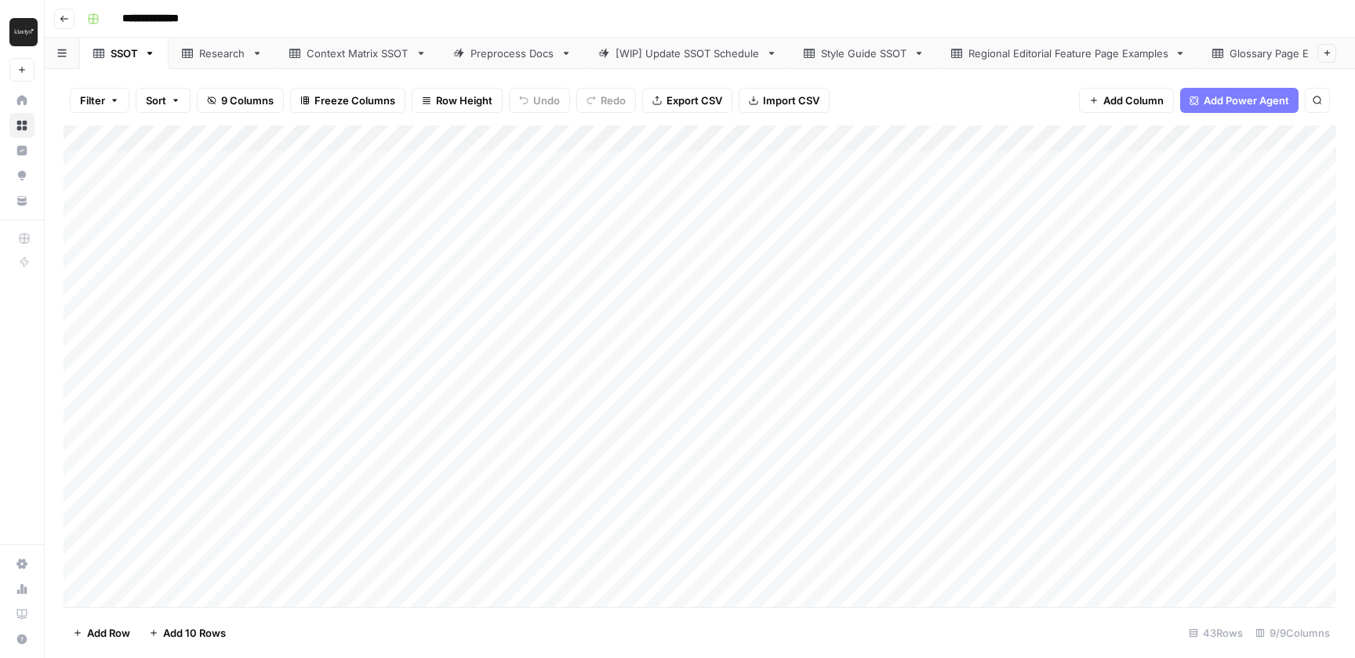
click at [221, 58] on div "Research" at bounding box center [222, 53] width 46 height 16
click at [334, 62] on link "Context Matrix SSOT" at bounding box center [358, 53] width 164 height 31
click at [538, 61] on link "Preprocess Docs" at bounding box center [512, 53] width 145 height 31
click at [673, 54] on div "[WIP] Update SSOT Schedule" at bounding box center [688, 53] width 144 height 16
click at [866, 55] on div "Style Guide SSOT" at bounding box center [864, 53] width 86 height 16
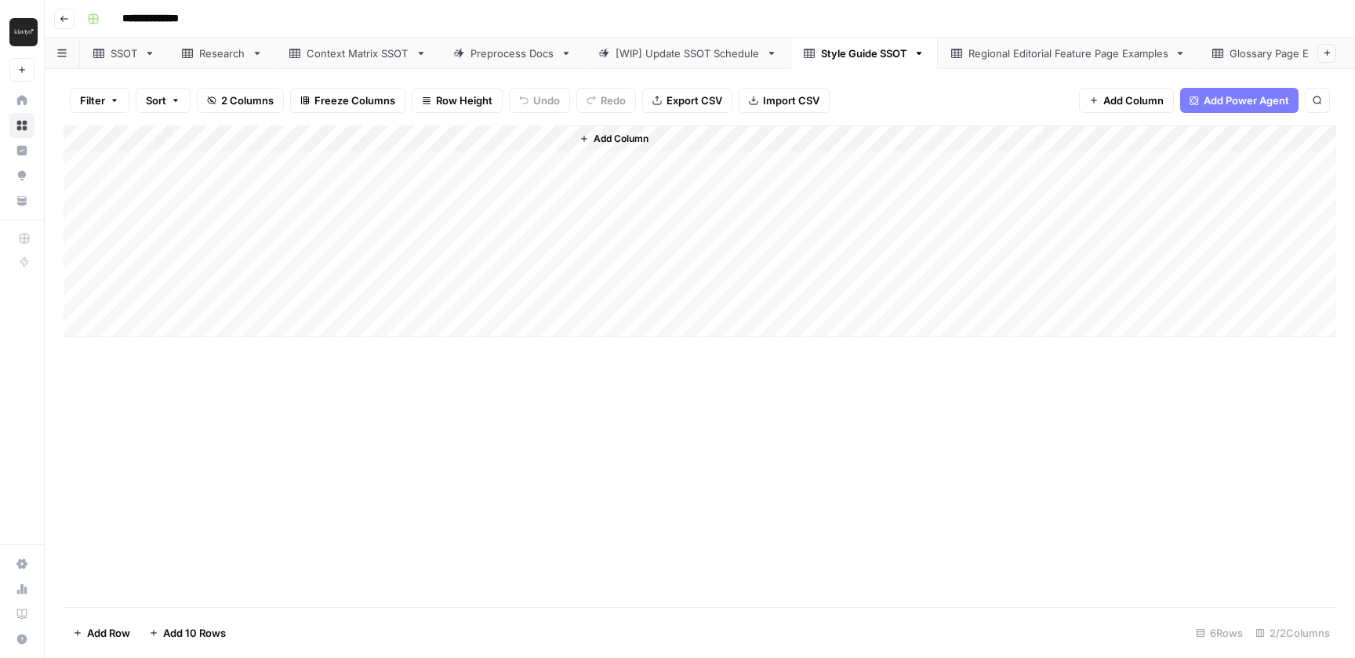
click at [1040, 50] on div "Regional Editorial Feature Page Examples" at bounding box center [1069, 53] width 200 height 16
click at [1250, 58] on div "Glossary Page Examples" at bounding box center [1289, 53] width 119 height 16
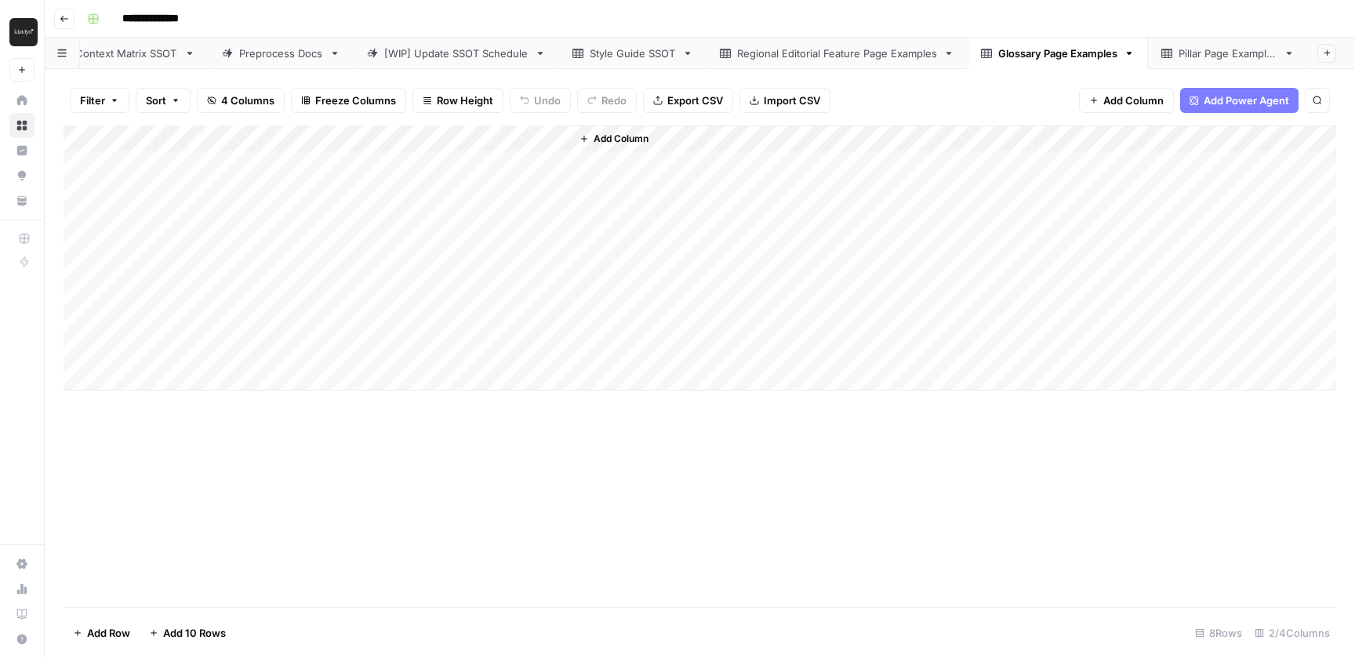
scroll to position [0, 240]
click at [1236, 47] on div "Pillar Page Examples" at bounding box center [1228, 53] width 99 height 16
